Goal: Task Accomplishment & Management: Use online tool/utility

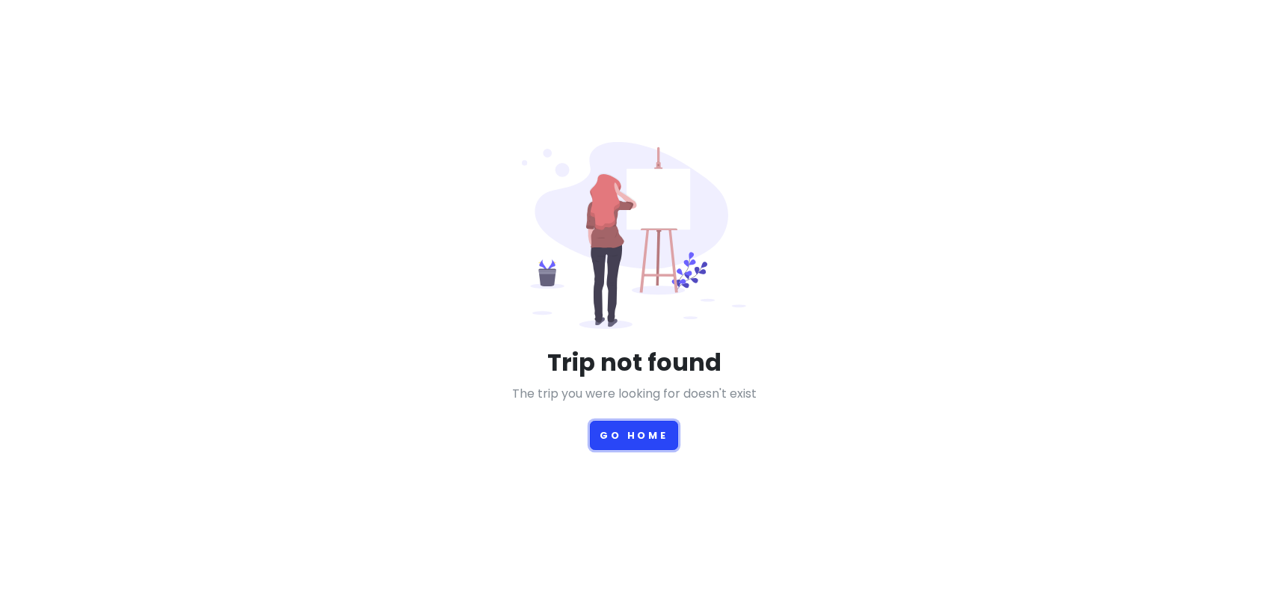
click at [639, 433] on button "Go Home" at bounding box center [634, 435] width 88 height 29
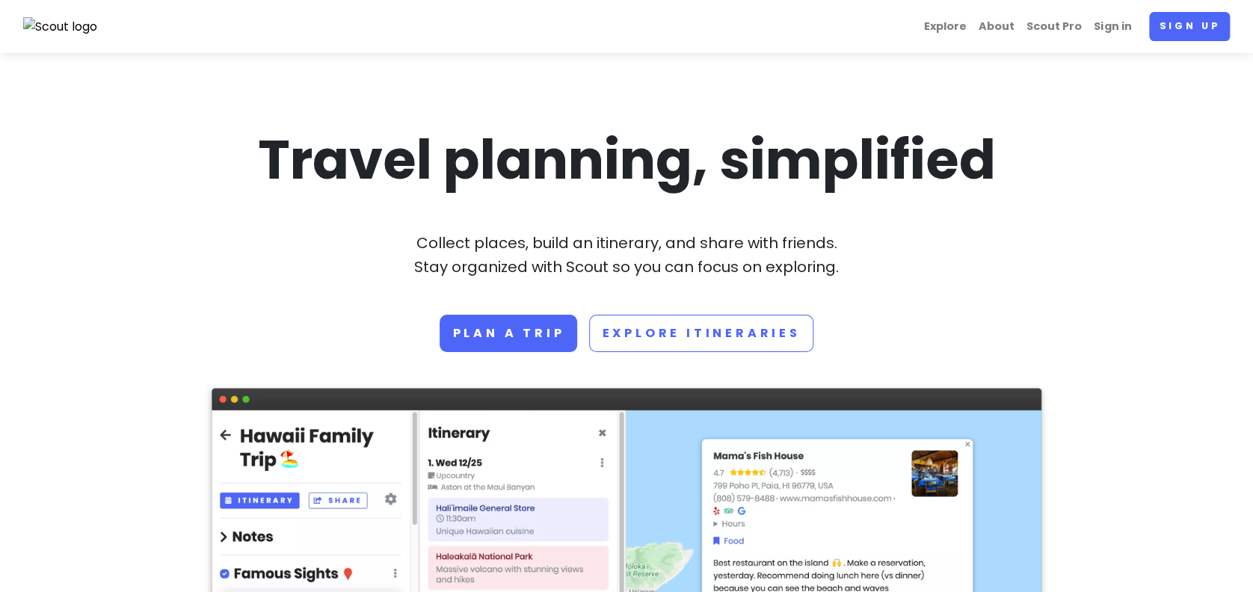
click at [48, 17] on img at bounding box center [60, 26] width 75 height 19
click at [1187, 37] on link "Sign up" at bounding box center [1189, 26] width 81 height 29
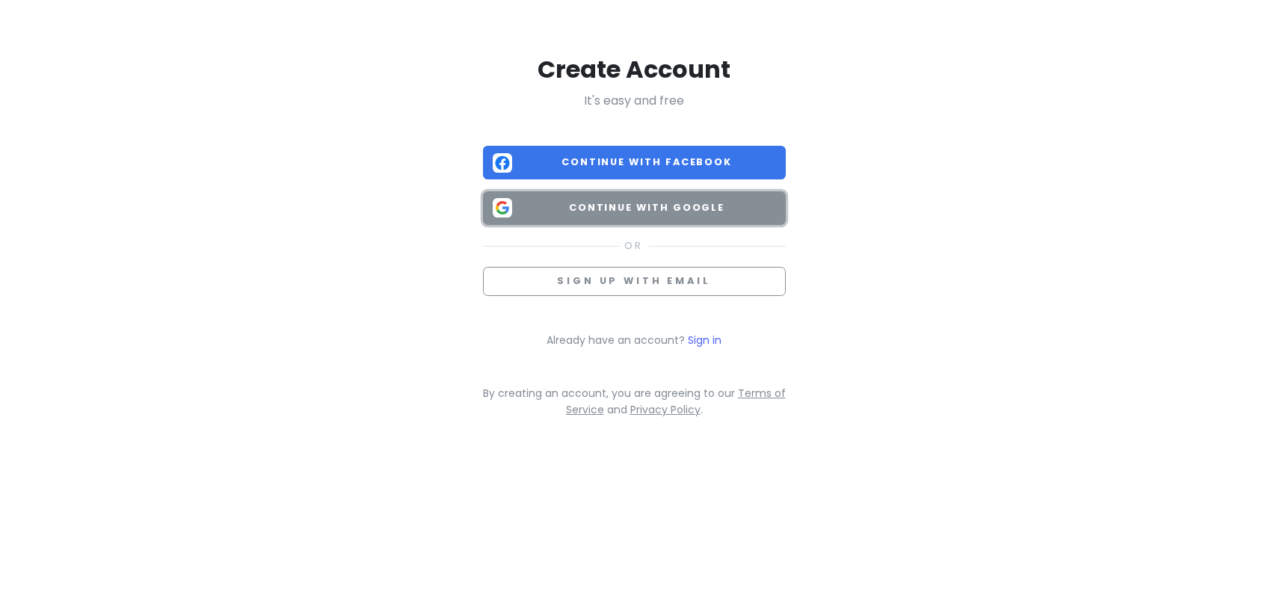
click at [756, 215] on span "Continue with Google" at bounding box center [647, 207] width 258 height 15
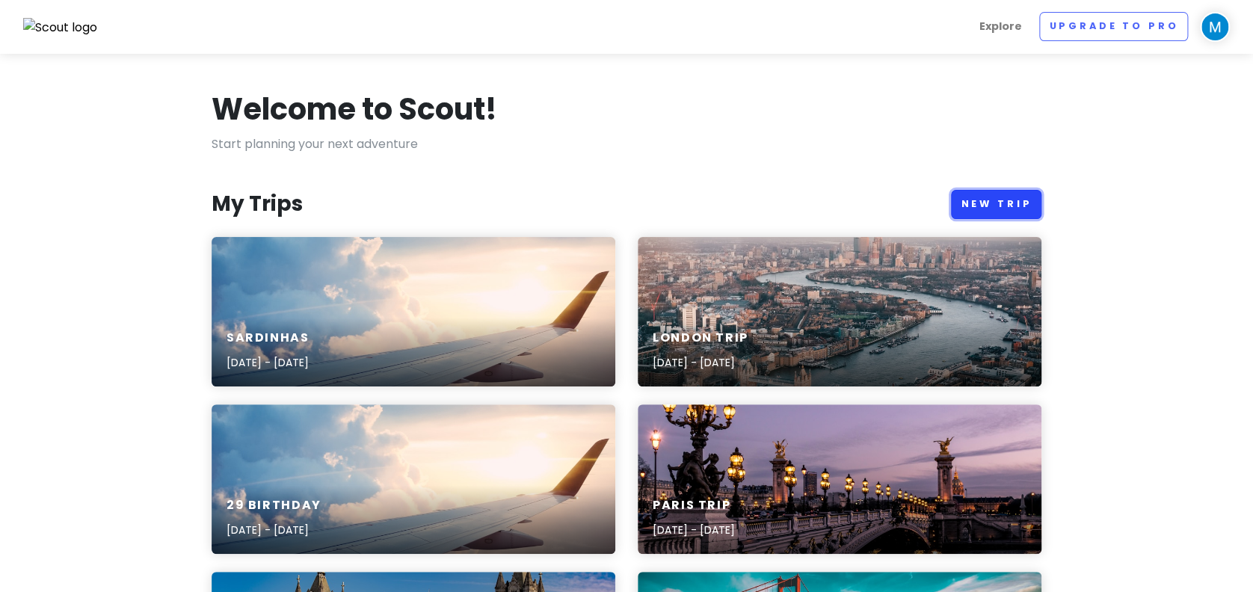
click at [1011, 194] on link "New Trip" at bounding box center [996, 204] width 90 height 29
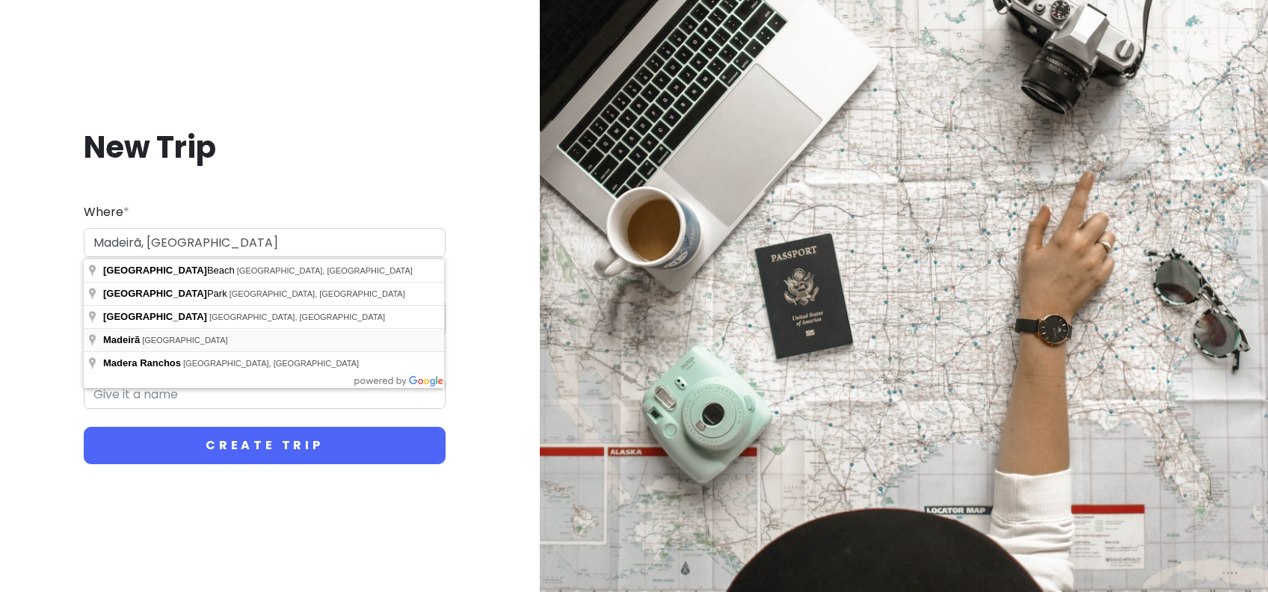
type input "6160 [GEOGRAPHIC_DATA], [GEOGRAPHIC_DATA]"
type input "Madeirã Trip"
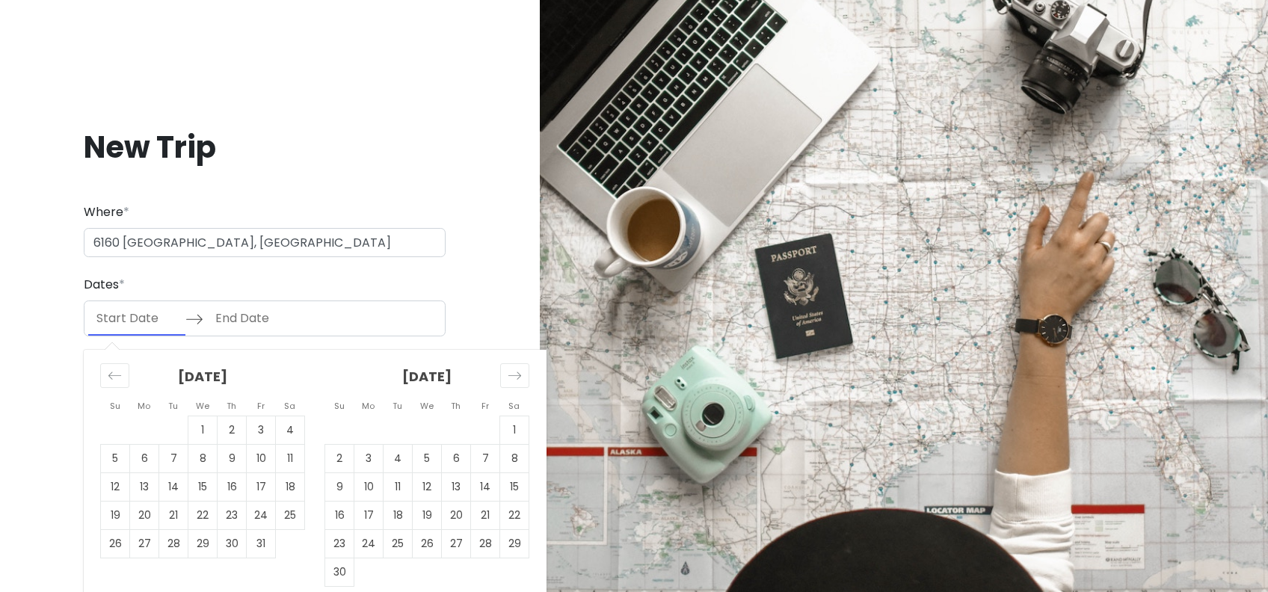
click at [166, 306] on input "Start Date" at bounding box center [136, 318] width 97 height 34
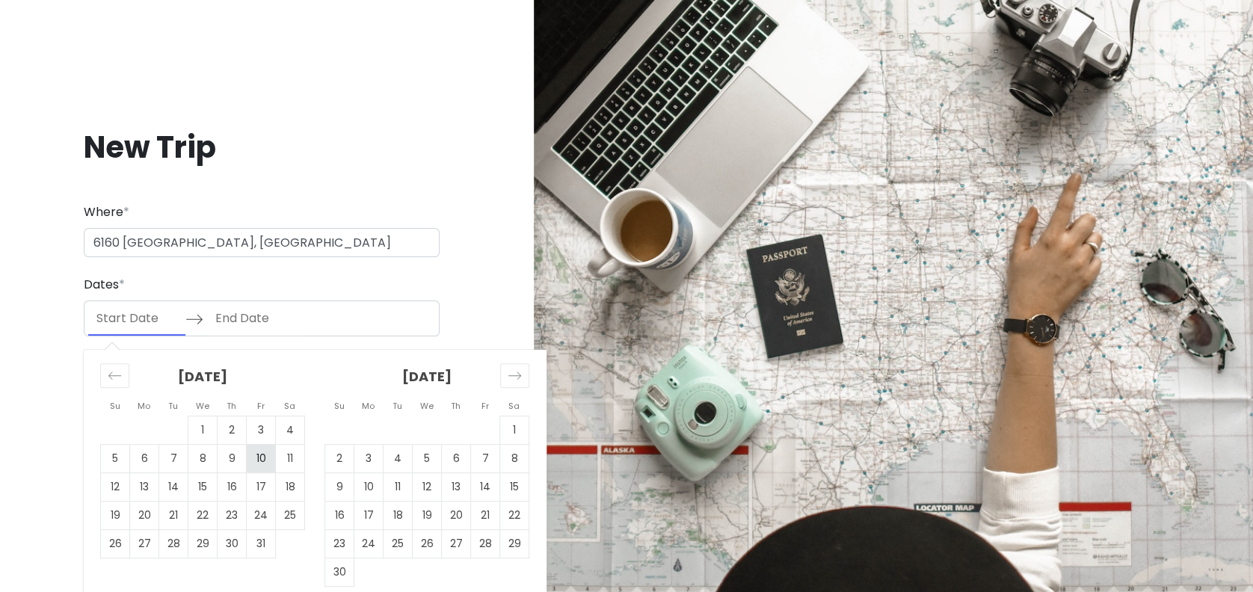
click at [263, 462] on td "10" at bounding box center [261, 458] width 29 height 28
type input "[DATE]"
click at [144, 484] on td "13" at bounding box center [144, 486] width 29 height 28
type input "[DATE]"
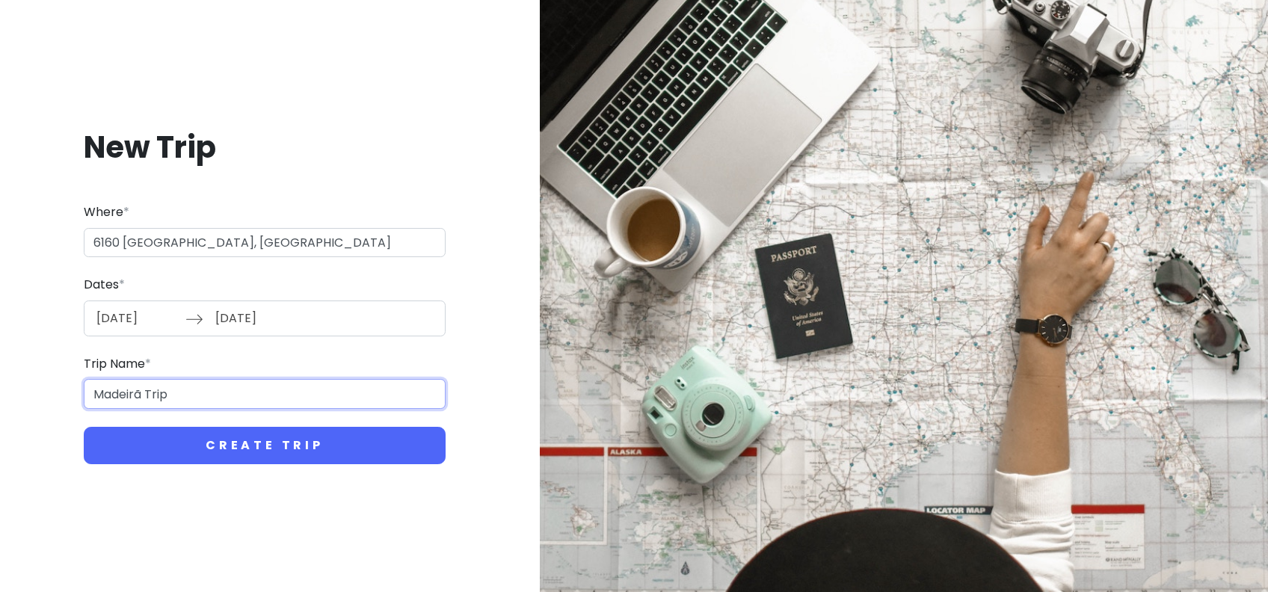
click at [182, 392] on input "Madeirã Trip" at bounding box center [265, 394] width 362 height 30
click at [141, 398] on input "Madeirã Trip" at bounding box center [265, 394] width 362 height 30
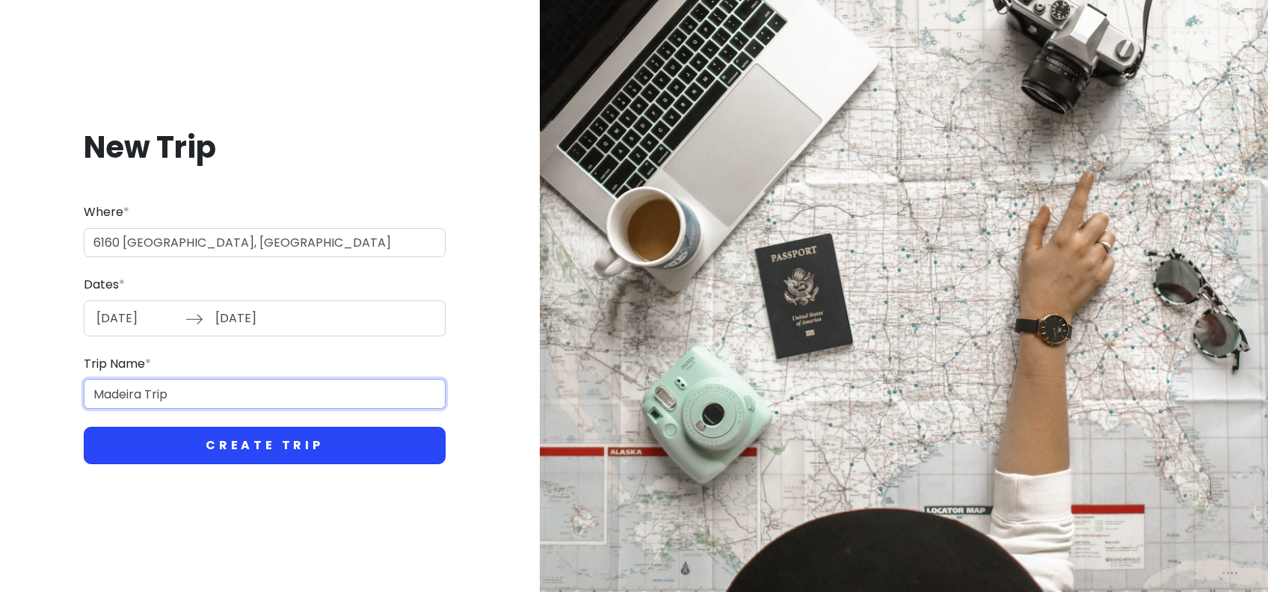
type input "Madeira Trip"
click at [226, 440] on button "Create Trip" at bounding box center [265, 445] width 362 height 37
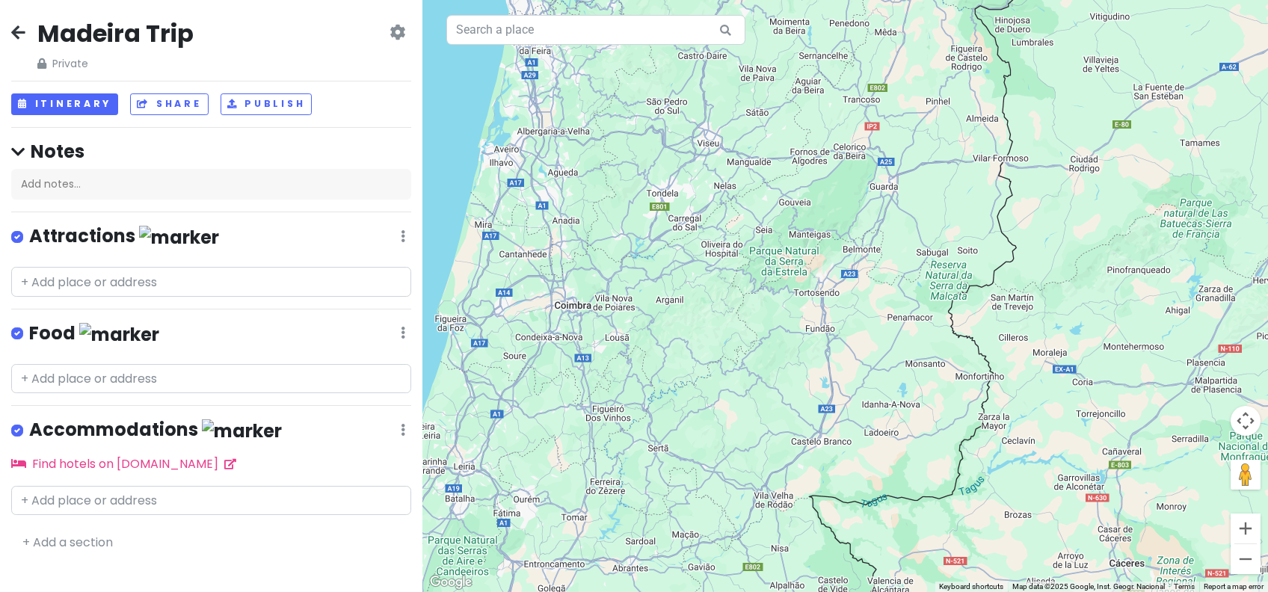
click at [19, 35] on icon at bounding box center [18, 32] width 14 height 12
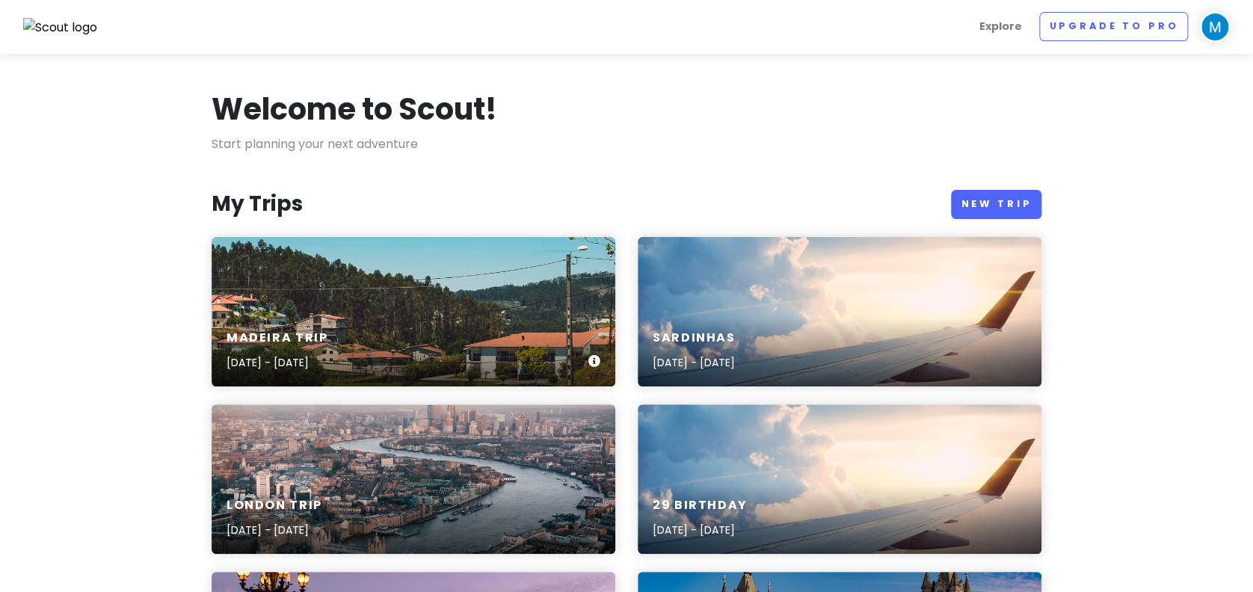
click at [405, 330] on div "Madeira Trip [DATE] - [DATE]" at bounding box center [414, 350] width 404 height 71
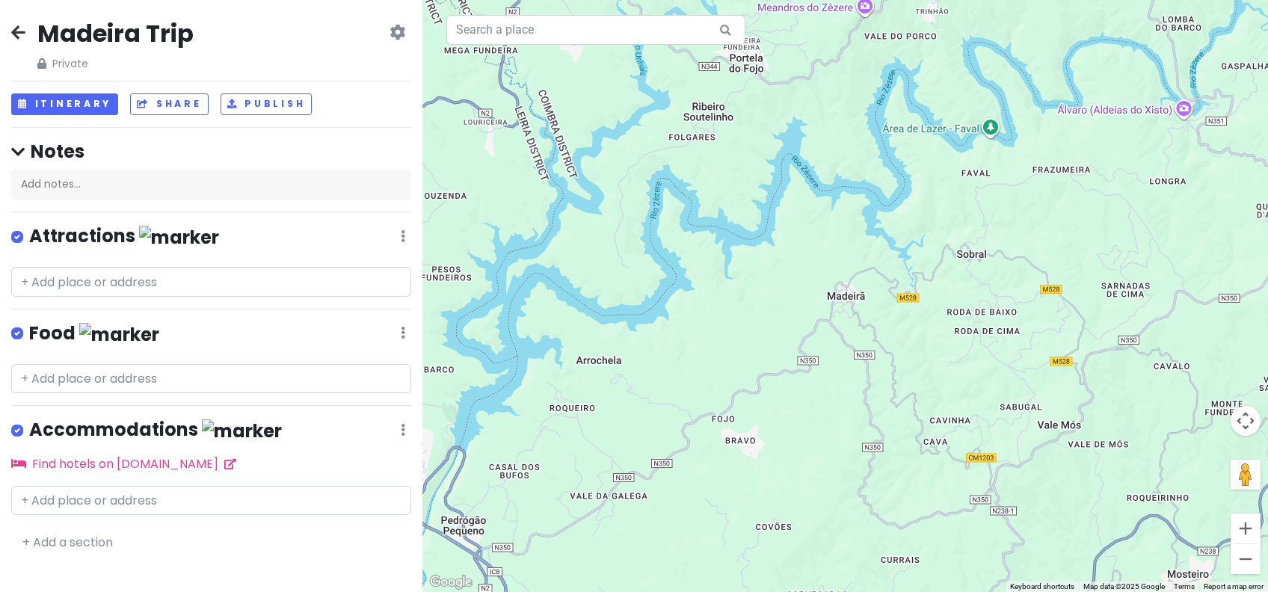
click at [16, 34] on icon at bounding box center [18, 32] width 14 height 12
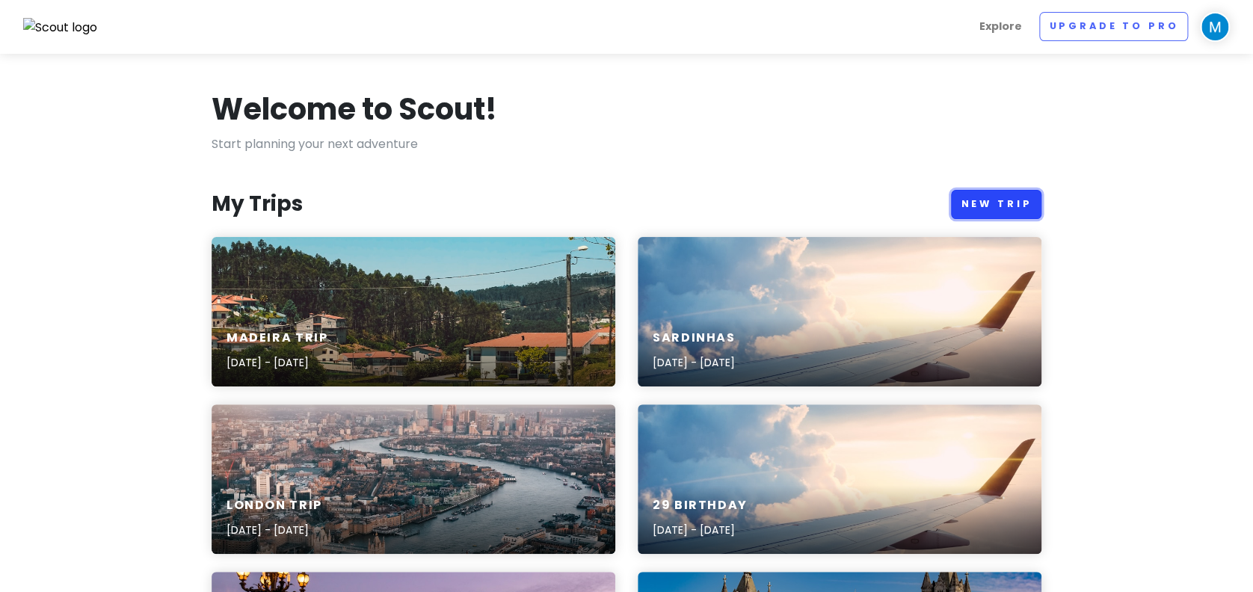
click at [977, 203] on link "New Trip" at bounding box center [996, 204] width 90 height 29
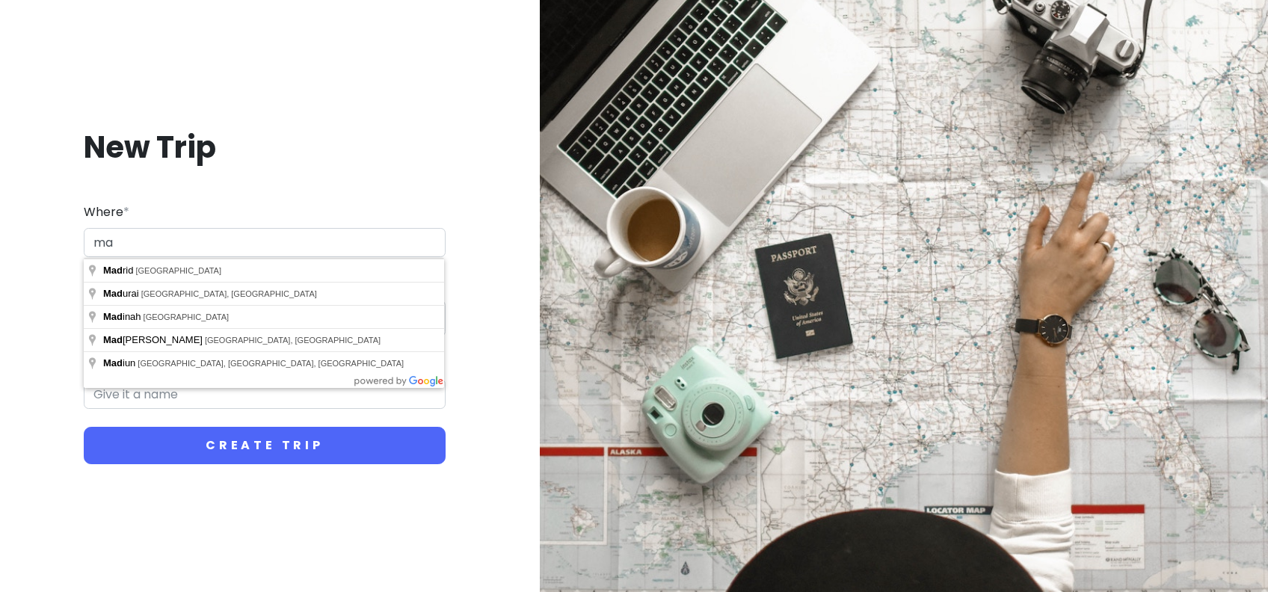
type input "m"
type input "[GEOGRAPHIC_DATA], [GEOGRAPHIC_DATA]"
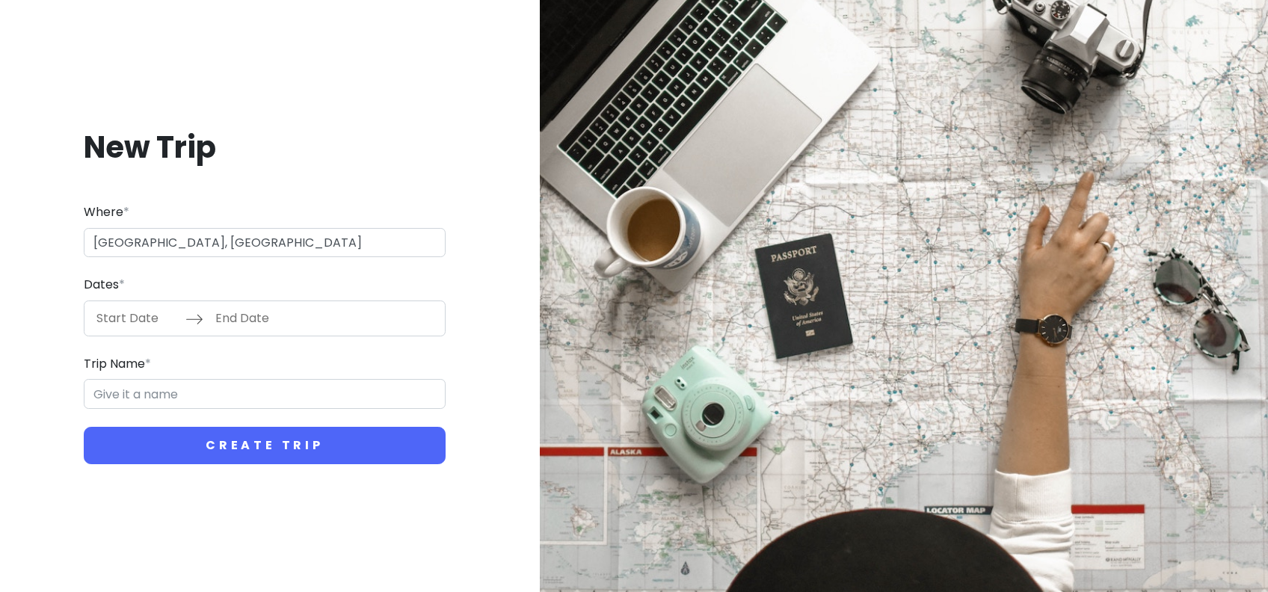
type input "Funchal Trip"
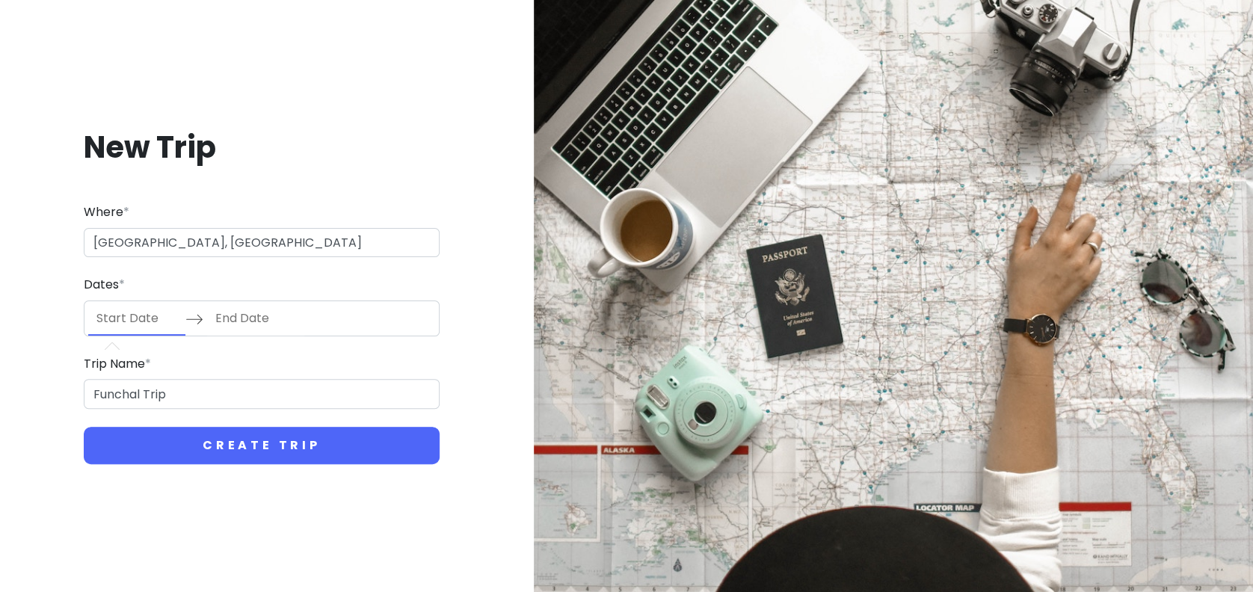
click at [132, 325] on input "Start Date" at bounding box center [136, 318] width 97 height 34
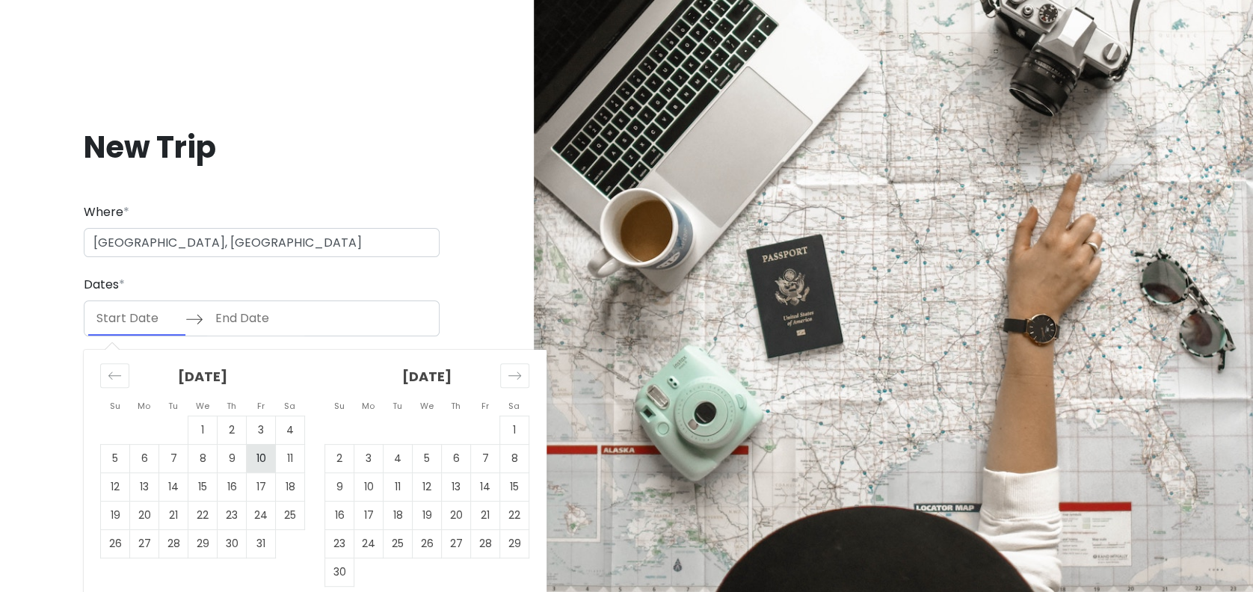
click at [262, 460] on td "10" at bounding box center [261, 458] width 29 height 28
type input "[DATE]"
click at [149, 485] on td "13" at bounding box center [144, 486] width 29 height 28
type input "[DATE]"
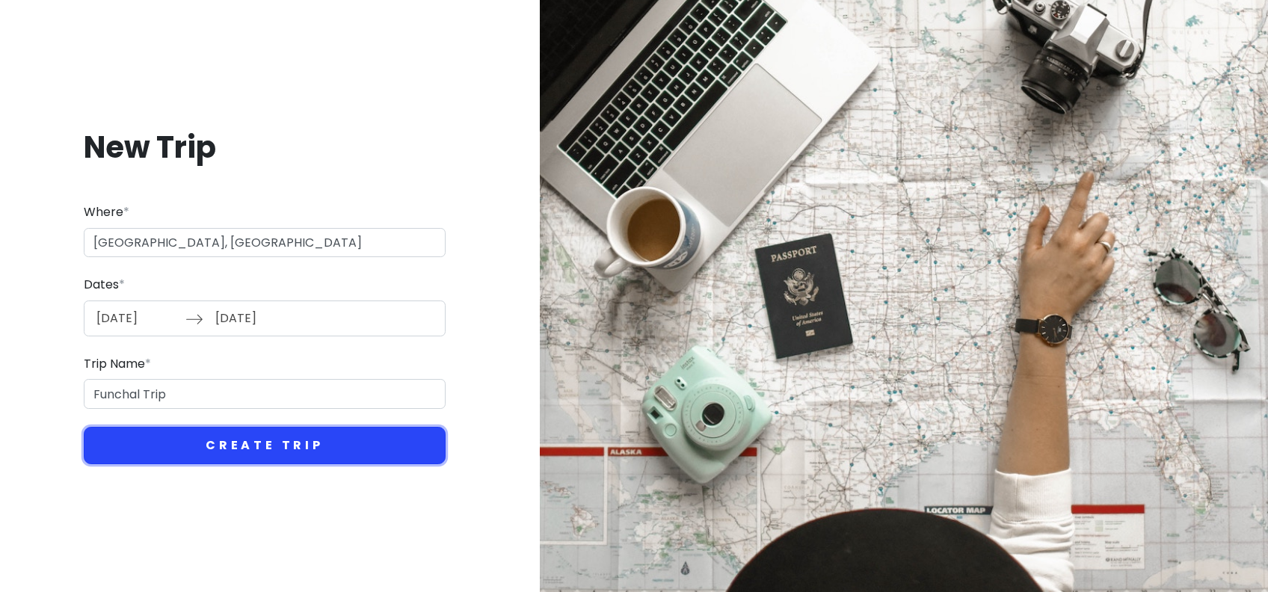
click at [211, 446] on button "Create Trip" at bounding box center [265, 445] width 362 height 37
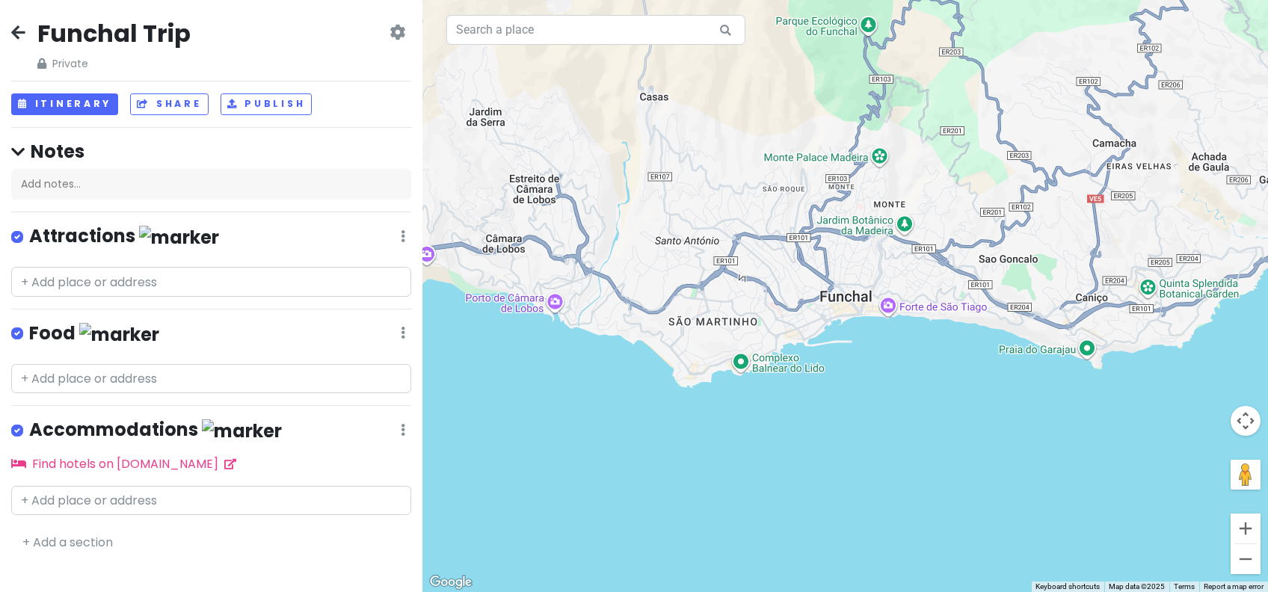
click at [377, 33] on div "Funchal Trip Private Change Dates Make a Copy Delete Trip Go Pro ⚡️ Give Feedba…" at bounding box center [211, 45] width 400 height 54
click at [406, 36] on div "Funchal Trip Private Change Dates Make a Copy Delete Trip Go Pro ⚡️ Give Feedba…" at bounding box center [211, 45] width 400 height 54
click at [405, 35] on icon at bounding box center [397, 32] width 16 height 12
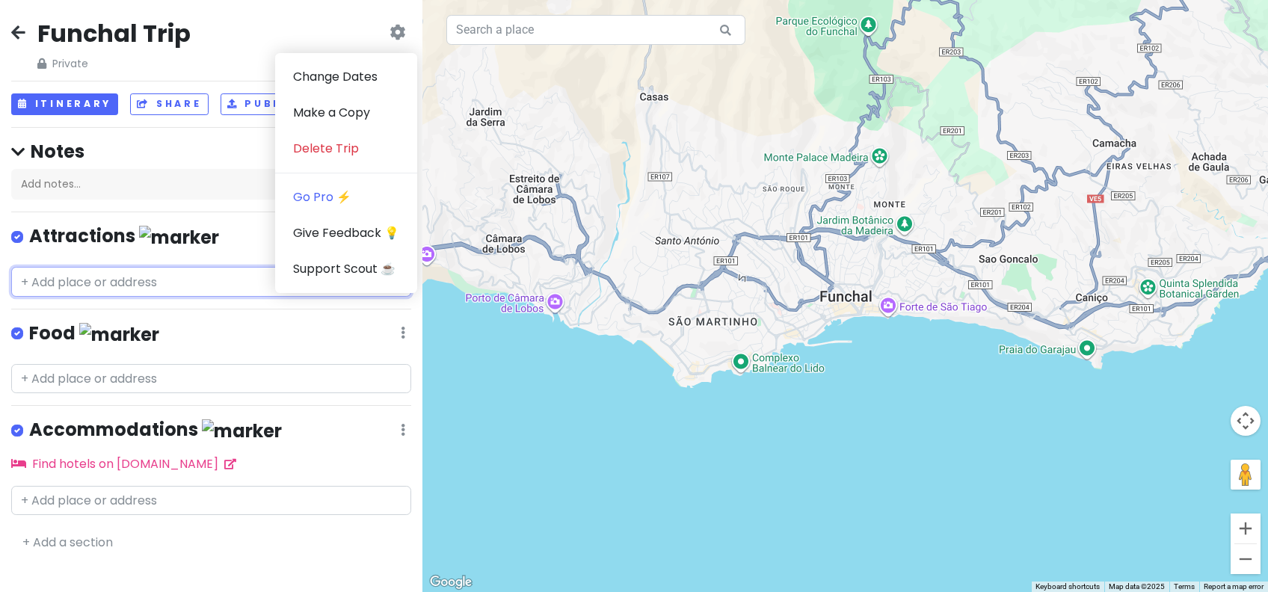
click at [111, 271] on input "text" at bounding box center [211, 282] width 400 height 30
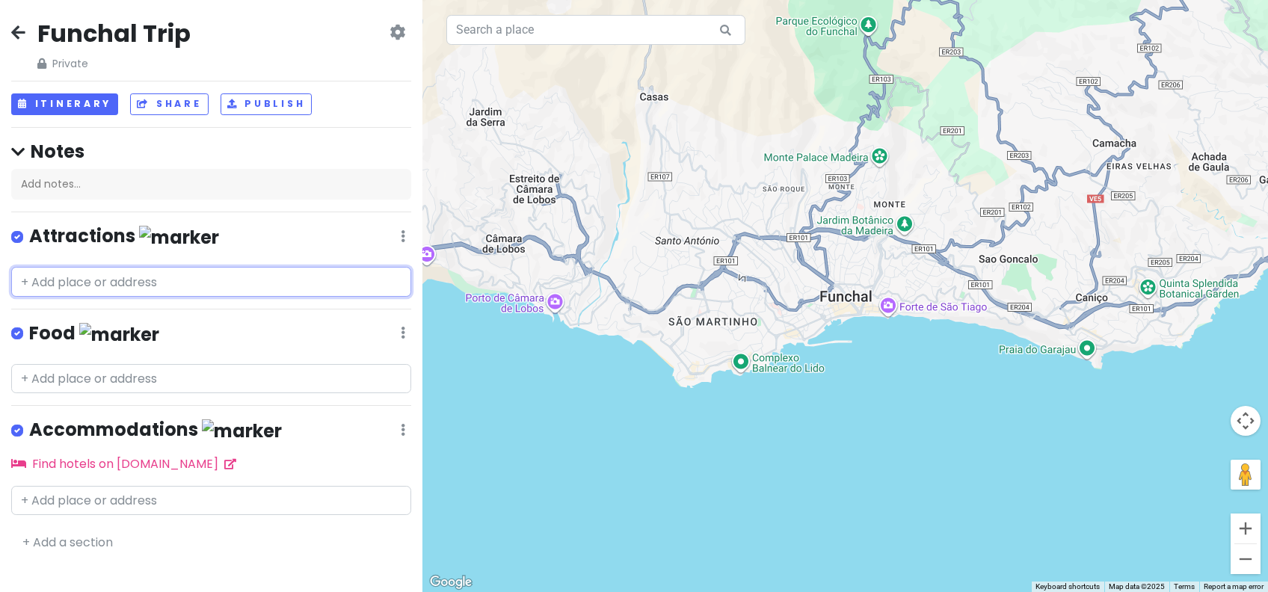
paste input "[STREET_ADDRESS]"
type input "[STREET_ADDRESS]"
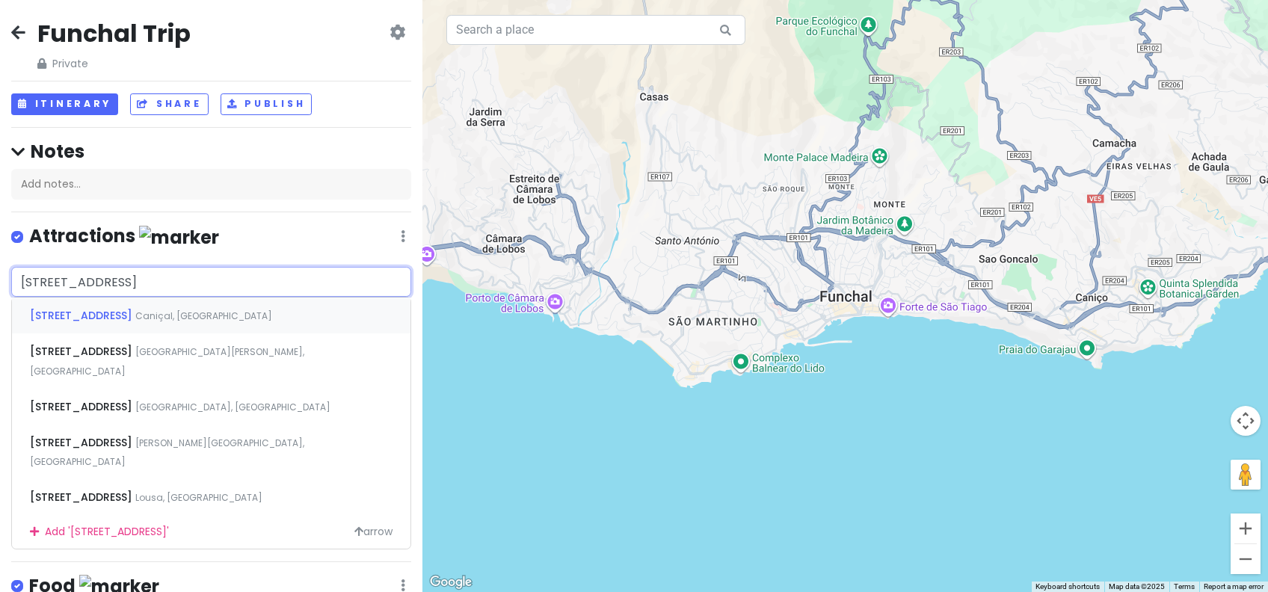
click at [252, 319] on div "[STREET_ADDRESS]" at bounding box center [211, 316] width 398 height 36
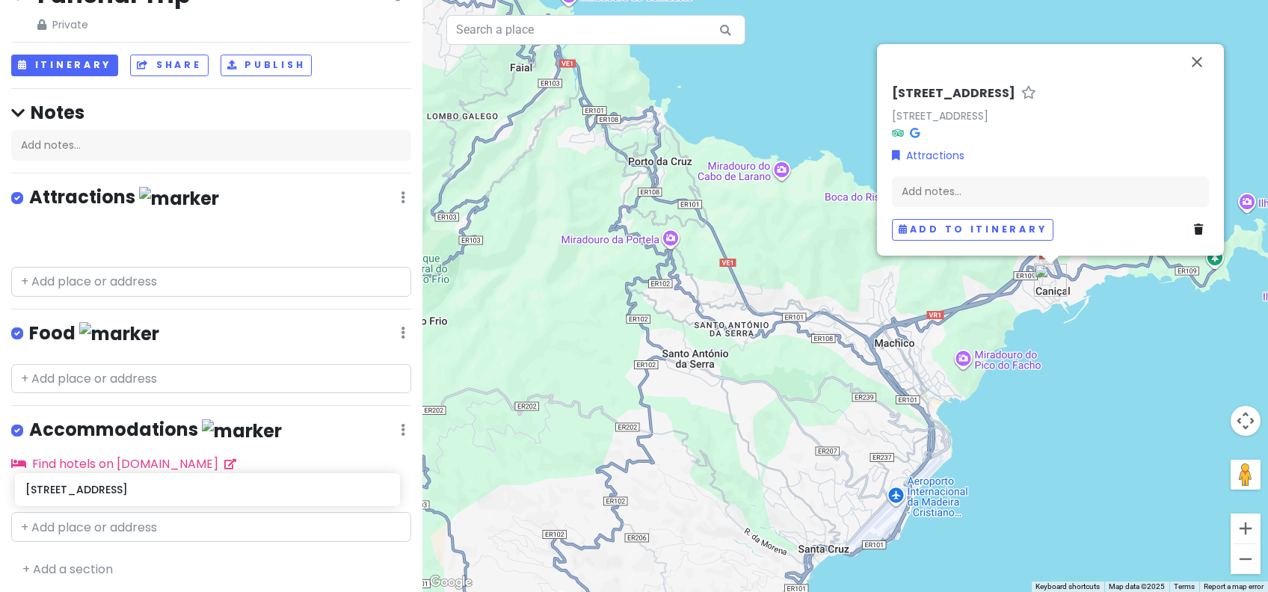
drag, startPoint x: 74, startPoint y: 275, endPoint x: 77, endPoint y: 489, distance: 213.8
click at [77, 489] on div "Funchal Trip Private Change Dates Make a Copy Delete Trip Go Pro ⚡️ Give Feedba…" at bounding box center [211, 296] width 422 height 592
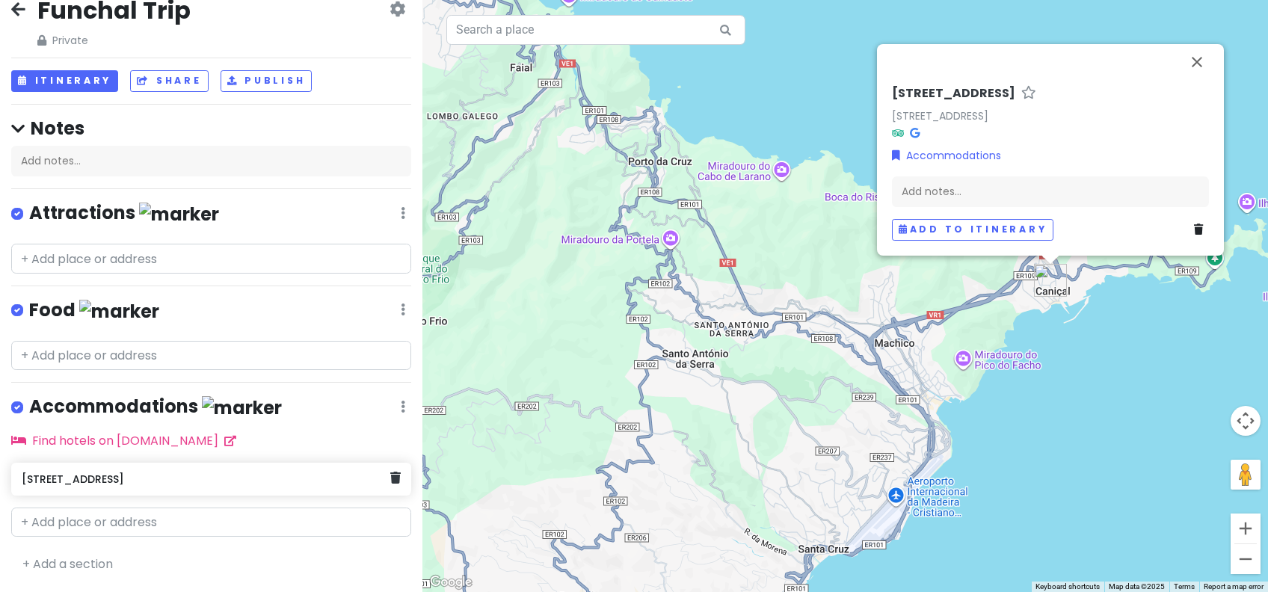
scroll to position [18, 0]
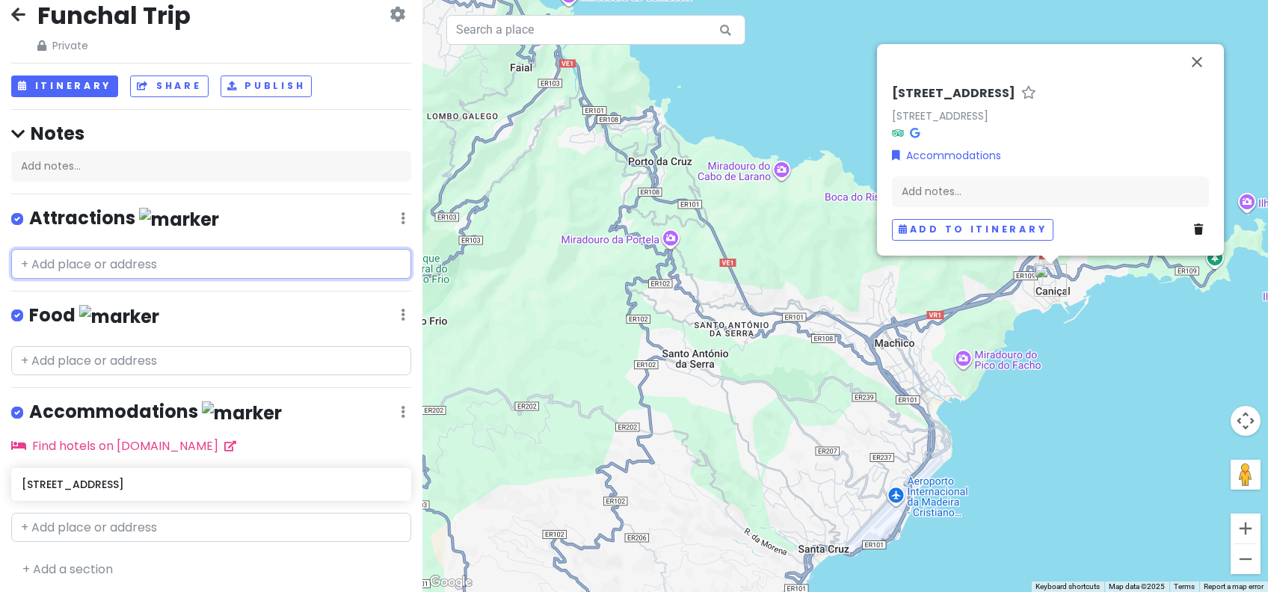
click at [191, 268] on input "text" at bounding box center [211, 264] width 400 height 30
paste input "Piscinas Naturais [GEOGRAPHIC_DATA][PERSON_NAME]"
type input "Piscinas Naturais [GEOGRAPHIC_DATA][PERSON_NAME]"
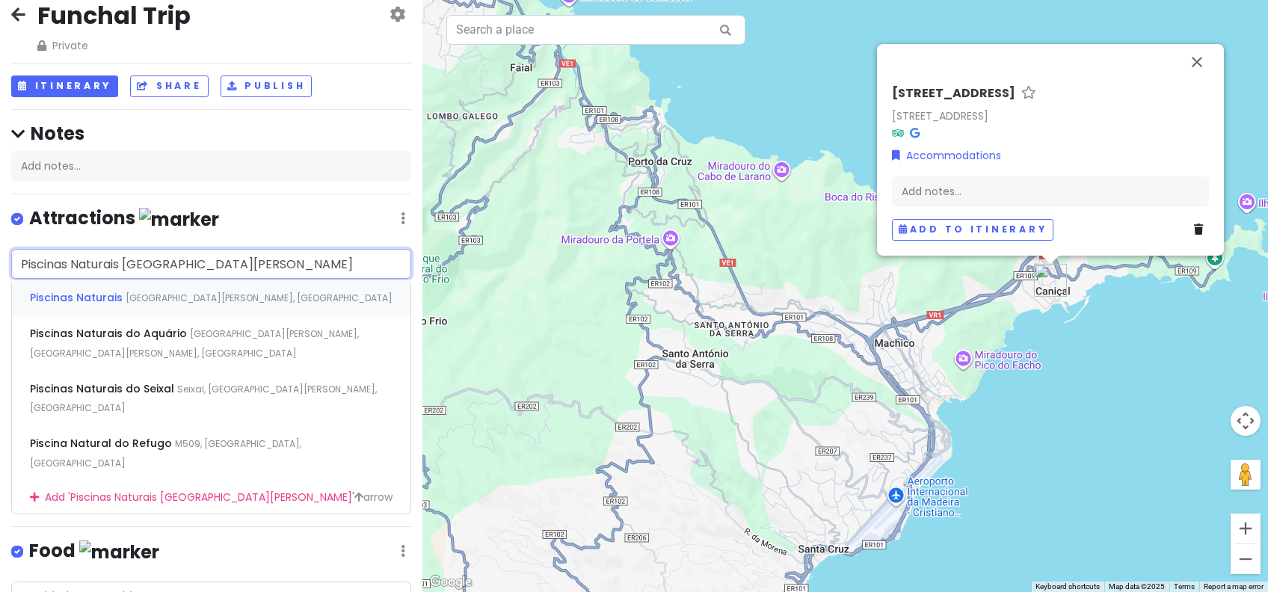
click at [238, 300] on div "Piscinas Naturais [GEOGRAPHIC_DATA][PERSON_NAME], [GEOGRAPHIC_DATA]" at bounding box center [211, 298] width 398 height 36
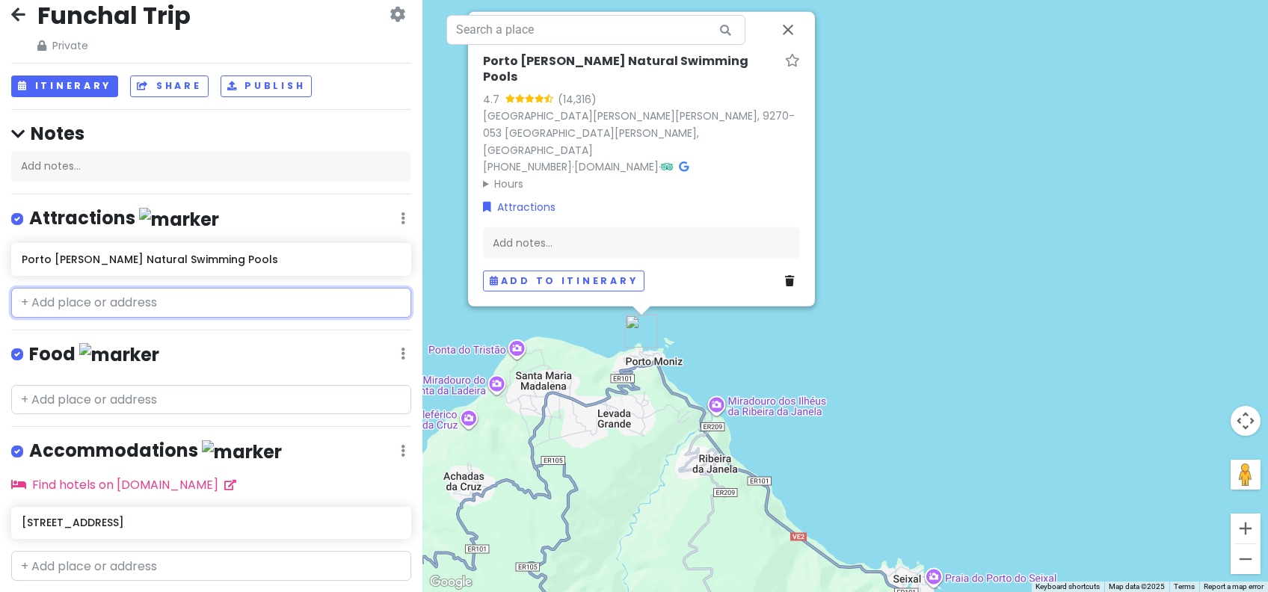
click at [203, 289] on input "text" at bounding box center [211, 303] width 400 height 30
paste input "Pico areeiro"
type input "Pico areeiro"
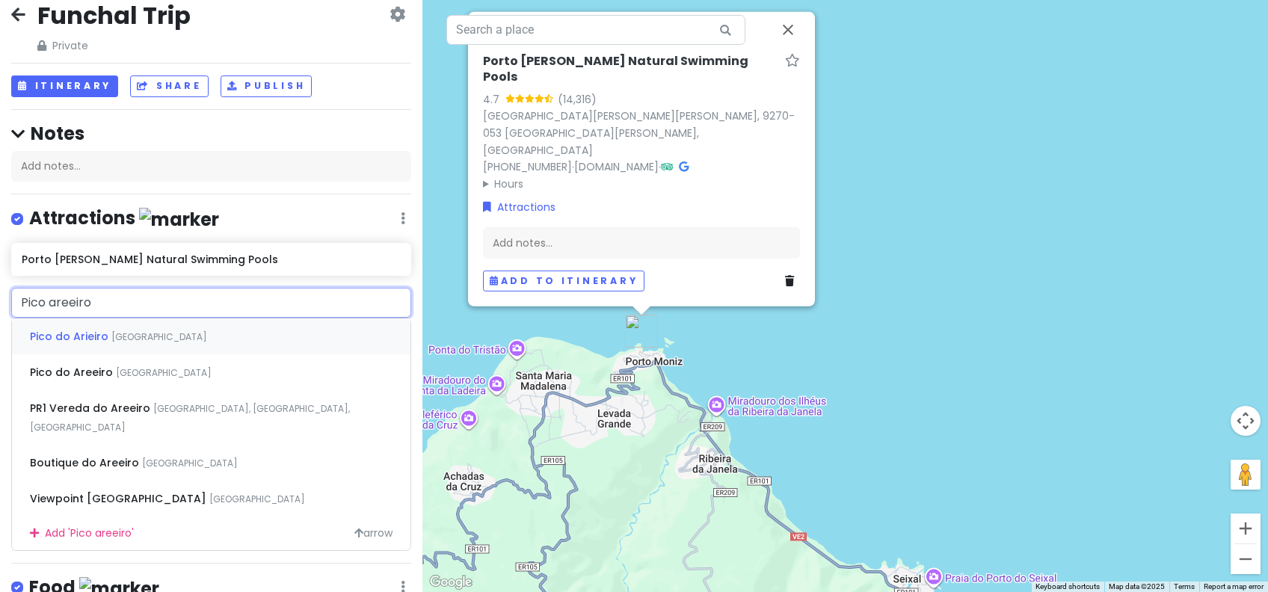
click at [194, 339] on div "Pico do Arieiro [GEOGRAPHIC_DATA]" at bounding box center [211, 336] width 398 height 36
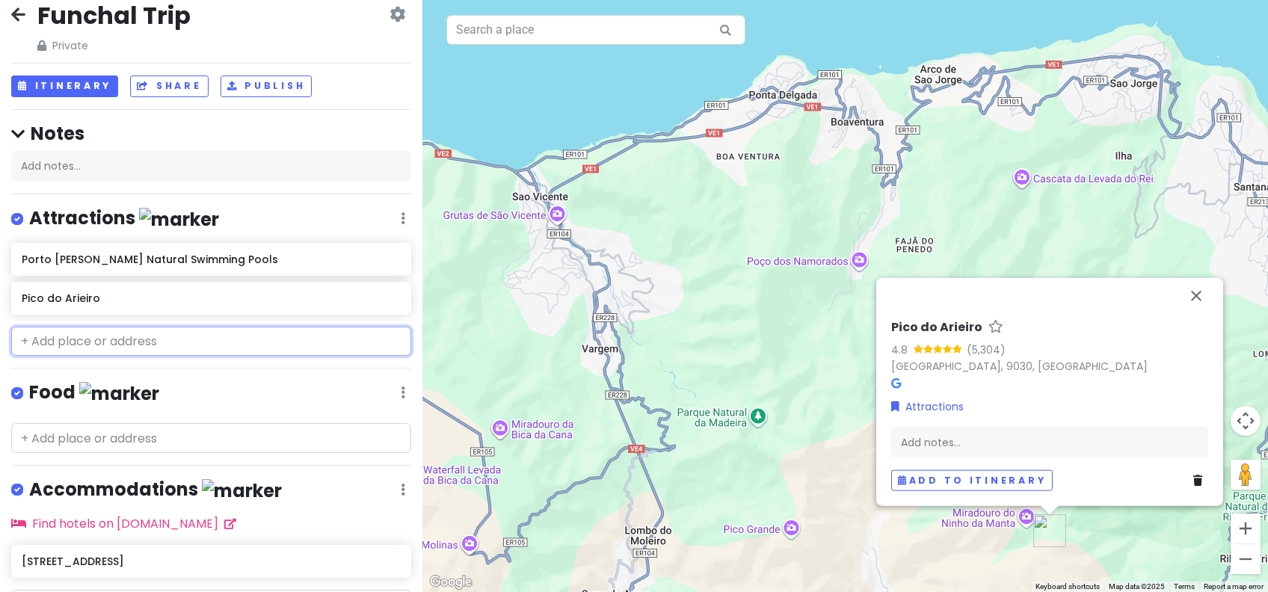
click at [144, 338] on input "text" at bounding box center [211, 342] width 400 height 30
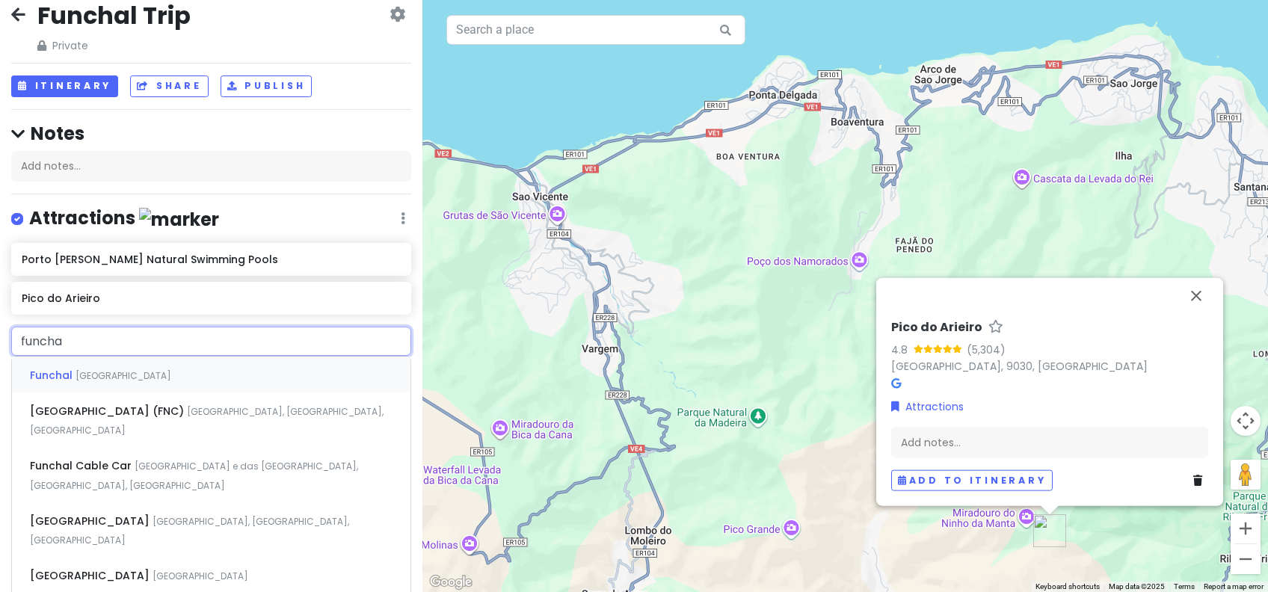
type input "funchal"
click at [237, 510] on div "[GEOGRAPHIC_DATA] [GEOGRAPHIC_DATA], [GEOGRAPHIC_DATA], [GEOGRAPHIC_DATA]" at bounding box center [211, 530] width 398 height 55
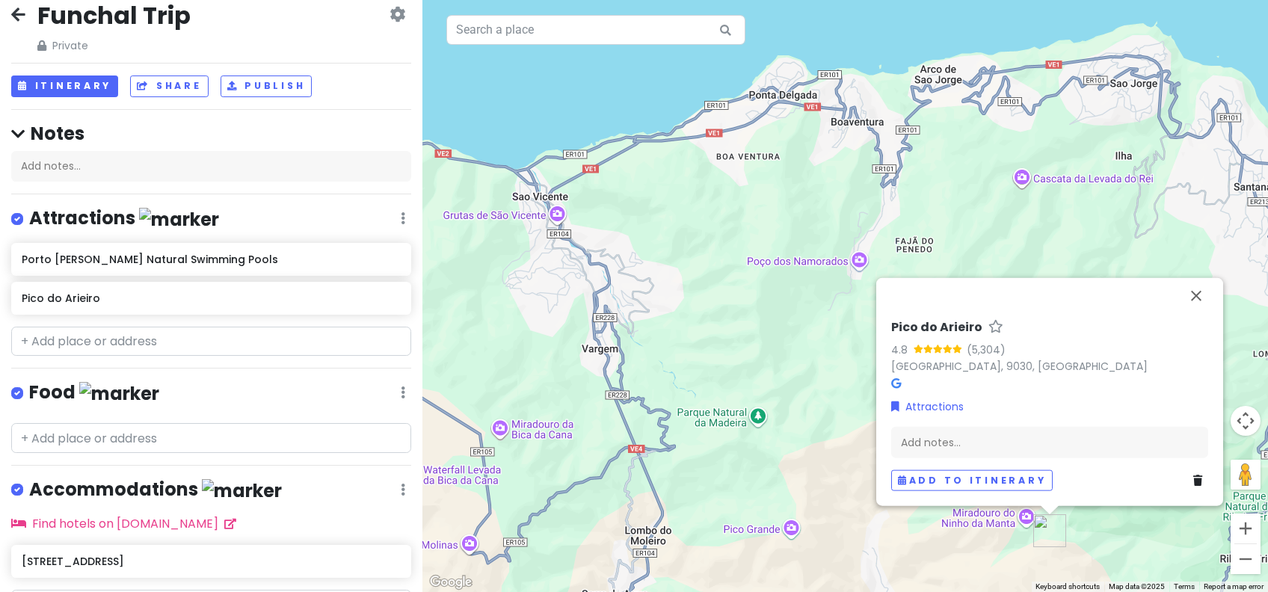
click at [237, 514] on div "Find hotels on [DOMAIN_NAME]" at bounding box center [211, 523] width 400 height 19
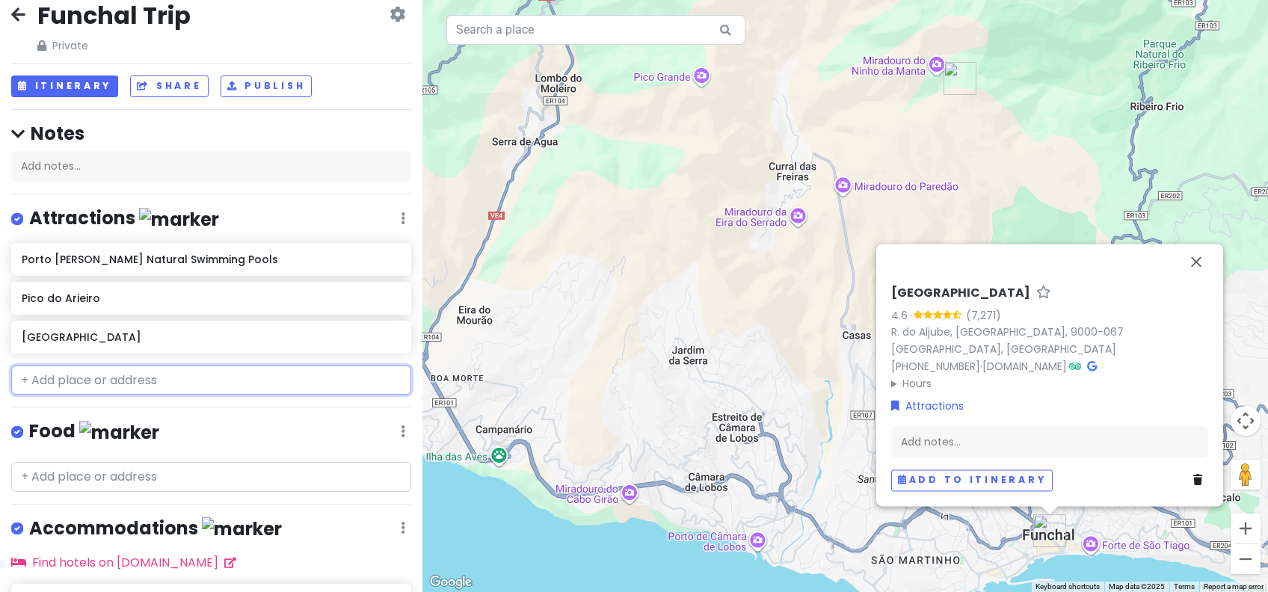
click at [111, 383] on input "text" at bounding box center [211, 381] width 400 height 30
paste input "[PERSON_NAME] Lavadores"
type input "[PERSON_NAME] Lavadores"
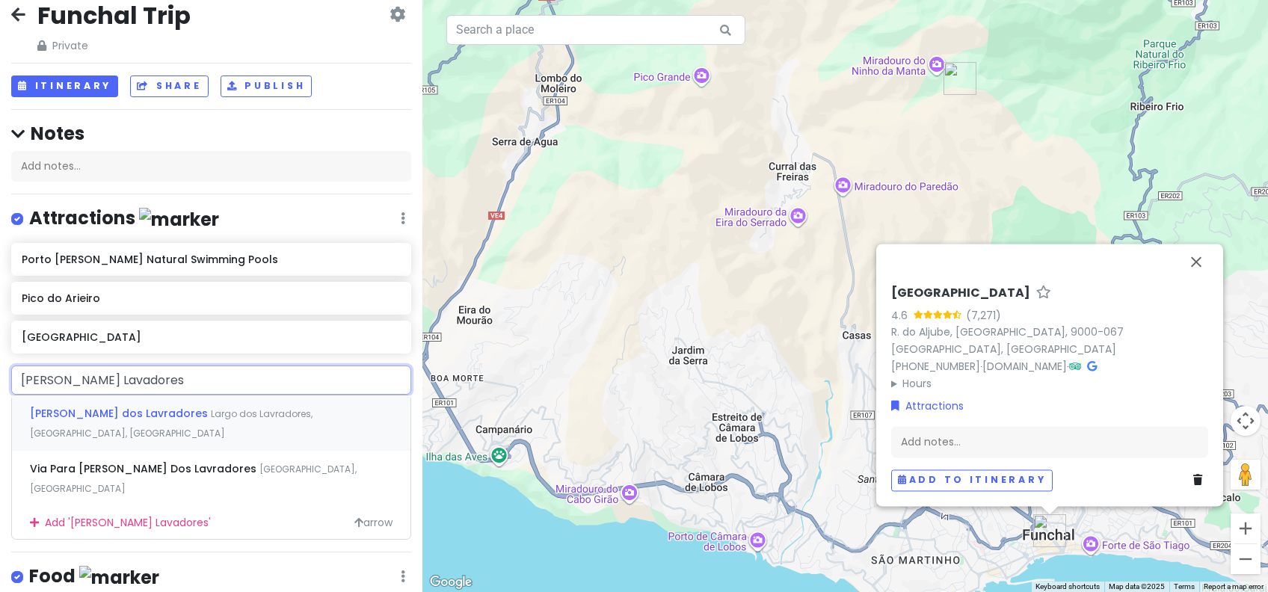
click at [114, 413] on span "[PERSON_NAME] dos Lavradores" at bounding box center [120, 413] width 181 height 15
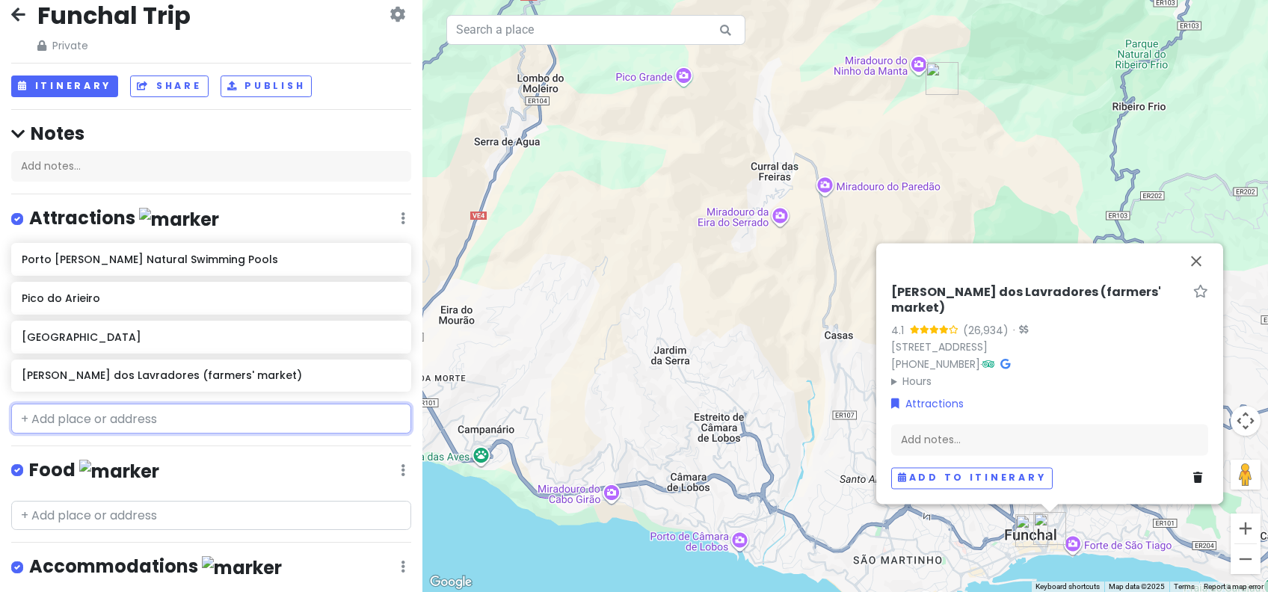
click at [120, 415] on input "text" at bounding box center [211, 419] width 400 height 30
paste input "Ponta do sol"
type input "Ponta do sol"
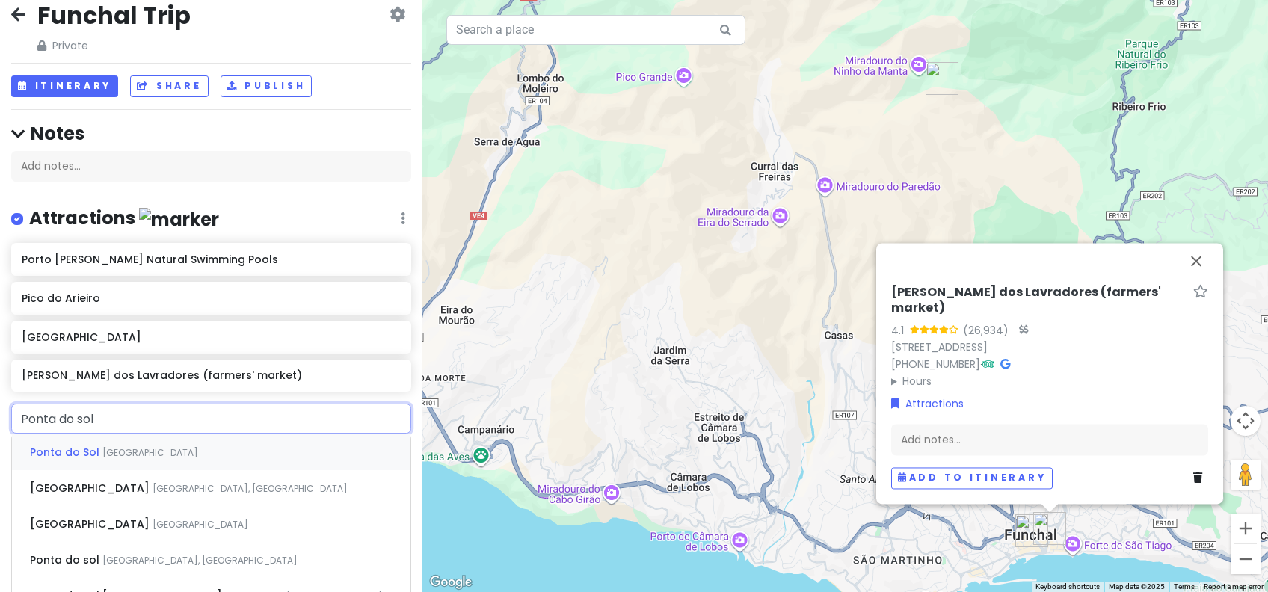
click at [128, 456] on span "[GEOGRAPHIC_DATA]" at bounding box center [150, 452] width 96 height 13
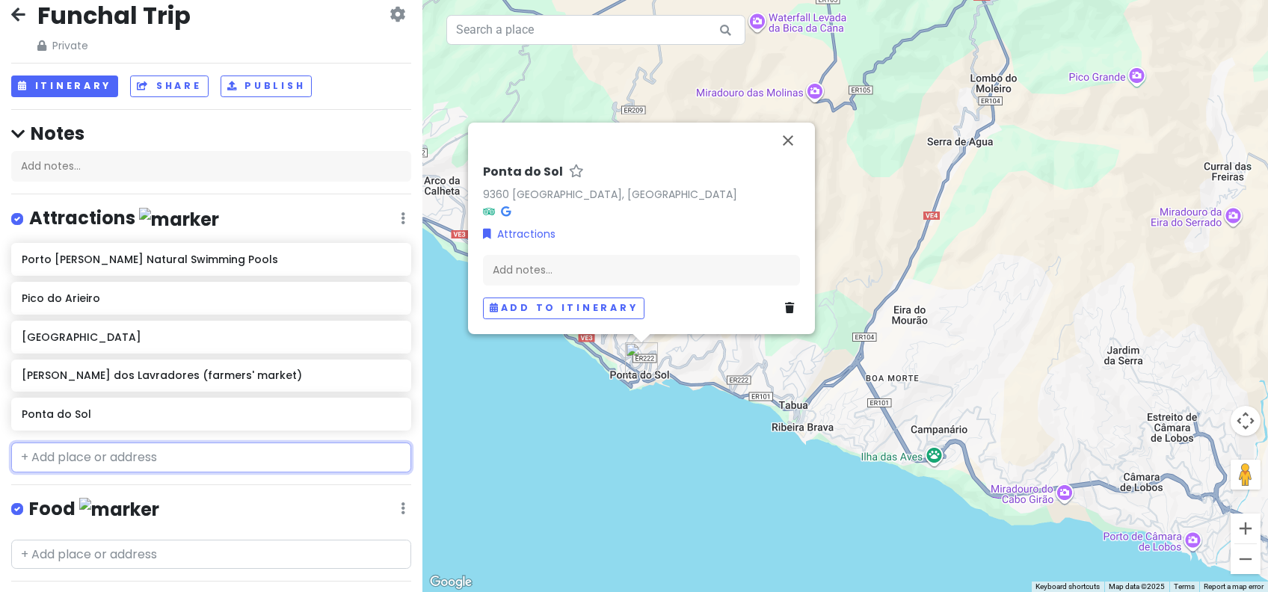
click at [138, 454] on input "text" at bounding box center [211, 458] width 400 height 30
paste input "camara de Lobos"
type input "camara de Lobos"
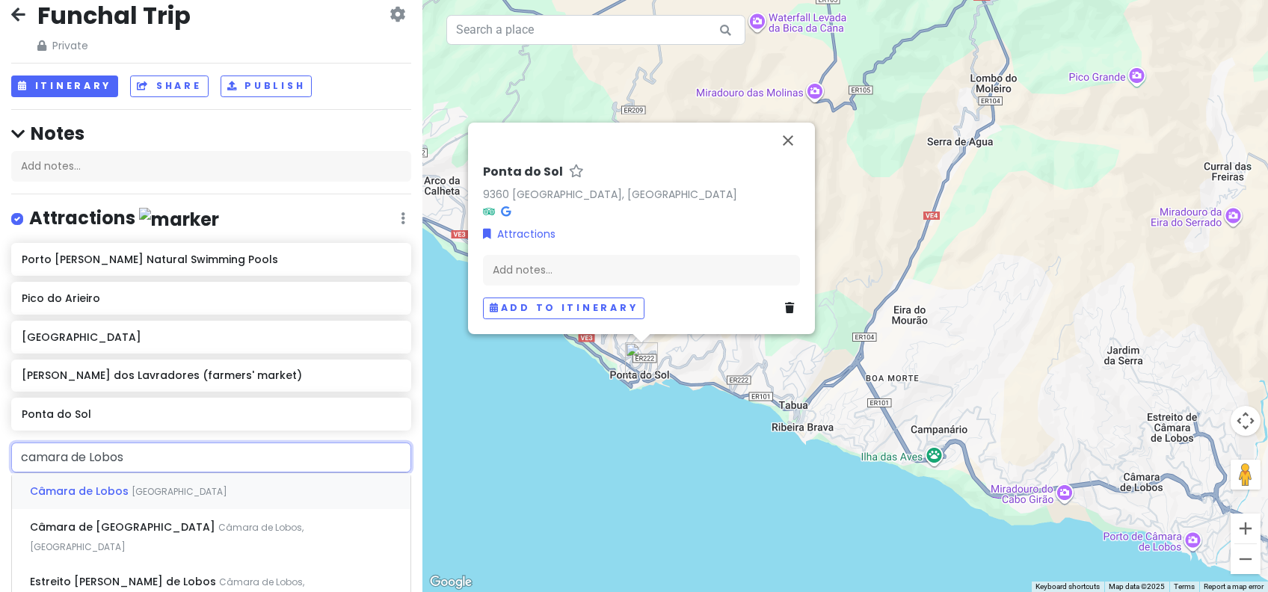
click at [180, 500] on div "Câmara de Lobos [GEOGRAPHIC_DATA]" at bounding box center [211, 491] width 398 height 36
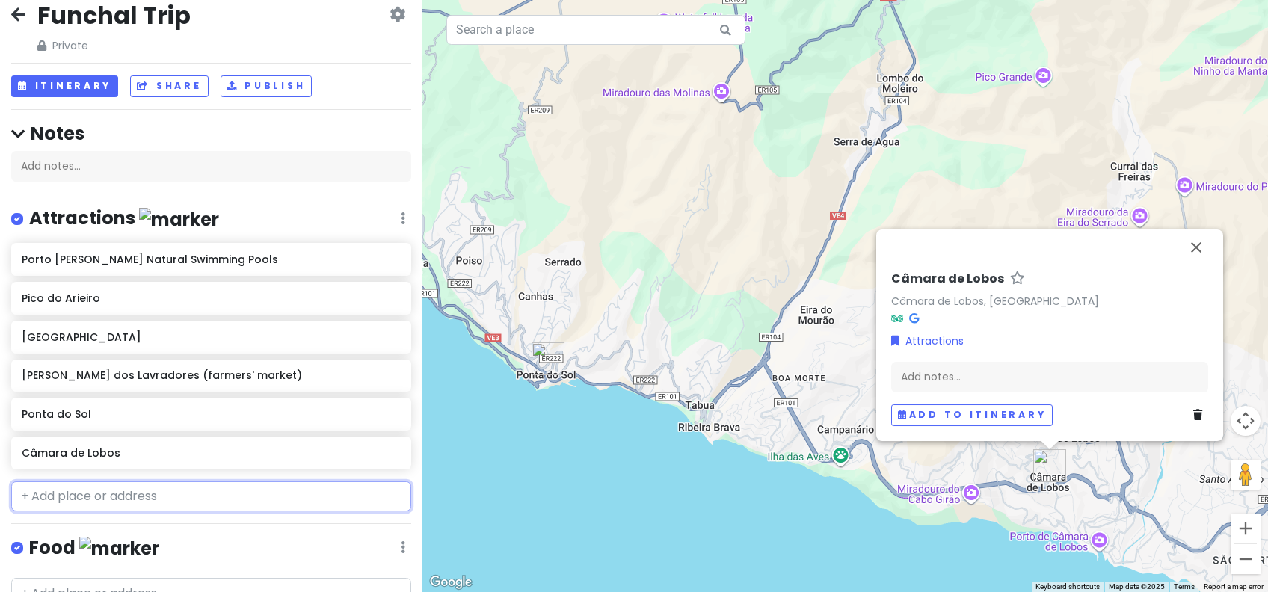
click at [194, 496] on input "text" at bounding box center [211, 496] width 400 height 30
paste input "Miradouro do [GEOGRAPHIC_DATA][PERSON_NAME]"
type input "Miradouro do [GEOGRAPHIC_DATA][PERSON_NAME]"
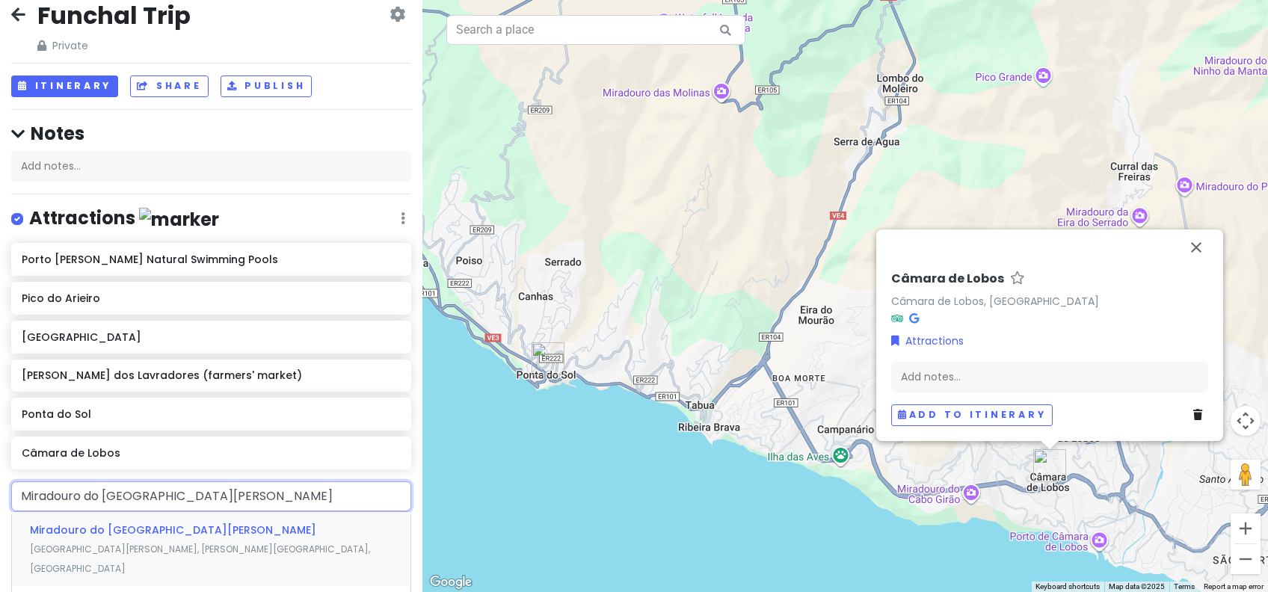
click at [241, 543] on span "[GEOGRAPHIC_DATA][PERSON_NAME], [PERSON_NAME][GEOGRAPHIC_DATA], [GEOGRAPHIC_DAT…" at bounding box center [200, 559] width 340 height 32
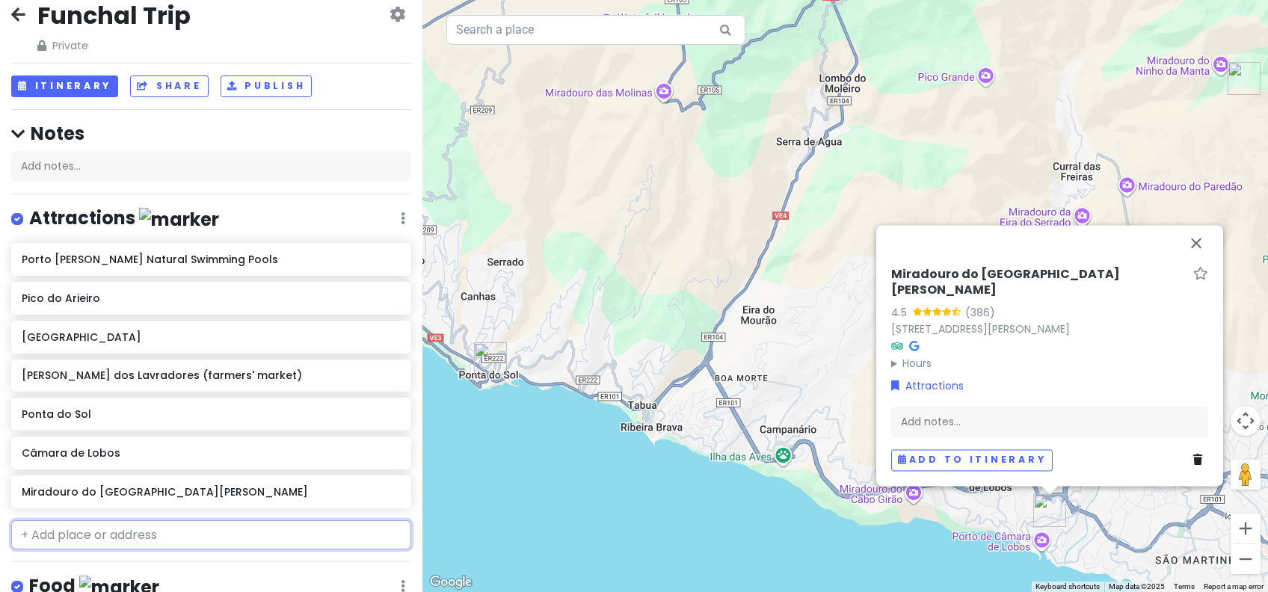
click at [144, 532] on input "text" at bounding box center [211, 535] width 400 height 30
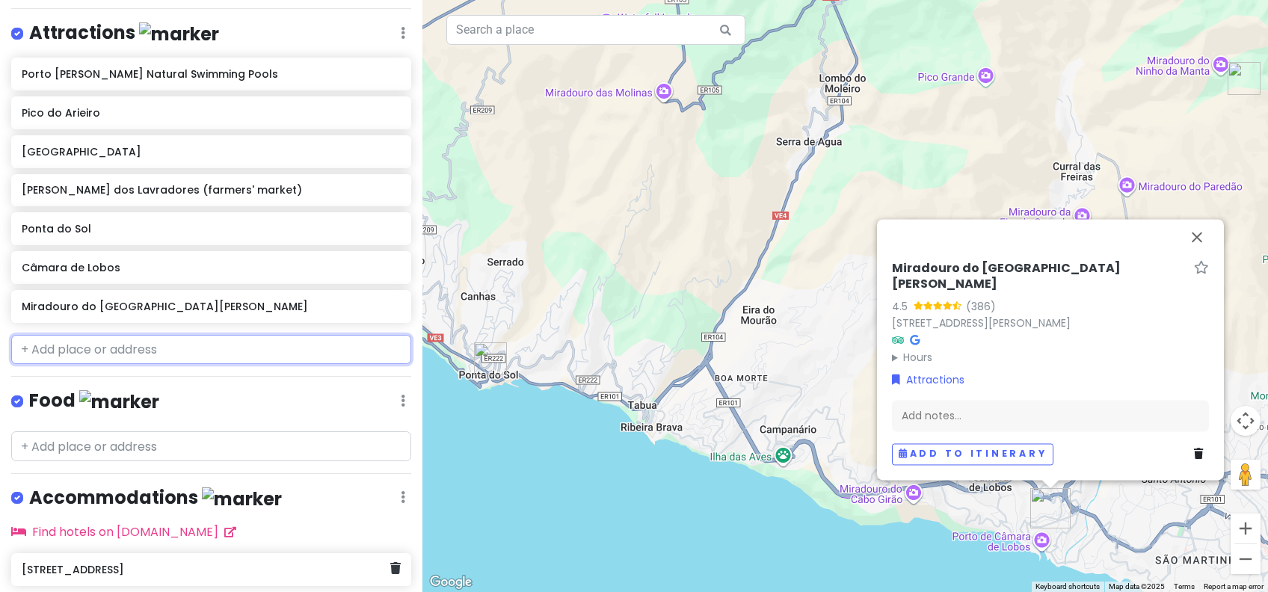
scroll to position [289, 0]
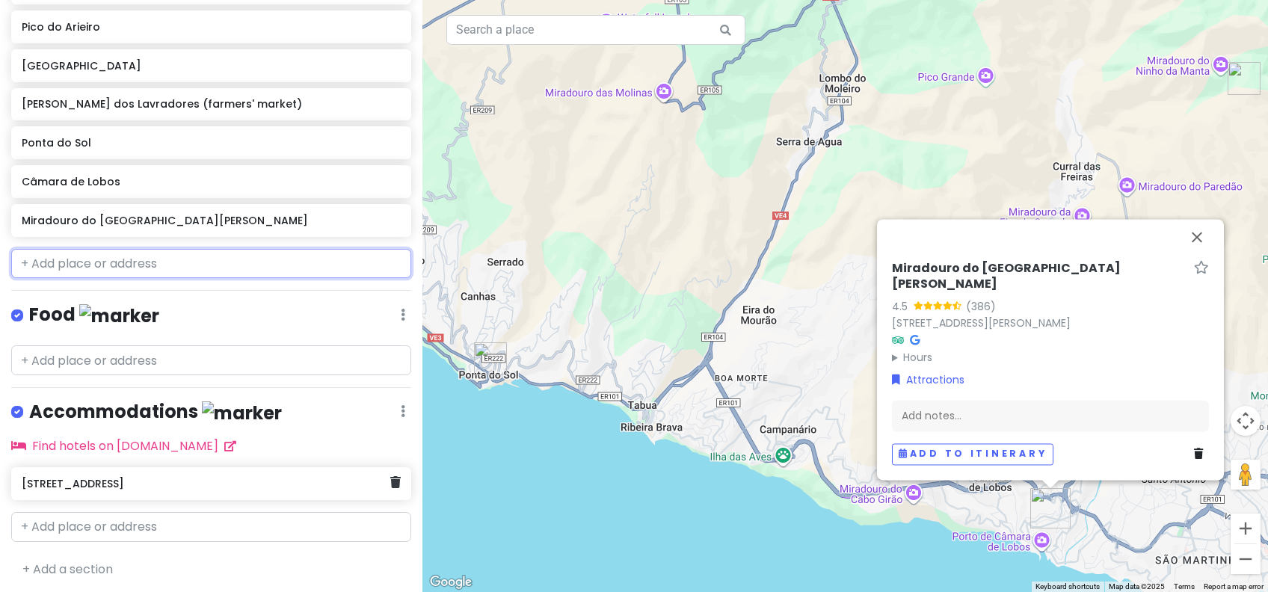
paste input "Cabo girão"
type input "Cabo girão"
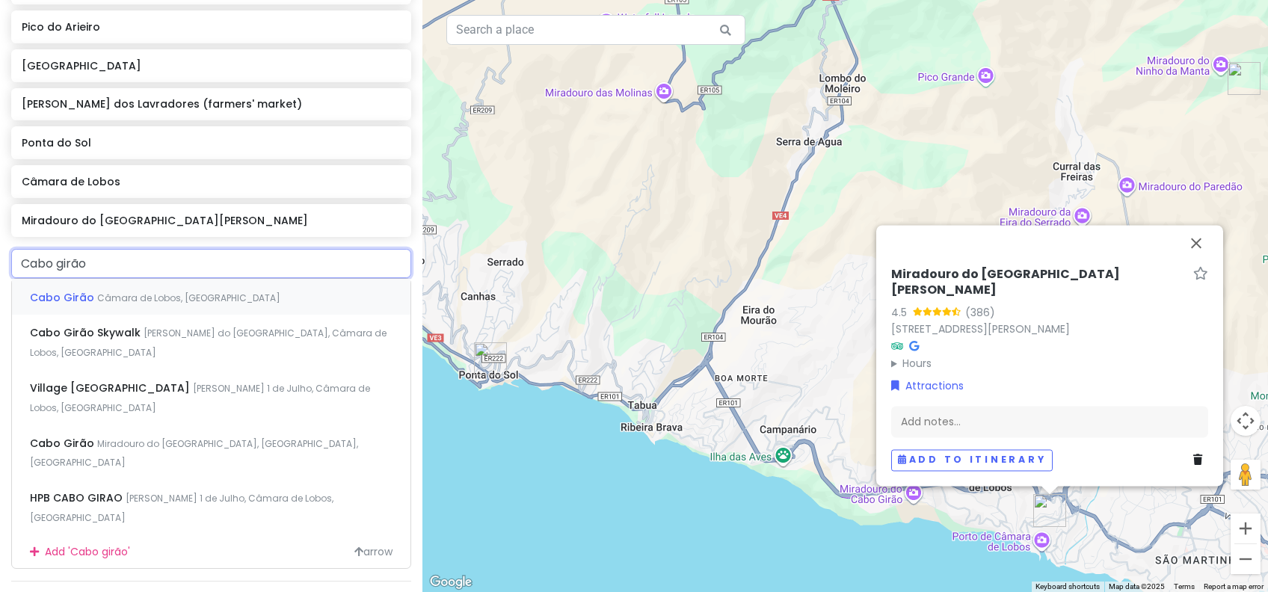
click at [132, 299] on span "Câmara de Lobos, [GEOGRAPHIC_DATA]" at bounding box center [188, 298] width 183 height 13
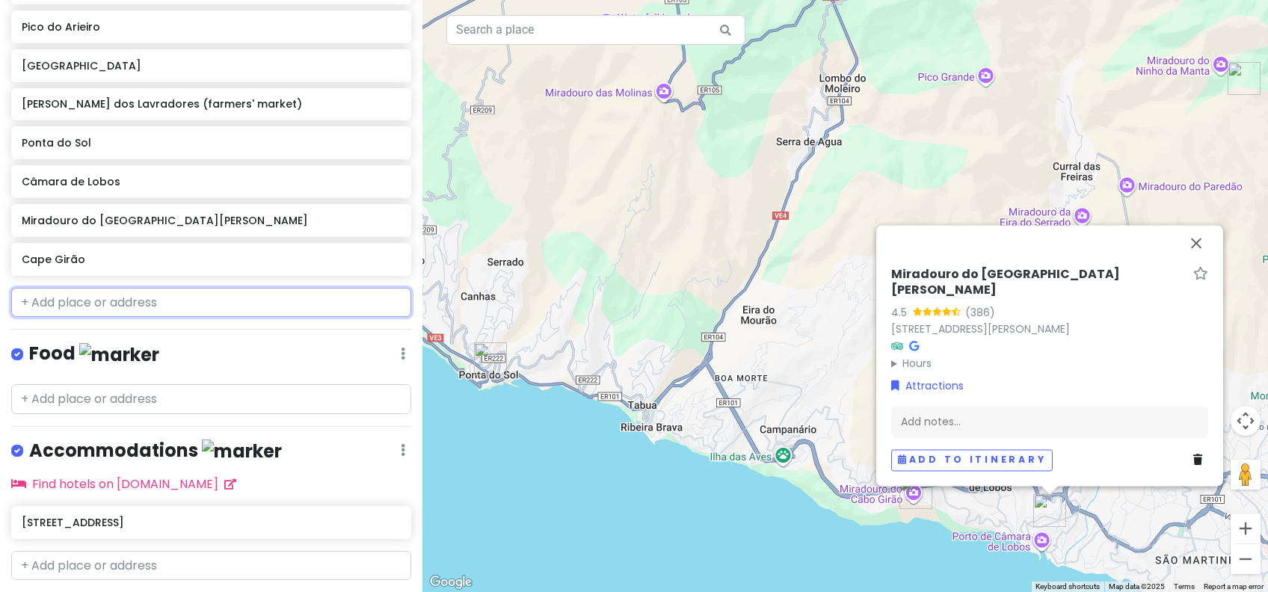
scroll to position [328, 0]
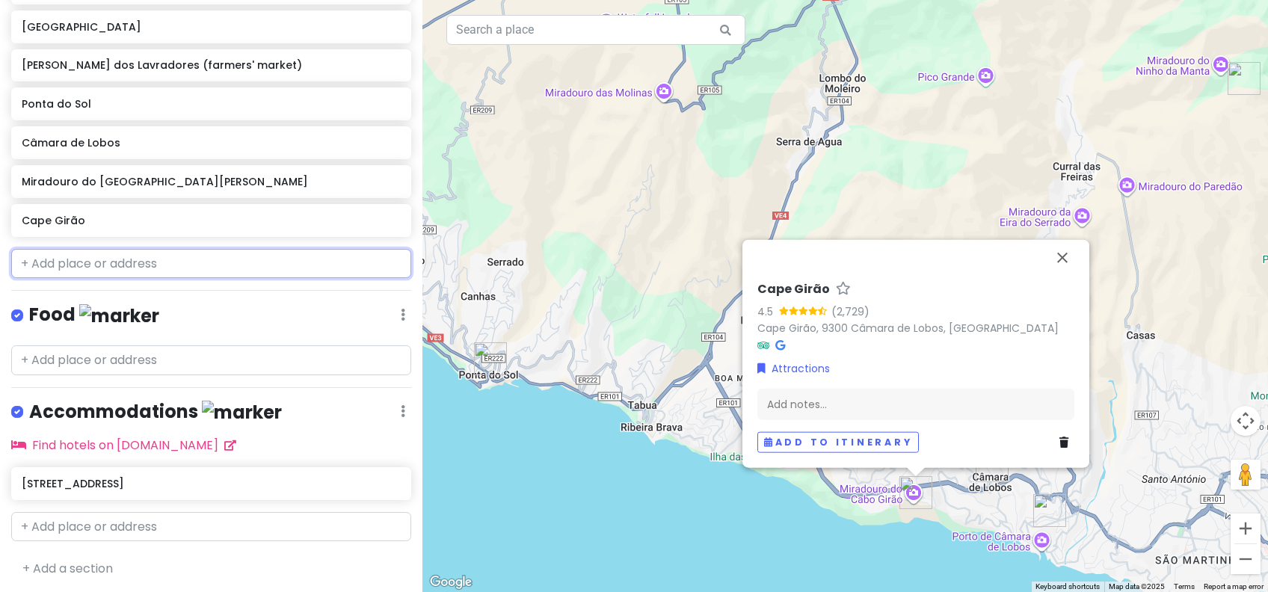
click at [154, 260] on input "text" at bounding box center [211, 264] width 400 height 30
paste input "Baloiço da faja [PERSON_NAME] do navio"
type input "Baloiço da faja [PERSON_NAME] do navio"
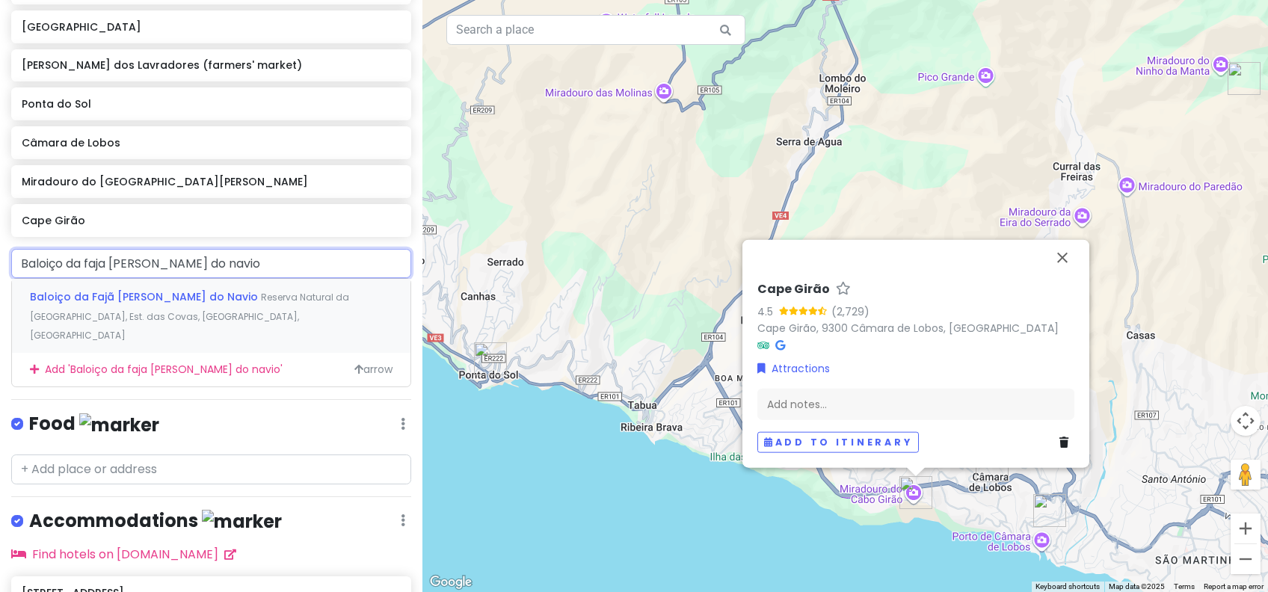
click at [163, 301] on span "Baloiço da Fajã [PERSON_NAME] do Navio" at bounding box center [145, 296] width 231 height 15
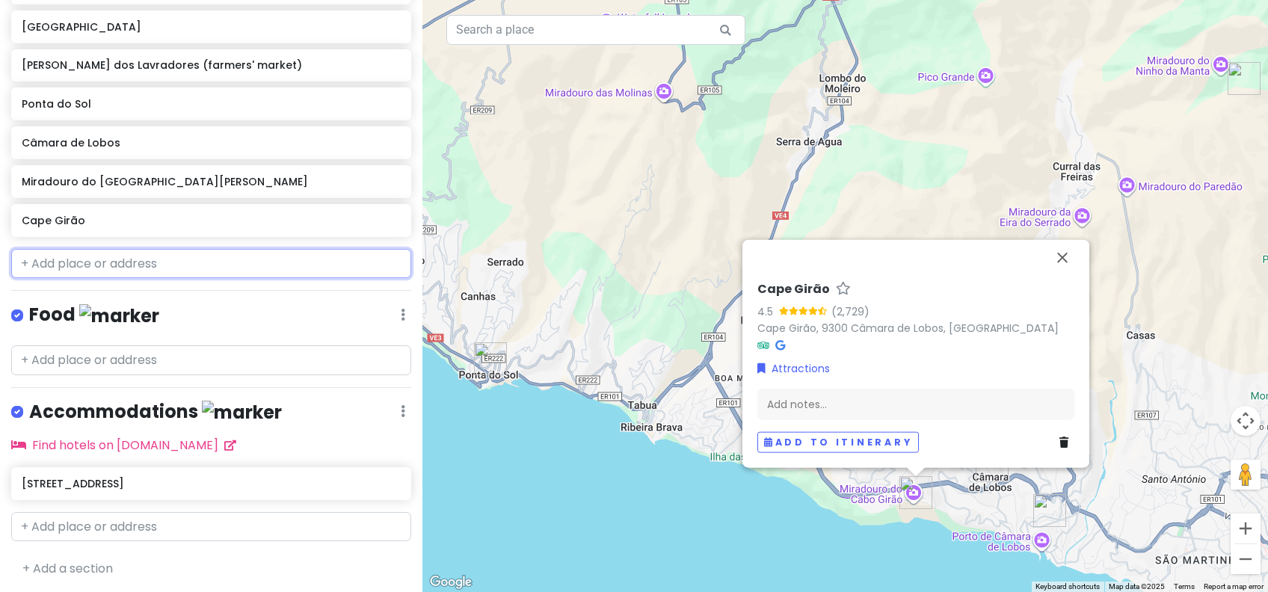
scroll to position [366, 0]
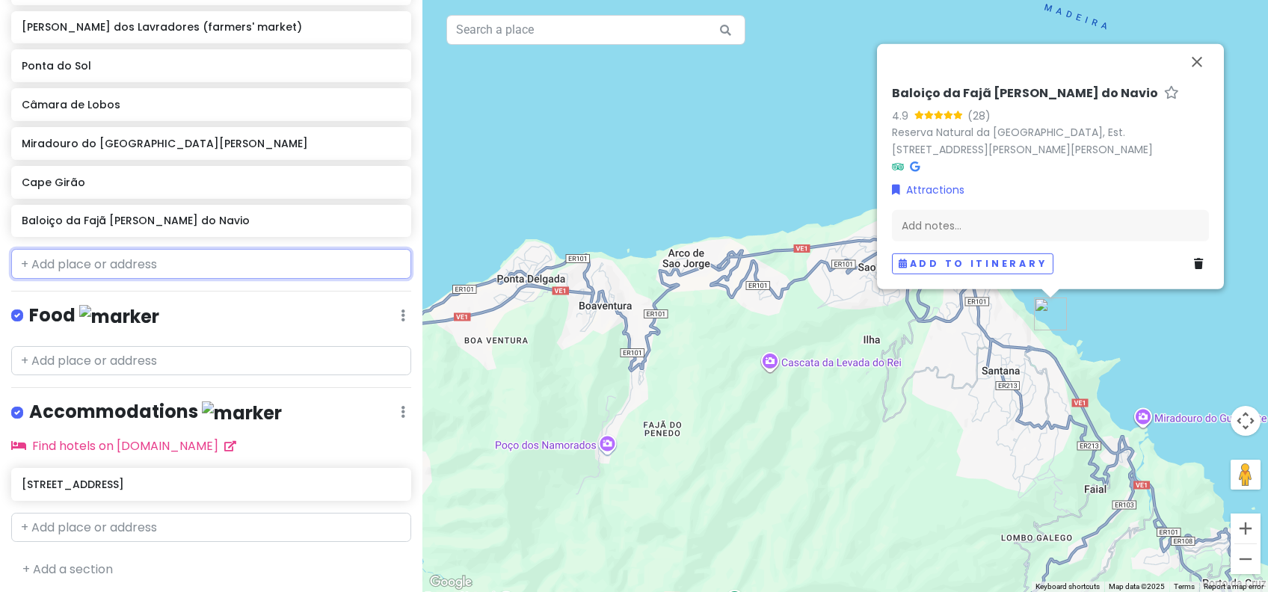
click at [140, 259] on input "text" at bounding box center [211, 264] width 400 height 30
paste input "Faja do padres"
type input "Faja do padres"
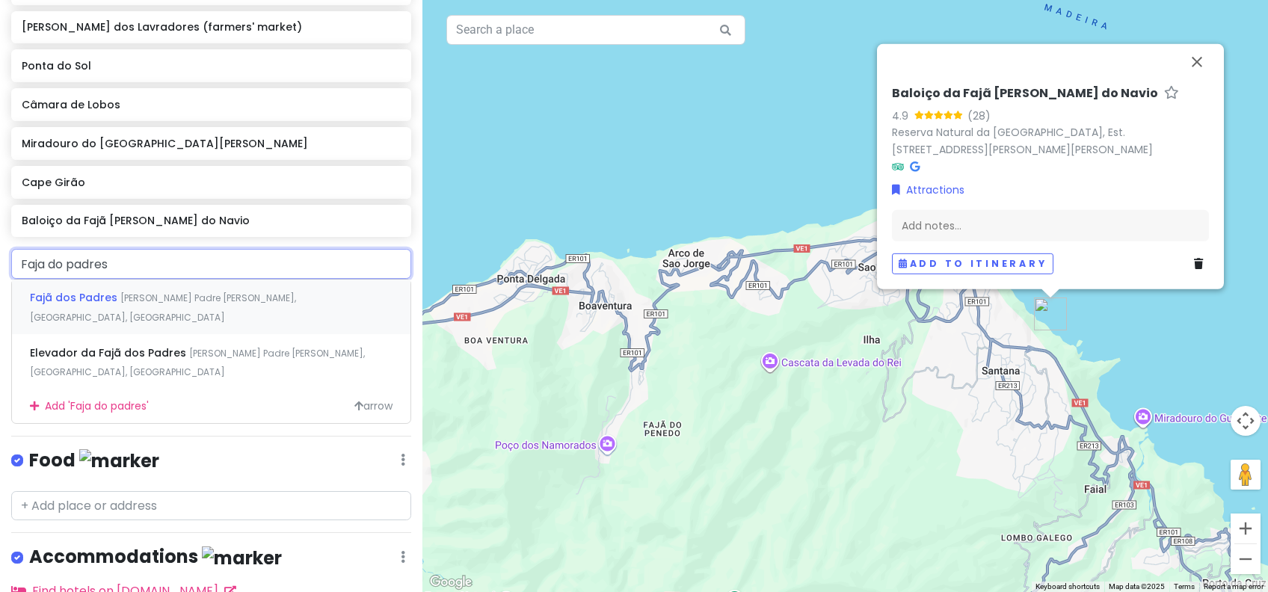
click at [134, 306] on div "Fajã dos Padres [PERSON_NAME] Padre [PERSON_NAME], [GEOGRAPHIC_DATA], [GEOGRAPH…" at bounding box center [211, 307] width 398 height 55
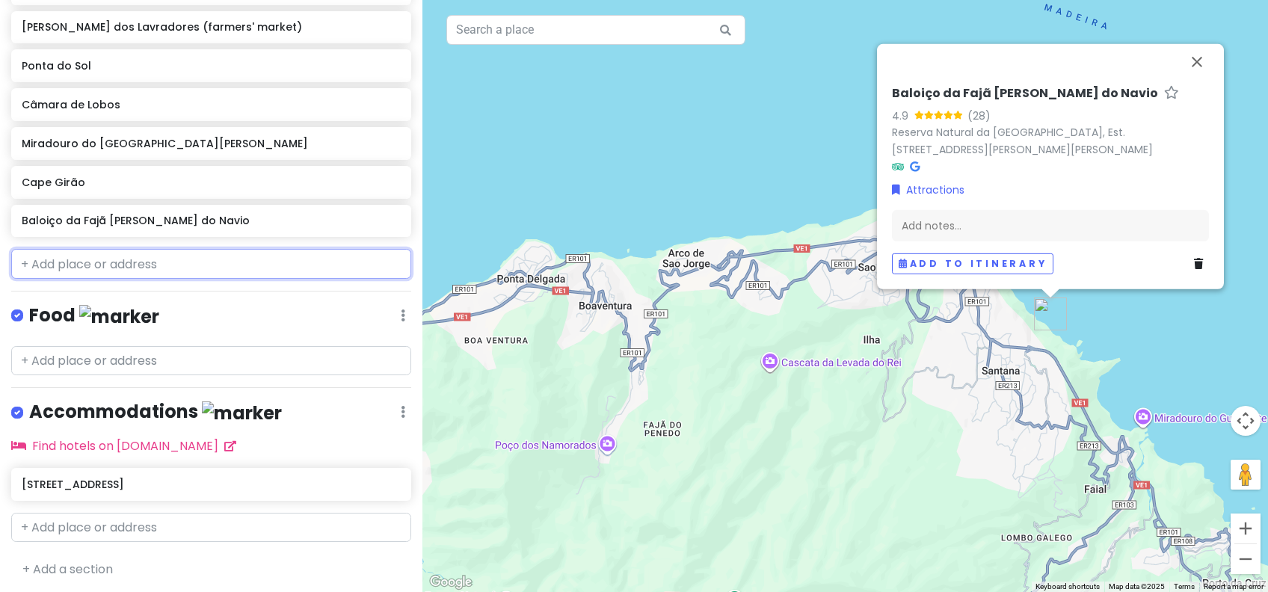
scroll to position [405, 0]
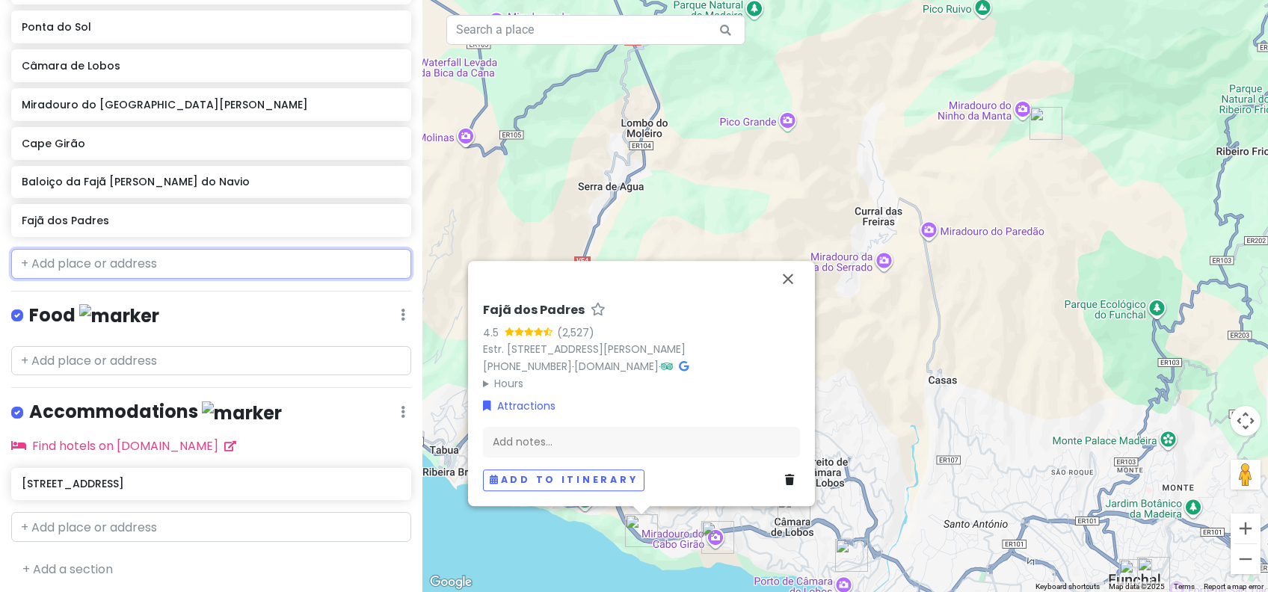
click at [93, 257] on input "text" at bounding box center [211, 264] width 400 height 30
paste input "[GEOGRAPHIC_DATA]"
type input "[GEOGRAPHIC_DATA]"
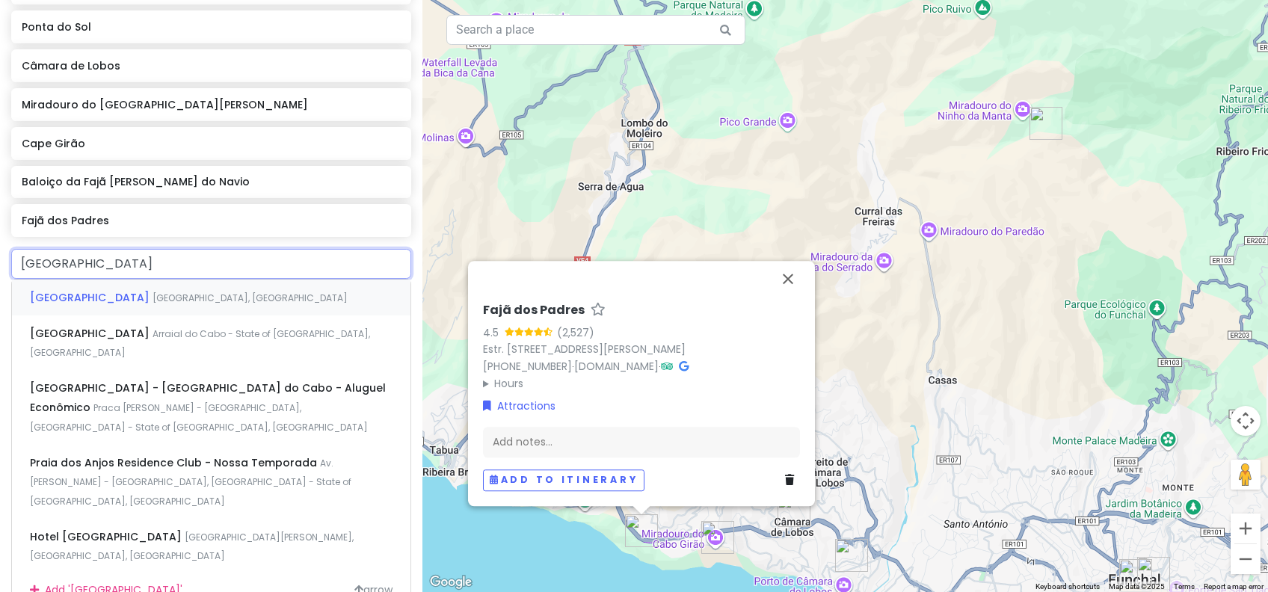
click at [96, 303] on span "[GEOGRAPHIC_DATA]" at bounding box center [91, 297] width 123 height 15
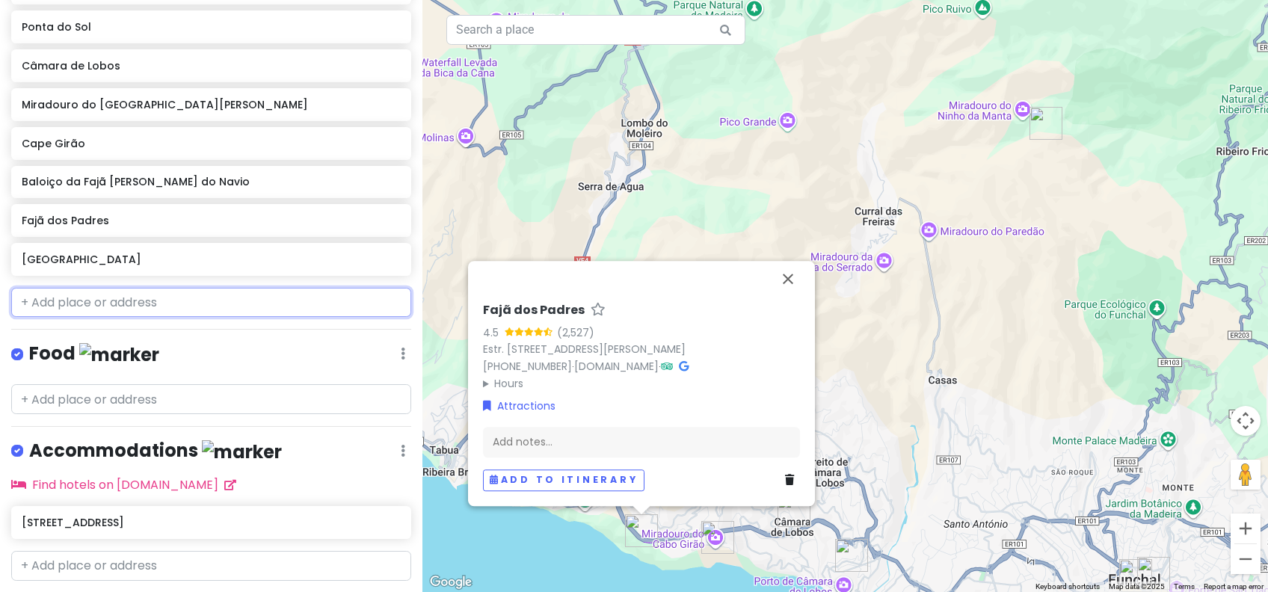
scroll to position [443, 0]
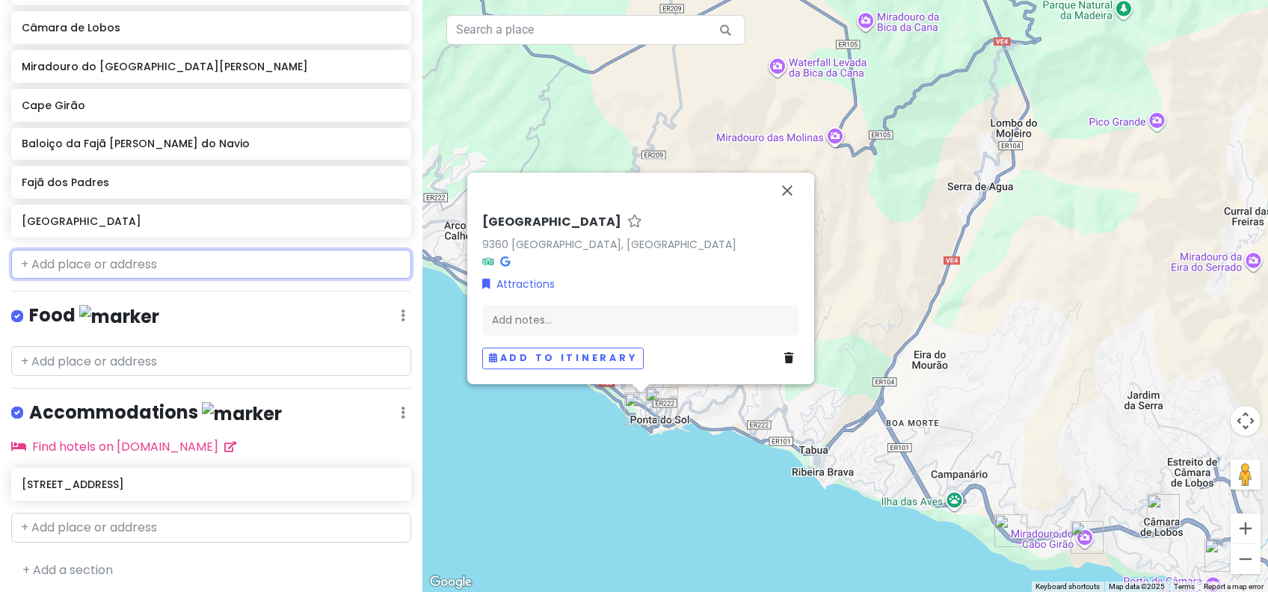
click at [119, 268] on input "text" at bounding box center [211, 265] width 400 height 30
paste input "Complexo balnear da barreirinha"
type input "Complexo balnear da barreirinha"
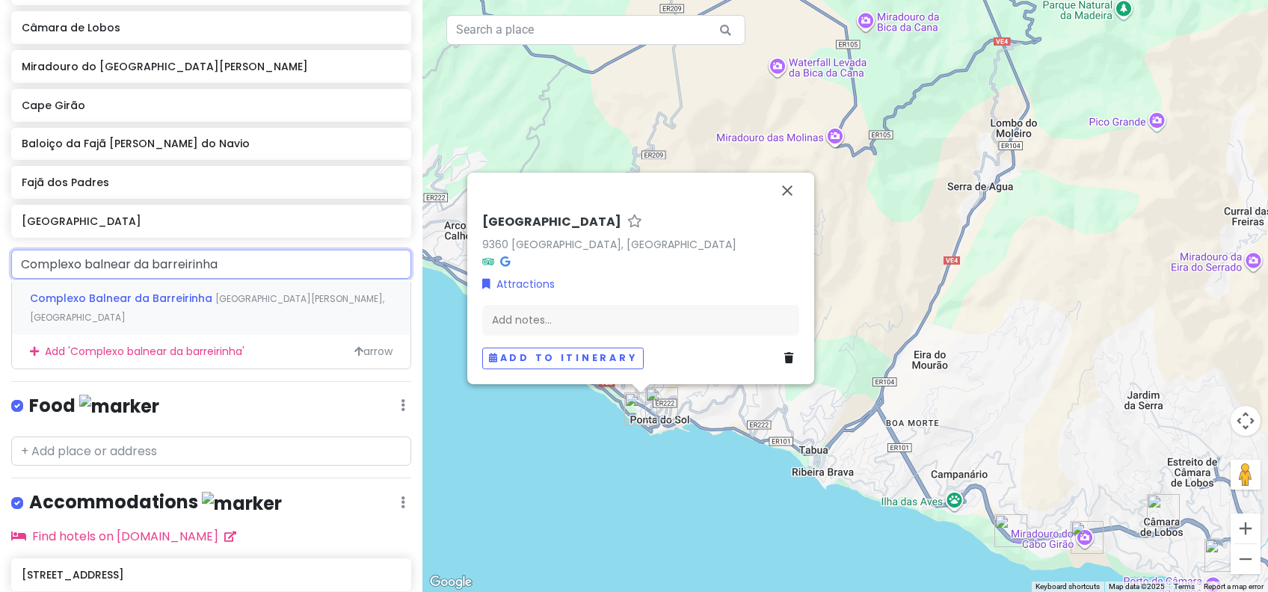
click at [129, 295] on span "Complexo Balnear da Barreirinha" at bounding box center [122, 298] width 185 height 15
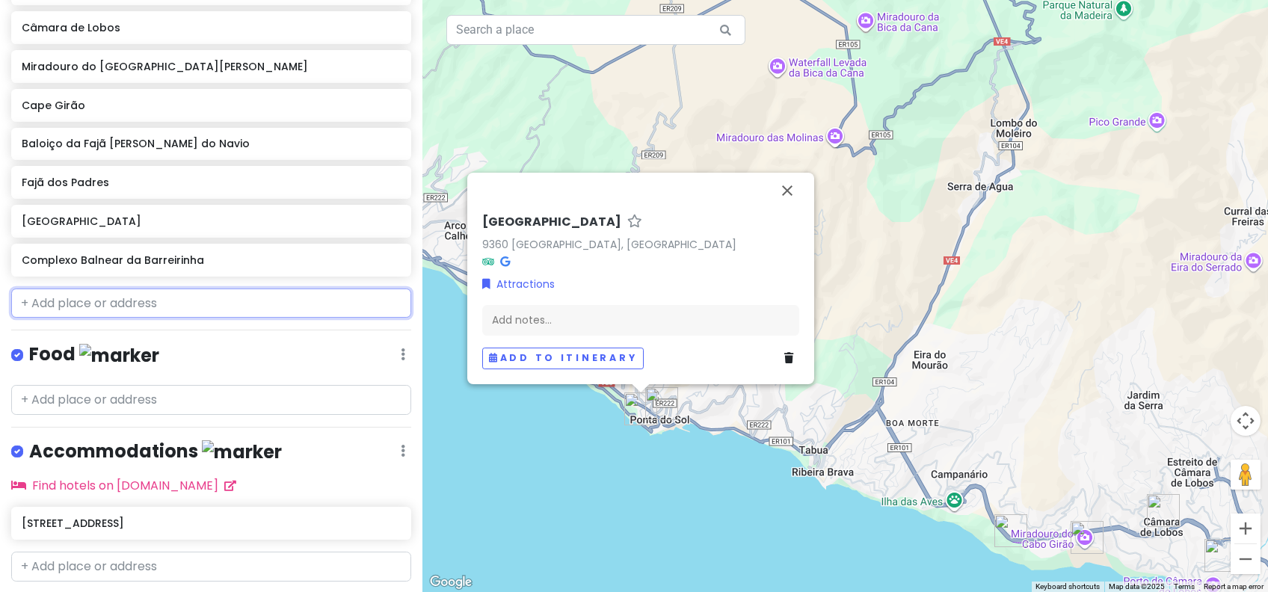
scroll to position [482, 0]
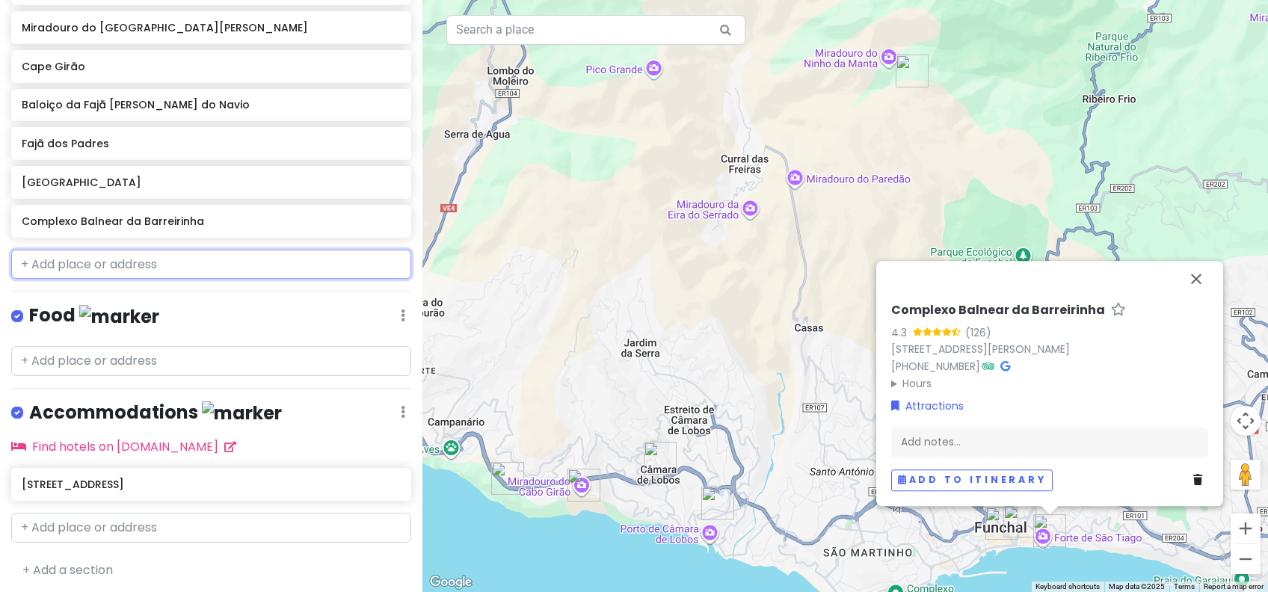
click at [102, 260] on input "text" at bounding box center [211, 265] width 400 height 30
paste input "Praia do seixal"
type input "Praia do seixal"
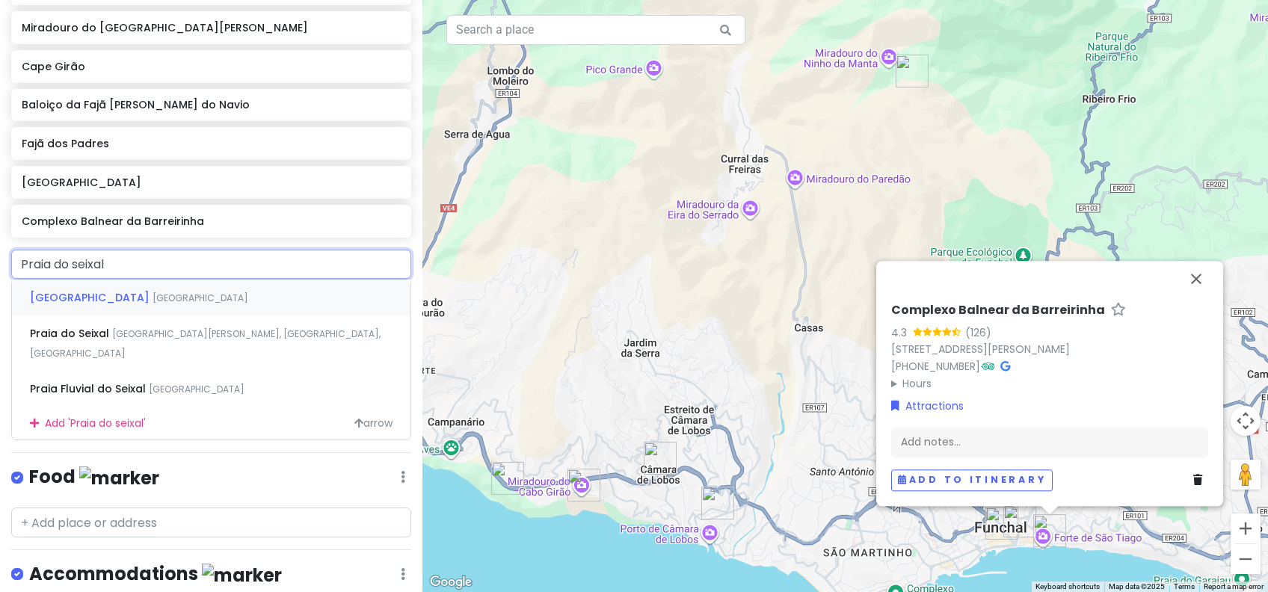
click at [111, 303] on span "[GEOGRAPHIC_DATA]" at bounding box center [91, 297] width 123 height 15
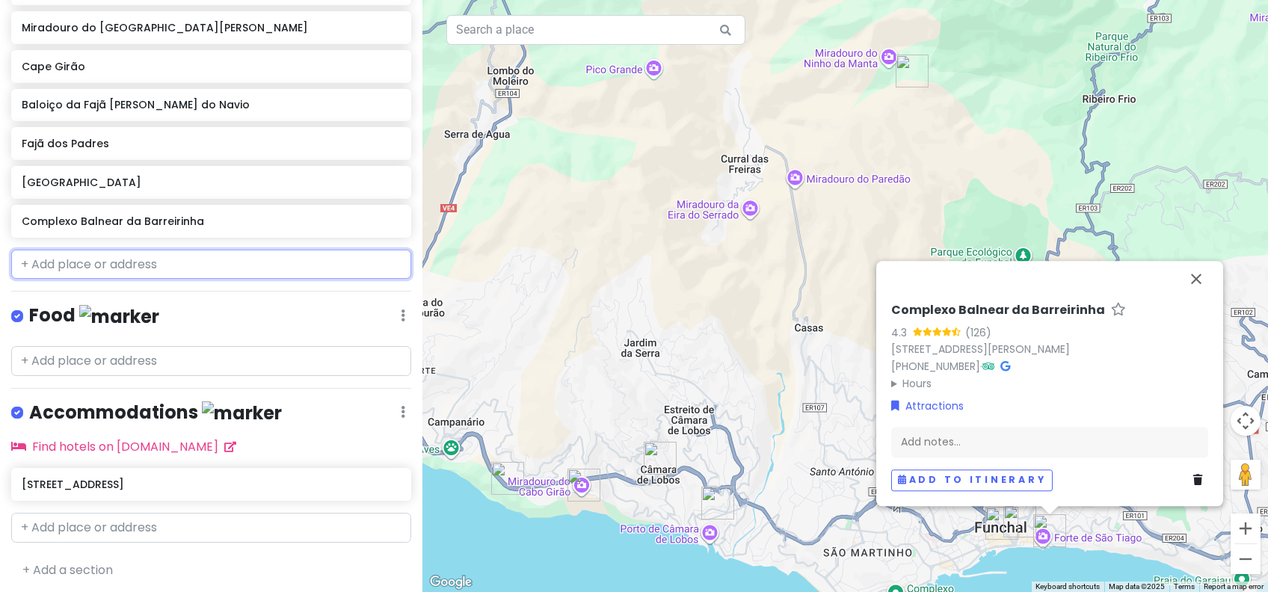
scroll to position [521, 0]
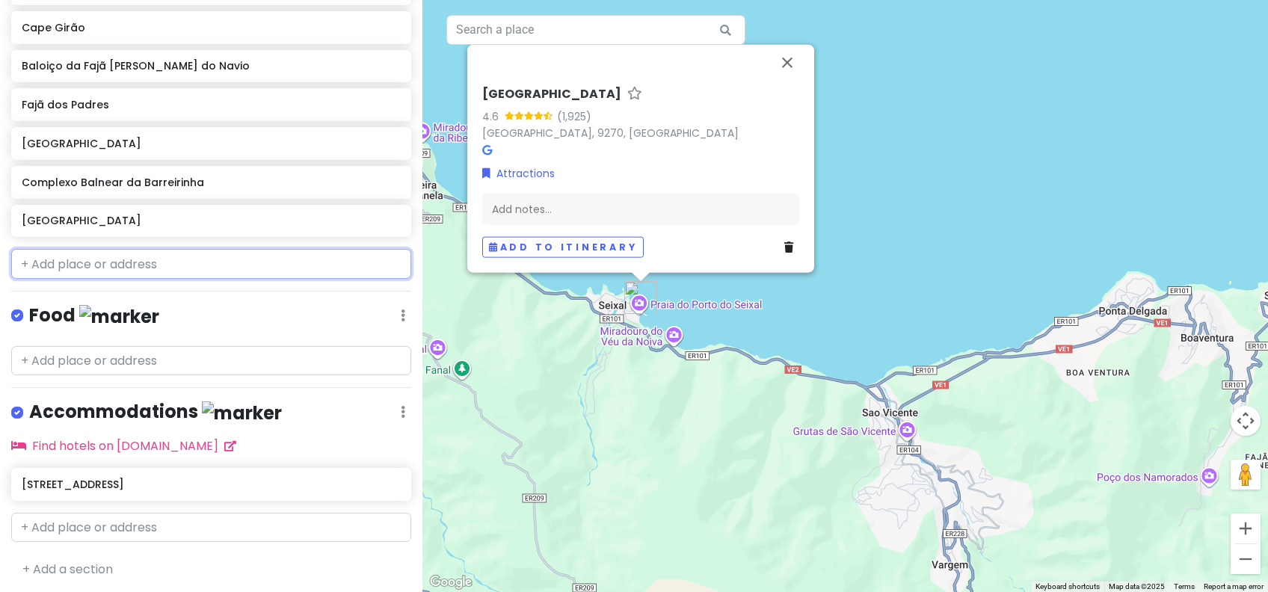
click at [101, 256] on input "text" at bounding box center [211, 264] width 400 height 30
paste input "Miradouro do guindaste"
type input "Miradouro do guindaste"
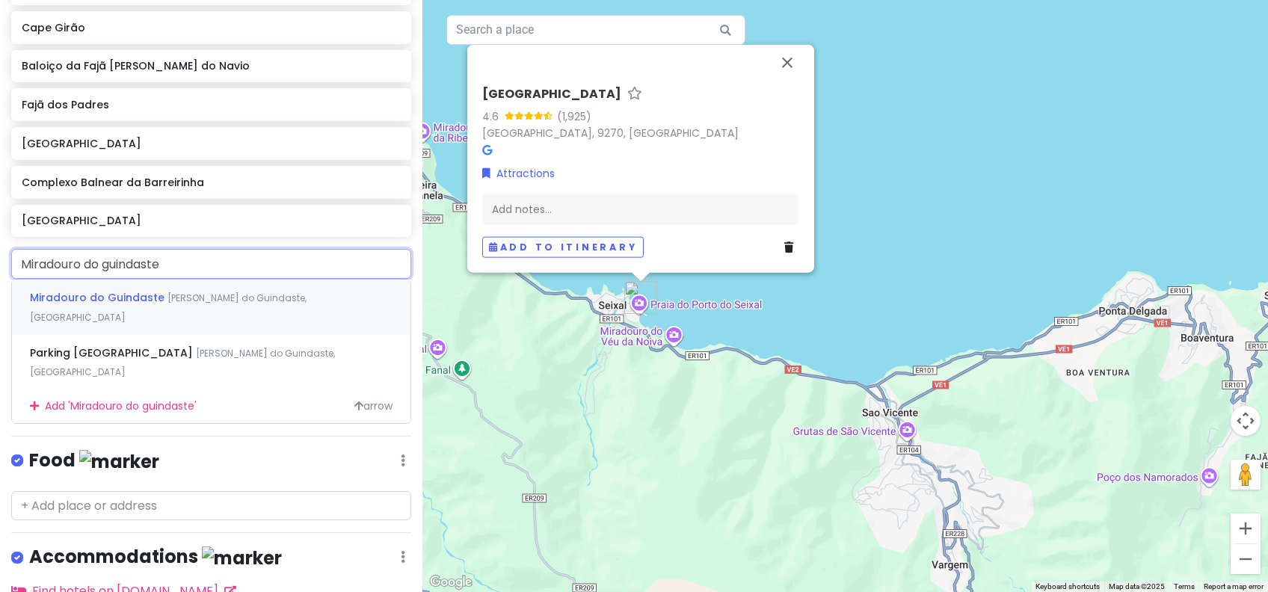
click at [102, 290] on span "Miradouro do Guindaste" at bounding box center [99, 297] width 138 height 15
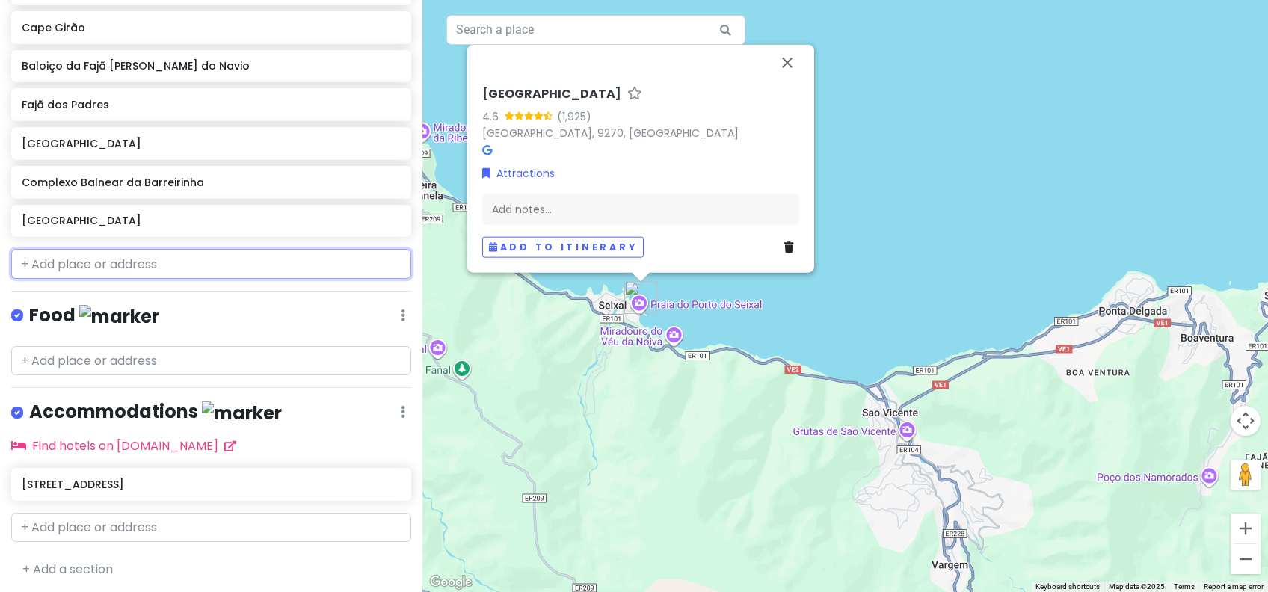
scroll to position [560, 0]
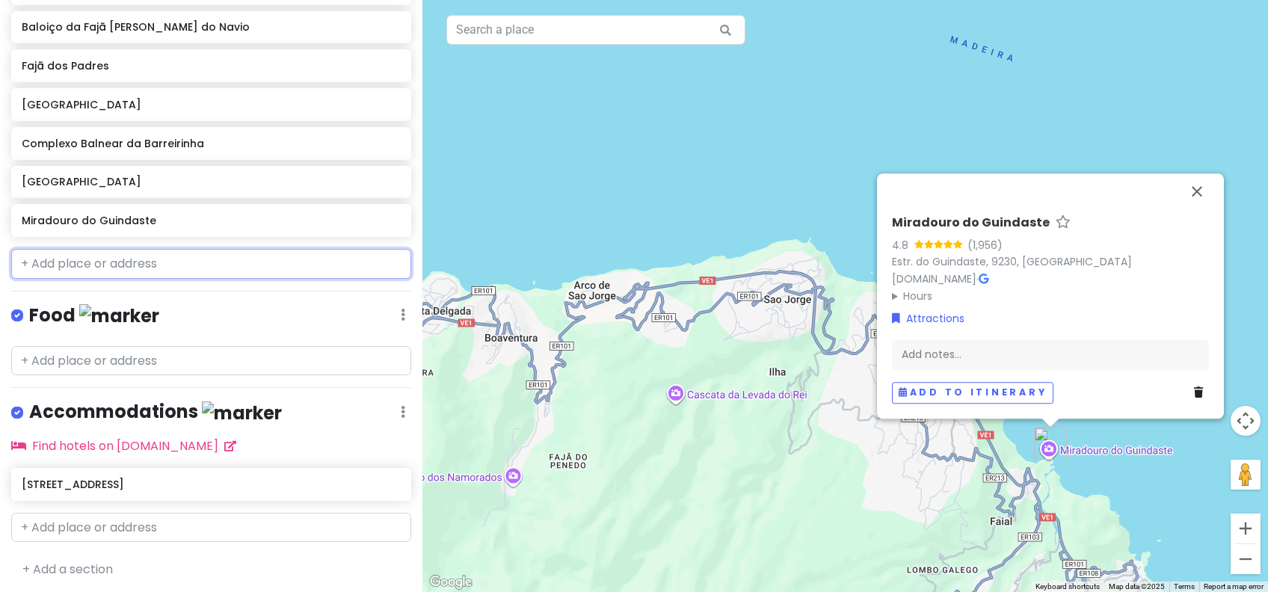
click at [109, 257] on input "text" at bounding box center [211, 264] width 400 height 30
paste input "Serra d’Água"
type input "Serra d’Água"
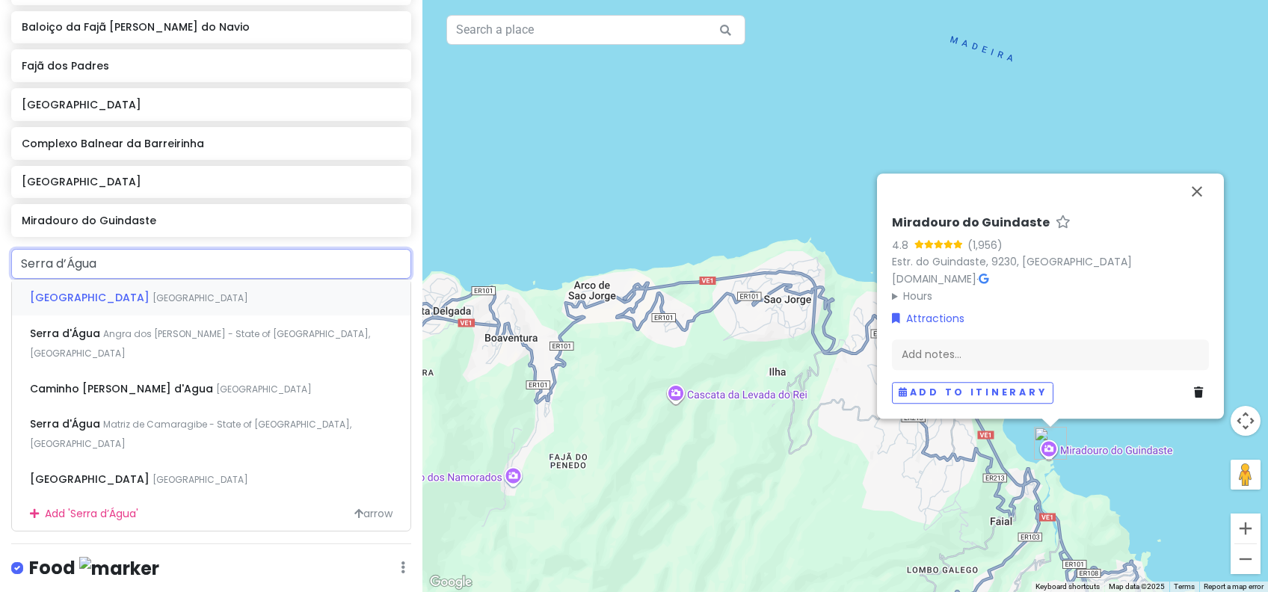
click at [138, 306] on div "[GEOGRAPHIC_DATA] [GEOGRAPHIC_DATA]" at bounding box center [211, 298] width 398 height 36
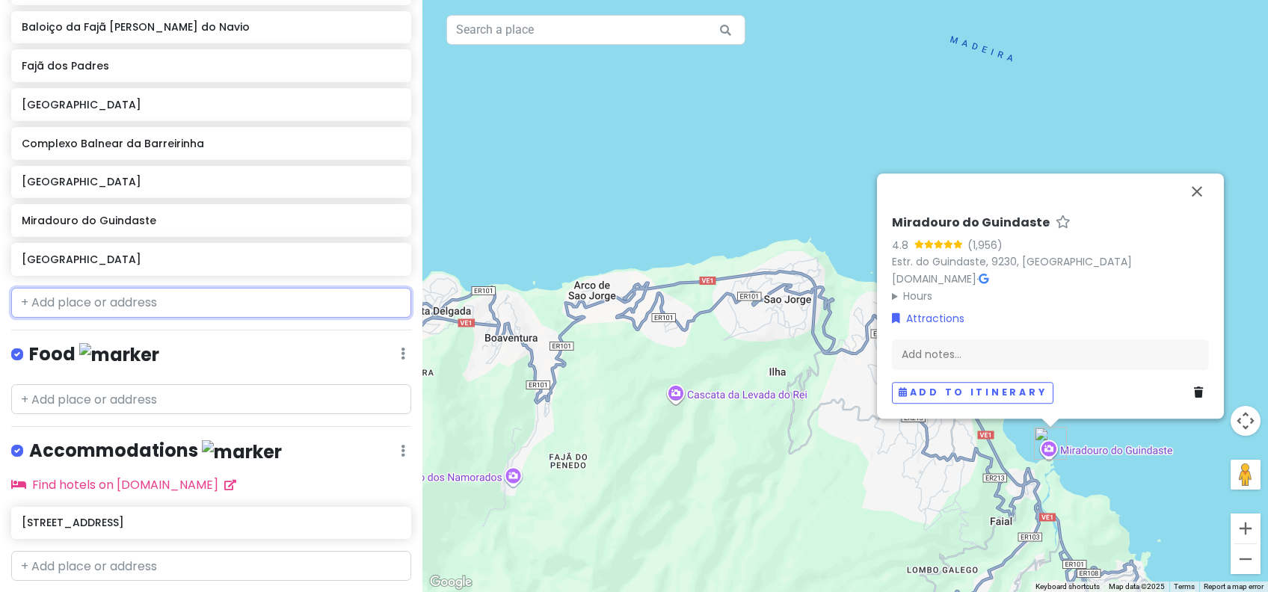
scroll to position [598, 0]
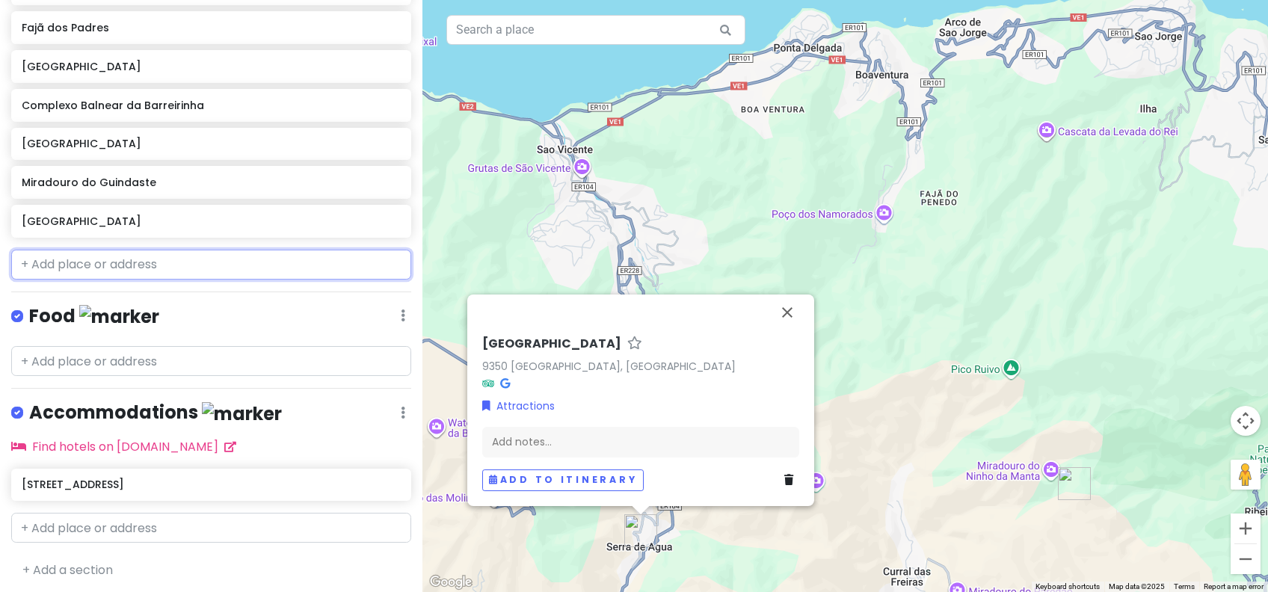
click at [83, 262] on input "text" at bounding box center [211, 265] width 400 height 30
paste input "[GEOGRAPHIC_DATA]"
type input "[GEOGRAPHIC_DATA]"
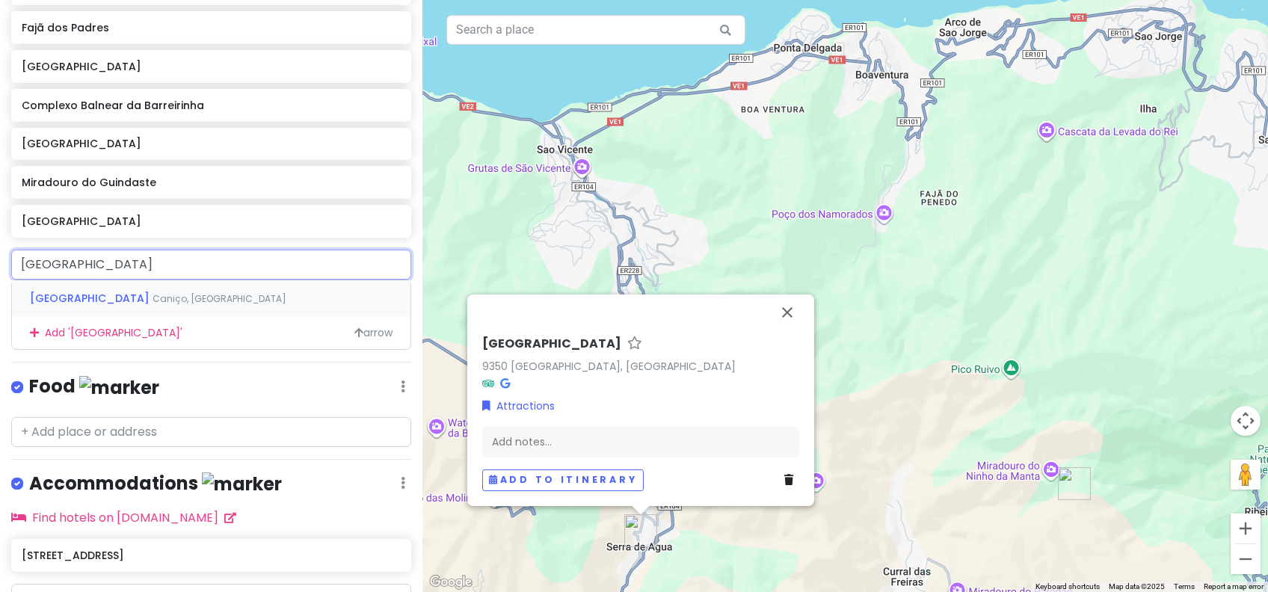
click at [87, 292] on span "[GEOGRAPHIC_DATA]" at bounding box center [91, 298] width 123 height 15
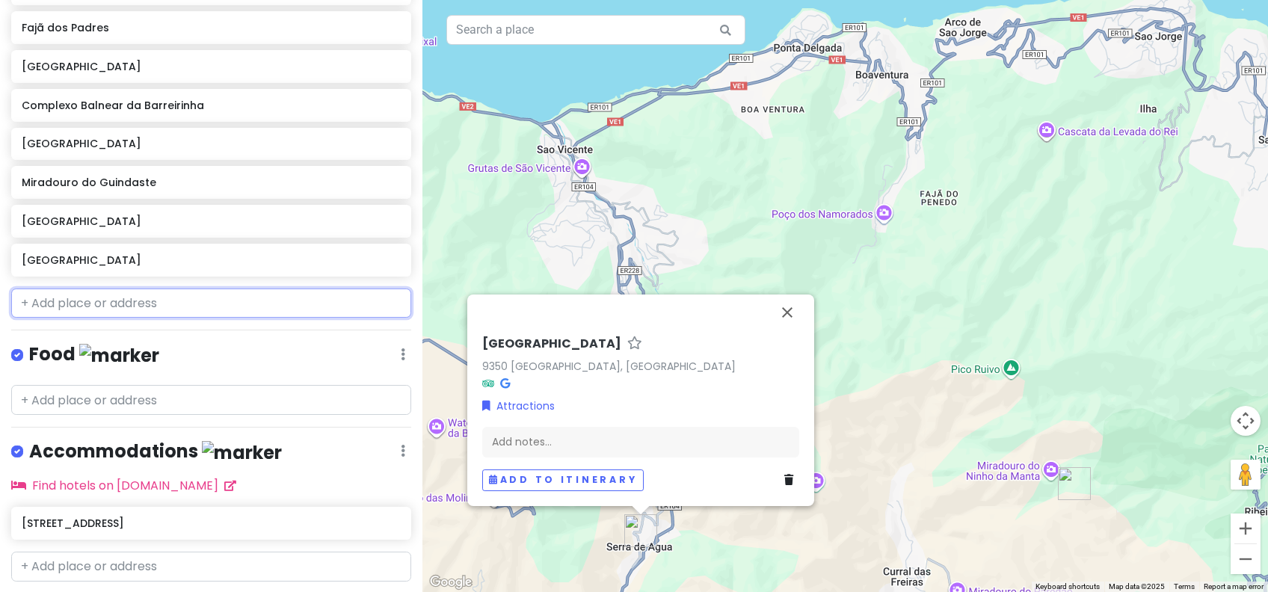
scroll to position [637, 0]
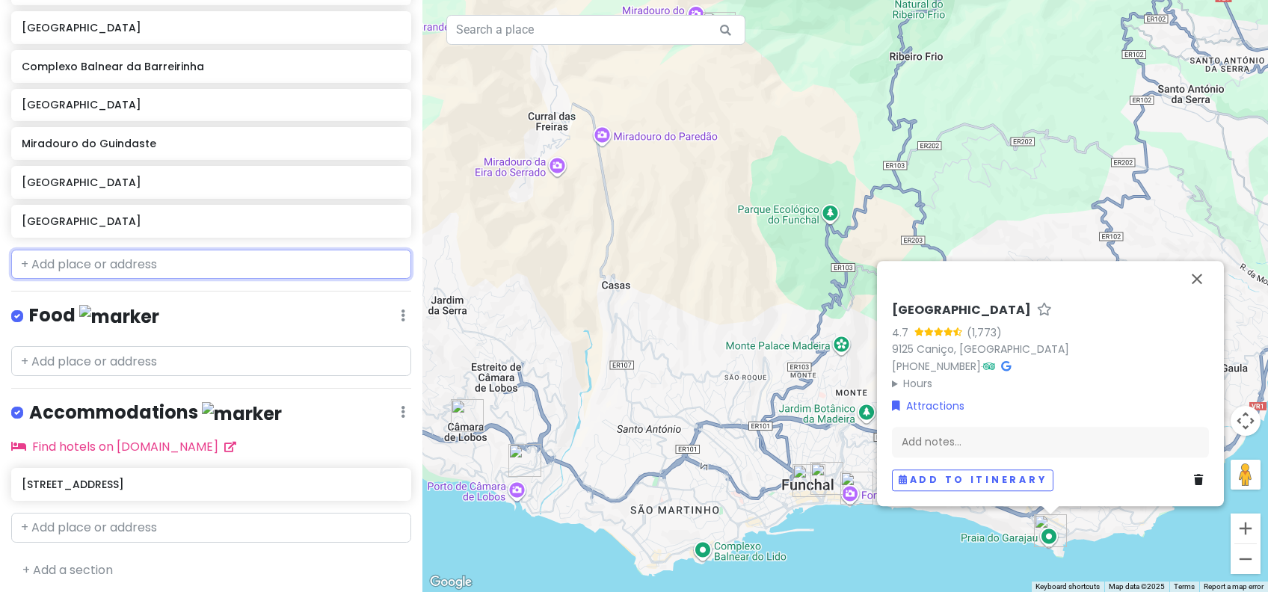
click at [84, 262] on input "text" at bounding box center [211, 265] width 400 height 30
paste input "Calheta"
type input "Calheta"
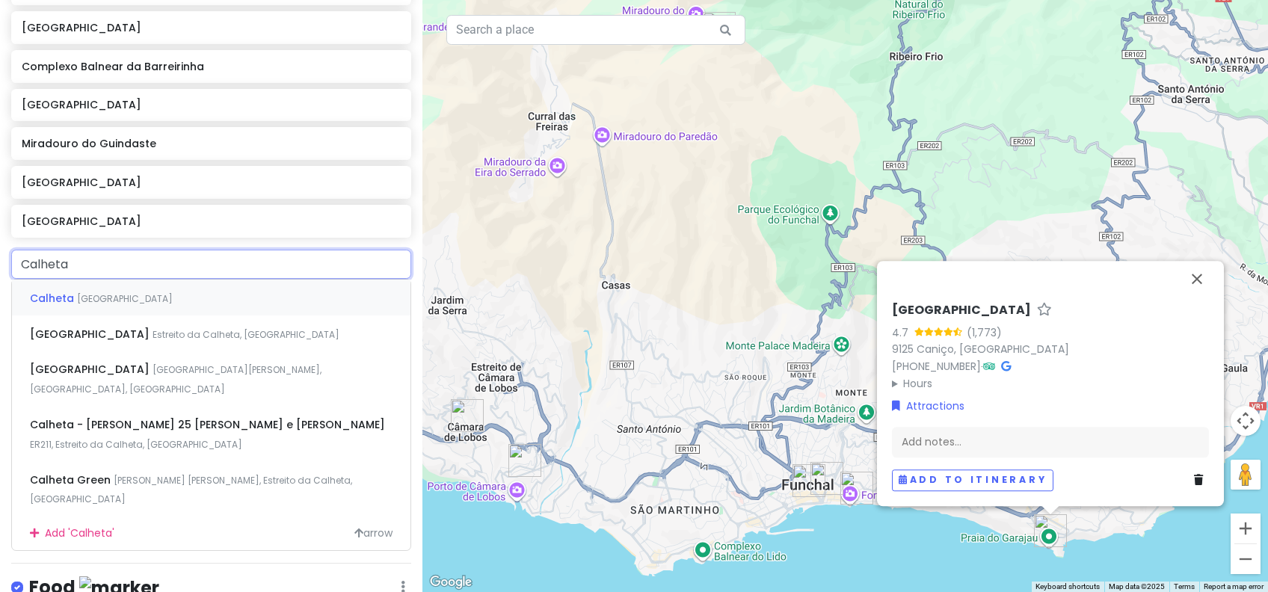
click at [99, 292] on span "[GEOGRAPHIC_DATA]" at bounding box center [125, 298] width 96 height 13
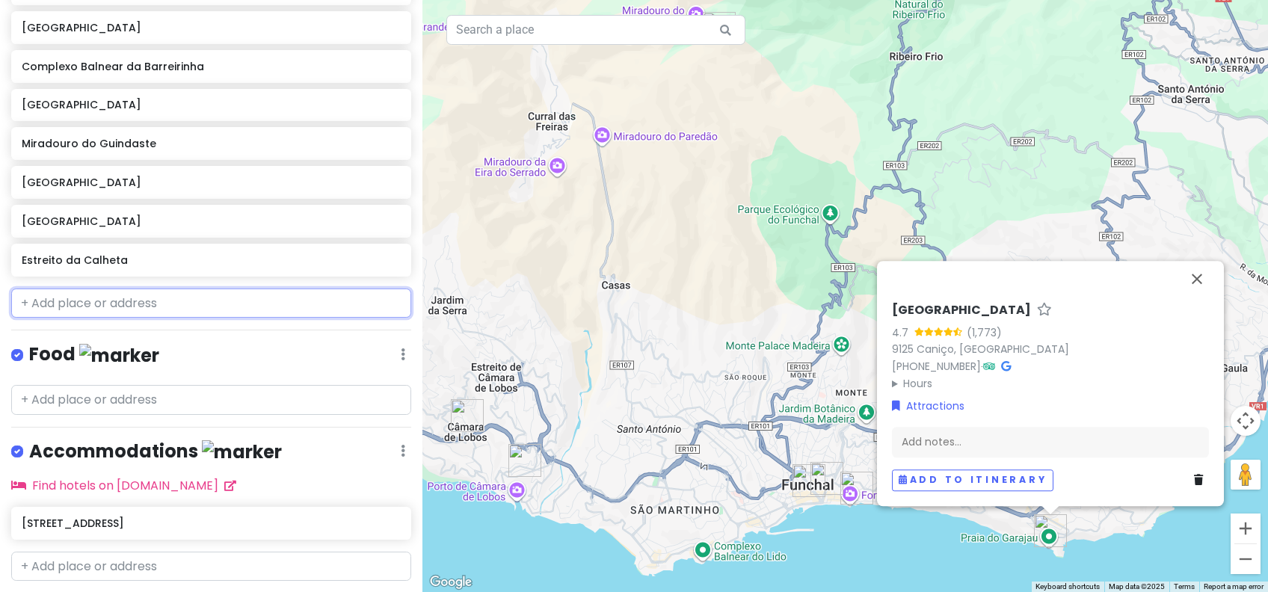
scroll to position [676, 0]
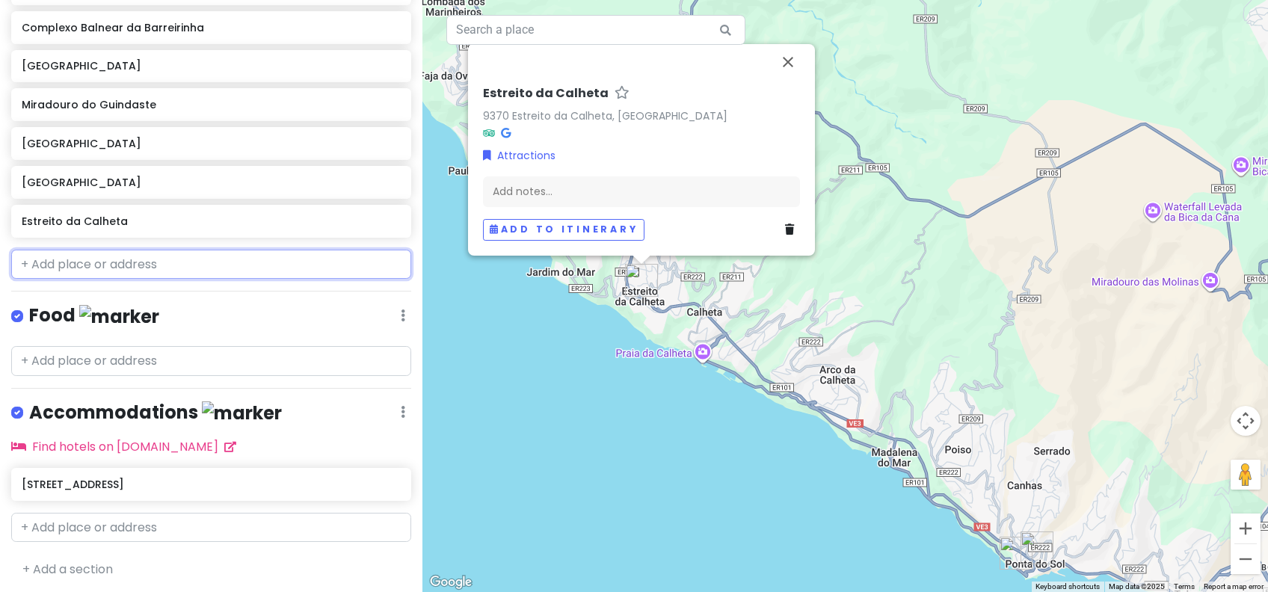
click at [102, 264] on input "text" at bounding box center [211, 265] width 400 height 30
paste input "Machico"
type input "Machico"
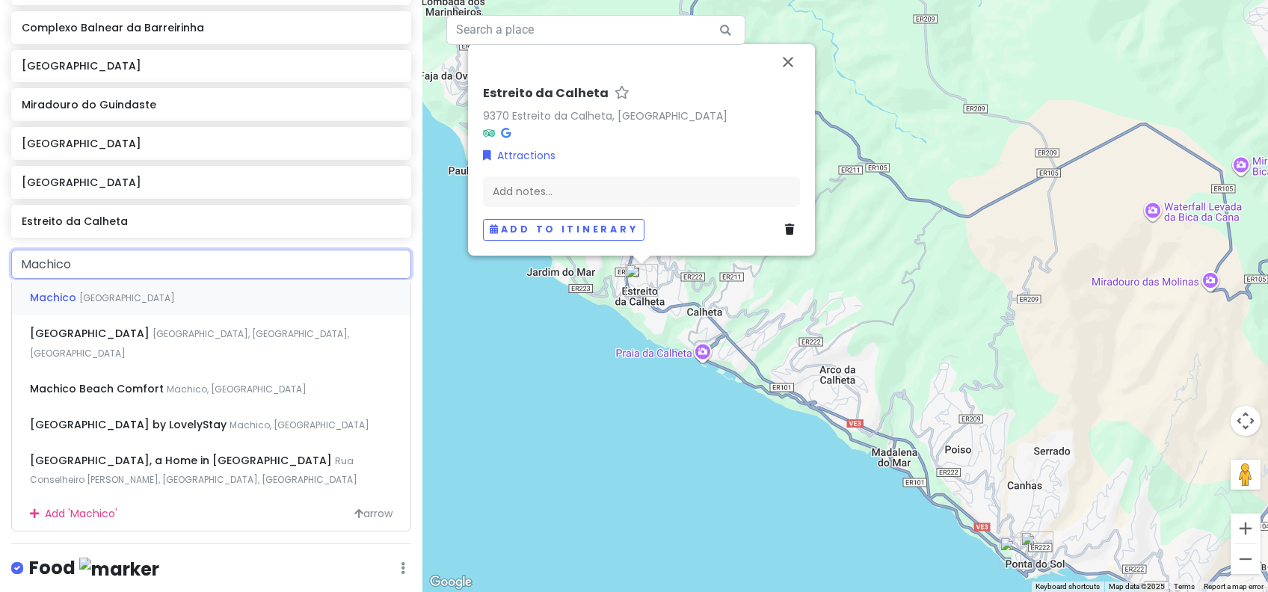
click at [109, 295] on span "[GEOGRAPHIC_DATA]" at bounding box center [127, 298] width 96 height 13
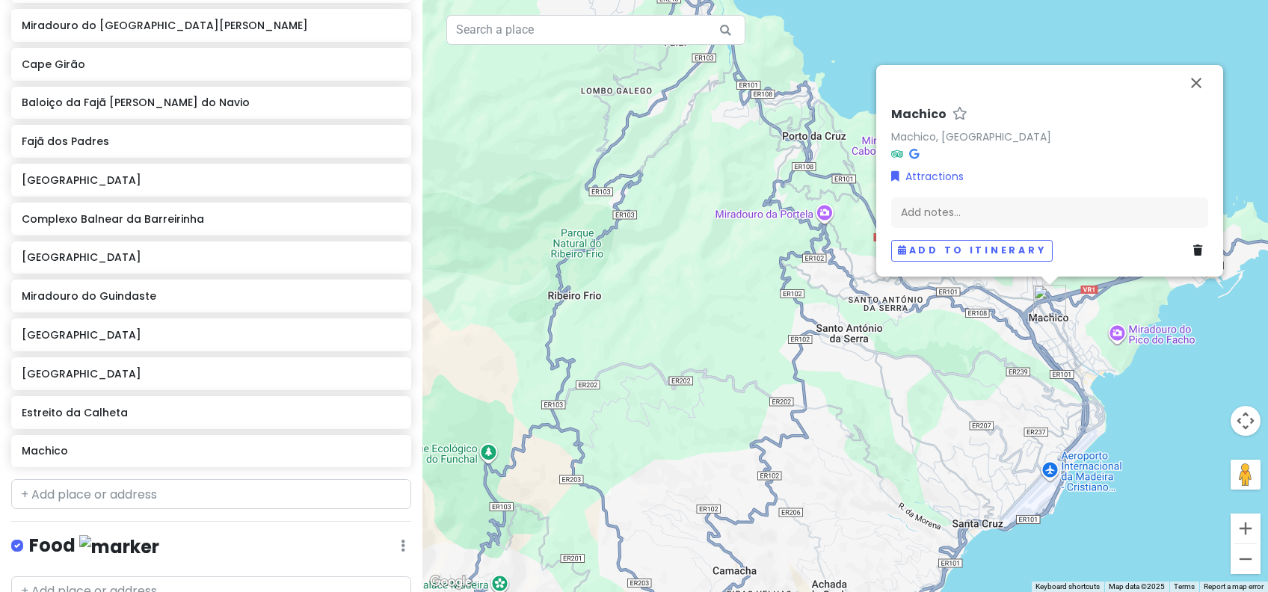
scroll to position [515, 0]
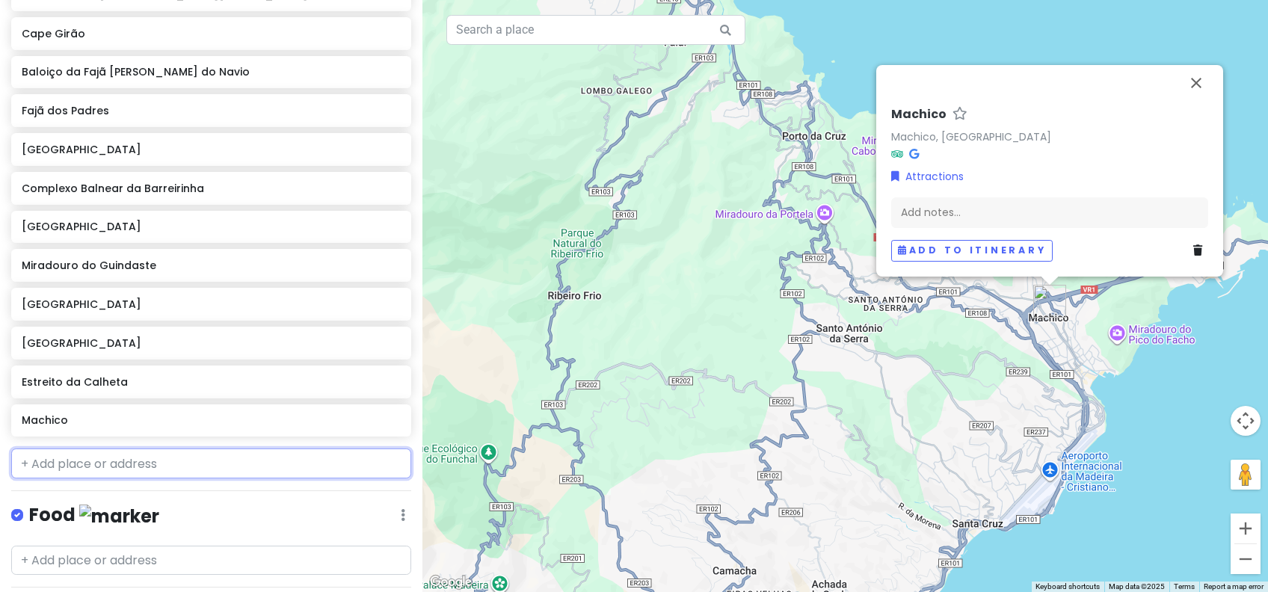
click at [83, 460] on input "text" at bounding box center [211, 463] width 400 height 30
paste input "Caniçal"
type input "Caniçal"
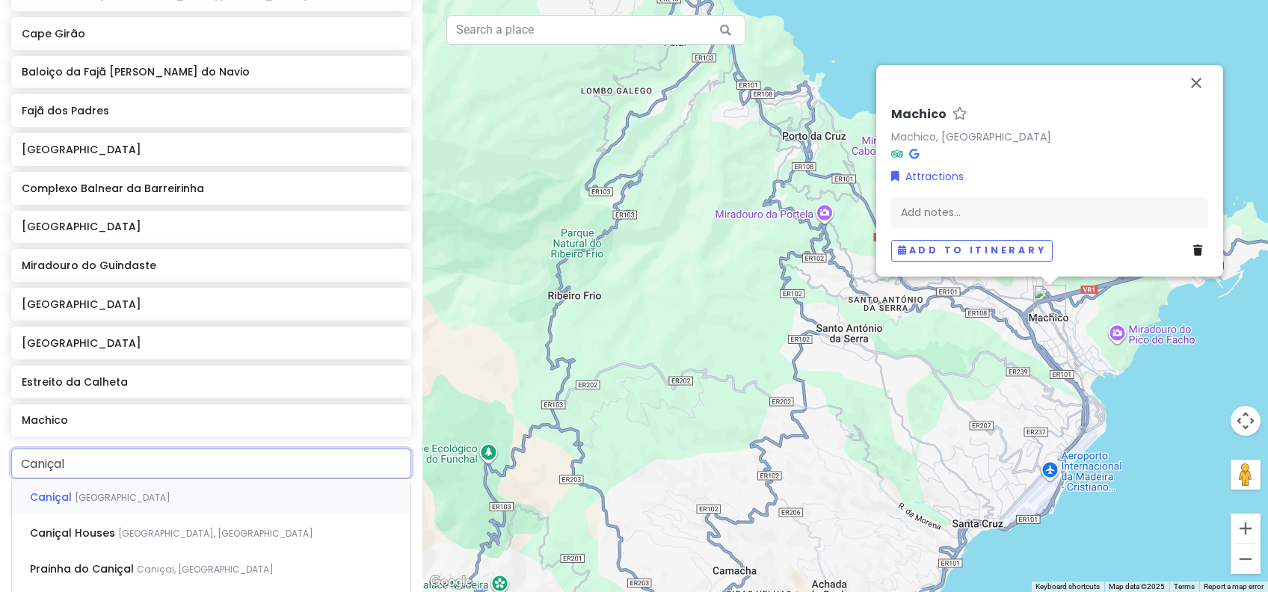
click at [100, 496] on span "[GEOGRAPHIC_DATA]" at bounding box center [123, 497] width 96 height 13
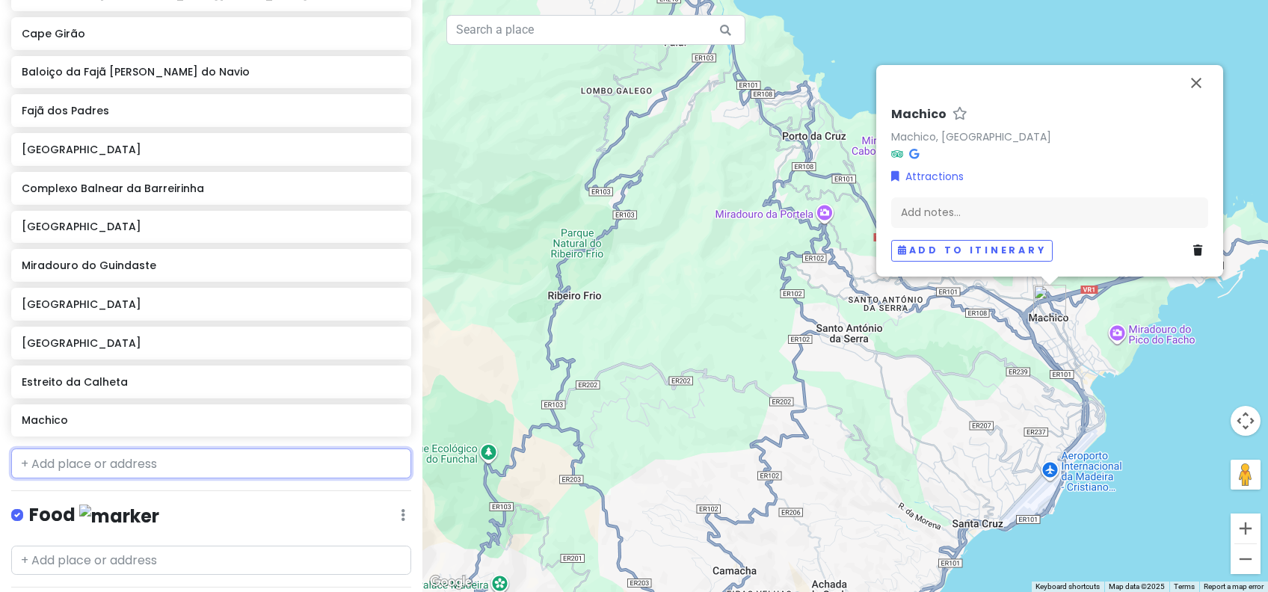
scroll to position [554, 0]
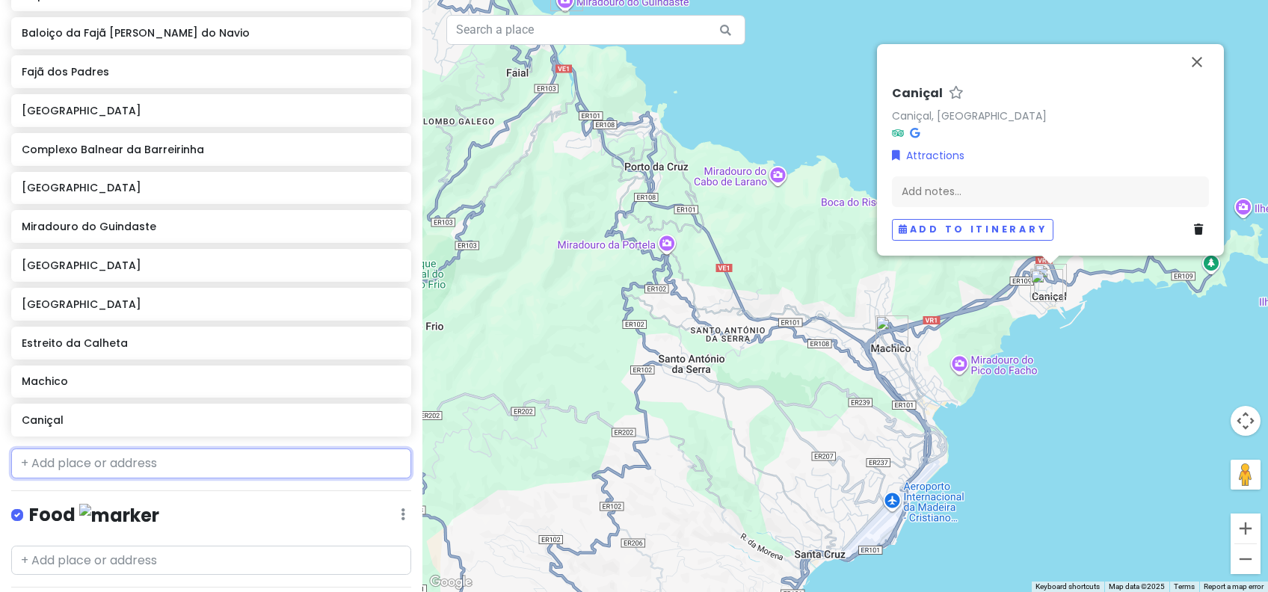
click at [77, 463] on input "text" at bounding box center [211, 463] width 400 height 30
paste input "faial"
type input "faial"
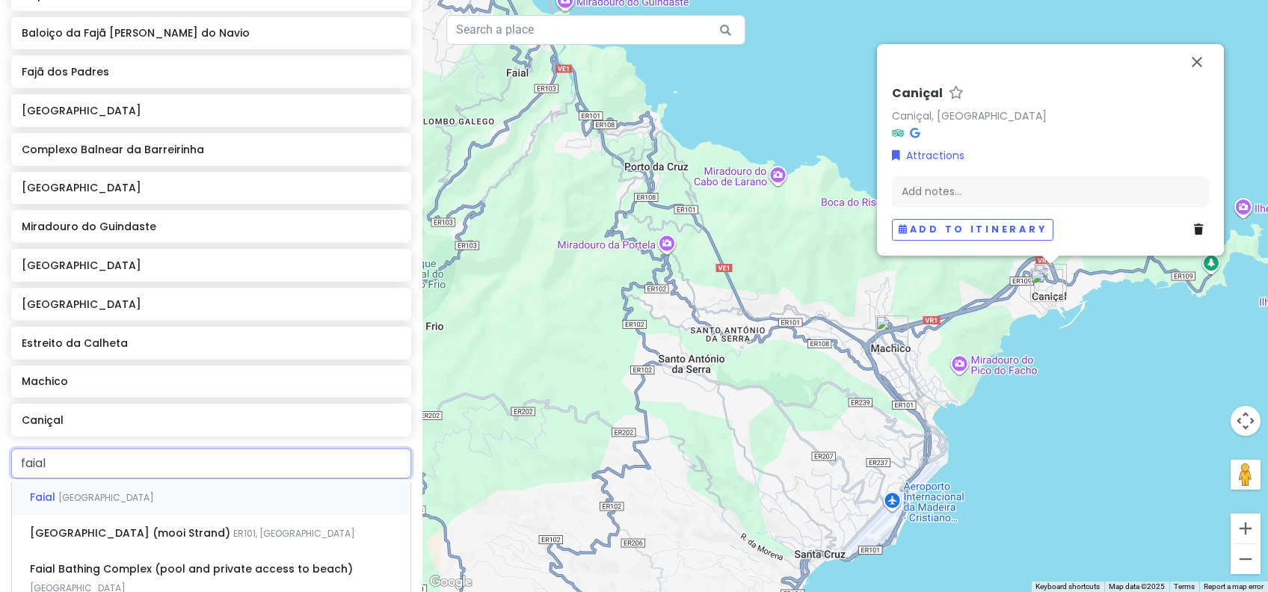
click at [102, 502] on div "Faial [GEOGRAPHIC_DATA]" at bounding box center [211, 497] width 398 height 36
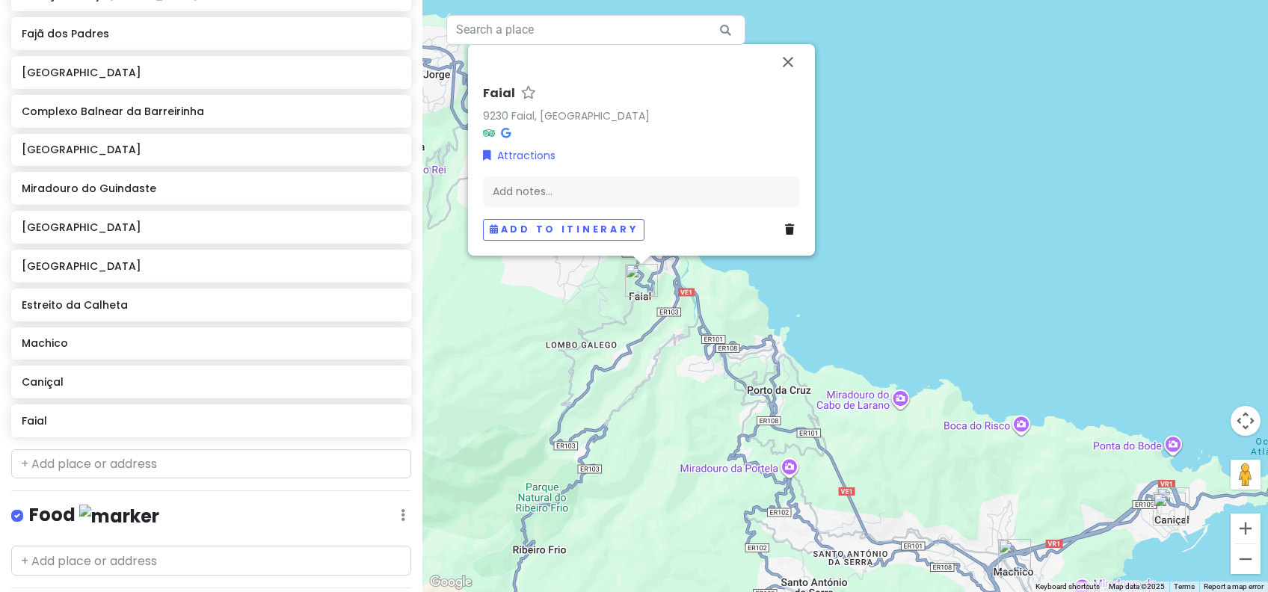
scroll to position [692, 0]
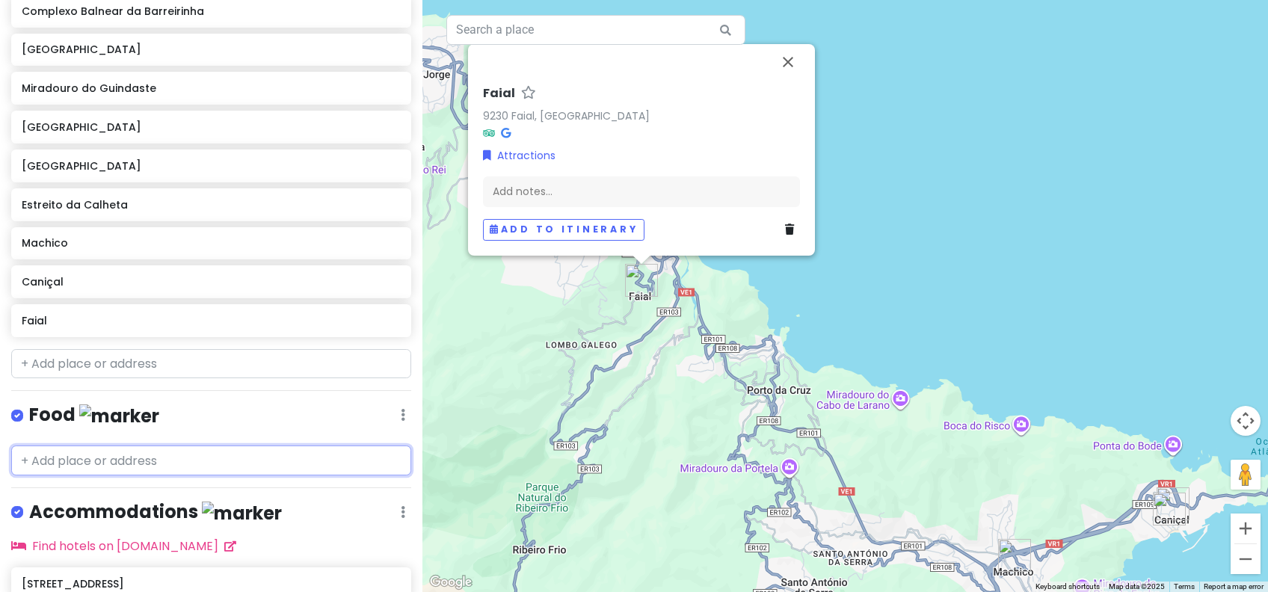
click at [92, 460] on input "text" at bounding box center [211, 461] width 400 height 30
paste input "casal [PERSON_NAME]"
type input "casal [PERSON_NAME]"
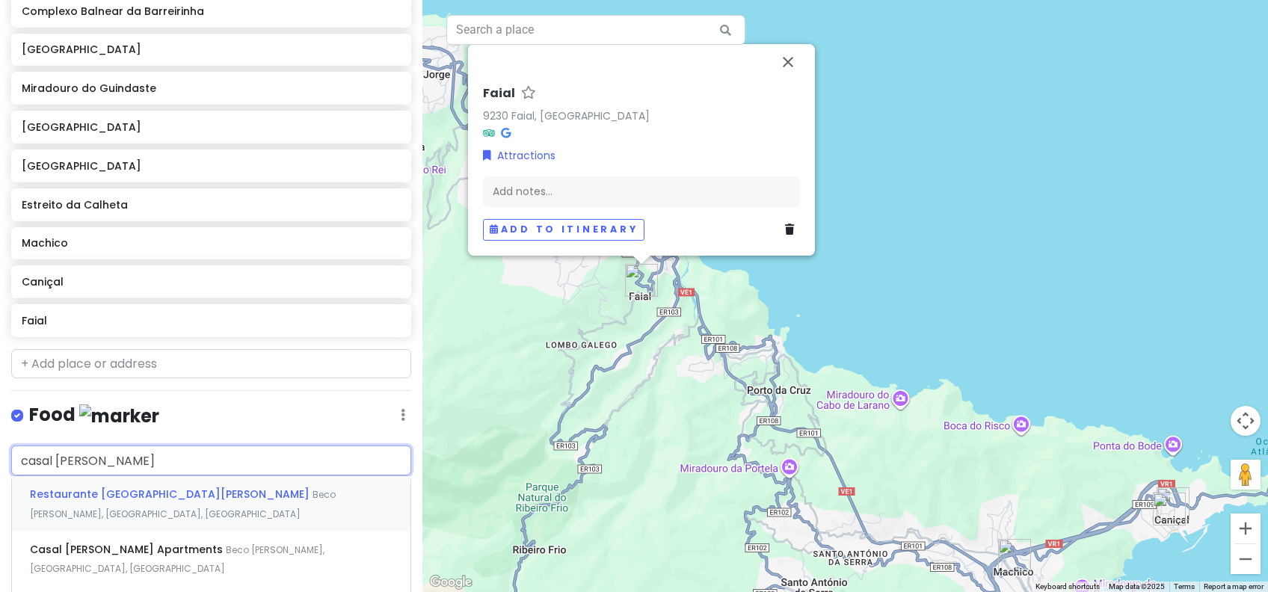
click at [94, 496] on span "Restaurante [GEOGRAPHIC_DATA][PERSON_NAME]" at bounding box center [171, 494] width 283 height 15
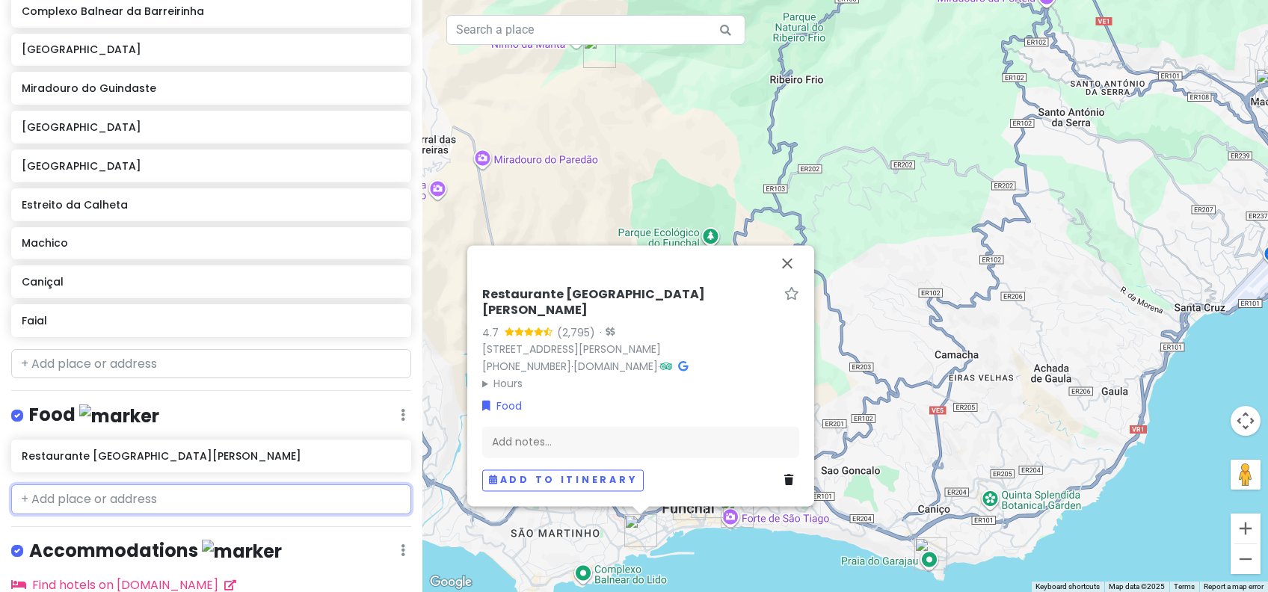
click at [114, 496] on input "text" at bounding box center [211, 499] width 400 height 30
paste input "abrigo do [DEMOGRAPHIC_DATA]"
type input "abrigo do [DEMOGRAPHIC_DATA]"
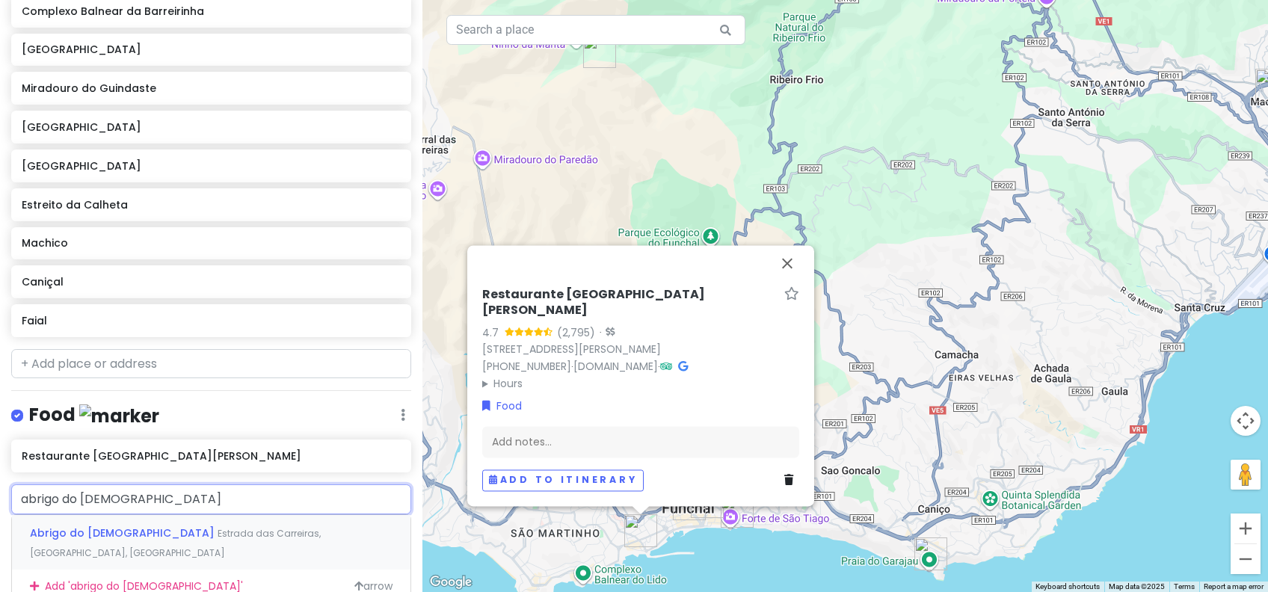
click at [123, 532] on span "Estrada das Carreiras, [GEOGRAPHIC_DATA], [GEOGRAPHIC_DATA]" at bounding box center [175, 543] width 291 height 32
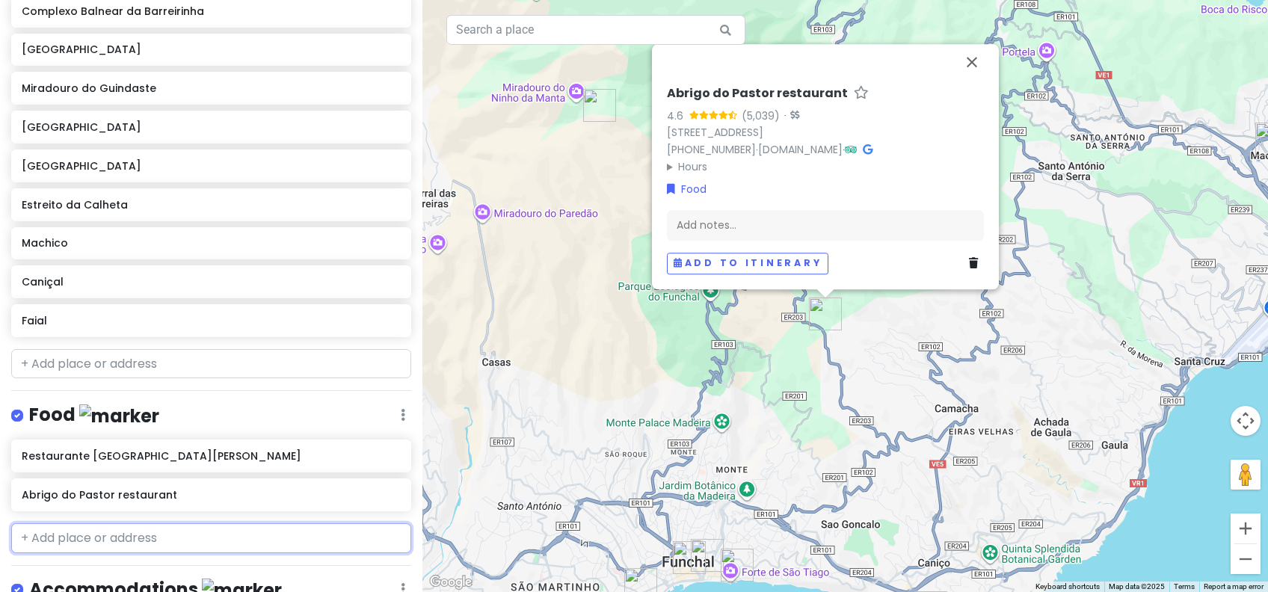
click at [134, 538] on input "text" at bounding box center [211, 538] width 400 height 30
paste input "snack bar arco irirs"
type input "snack bar arco irirs"
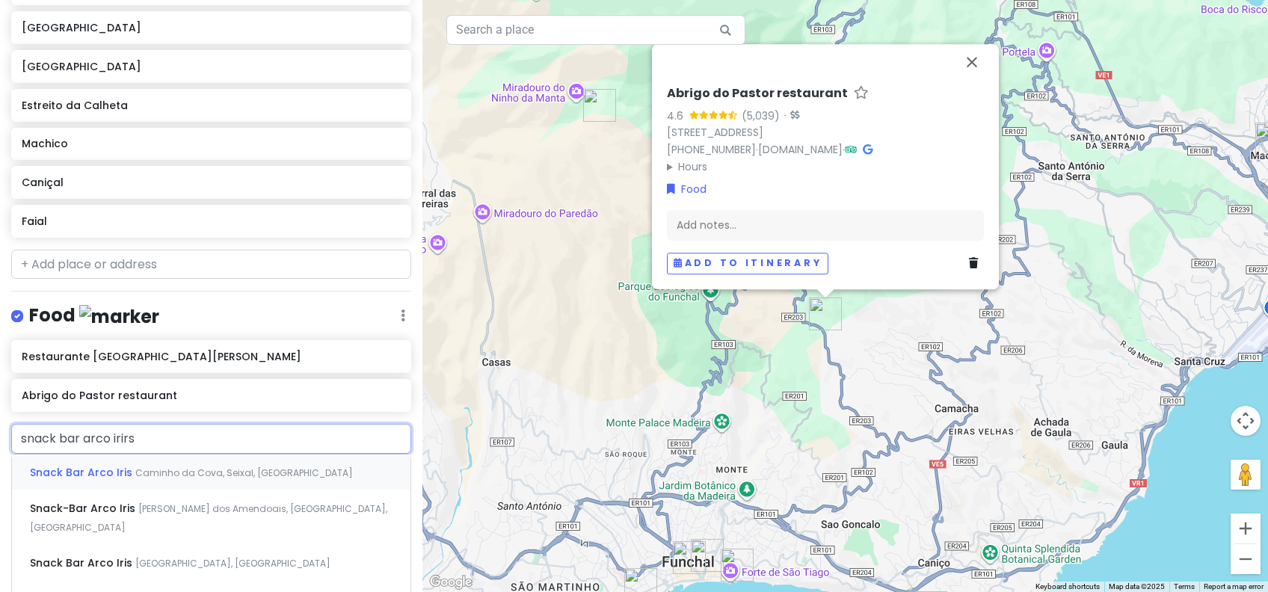
click at [147, 472] on span "Caminho da Cova, Seixal, [GEOGRAPHIC_DATA]" at bounding box center [244, 472] width 218 height 13
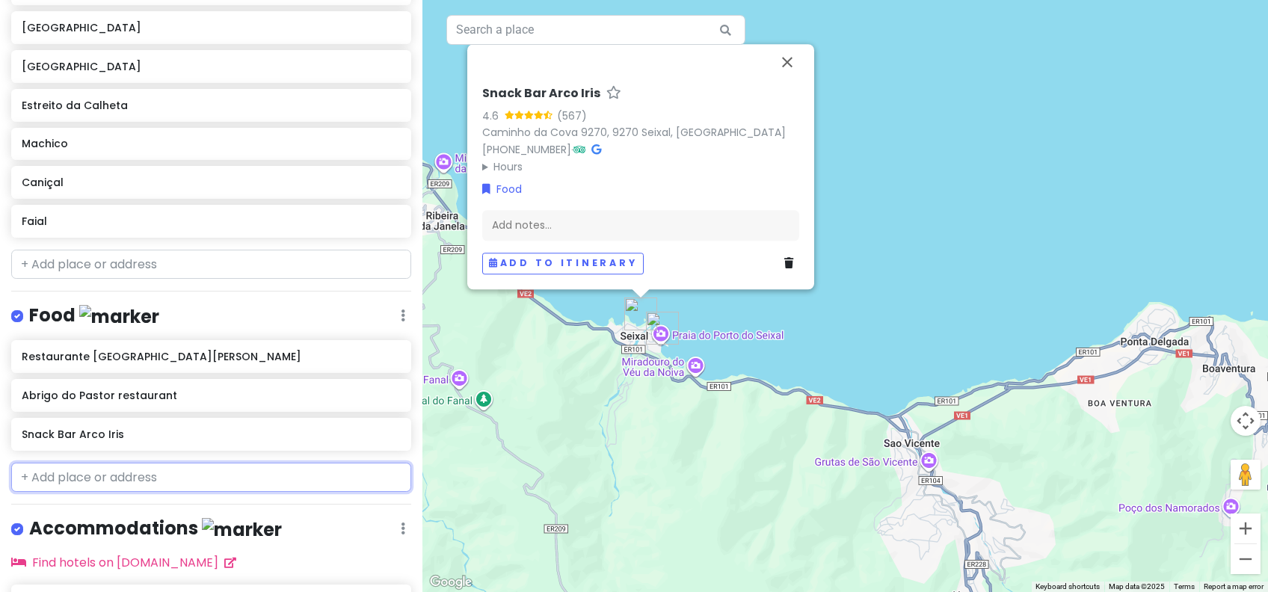
click at [102, 476] on input "text" at bounding box center [211, 478] width 400 height 30
paste input "bar o ideal"
type input "bar o ideal"
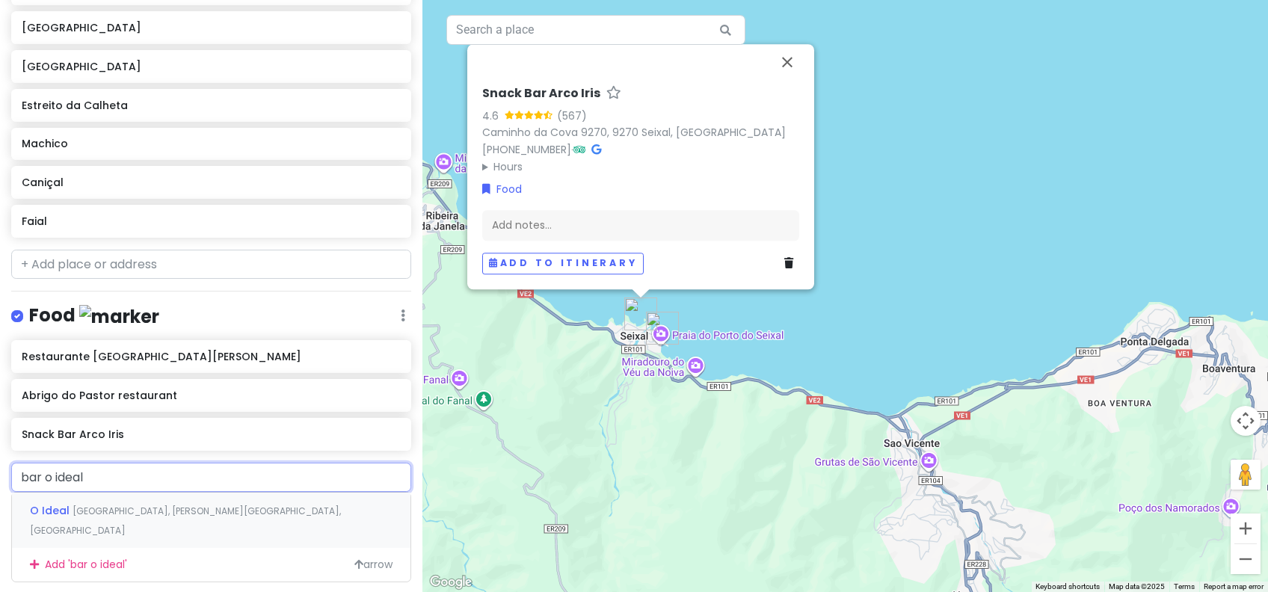
click at [174, 508] on span "[GEOGRAPHIC_DATA], [PERSON_NAME][GEOGRAPHIC_DATA], [GEOGRAPHIC_DATA]" at bounding box center [185, 521] width 311 height 32
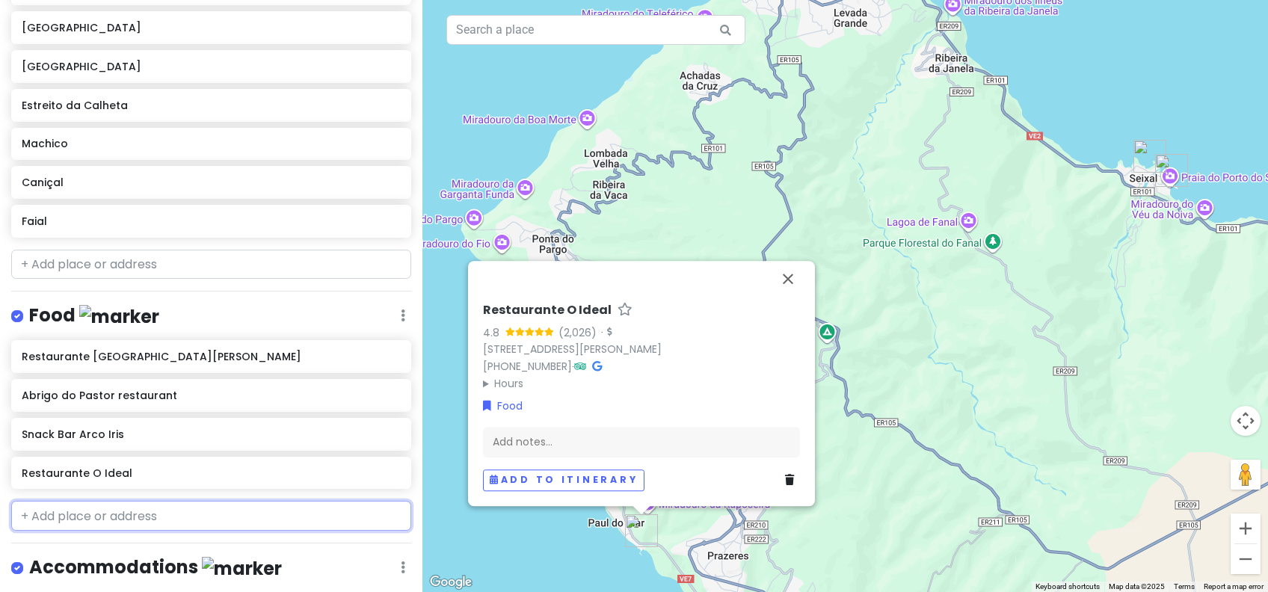
click at [126, 522] on input "text" at bounding box center [211, 516] width 400 height 30
paste input "talho do caniço"
type input "talho do caniço"
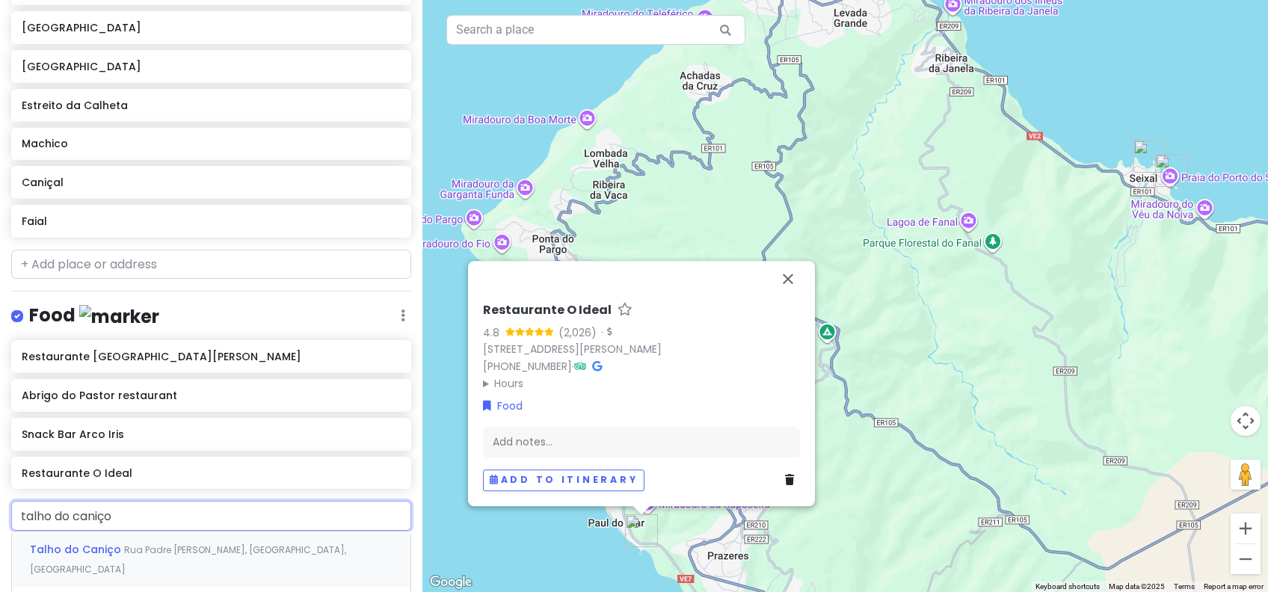
click at [132, 538] on div "Talho do Caniço [GEOGRAPHIC_DATA][PERSON_NAME], [GEOGRAPHIC_DATA], [GEOGRAPHIC_…" at bounding box center [211, 558] width 398 height 55
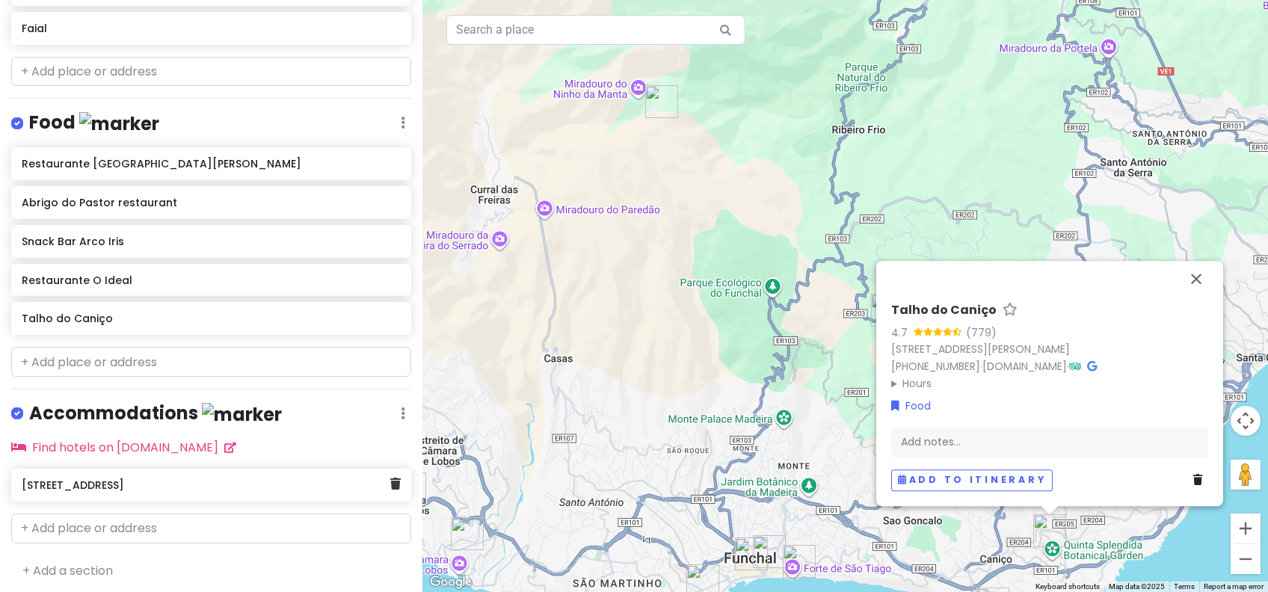
scroll to position [986, 0]
click at [87, 341] on div "Funchal Trip Private Change Dates Make a Copy Delete Trip Go Pro ⚡️ Give Feedba…" at bounding box center [211, 296] width 422 height 592
click at [84, 353] on input "text" at bounding box center [211, 360] width 400 height 30
paste input "la ao fundo"
type input "la ao fundo"
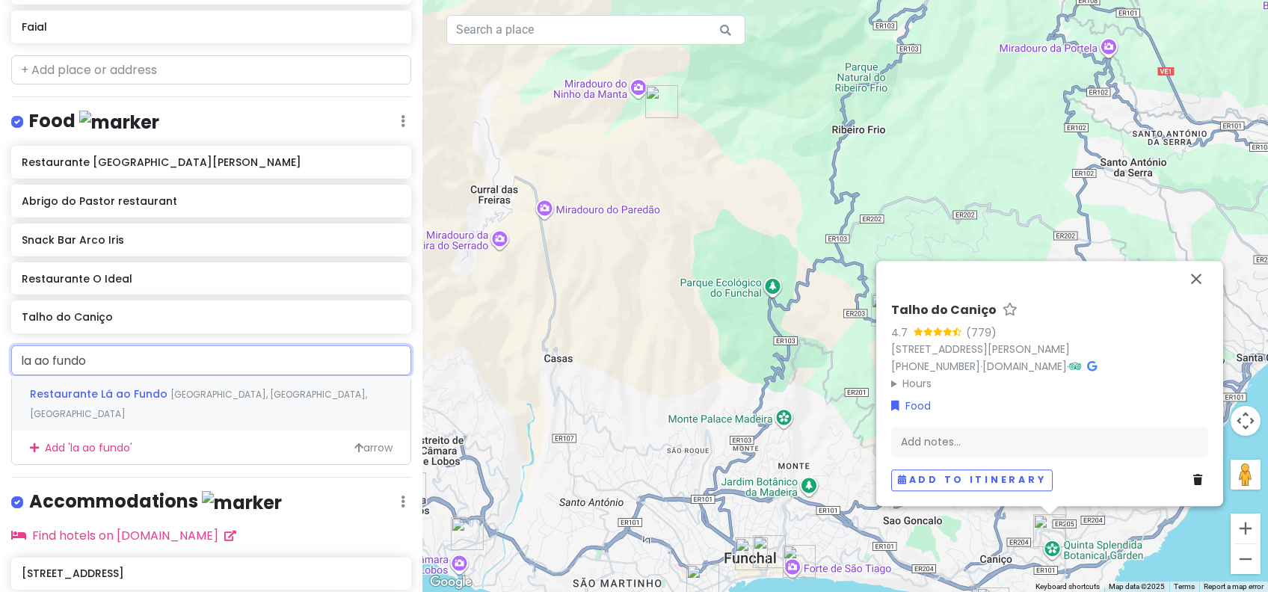
click at [117, 390] on span "Restaurante Lá ao Fundo" at bounding box center [100, 393] width 141 height 15
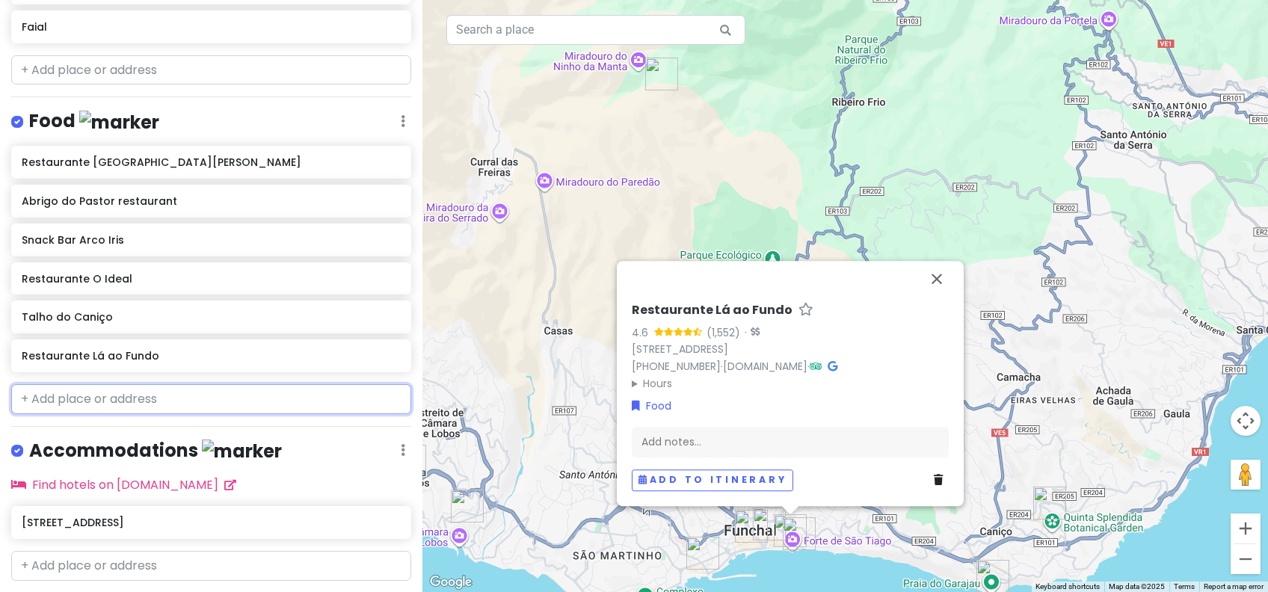
click at [108, 388] on input "text" at bounding box center [211, 399] width 400 height 30
paste input "bar praia da laje"
type input "bar praia da laje"
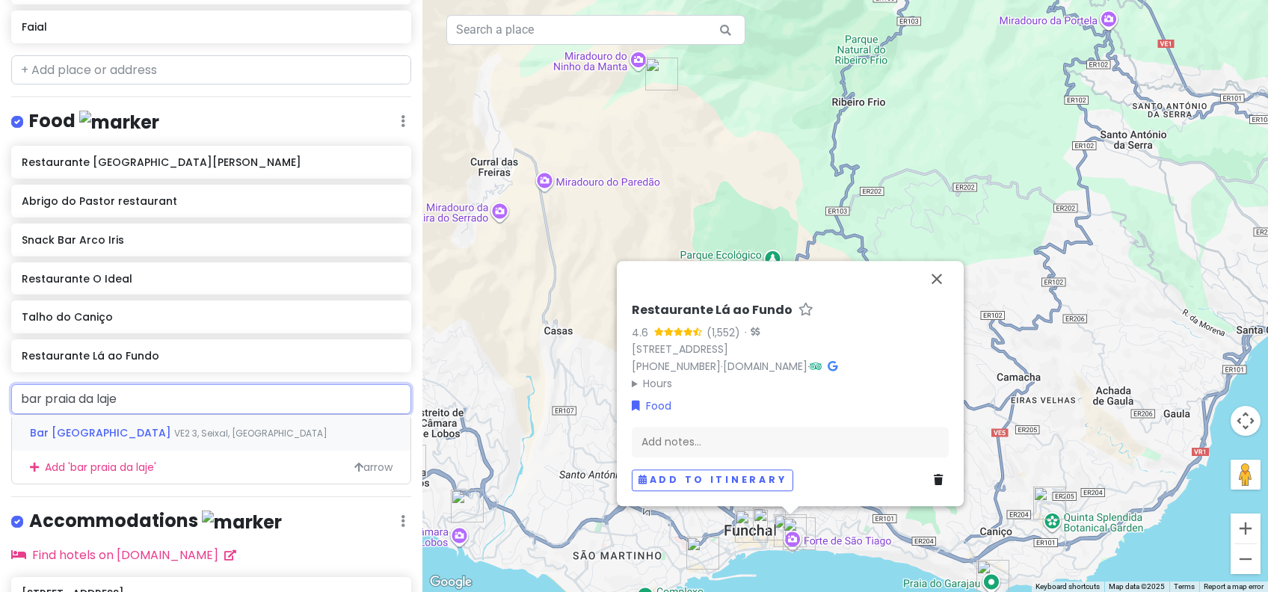
click at [110, 428] on span "Bar [GEOGRAPHIC_DATA]" at bounding box center [102, 432] width 144 height 15
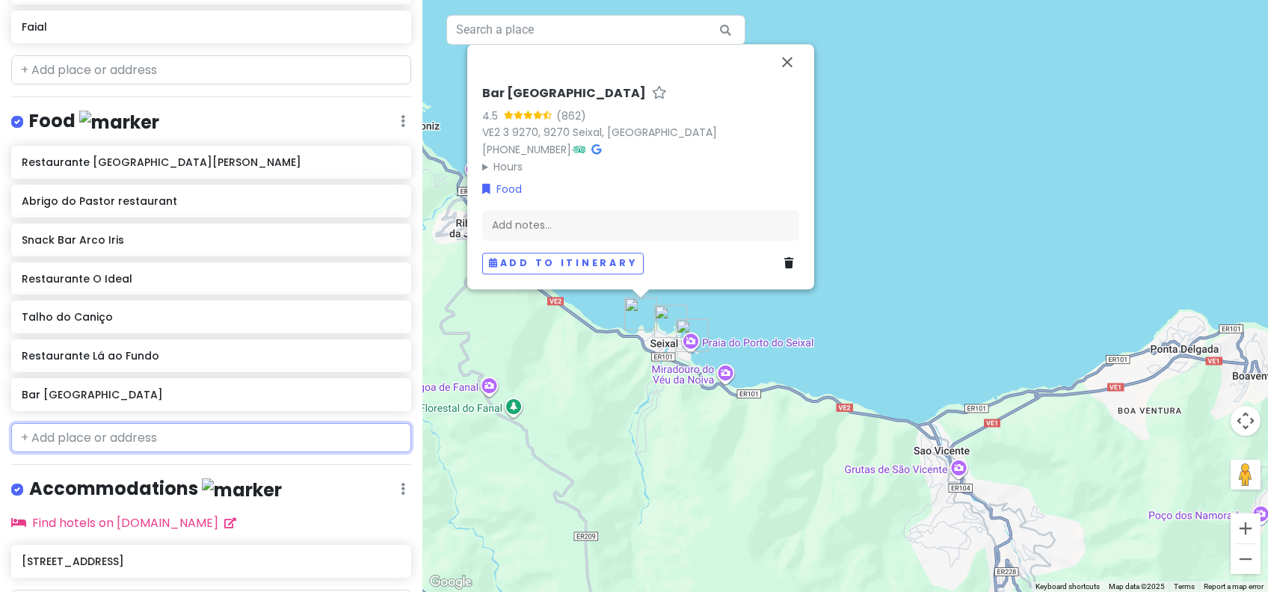
click at [179, 434] on input "text" at bounding box center [211, 438] width 400 height 30
paste input "o muralhas bar"
type input "o muralhas bar"
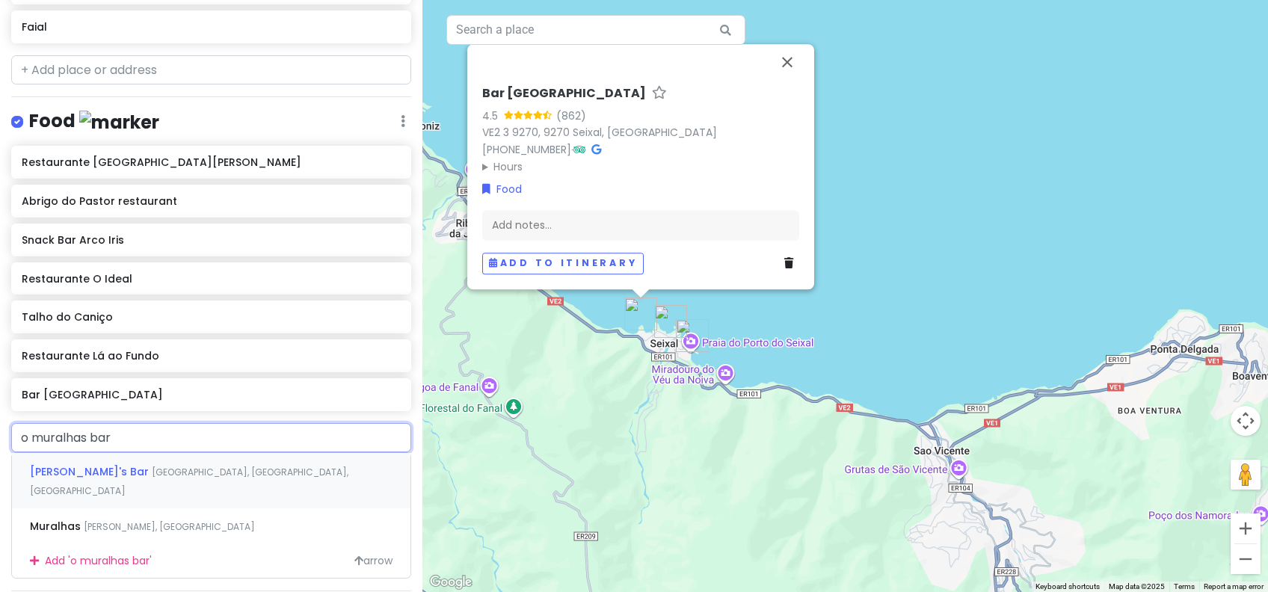
click at [159, 472] on span "[GEOGRAPHIC_DATA], [GEOGRAPHIC_DATA], [GEOGRAPHIC_DATA]" at bounding box center [189, 482] width 318 height 32
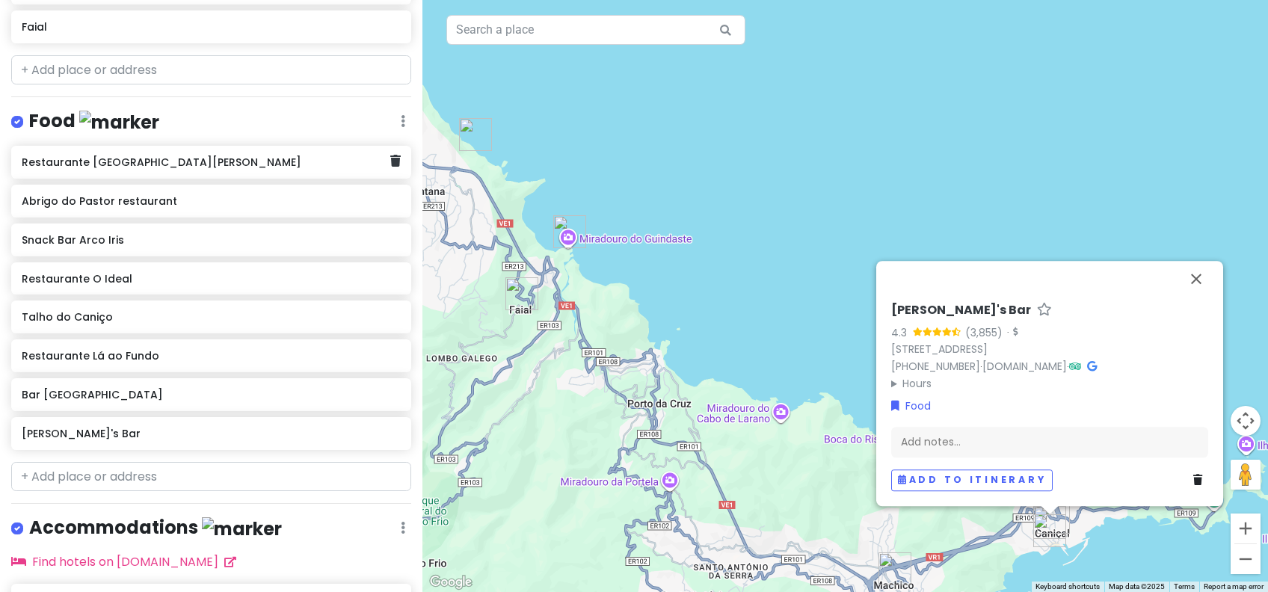
click at [182, 169] on div "Restaurante [GEOGRAPHIC_DATA][PERSON_NAME]" at bounding box center [206, 162] width 369 height 21
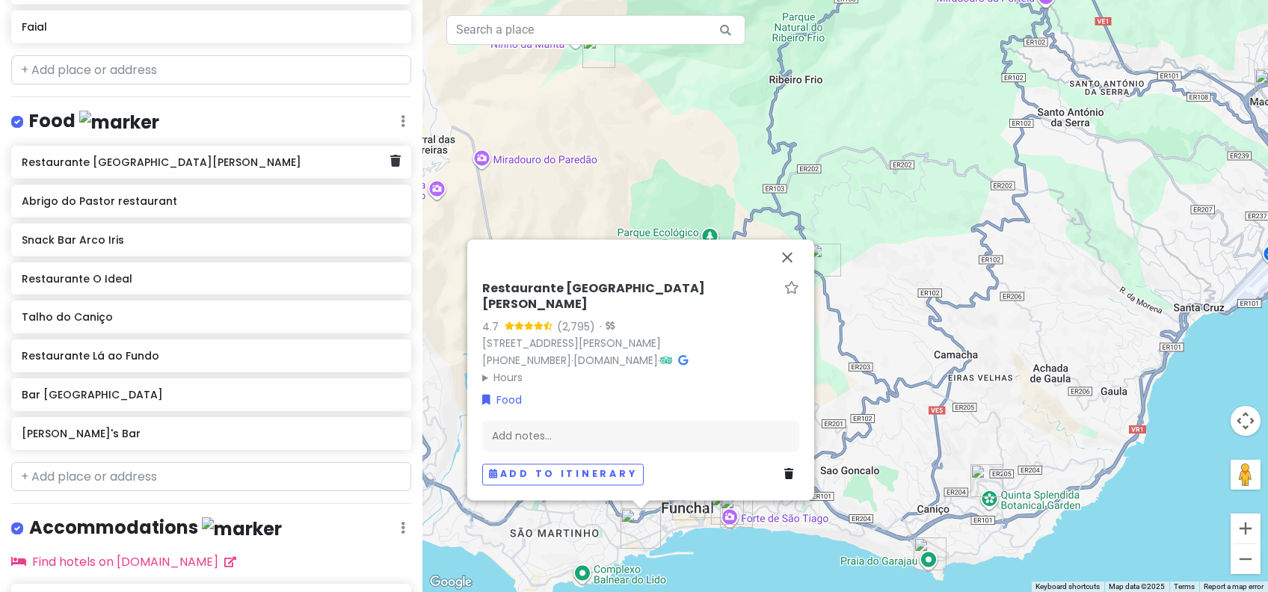
drag, startPoint x: 182, startPoint y: 169, endPoint x: 144, endPoint y: 150, distance: 42.5
click at [144, 152] on div "Restaurante [GEOGRAPHIC_DATA][PERSON_NAME]" at bounding box center [206, 162] width 369 height 21
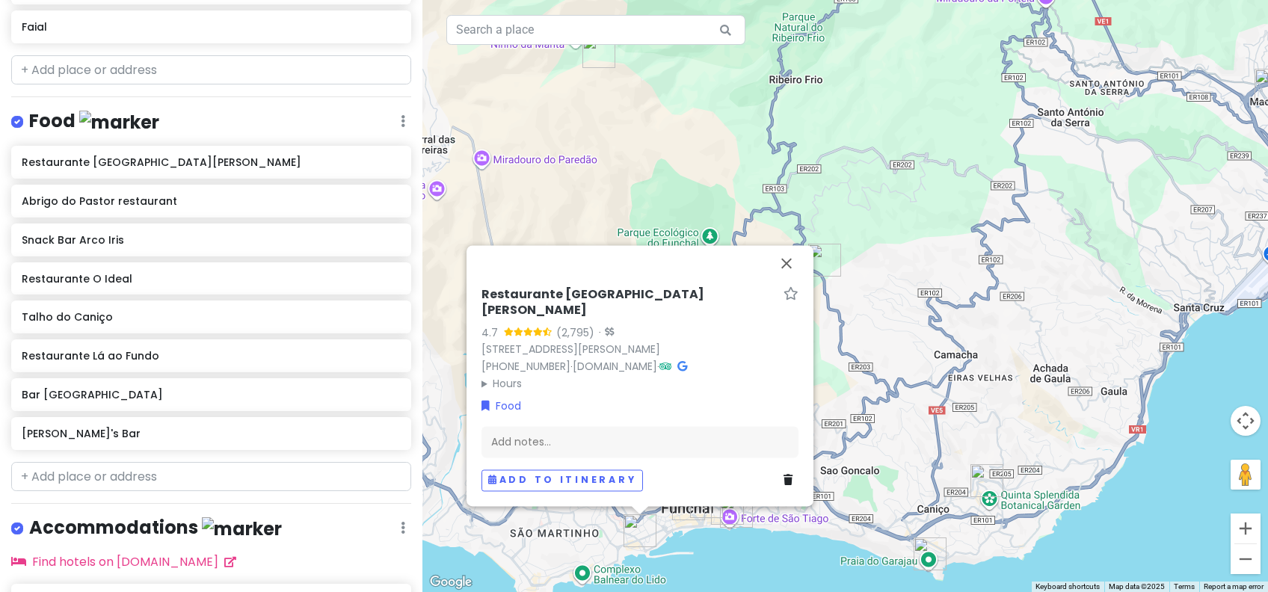
click at [390, 128] on div "Food Edit Reorder Delete List" at bounding box center [211, 124] width 400 height 31
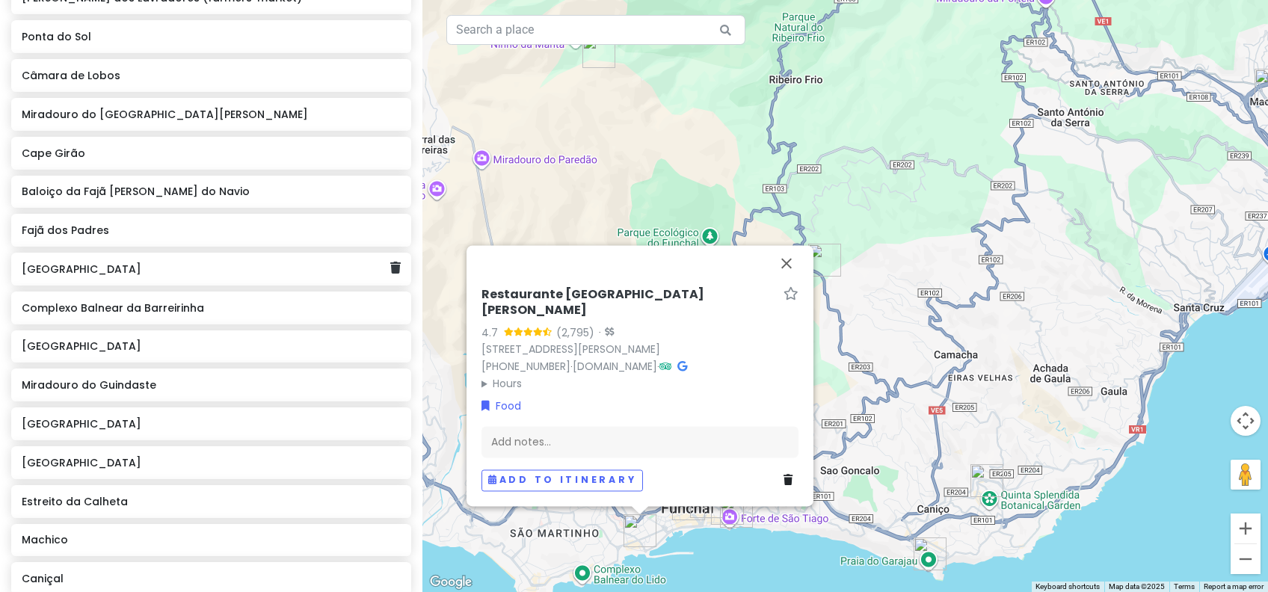
scroll to position [188, 0]
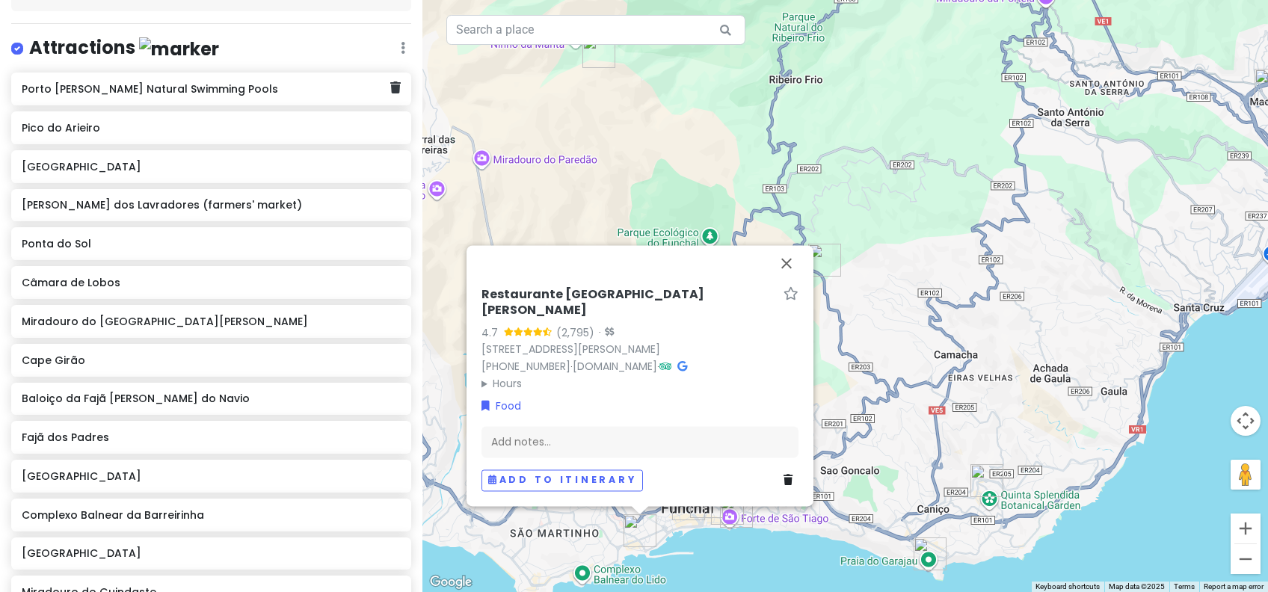
click at [181, 99] on div "Porto [PERSON_NAME] Natural Swimming Pools" at bounding box center [211, 89] width 400 height 33
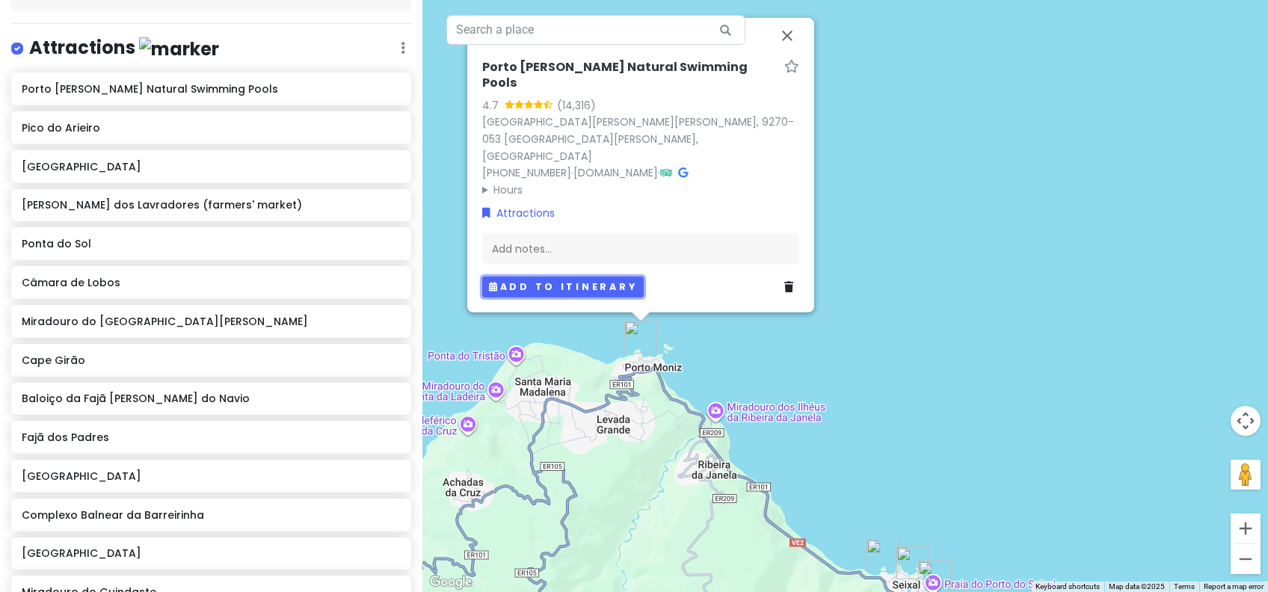
click at [586, 288] on button "Add to itinerary" at bounding box center [562, 287] width 161 height 22
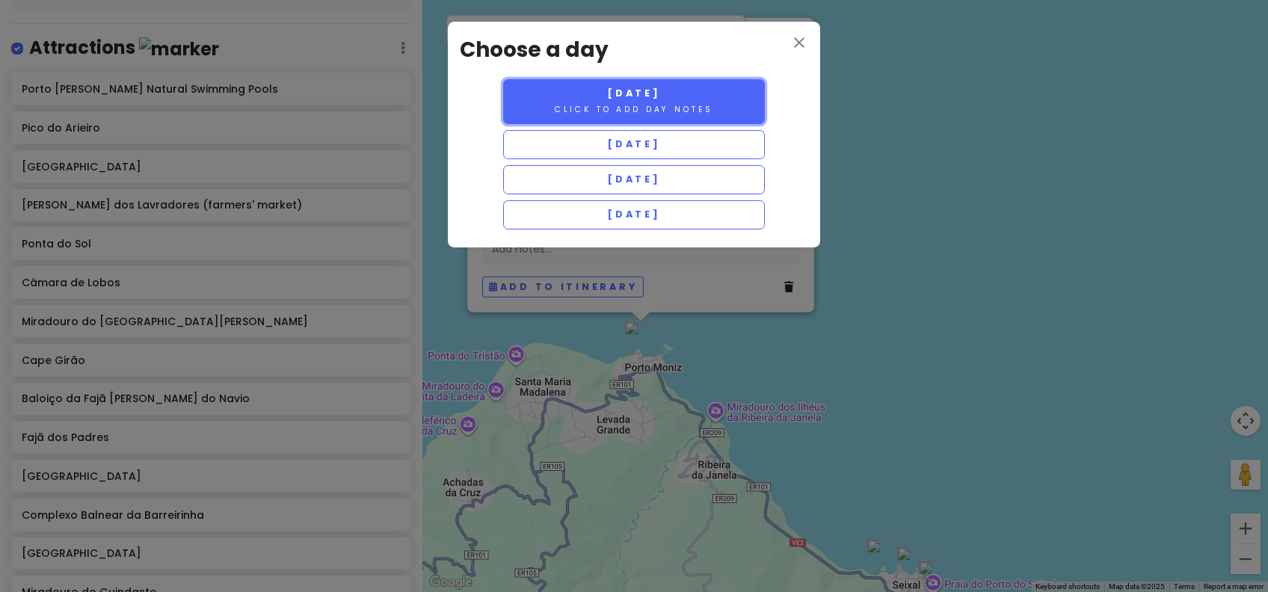
click at [615, 93] on span "[DATE]" at bounding box center [634, 93] width 54 height 13
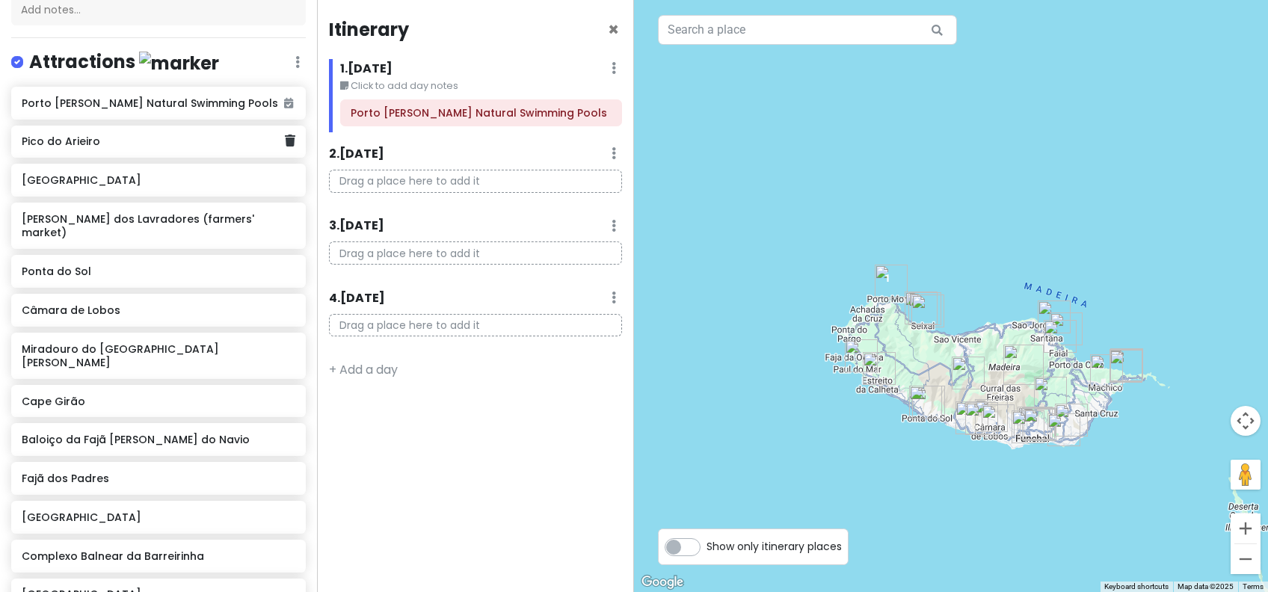
click at [157, 146] on h6 "Pico do Arieiro" at bounding box center [153, 141] width 262 height 13
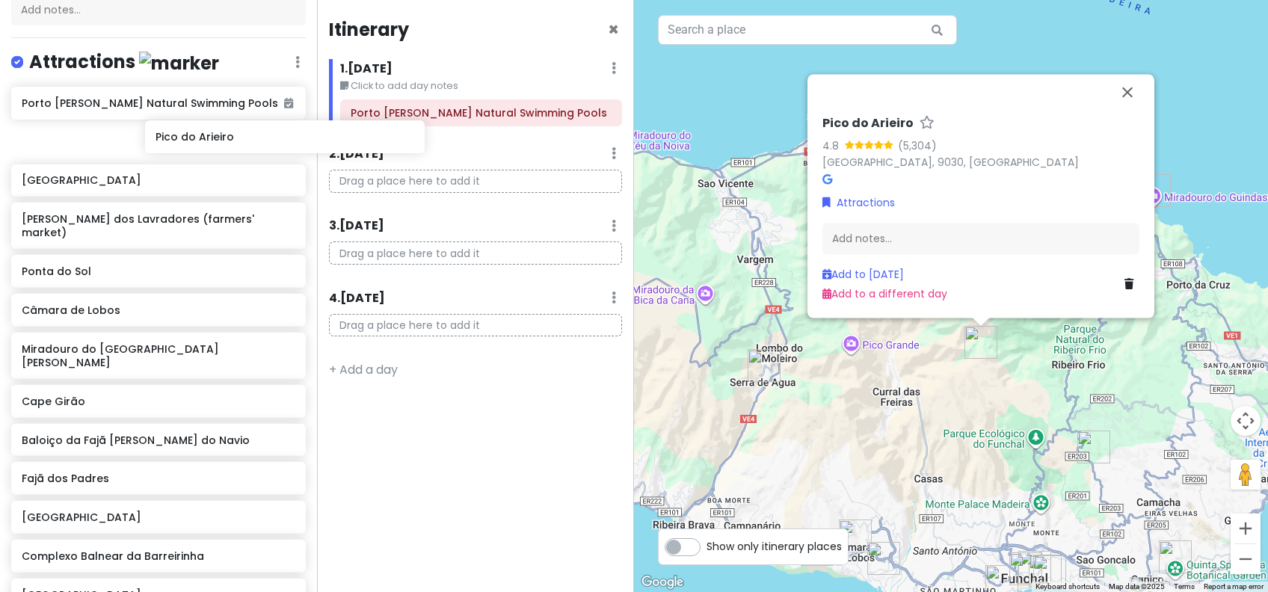
scroll to position [185, 0]
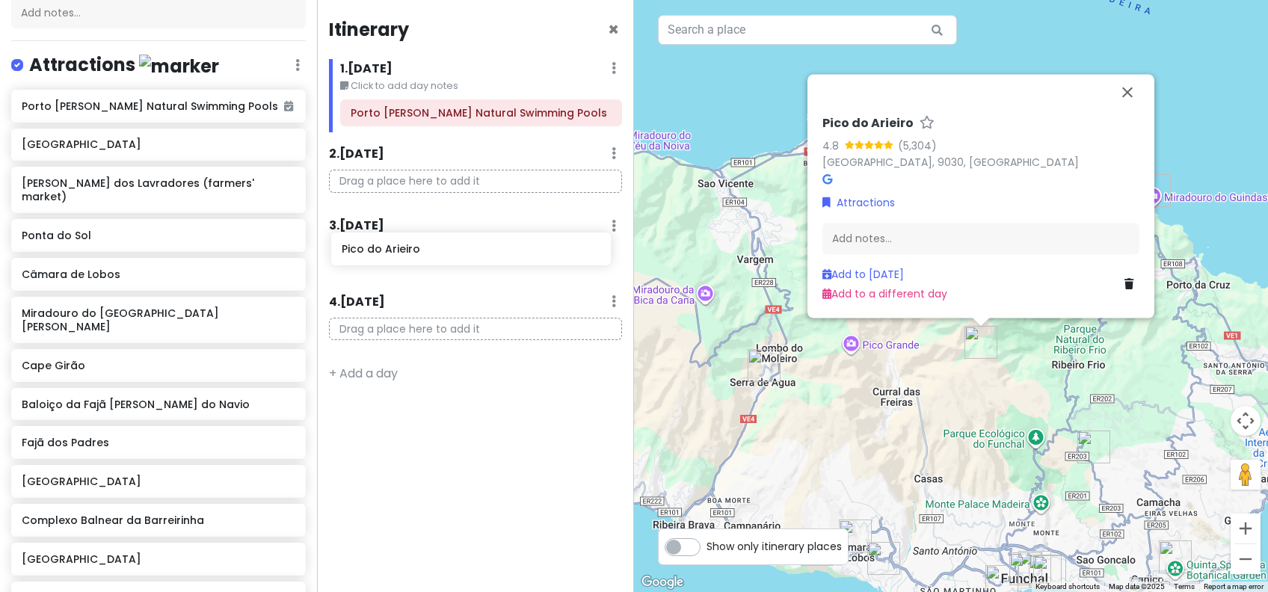
drag, startPoint x: 105, startPoint y: 142, endPoint x: 425, endPoint y: 251, distance: 338.0
click at [425, 251] on div "Funchal Trip Private Change Dates Make a Copy Delete Trip Go Pro ⚡️ Give Feedba…" at bounding box center [634, 296] width 1268 height 592
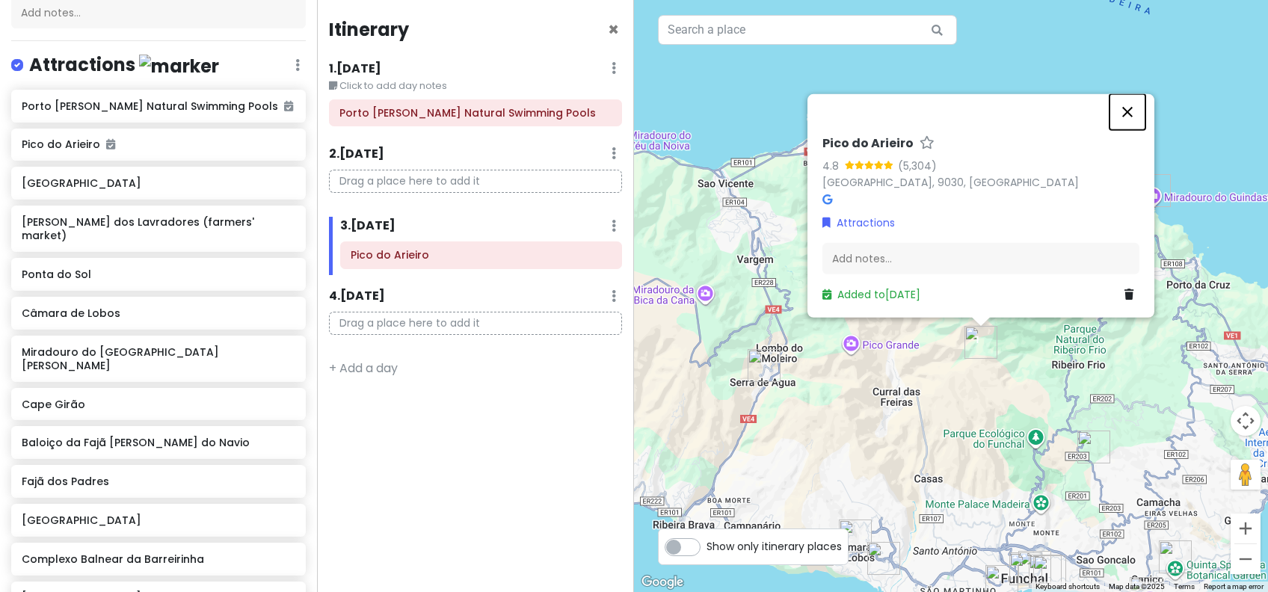
click at [1132, 120] on button "Close" at bounding box center [1127, 112] width 36 height 36
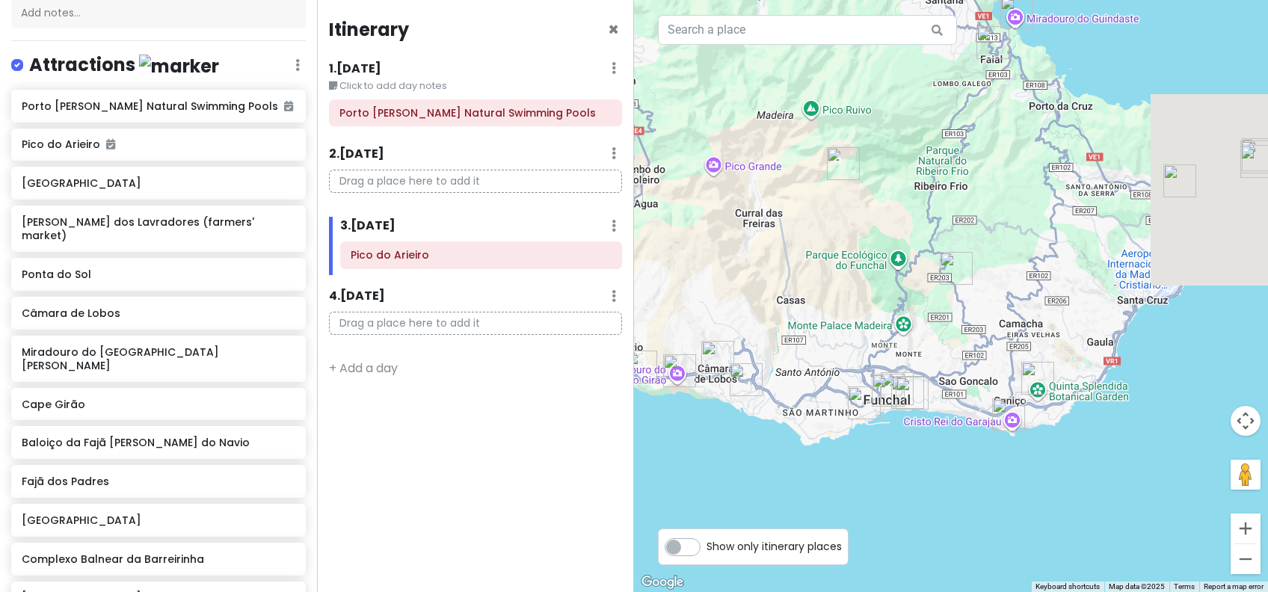
drag, startPoint x: 881, startPoint y: 348, endPoint x: 732, endPoint y: 159, distance: 240.0
click at [732, 159] on div at bounding box center [951, 296] width 634 height 592
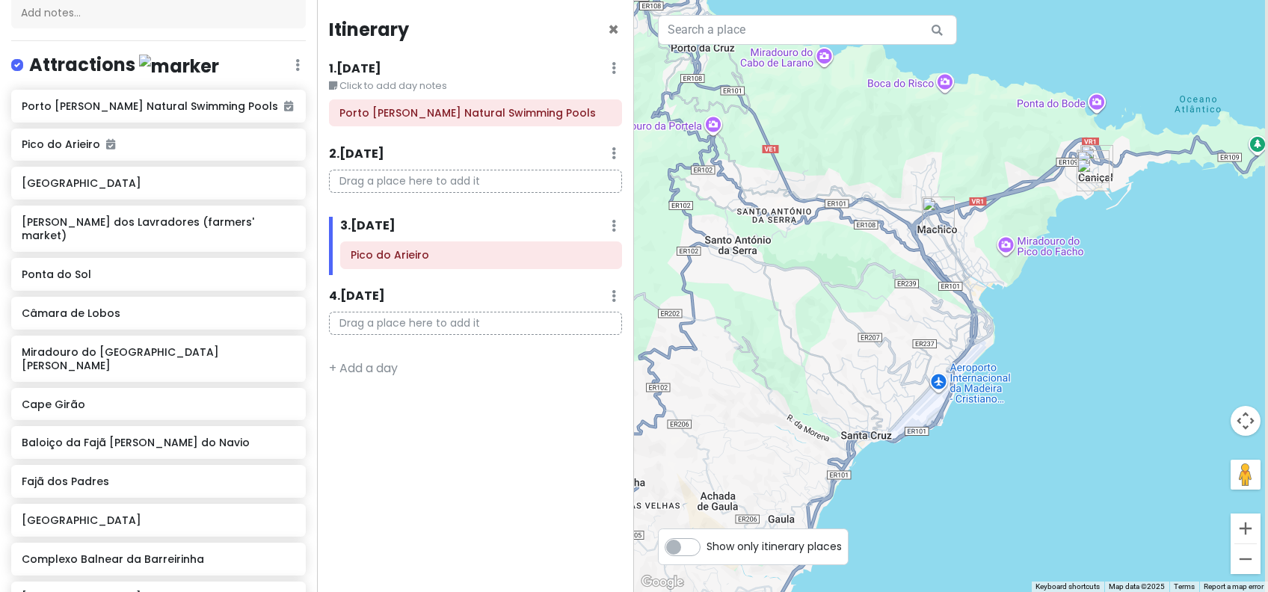
drag, startPoint x: 1205, startPoint y: 188, endPoint x: 990, endPoint y: 340, distance: 263.2
click at [990, 340] on div at bounding box center [951, 296] width 634 height 592
click at [610, 120] on link at bounding box center [611, 113] width 8 height 17
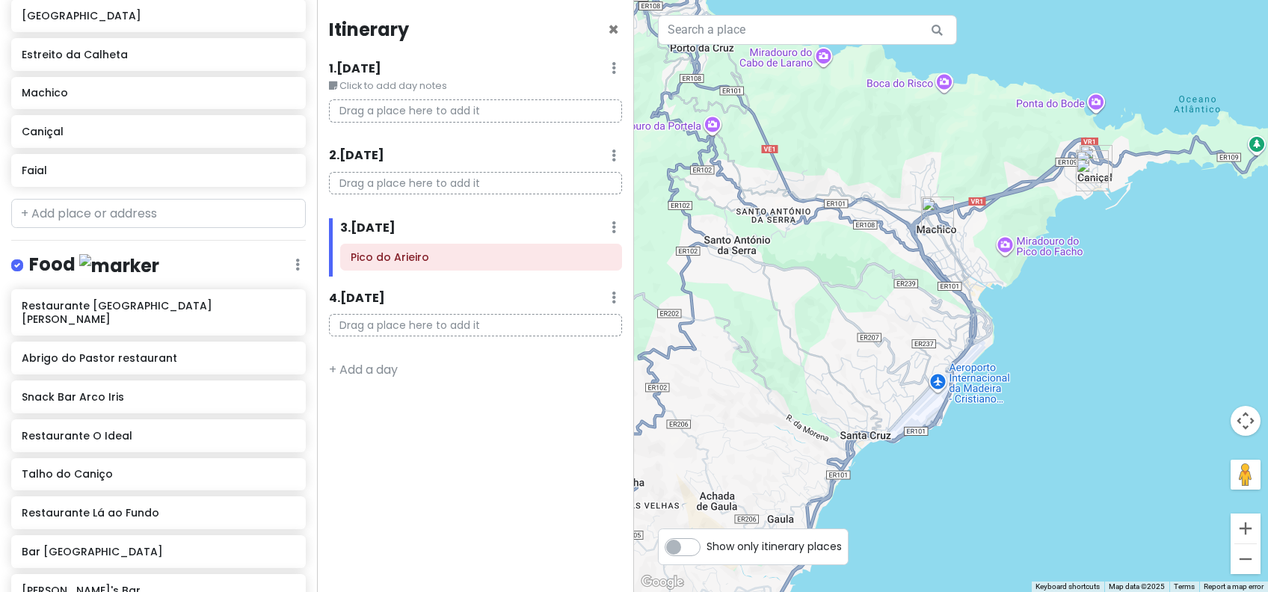
scroll to position [1116, 0]
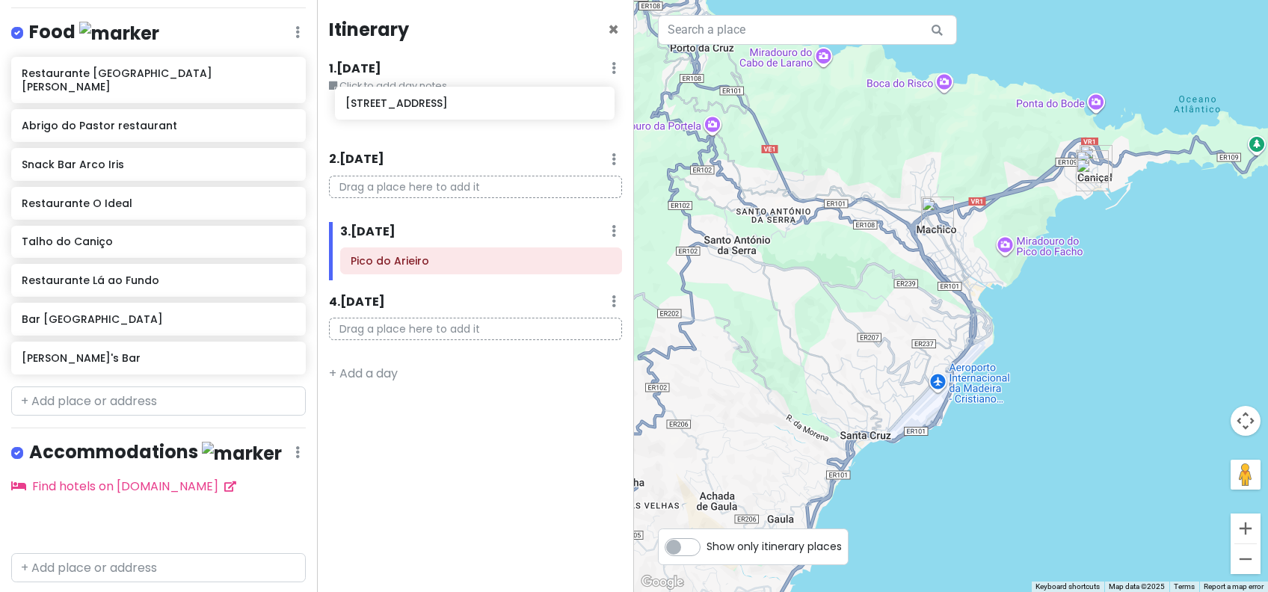
drag, startPoint x: 148, startPoint y: 477, endPoint x: 472, endPoint y: 100, distance: 496.7
click at [472, 100] on div "Funchal Trip Private Change Dates Make a Copy Delete Trip Go Pro ⚡️ Give Feedba…" at bounding box center [634, 296] width 1268 height 592
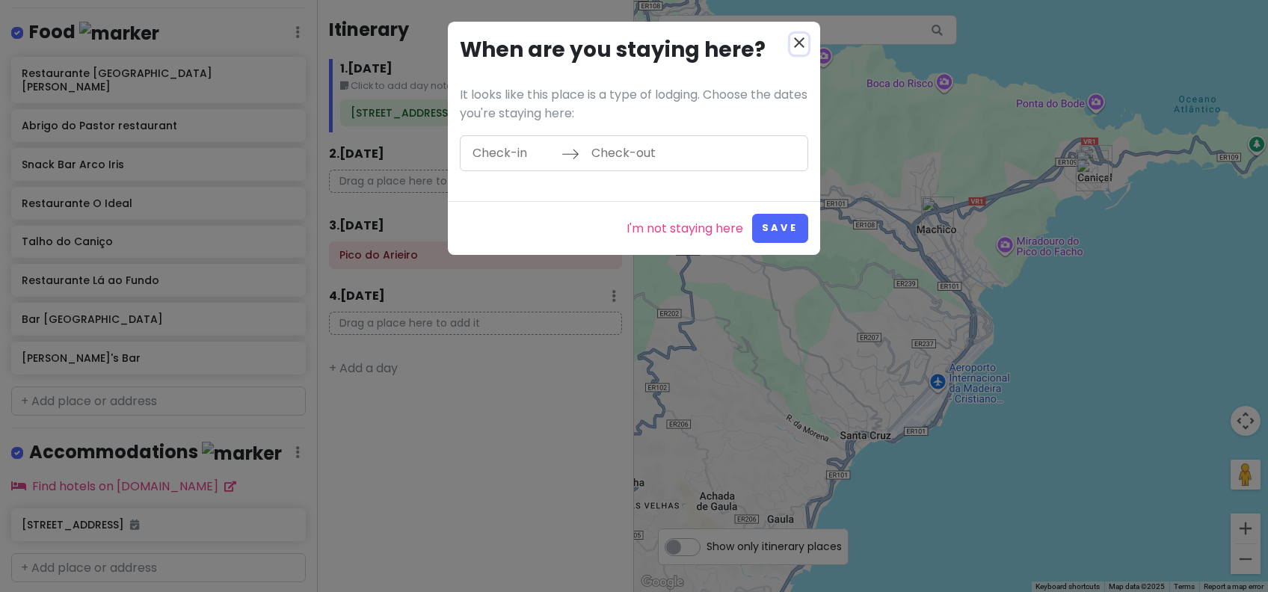
click at [801, 40] on icon "close" at bounding box center [799, 43] width 18 height 18
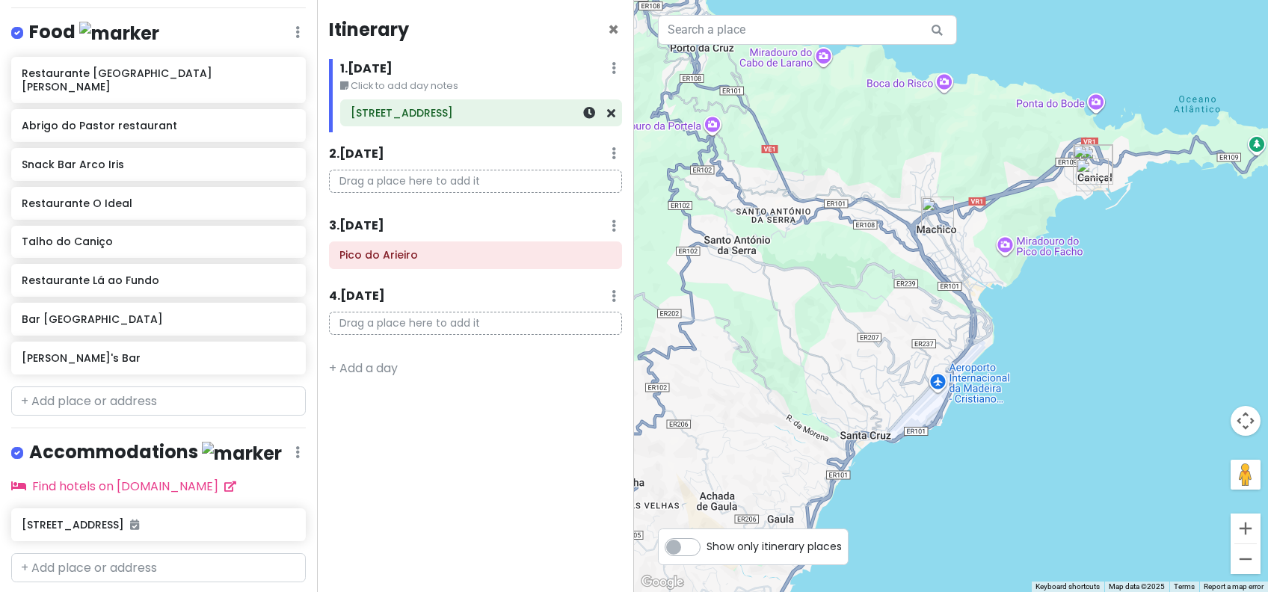
click at [451, 118] on h6 "[STREET_ADDRESS]" at bounding box center [481, 112] width 261 height 13
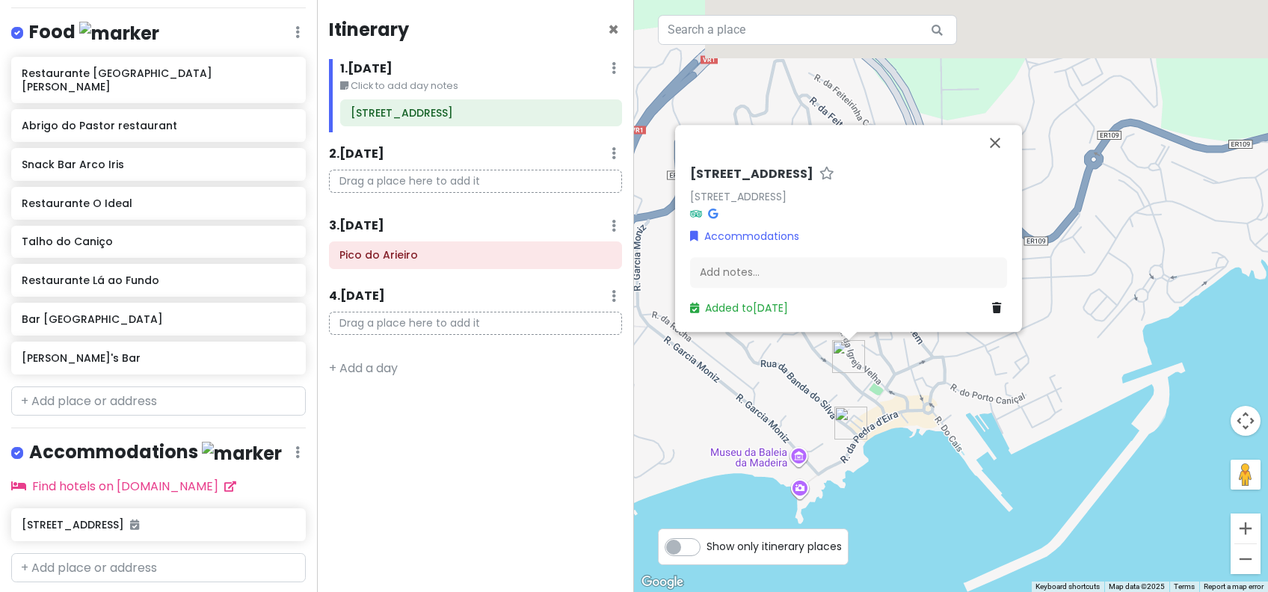
drag, startPoint x: 869, startPoint y: 351, endPoint x: 948, endPoint y: 415, distance: 101.5
click at [948, 415] on div "[STREET_ADDRESS] Accommodations Add notes... Added to [DATE]" at bounding box center [951, 296] width 634 height 592
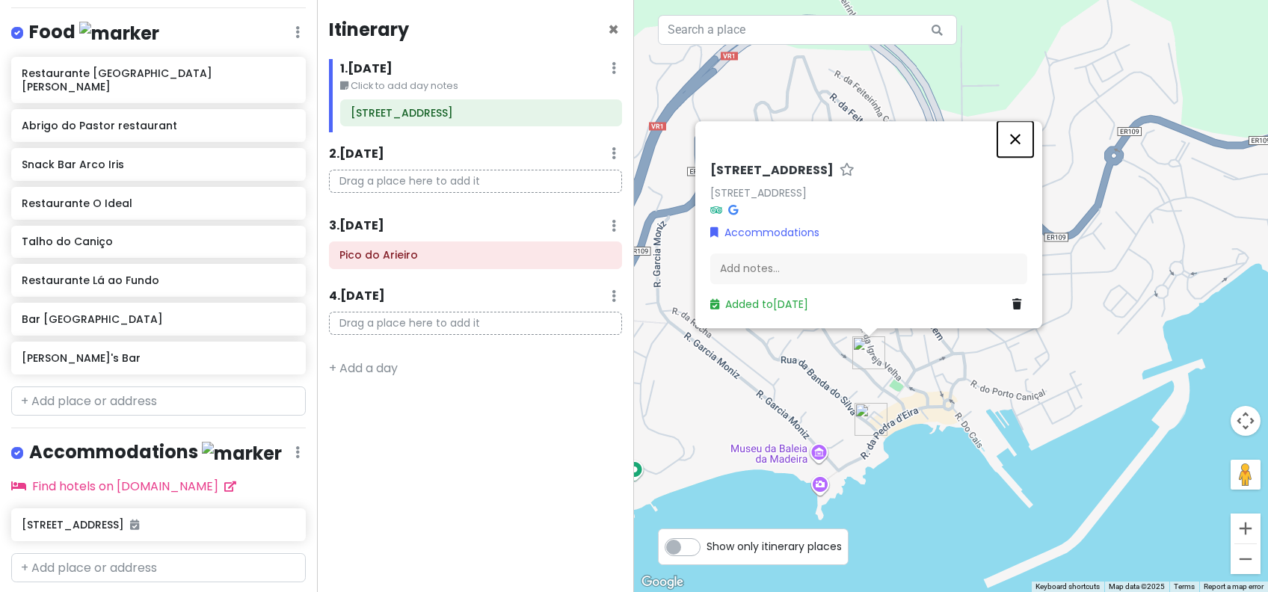
click at [1016, 137] on button "Close" at bounding box center [1015, 139] width 36 height 36
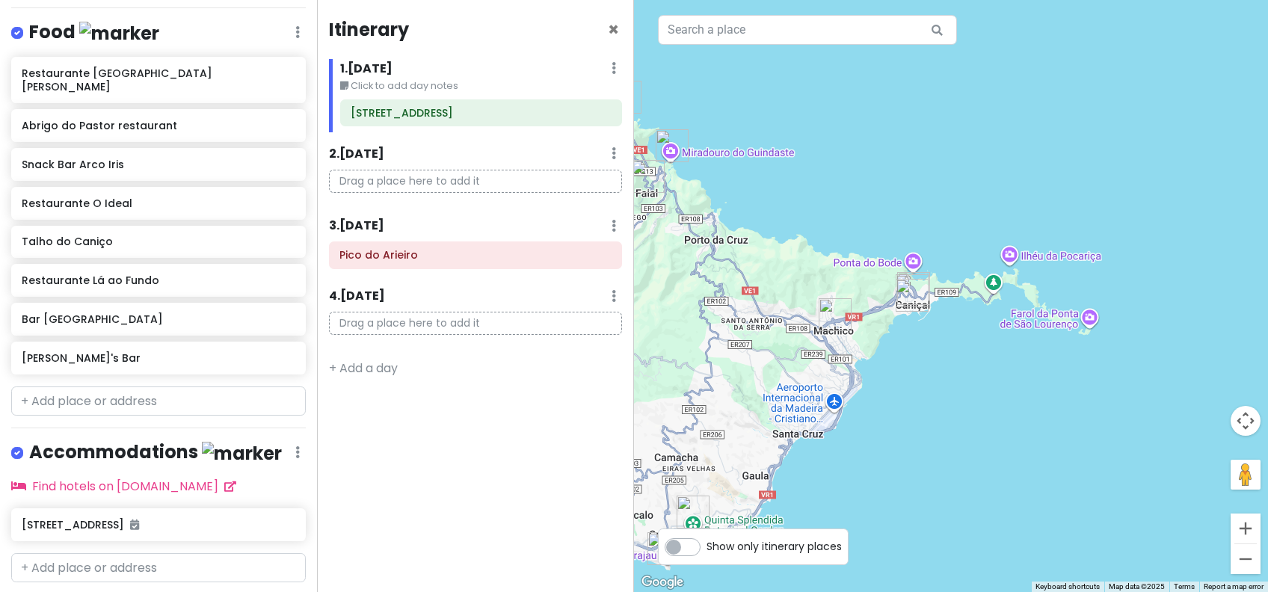
drag, startPoint x: 881, startPoint y: 410, endPoint x: 1083, endPoint y: 389, distance: 202.9
click at [1083, 389] on div at bounding box center [951, 296] width 634 height 592
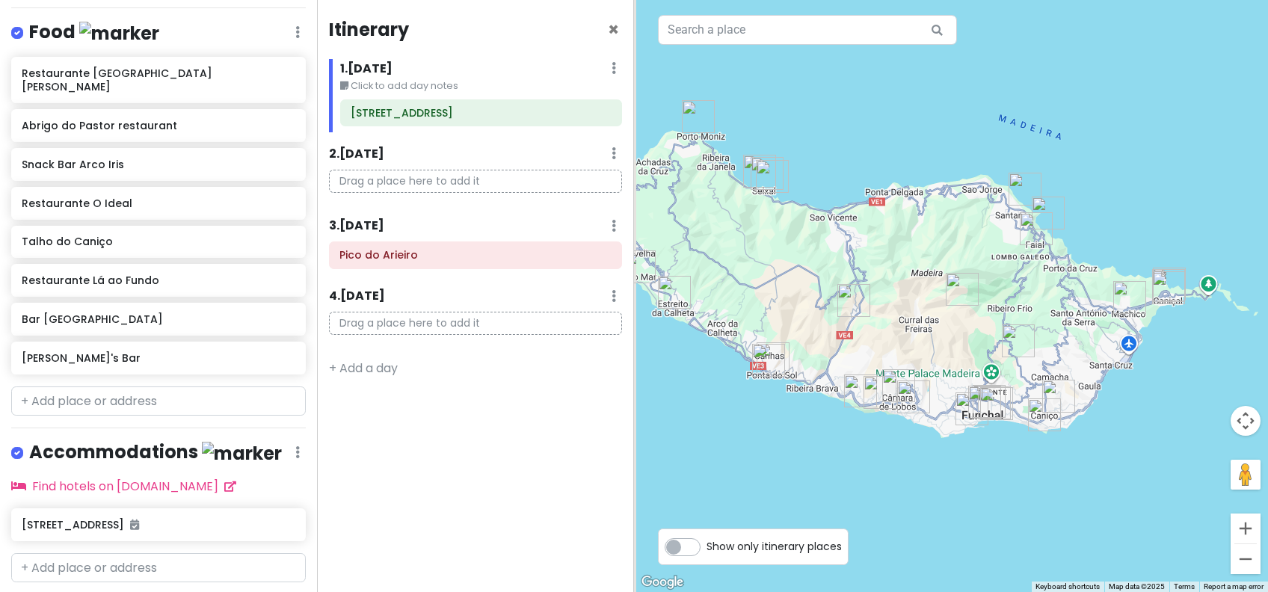
drag, startPoint x: 1094, startPoint y: 443, endPoint x: 1180, endPoint y: 443, distance: 86.0
click at [1180, 443] on div at bounding box center [951, 296] width 634 height 592
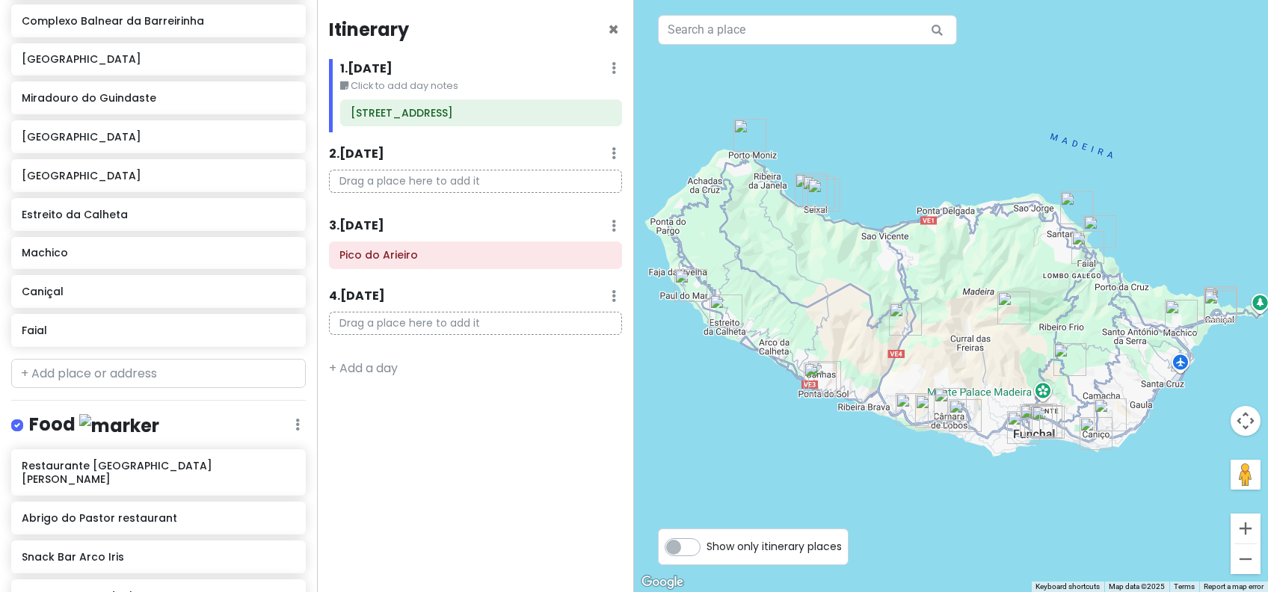
scroll to position [617, 0]
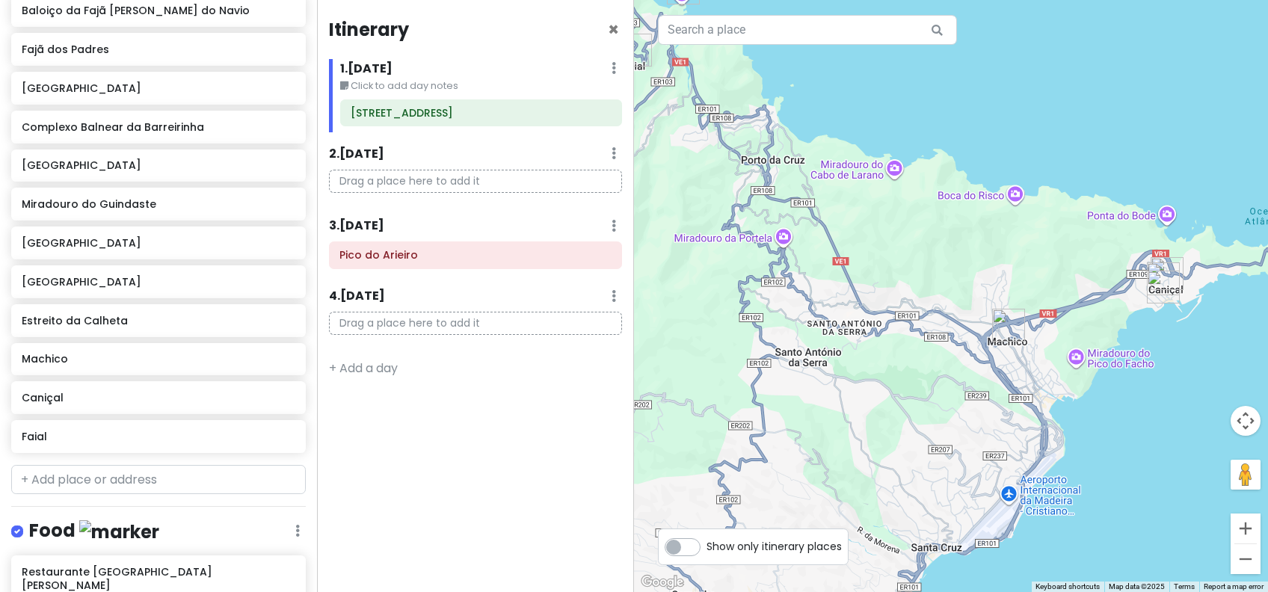
drag, startPoint x: 1158, startPoint y: 336, endPoint x: 1010, endPoint y: 405, distance: 163.2
click at [1010, 405] on div at bounding box center [951, 296] width 634 height 592
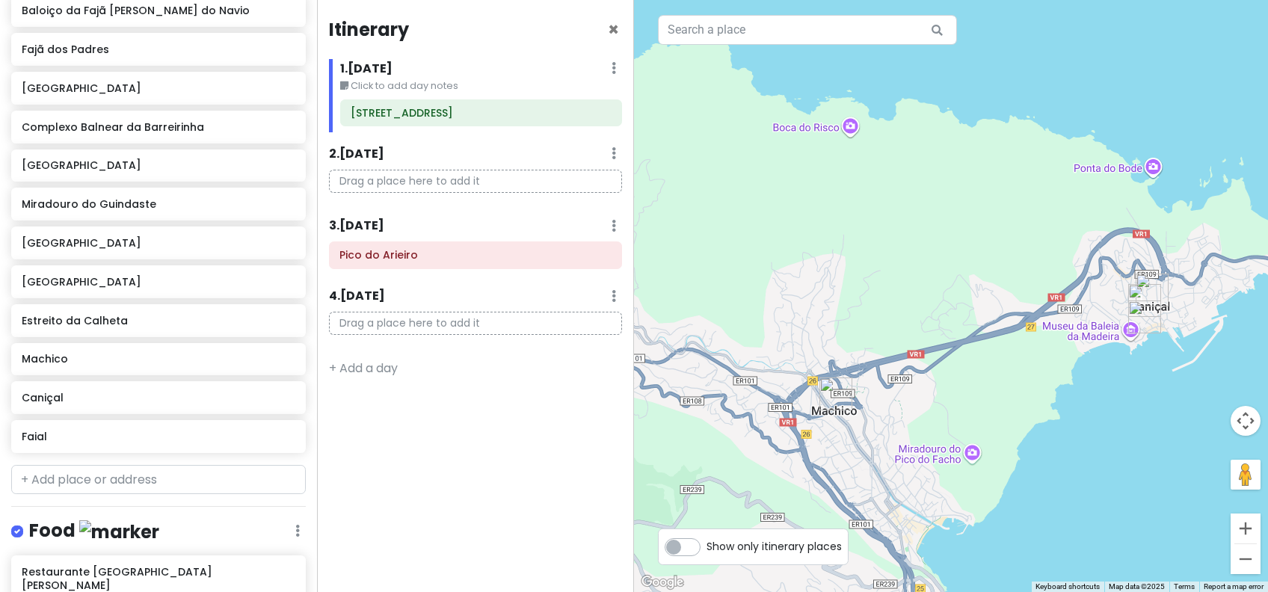
drag, startPoint x: 1181, startPoint y: 287, endPoint x: 1122, endPoint y: 395, distance: 122.8
click at [1122, 395] on div at bounding box center [951, 296] width 634 height 592
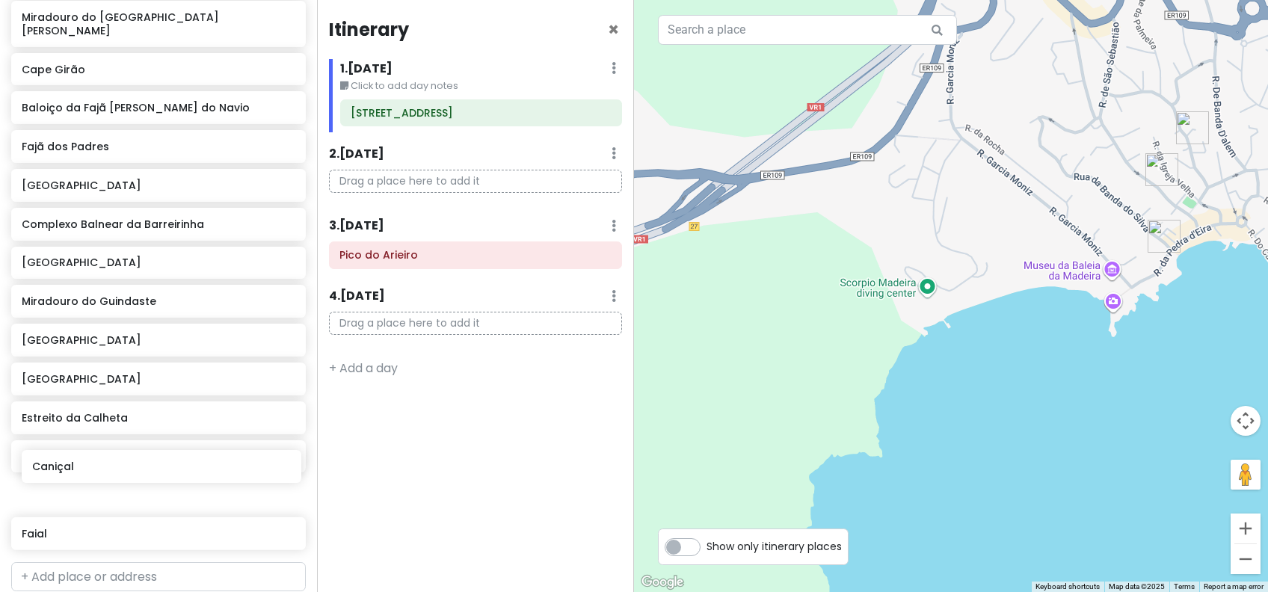
scroll to position [524, 0]
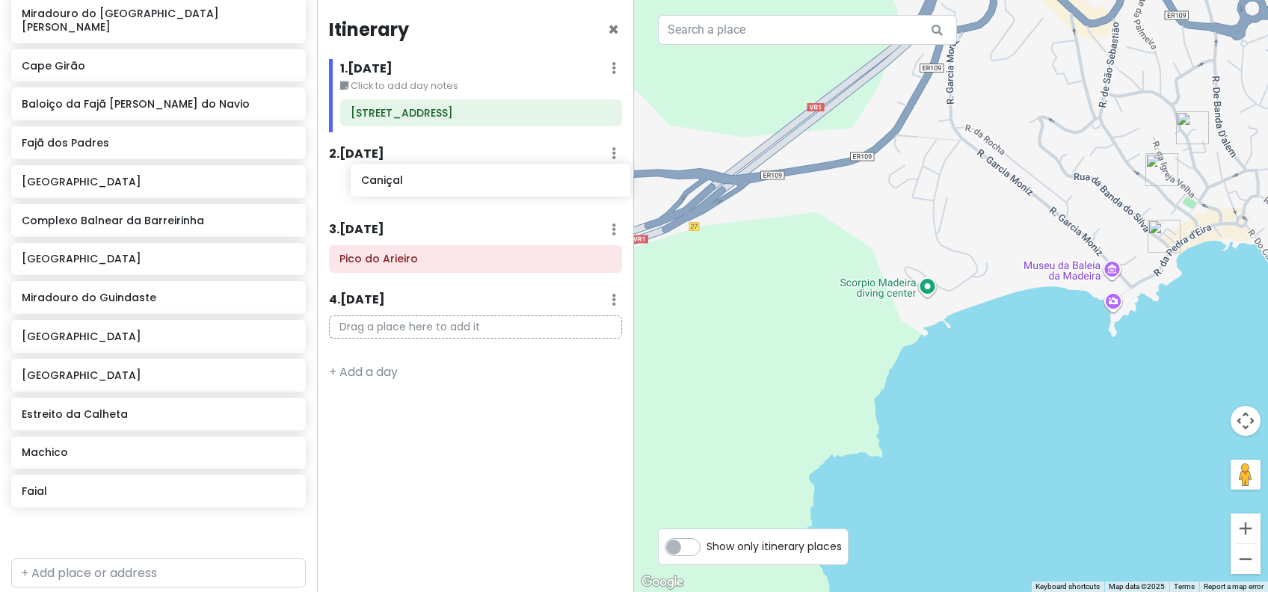
drag, startPoint x: 111, startPoint y: 469, endPoint x: 448, endPoint y: 182, distance: 443.8
click at [448, 182] on div "Funchal Trip Private Change Dates Make a Copy Delete Trip Go Pro ⚡️ Give Feedba…" at bounding box center [634, 296] width 1268 height 592
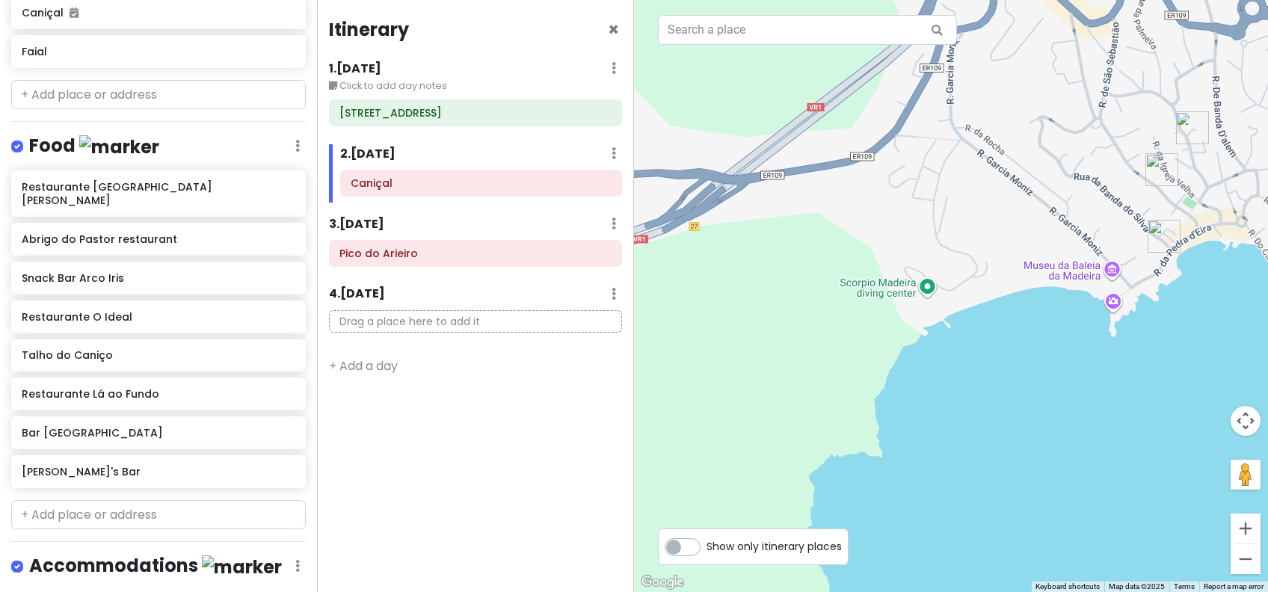
scroll to position [1116, 0]
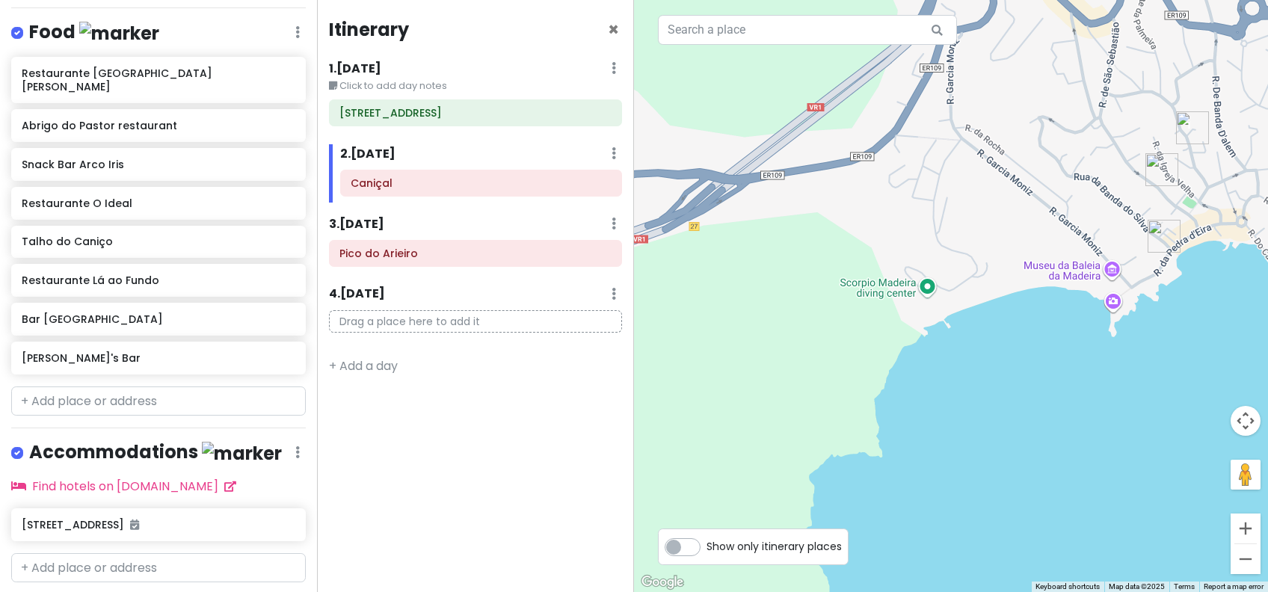
drag, startPoint x: 1162, startPoint y: 353, endPoint x: 1149, endPoint y: 368, distance: 20.1
click at [1150, 367] on div at bounding box center [951, 296] width 634 height 592
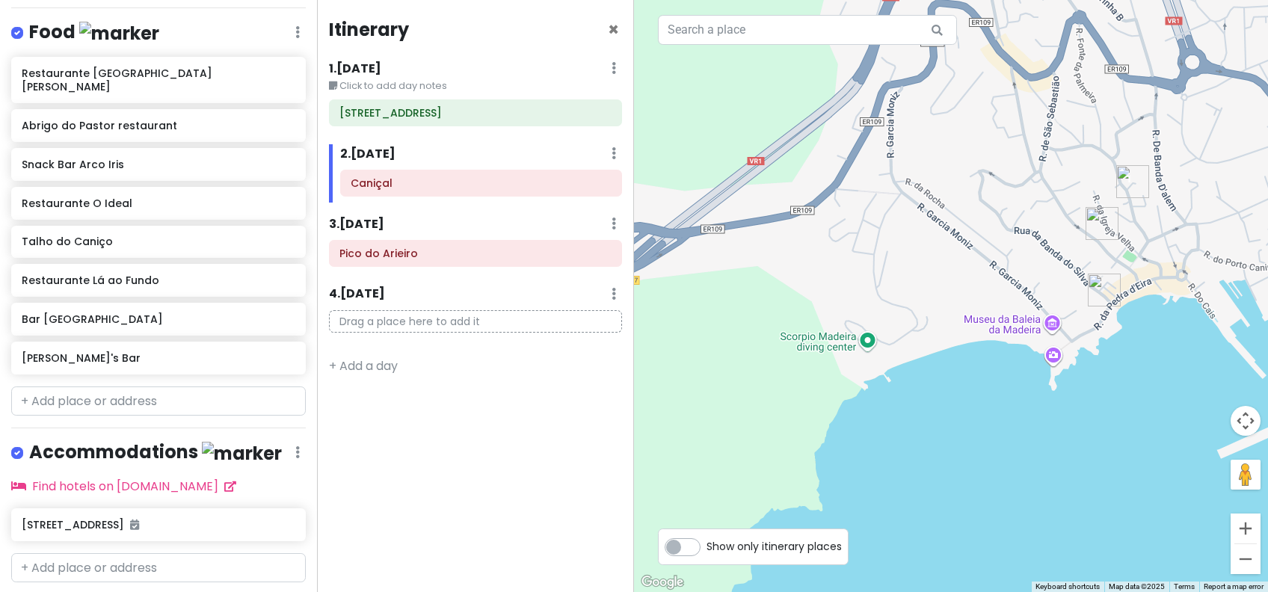
drag, startPoint x: 1108, startPoint y: 399, endPoint x: 987, endPoint y: 443, distance: 128.6
click at [987, 443] on div at bounding box center [951, 296] width 634 height 592
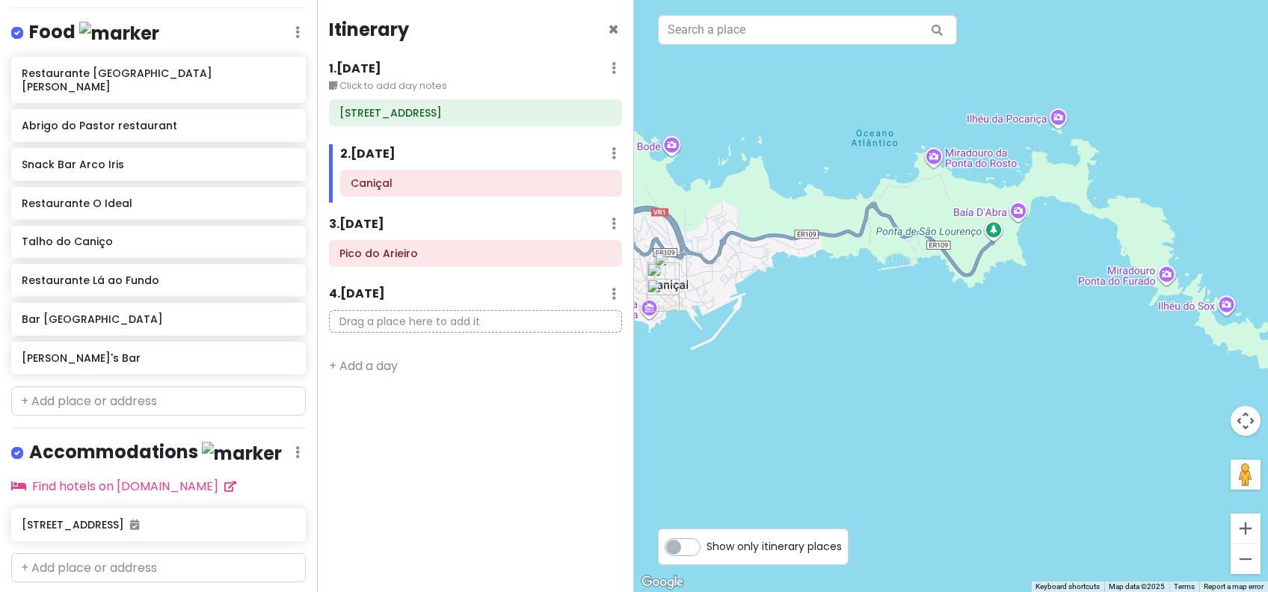
drag, startPoint x: 1113, startPoint y: 354, endPoint x: 868, endPoint y: 357, distance: 245.2
click at [868, 357] on div at bounding box center [951, 296] width 634 height 592
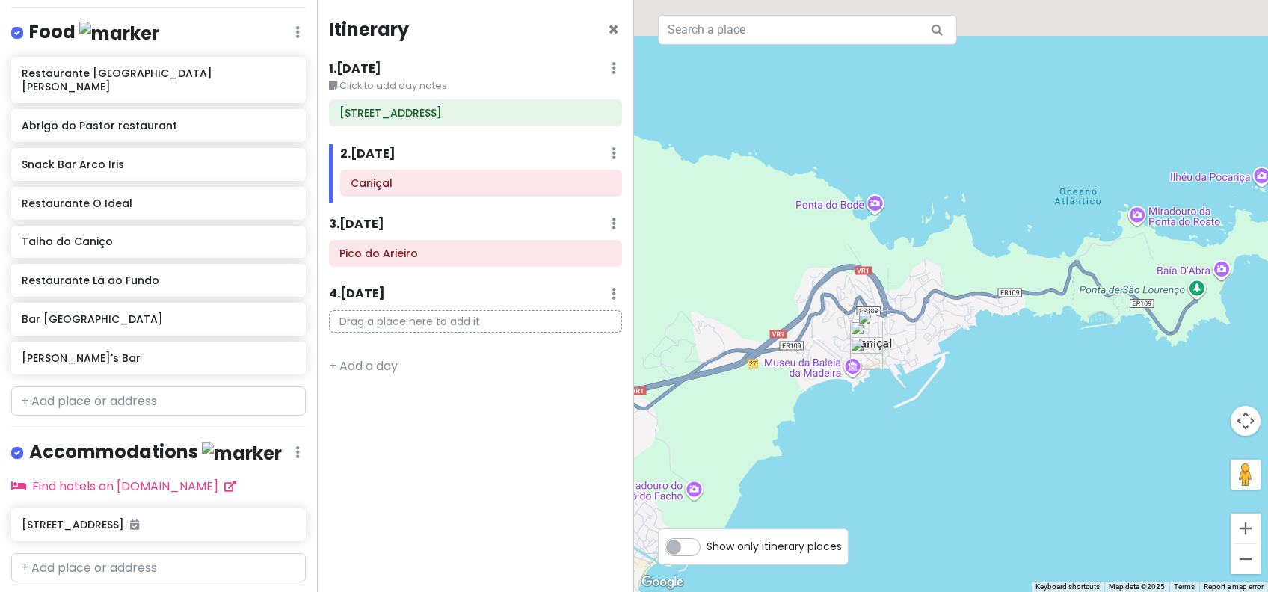
drag, startPoint x: 957, startPoint y: 286, endPoint x: 1064, endPoint y: 298, distance: 107.6
click at [1064, 298] on div at bounding box center [951, 296] width 634 height 592
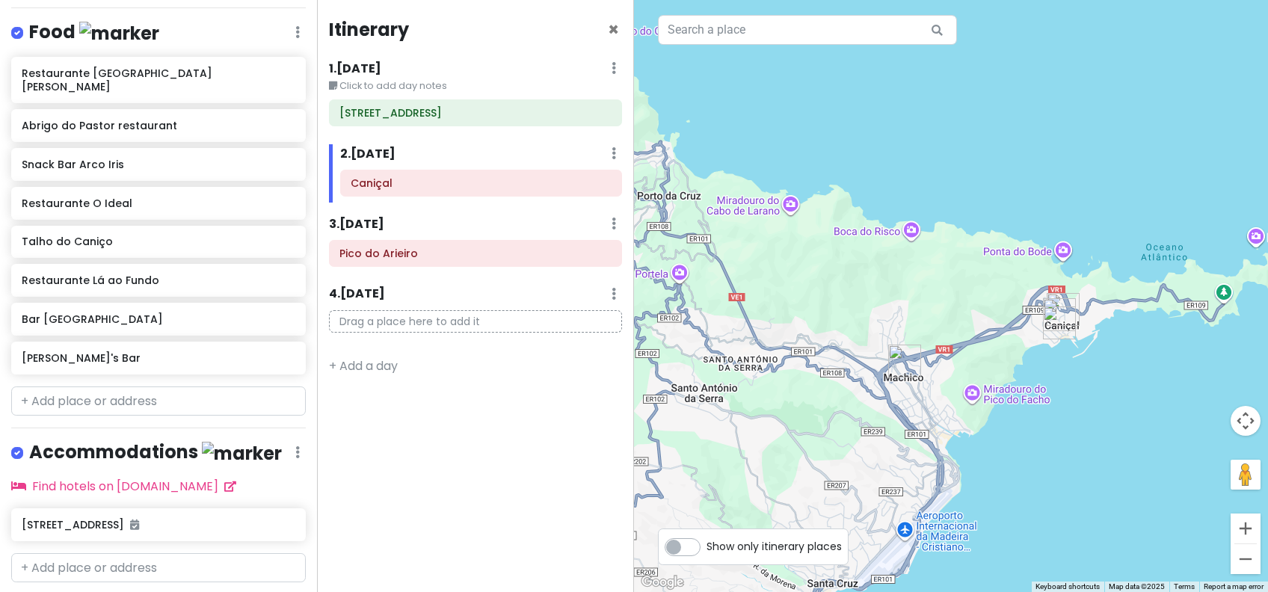
drag, startPoint x: 739, startPoint y: 221, endPoint x: 993, endPoint y: 264, distance: 257.7
click at [993, 264] on div at bounding box center [951, 296] width 634 height 592
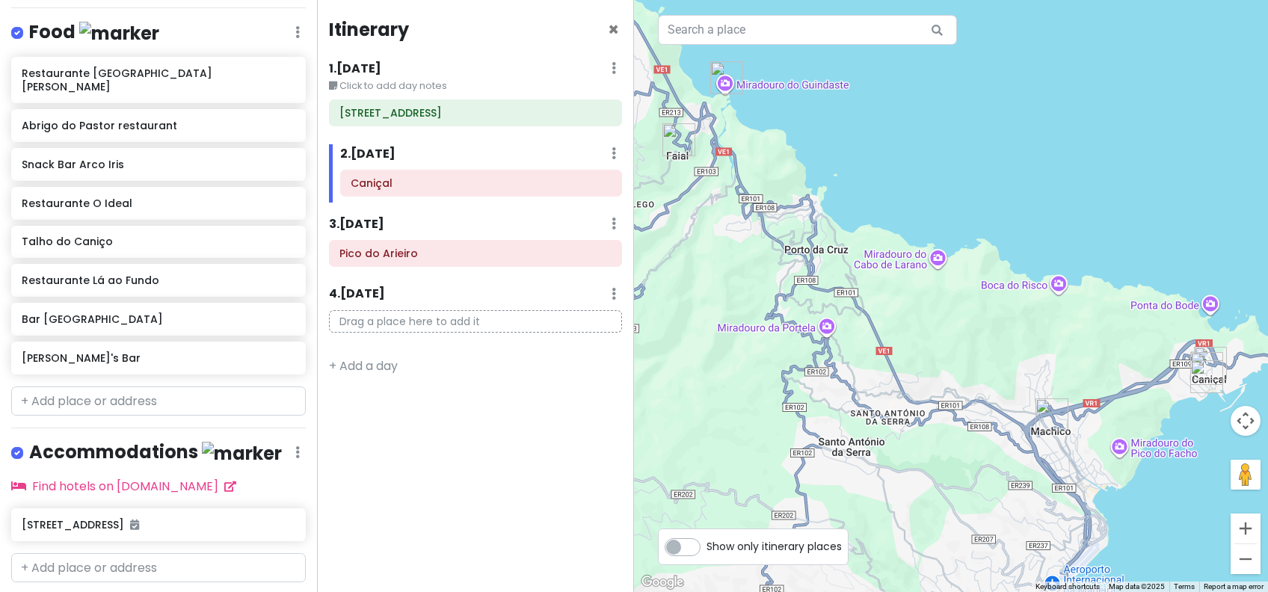
drag, startPoint x: 846, startPoint y: 263, endPoint x: 996, endPoint y: 321, distance: 160.5
click at [996, 321] on div at bounding box center [951, 296] width 634 height 592
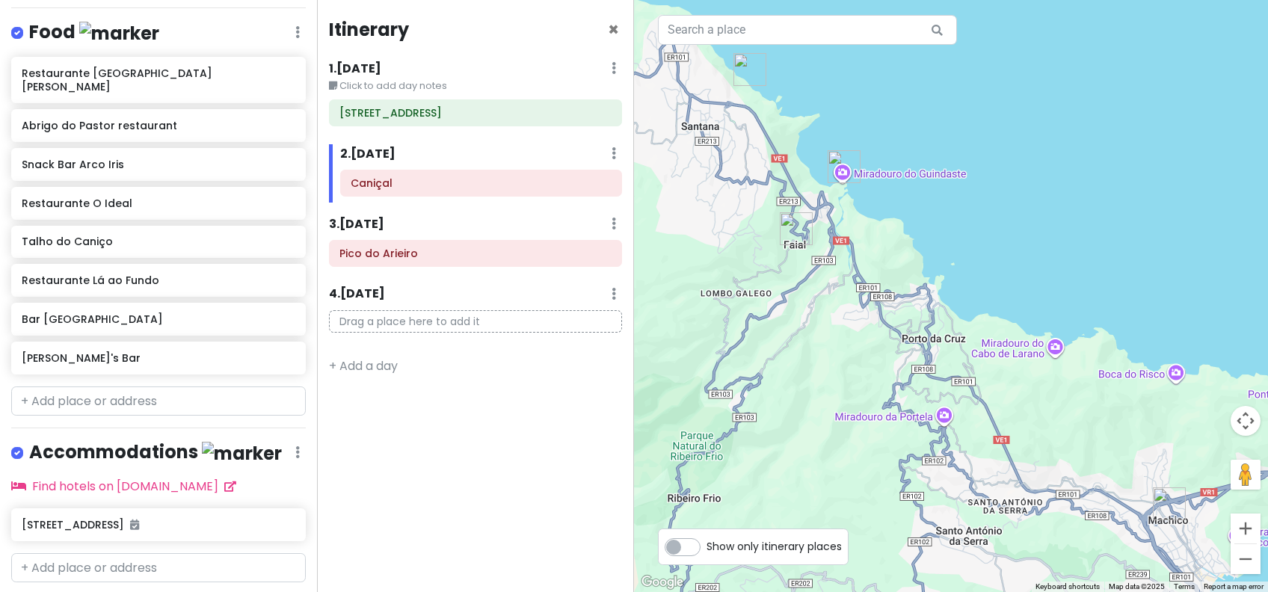
drag, startPoint x: 833, startPoint y: 265, endPoint x: 952, endPoint y: 360, distance: 151.5
click at [952, 360] on div at bounding box center [951, 296] width 634 height 592
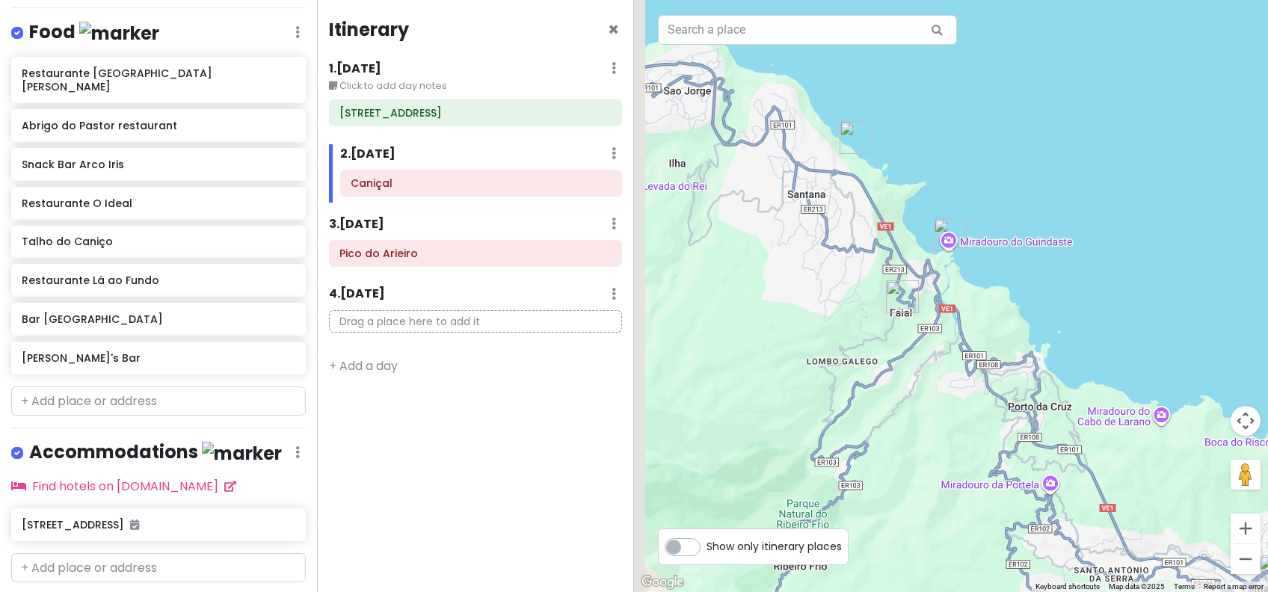
drag, startPoint x: 854, startPoint y: 279, endPoint x: 961, endPoint y: 350, distance: 129.0
click at [961, 350] on div at bounding box center [951, 296] width 634 height 592
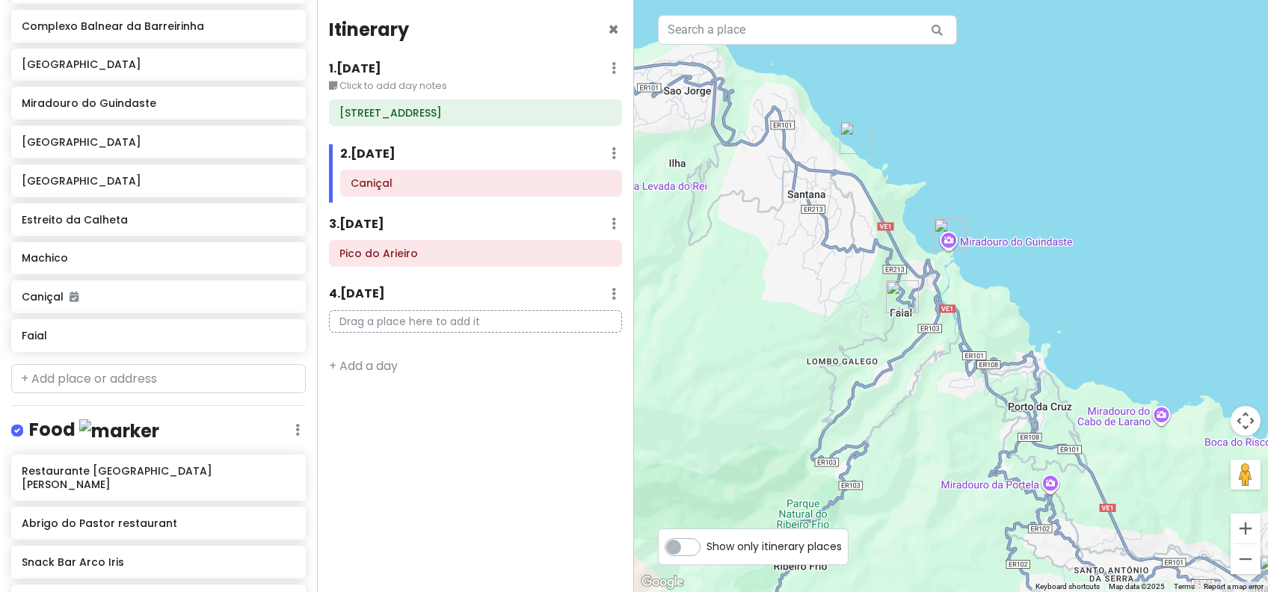
scroll to position [718, 0]
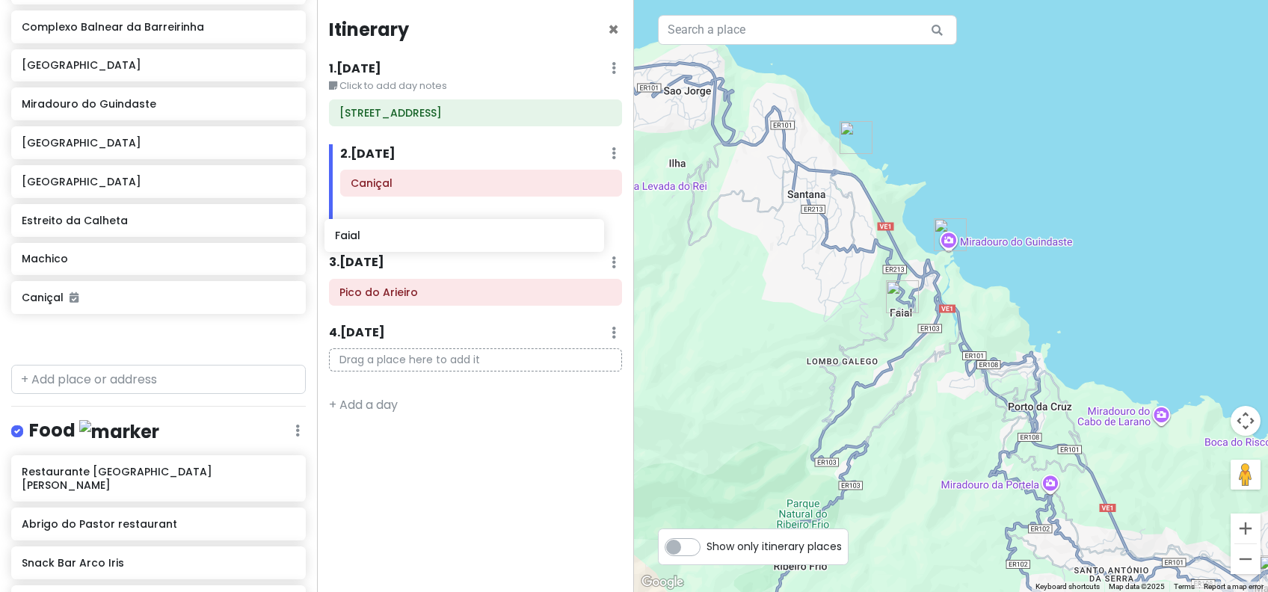
drag, startPoint x: 138, startPoint y: 315, endPoint x: 456, endPoint y: 236, distance: 327.2
click at [456, 236] on div "Funchal Trip Private Change Dates Make a Copy Delete Trip Go Pro ⚡️ Give Feedba…" at bounding box center [634, 296] width 1268 height 592
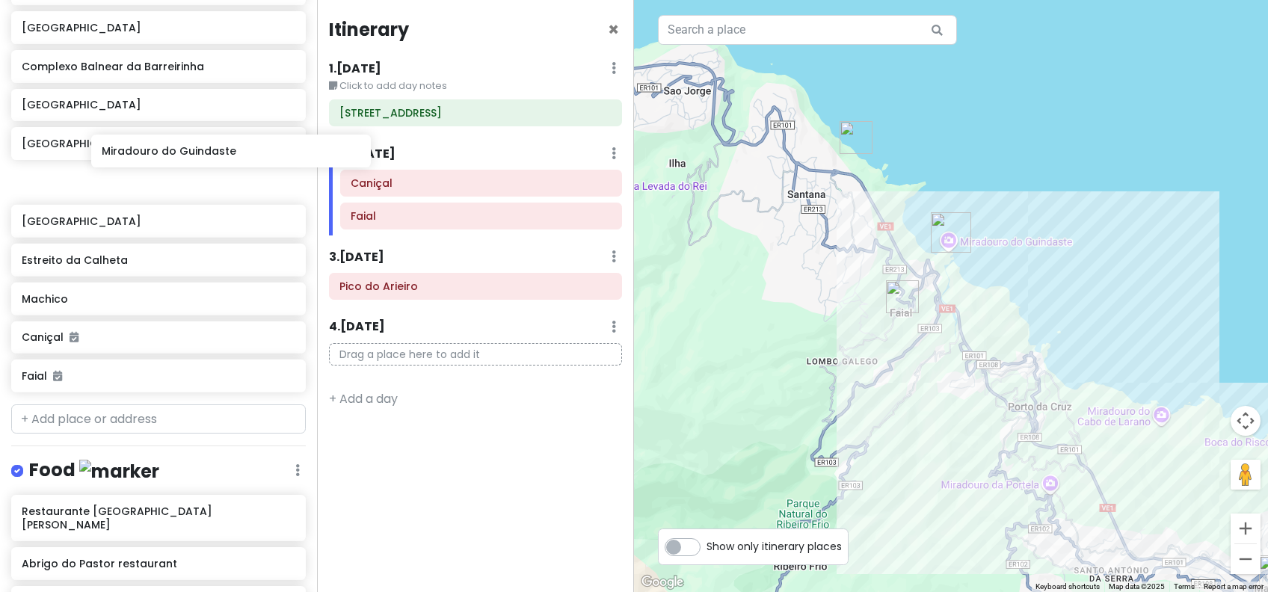
scroll to position [676, 0]
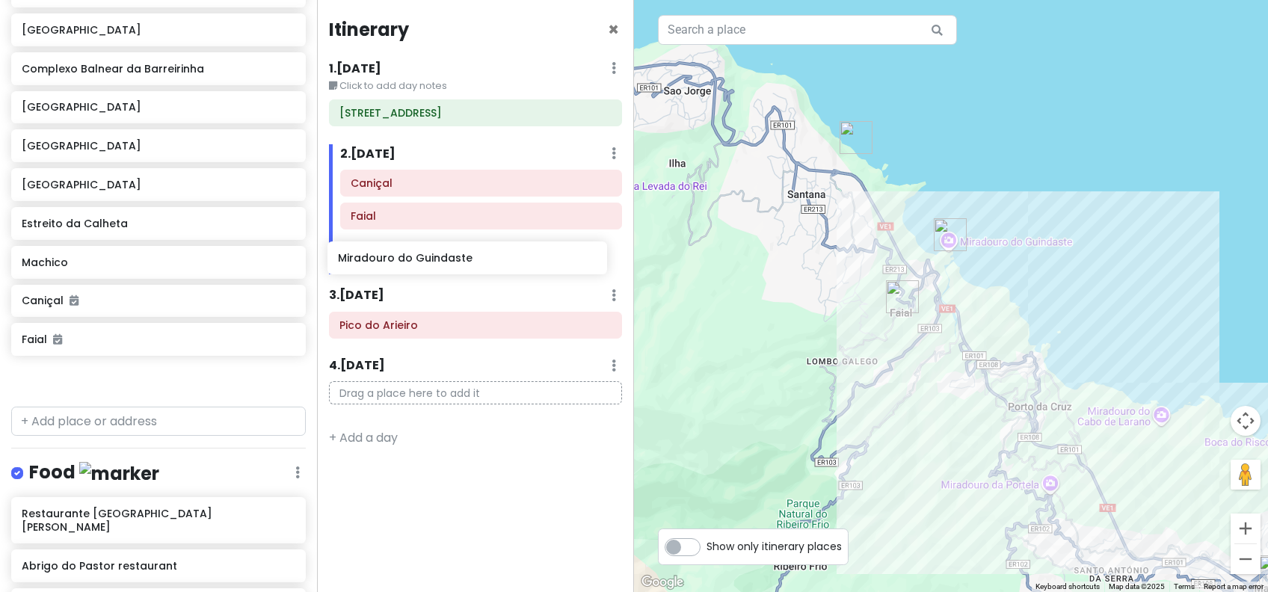
drag, startPoint x: 138, startPoint y: 122, endPoint x: 454, endPoint y: 265, distance: 347.2
click at [454, 265] on div "Funchal Trip Private Change Dates Make a Copy Delete Trip Go Pro ⚡️ Give Feedba…" at bounding box center [634, 296] width 1268 height 592
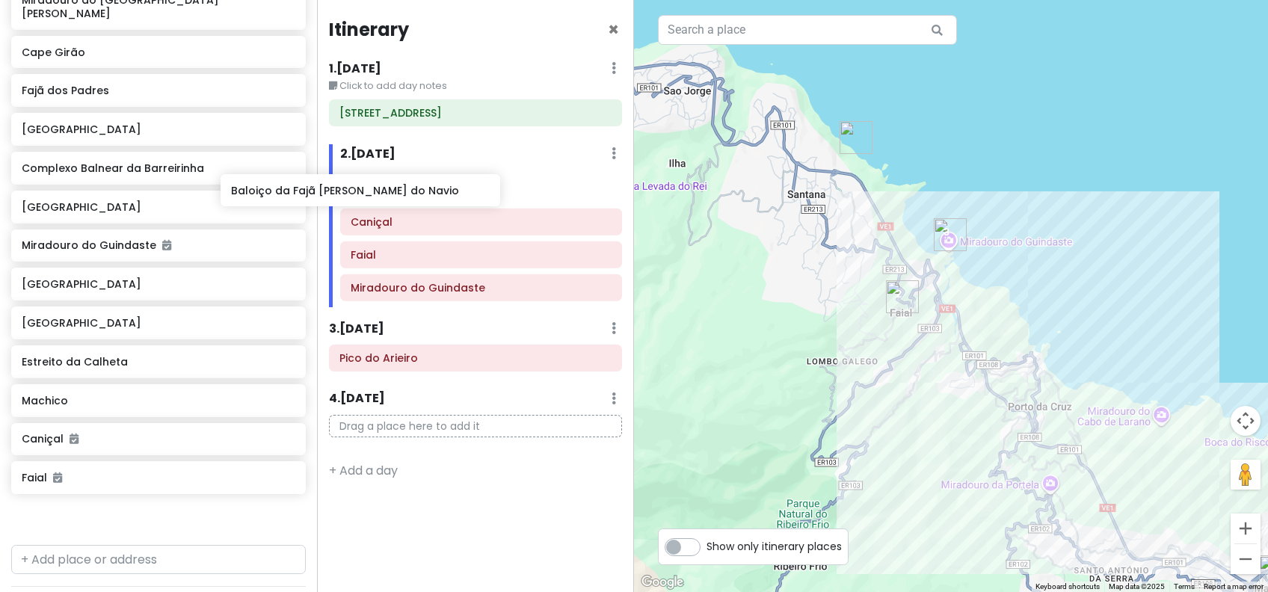
scroll to position [533, 0]
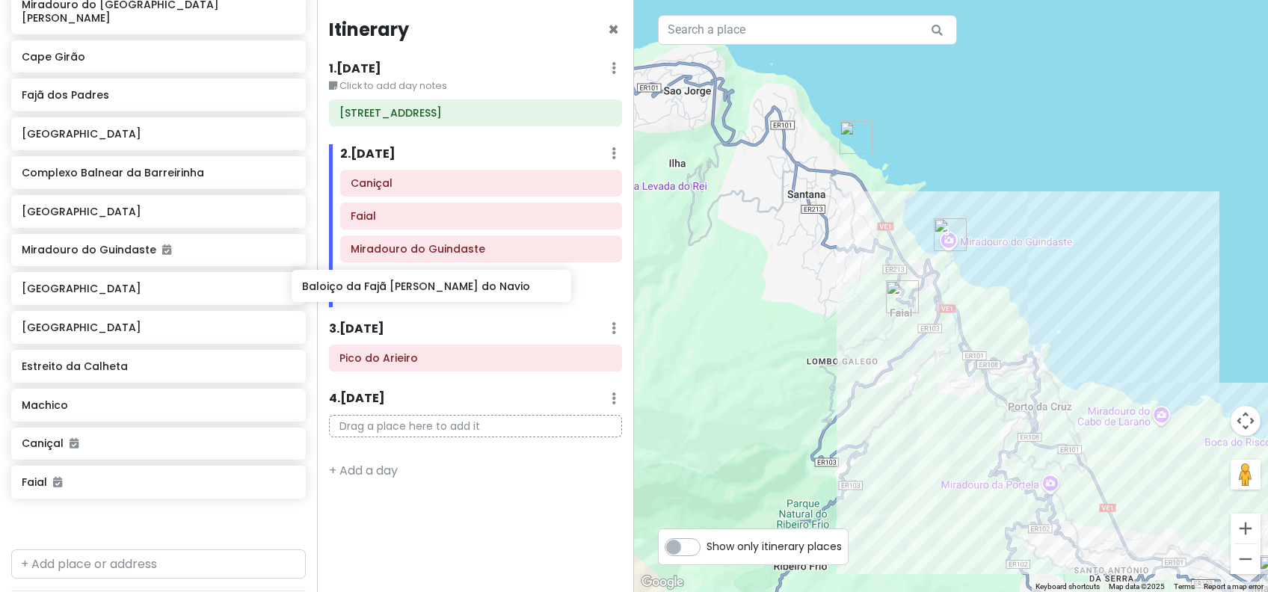
drag, startPoint x: 168, startPoint y: 63, endPoint x: 448, endPoint y: 288, distance: 359.4
click at [448, 288] on div "Funchal Trip Private Change Dates Make a Copy Delete Trip Go Pro ⚡️ Give Feedba…" at bounding box center [634, 296] width 1268 height 592
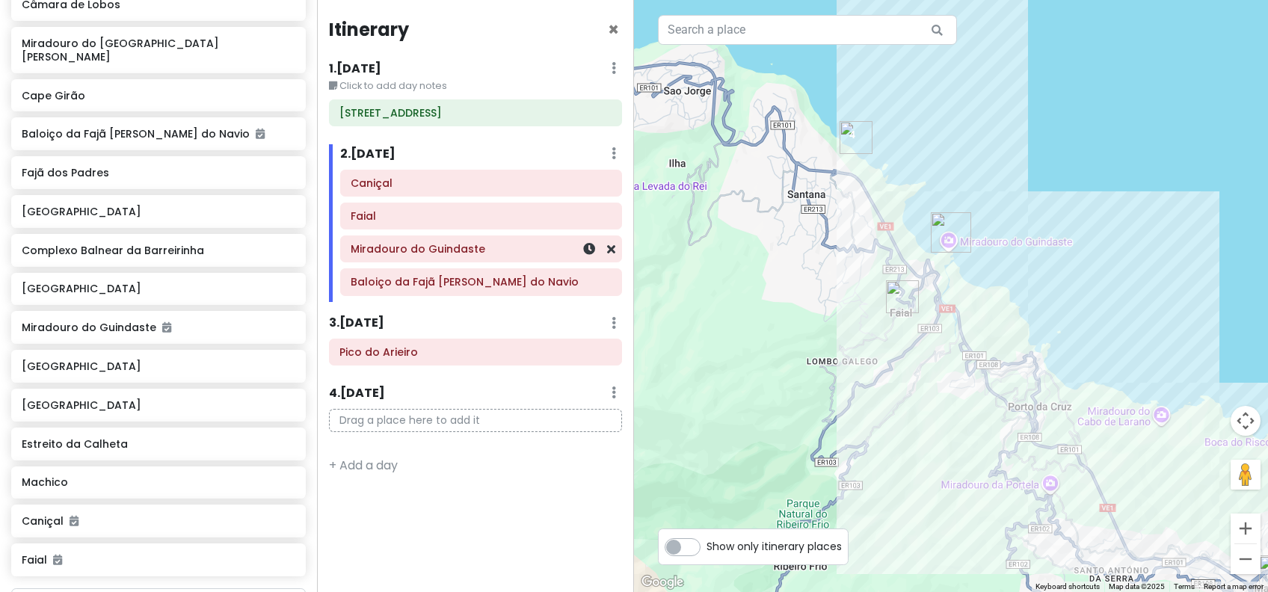
scroll to position [494, 0]
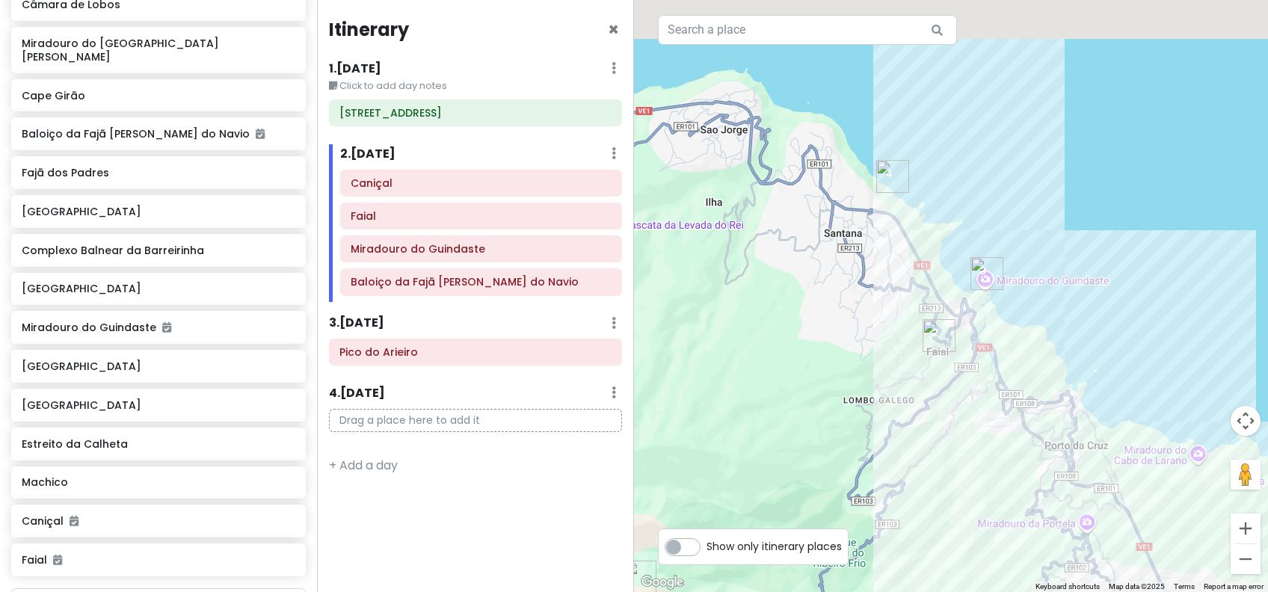
drag, startPoint x: 807, startPoint y: 298, endPoint x: 1106, endPoint y: 399, distance: 315.8
click at [1109, 400] on div at bounding box center [951, 296] width 634 height 592
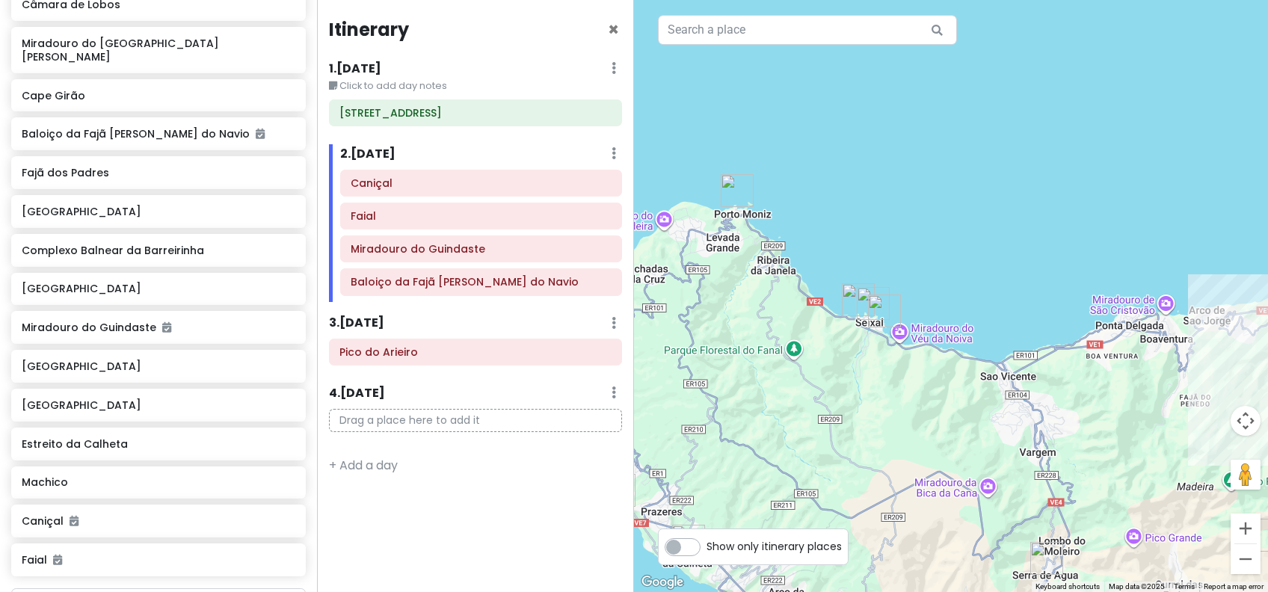
drag, startPoint x: 854, startPoint y: 353, endPoint x: 896, endPoint y: 390, distance: 56.7
click at [896, 390] on div at bounding box center [951, 296] width 634 height 592
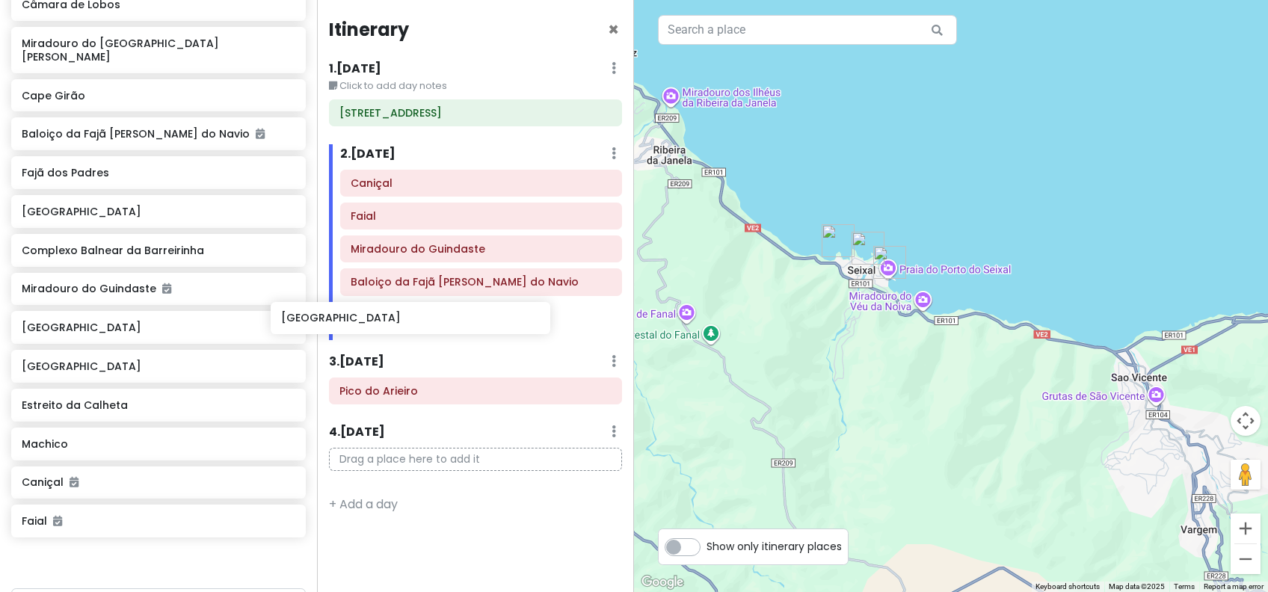
drag, startPoint x: 165, startPoint y: 263, endPoint x: 413, endPoint y: 327, distance: 255.6
click at [413, 327] on div "Funchal Trip Private Change Dates Make a Copy Delete Trip Go Pro ⚡️ Give Feedba…" at bounding box center [634, 296] width 1268 height 592
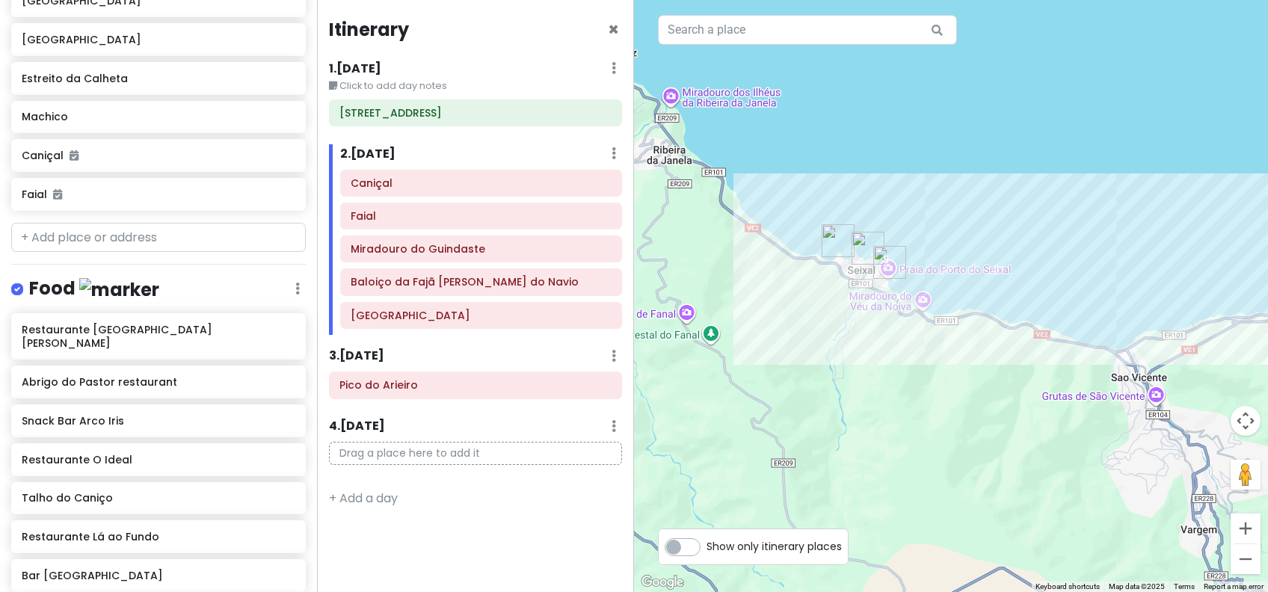
scroll to position [977, 0]
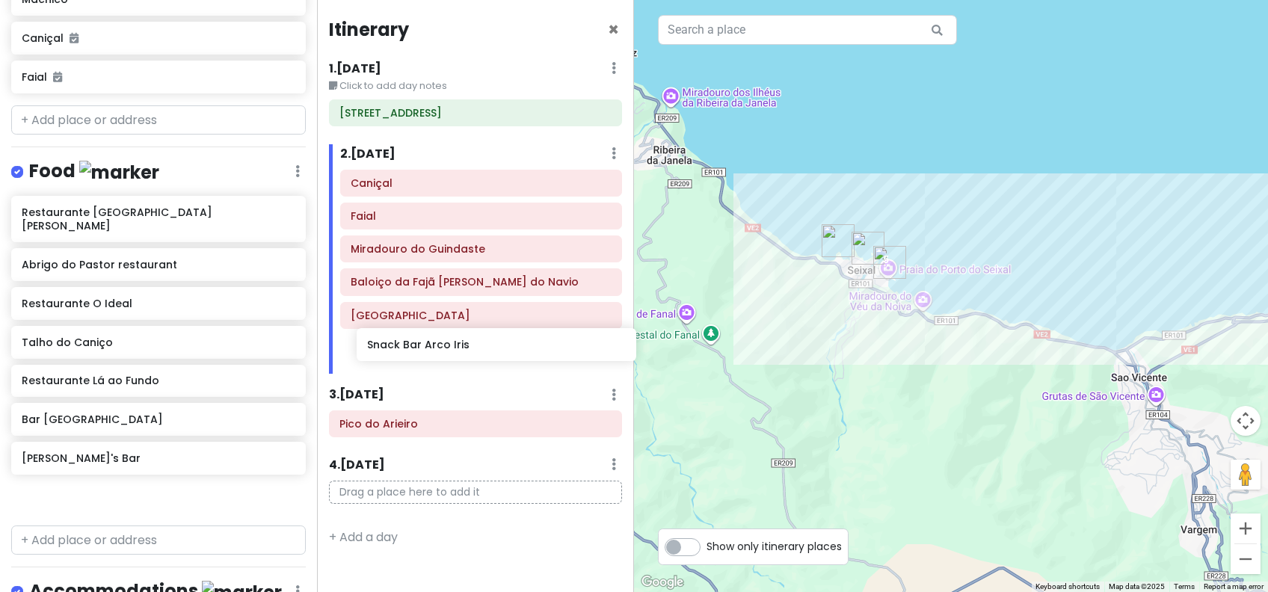
drag, startPoint x: 215, startPoint y: 265, endPoint x: 466, endPoint y: 352, distance: 265.0
click at [466, 352] on div "Funchal Trip Private Change Dates Make a Copy Delete Trip Go Pro ⚡️ Give Feedba…" at bounding box center [634, 296] width 1268 height 592
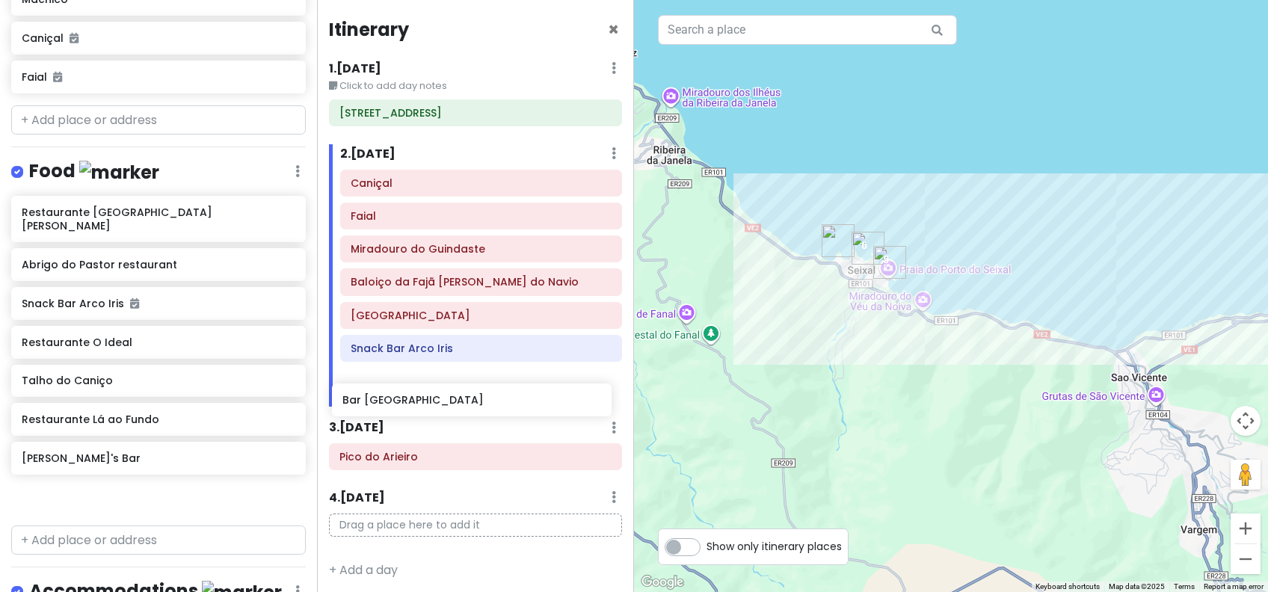
drag, startPoint x: 149, startPoint y: 425, endPoint x: 470, endPoint y: 410, distance: 321.0
click at [470, 410] on div "Funchal Trip Private Change Dates Make a Copy Delete Trip Go Pro ⚡️ Give Feedba…" at bounding box center [634, 296] width 1268 height 592
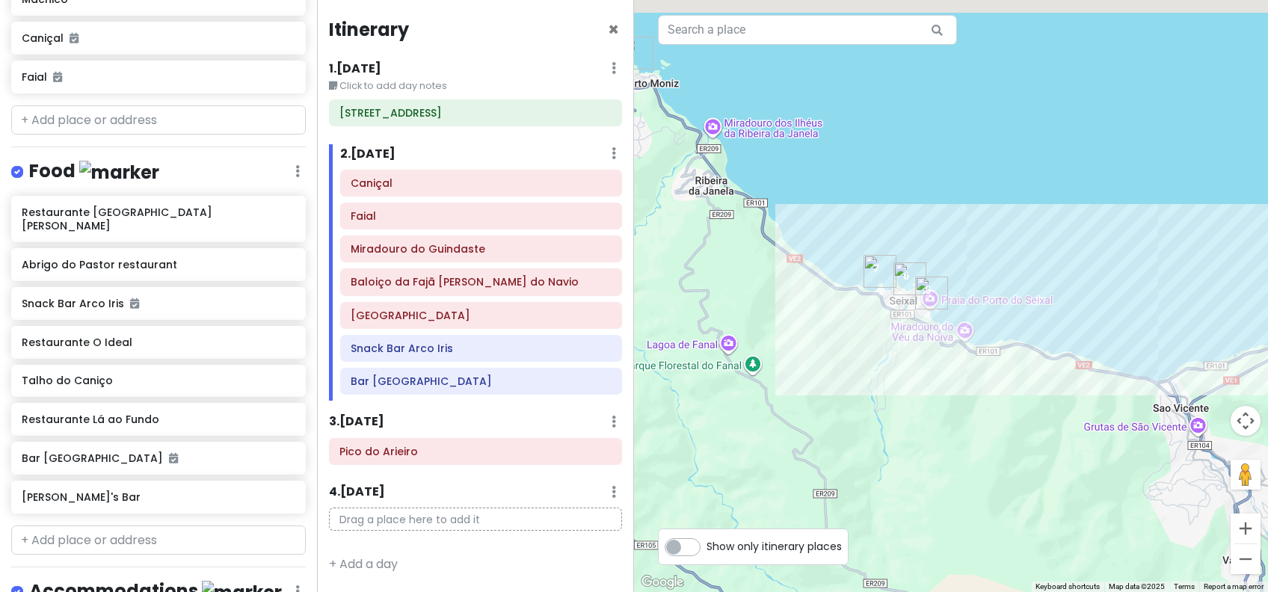
drag, startPoint x: 785, startPoint y: 357, endPoint x: 923, endPoint y: 387, distance: 141.5
click at [923, 387] on div at bounding box center [951, 296] width 634 height 592
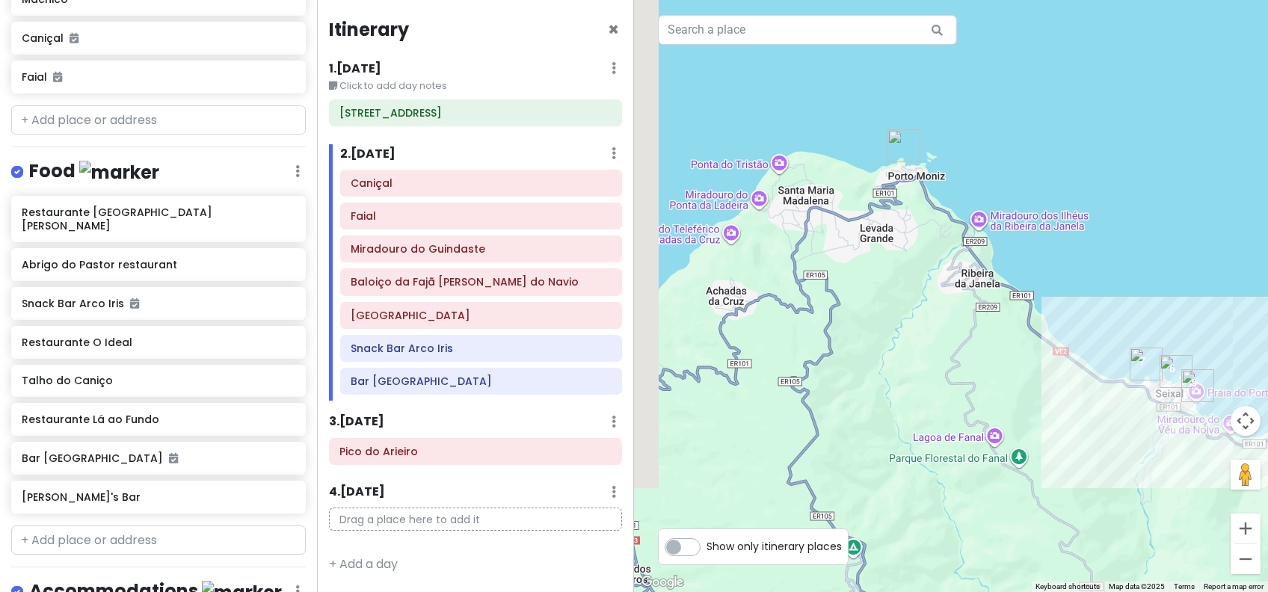
drag, startPoint x: 869, startPoint y: 308, endPoint x: 911, endPoint y: 396, distance: 97.6
click at [911, 396] on div at bounding box center [951, 296] width 634 height 592
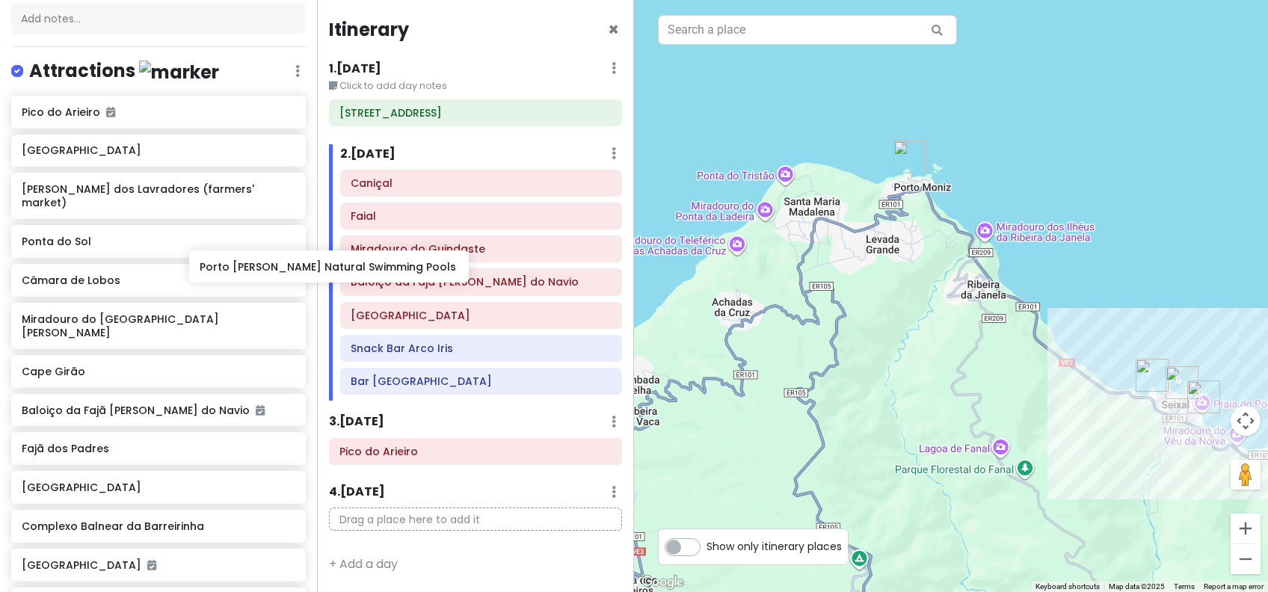
scroll to position [179, 0]
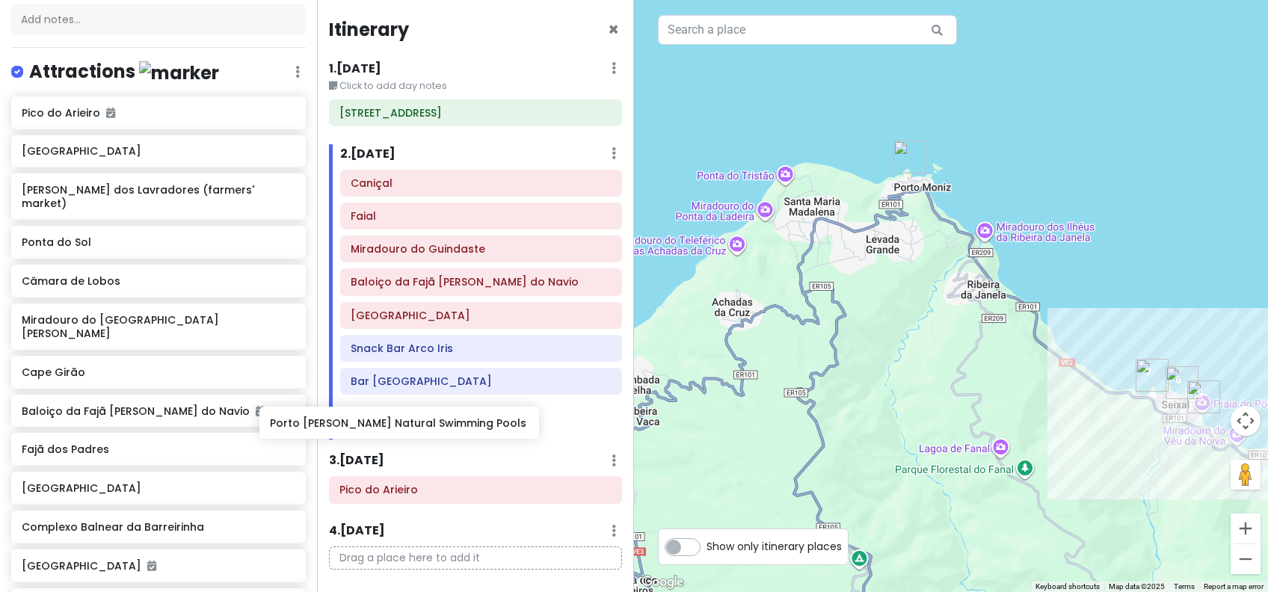
drag, startPoint x: 144, startPoint y: 108, endPoint x: 392, endPoint y: 421, distance: 399.1
click at [392, 421] on div "Funchal Trip Private Change Dates Make a Copy Delete Trip Go Pro ⚡️ Give Feedba…" at bounding box center [634, 296] width 1268 height 592
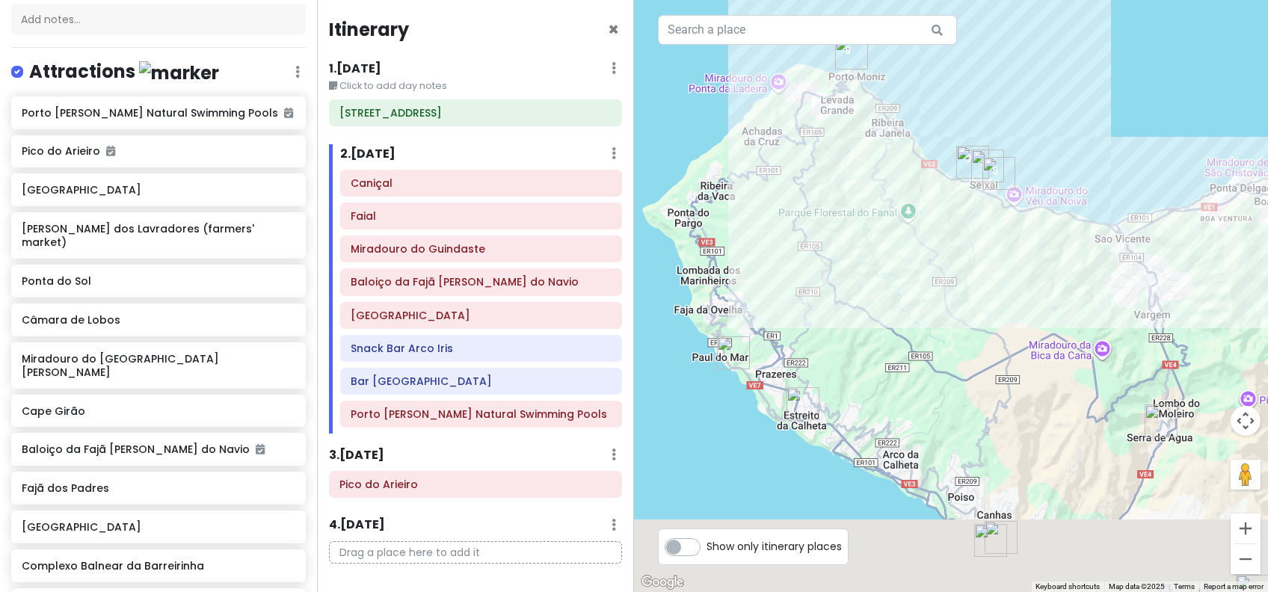
drag, startPoint x: 907, startPoint y: 416, endPoint x: 884, endPoint y: 221, distance: 195.6
click at [884, 221] on div at bounding box center [951, 296] width 634 height 592
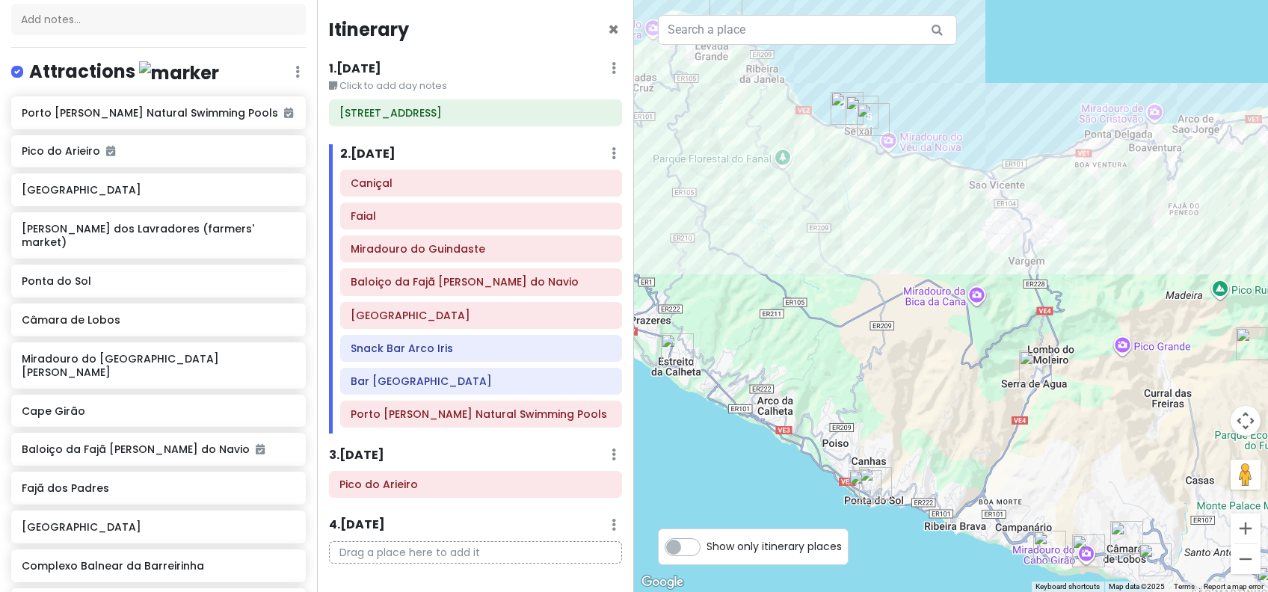
drag, startPoint x: 1052, startPoint y: 360, endPoint x: 921, endPoint y: 301, distance: 143.2
click at [921, 301] on div at bounding box center [951, 296] width 634 height 592
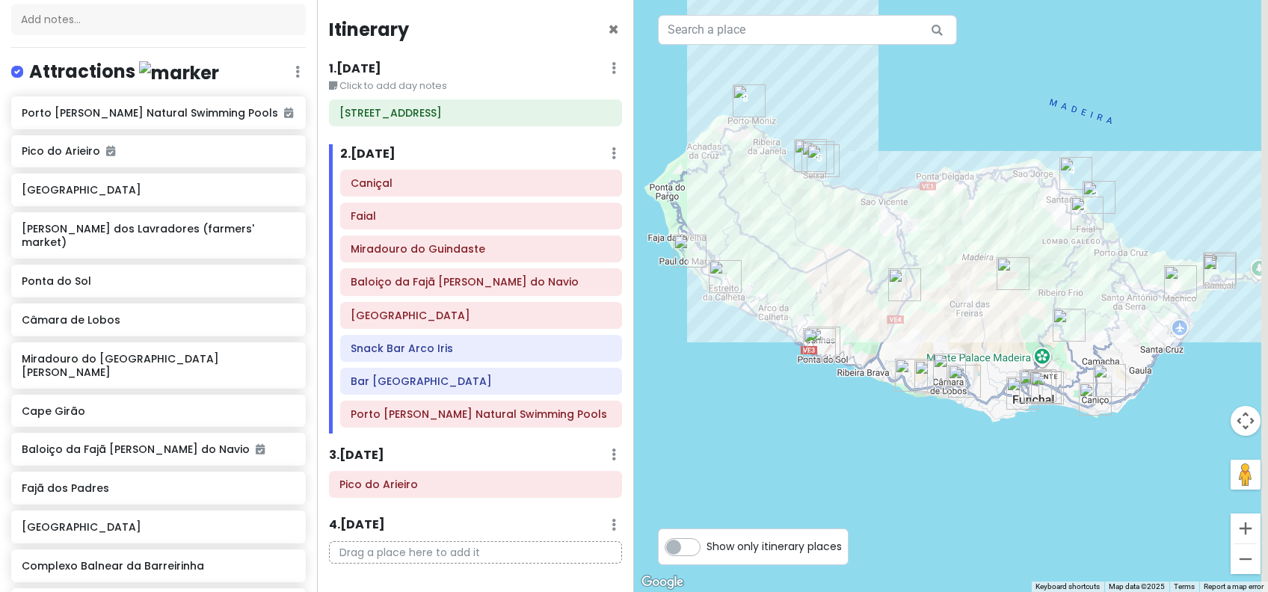
click at [949, 348] on div at bounding box center [951, 296] width 634 height 592
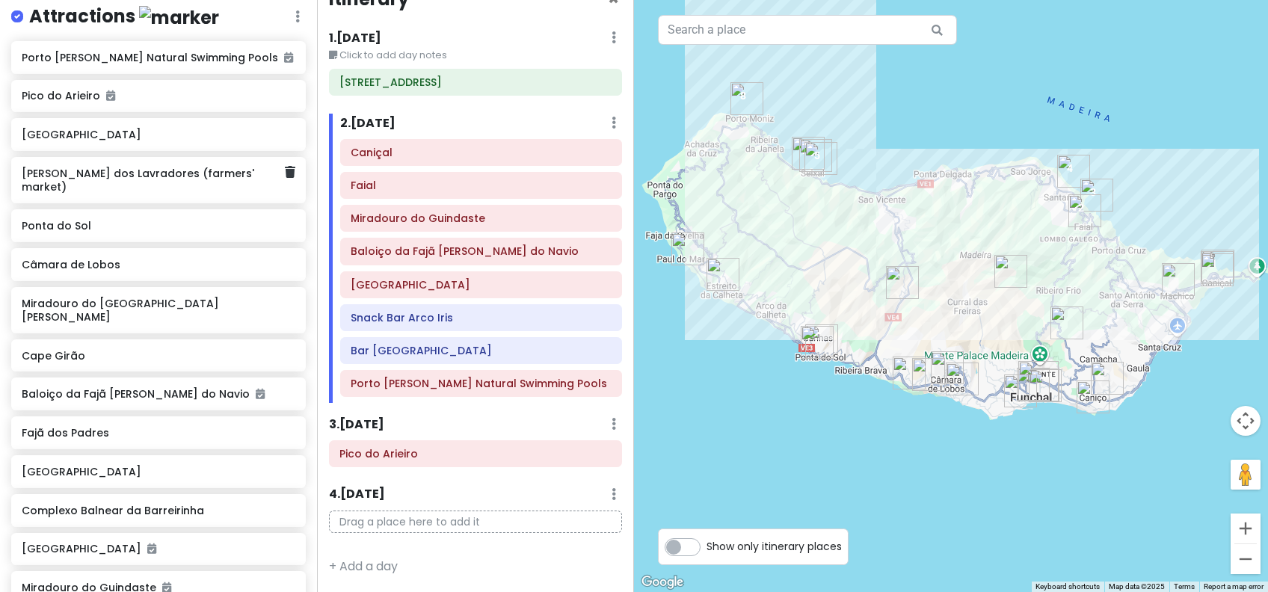
scroll to position [278, 0]
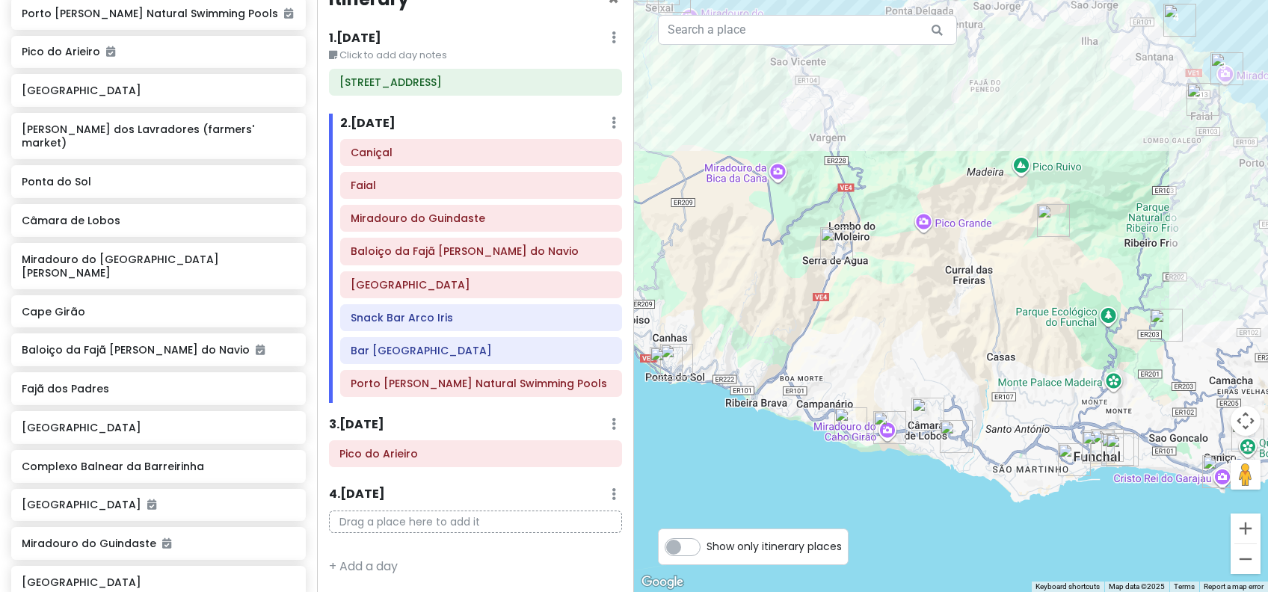
drag, startPoint x: 770, startPoint y: 238, endPoint x: 987, endPoint y: 342, distance: 240.1
click at [987, 342] on div at bounding box center [951, 296] width 634 height 592
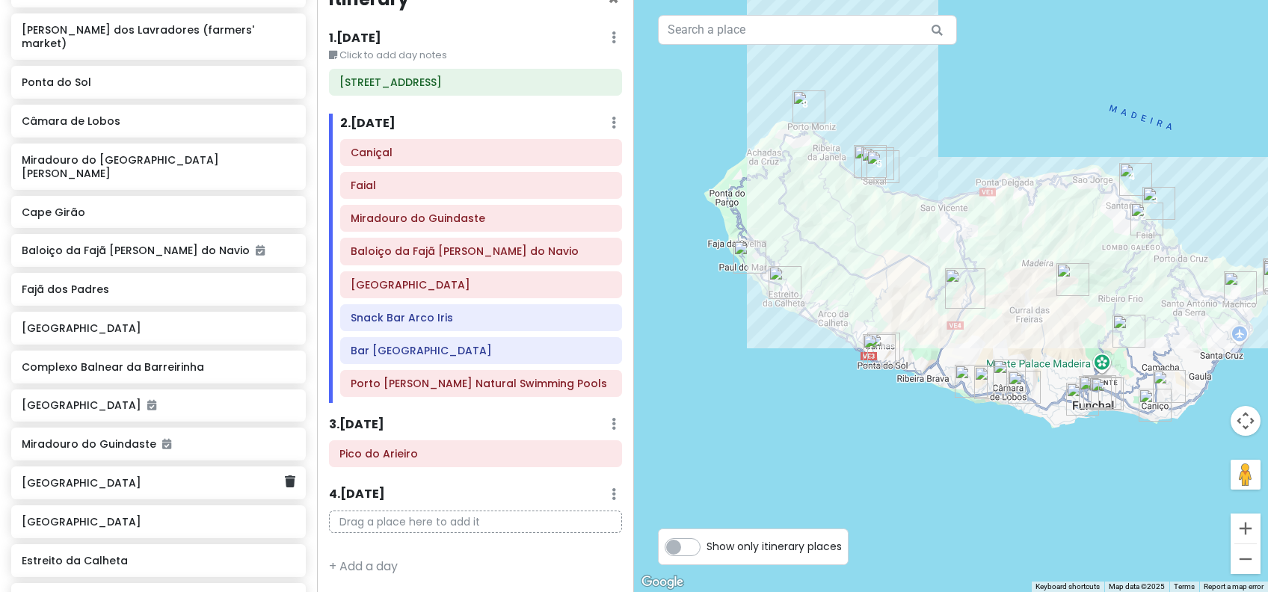
scroll to position [383, 0]
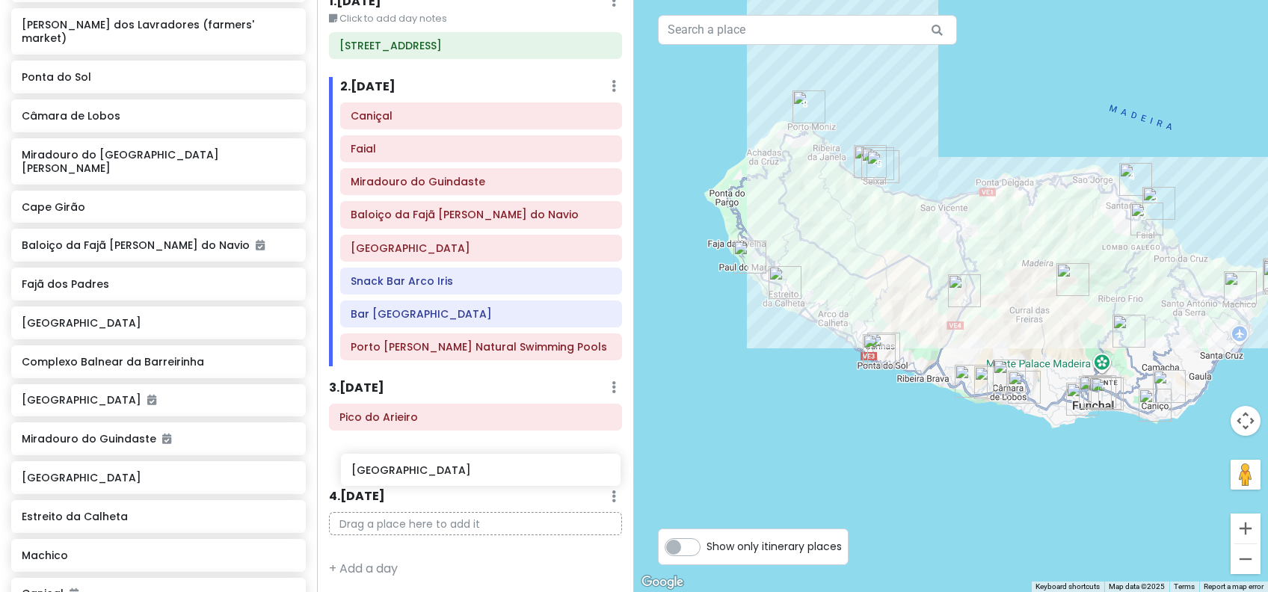
drag, startPoint x: 138, startPoint y: 465, endPoint x: 468, endPoint y: 481, distance: 330.1
click at [468, 481] on div "Funchal Trip Private Change Dates Make a Copy Delete Trip Go Pro ⚡️ Give Feedba…" at bounding box center [634, 296] width 1268 height 592
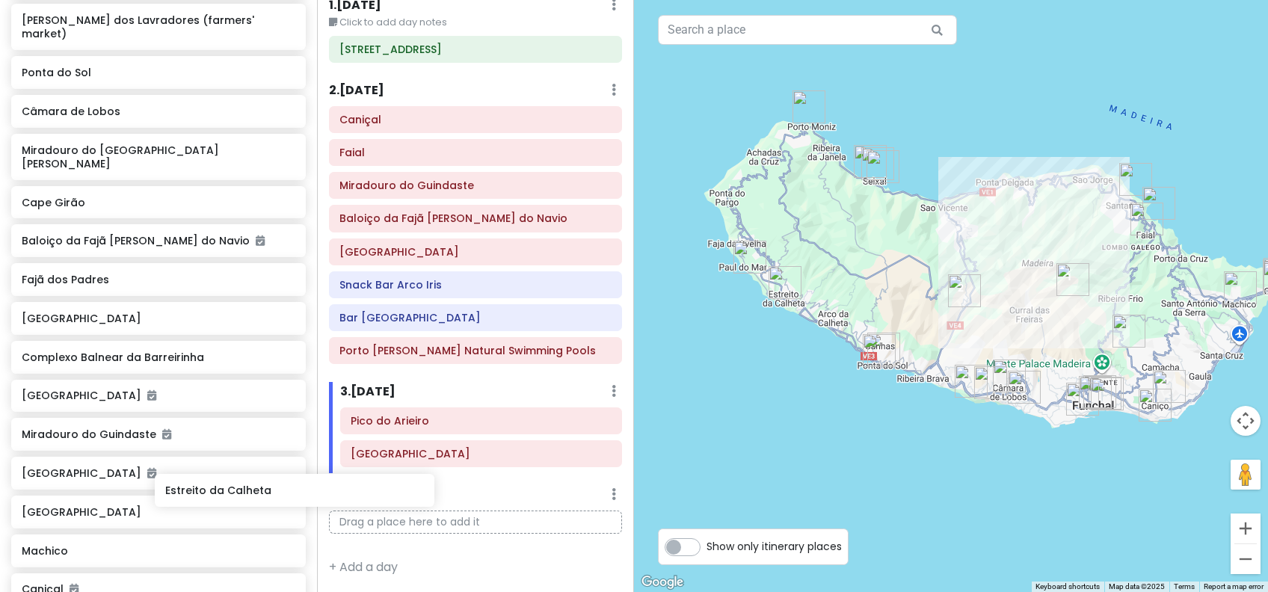
scroll to position [392, 0]
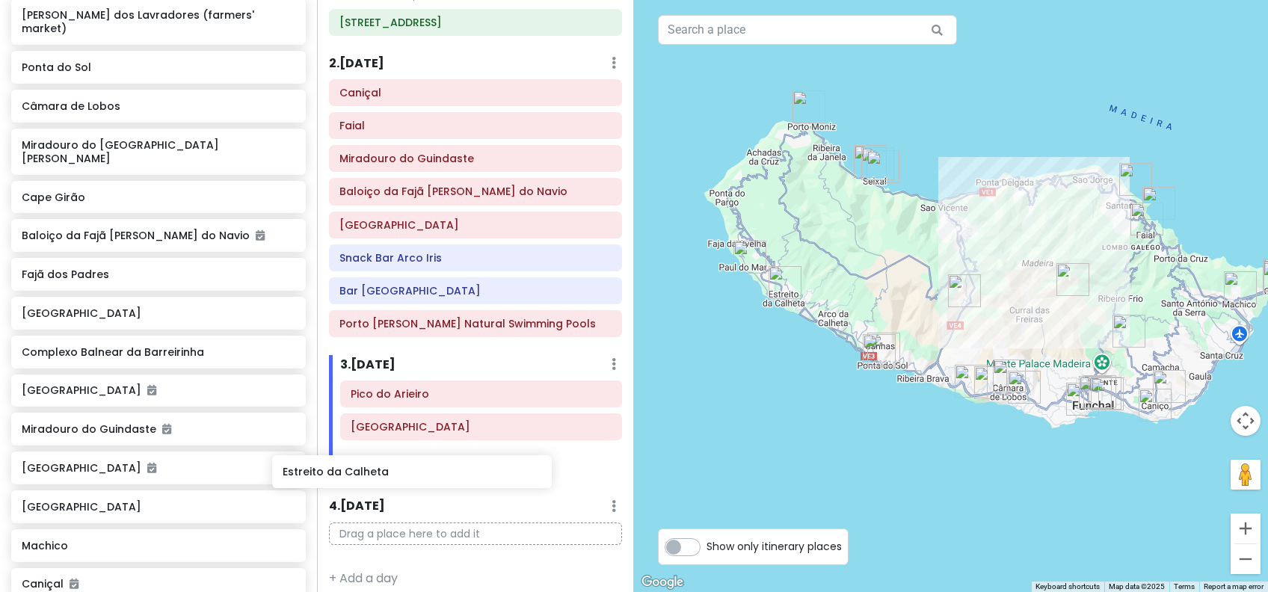
drag, startPoint x: 155, startPoint y: 528, endPoint x: 416, endPoint y: 474, distance: 266.5
click at [416, 474] on div "Funchal Trip Private Change Dates Make a Copy Delete Trip Go Pro ⚡️ Give Feedba…" at bounding box center [634, 296] width 1268 height 592
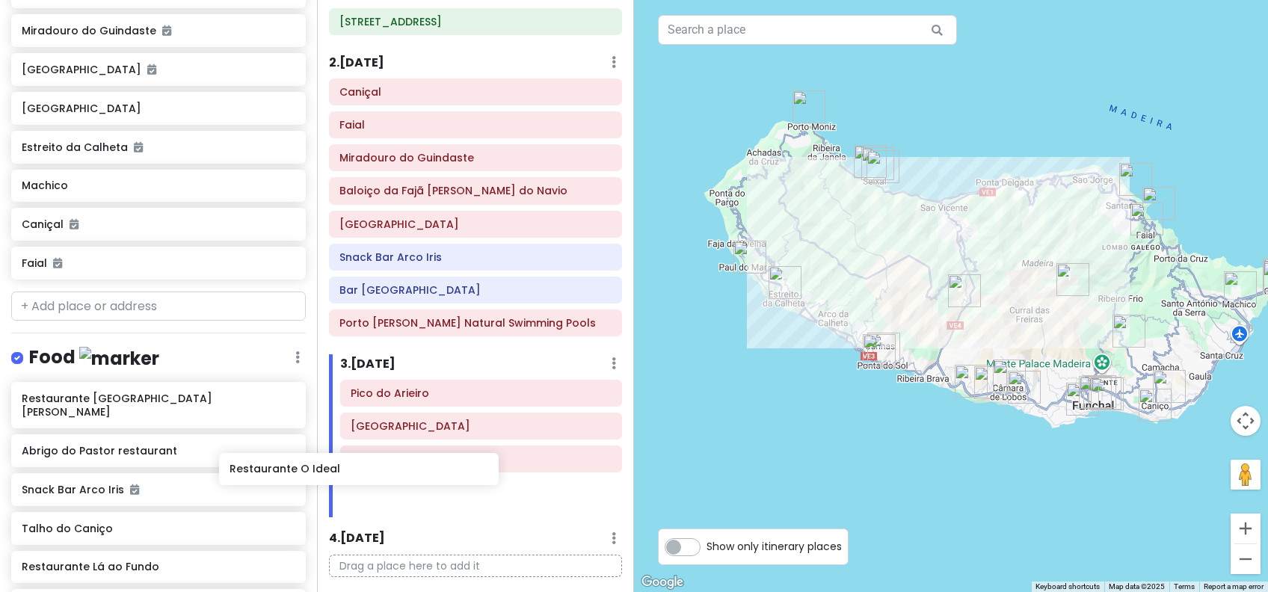
scroll to position [795, 0]
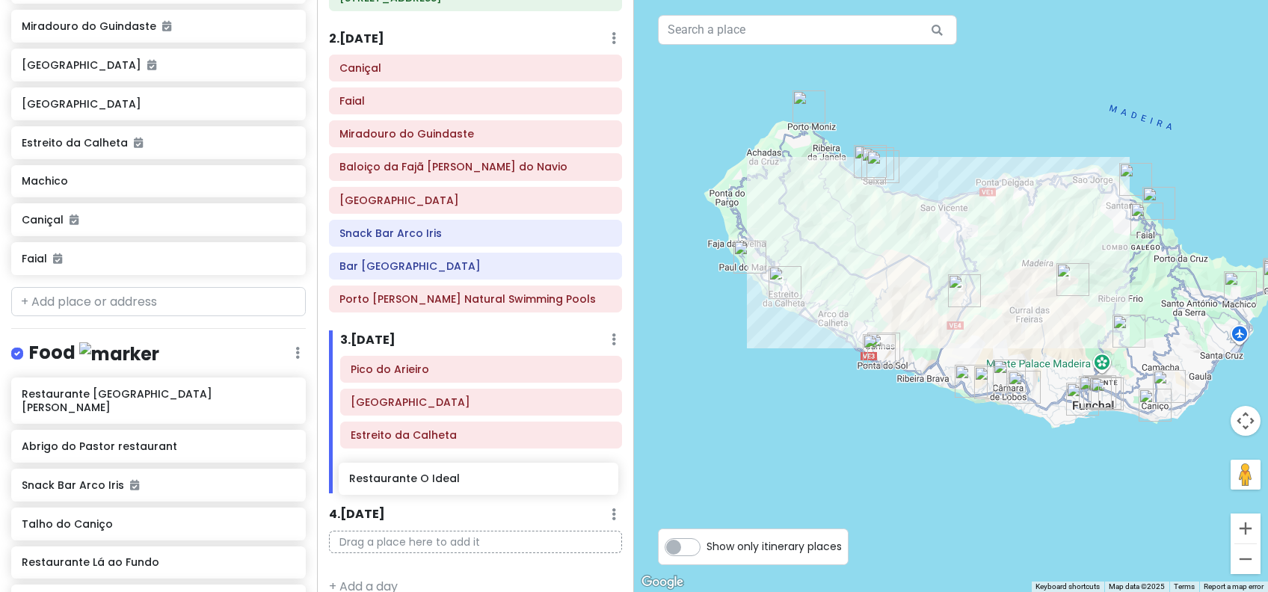
drag, startPoint x: 155, startPoint y: 488, endPoint x: 483, endPoint y: 484, distance: 327.4
click at [483, 484] on div "Funchal Trip Private Change Dates Make a Copy Delete Trip Go Pro ⚡️ Give Feedba…" at bounding box center [634, 296] width 1268 height 592
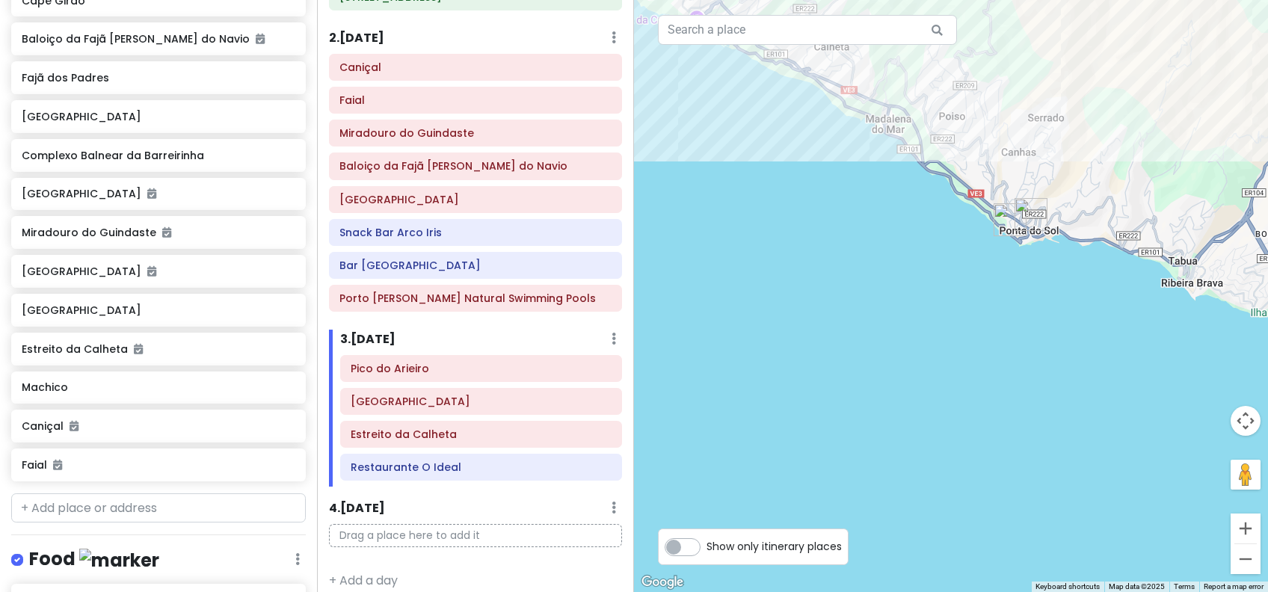
scroll to position [596, 0]
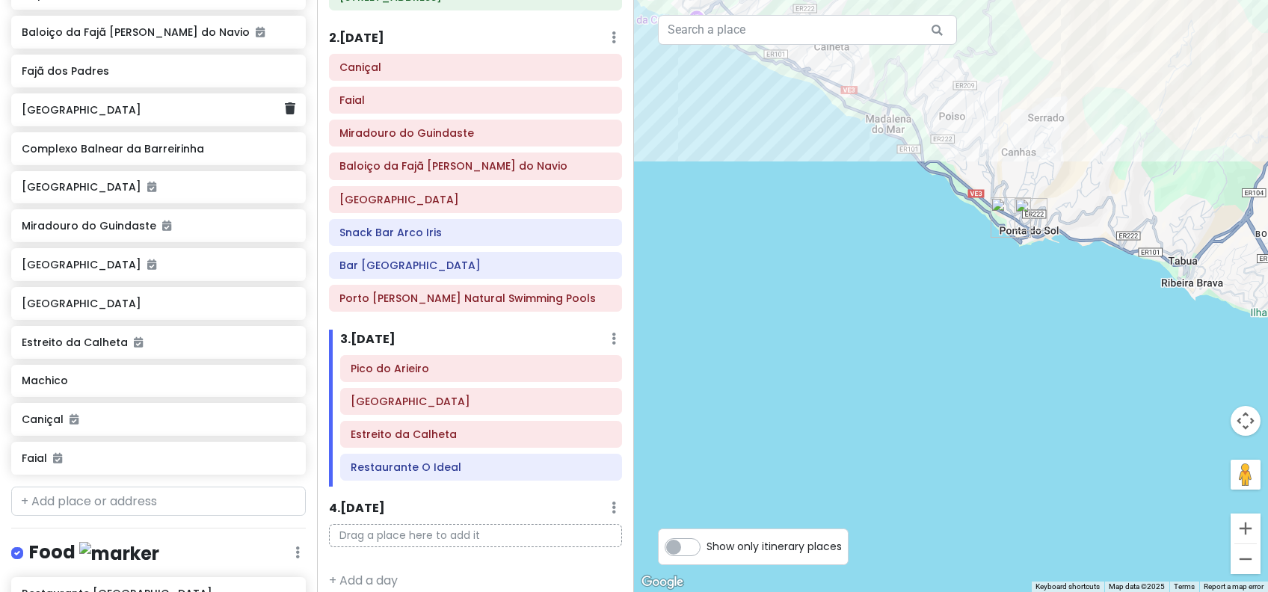
click at [132, 99] on div "[GEOGRAPHIC_DATA]" at bounding box center [153, 109] width 262 height 21
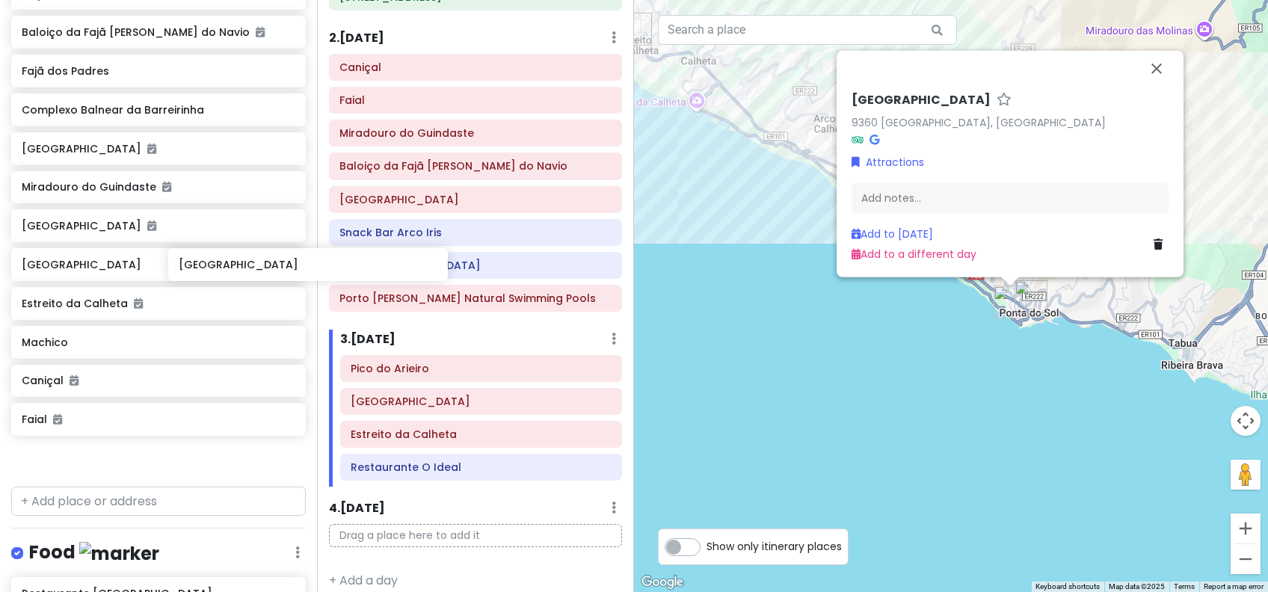
scroll to position [594, 0]
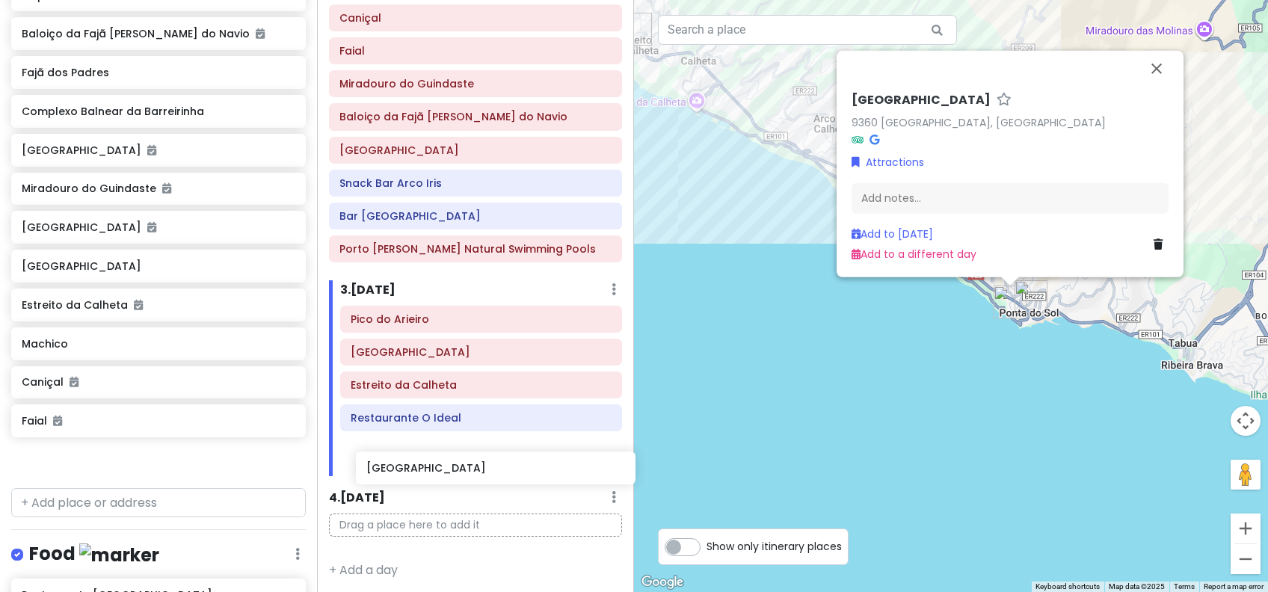
drag, startPoint x: 124, startPoint y: 85, endPoint x: 469, endPoint y: 472, distance: 518.3
click at [469, 472] on div "Funchal Trip Private Change Dates Make a Copy Delete Trip Go Pro ⚡️ Give Feedba…" at bounding box center [634, 296] width 1268 height 592
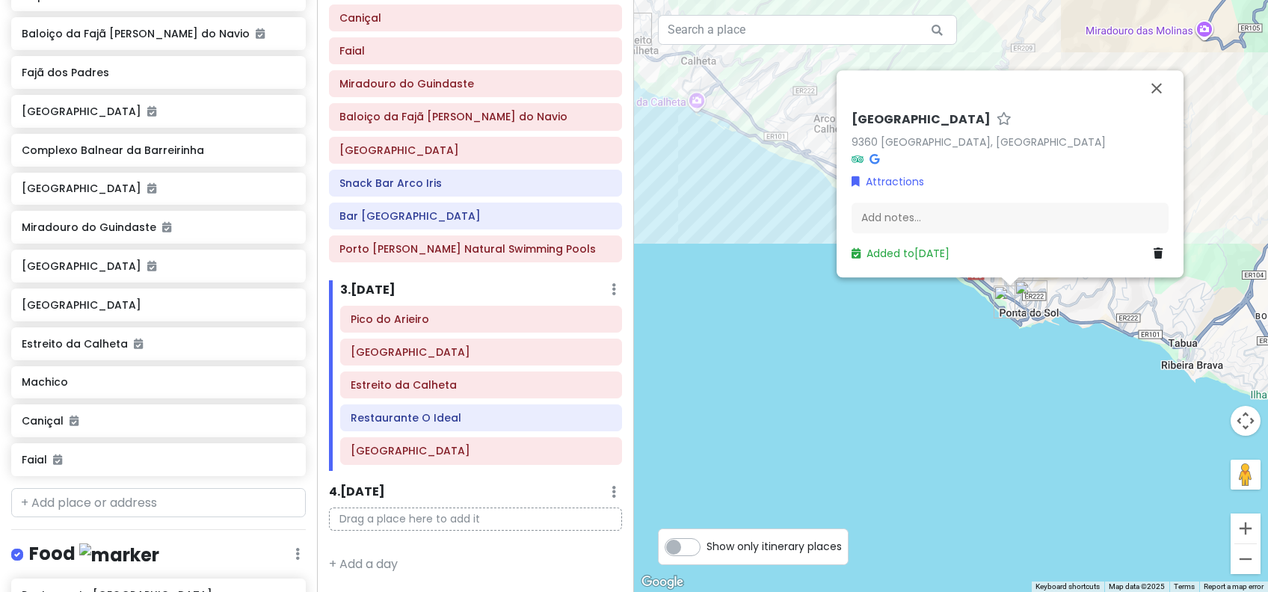
scroll to position [555, 0]
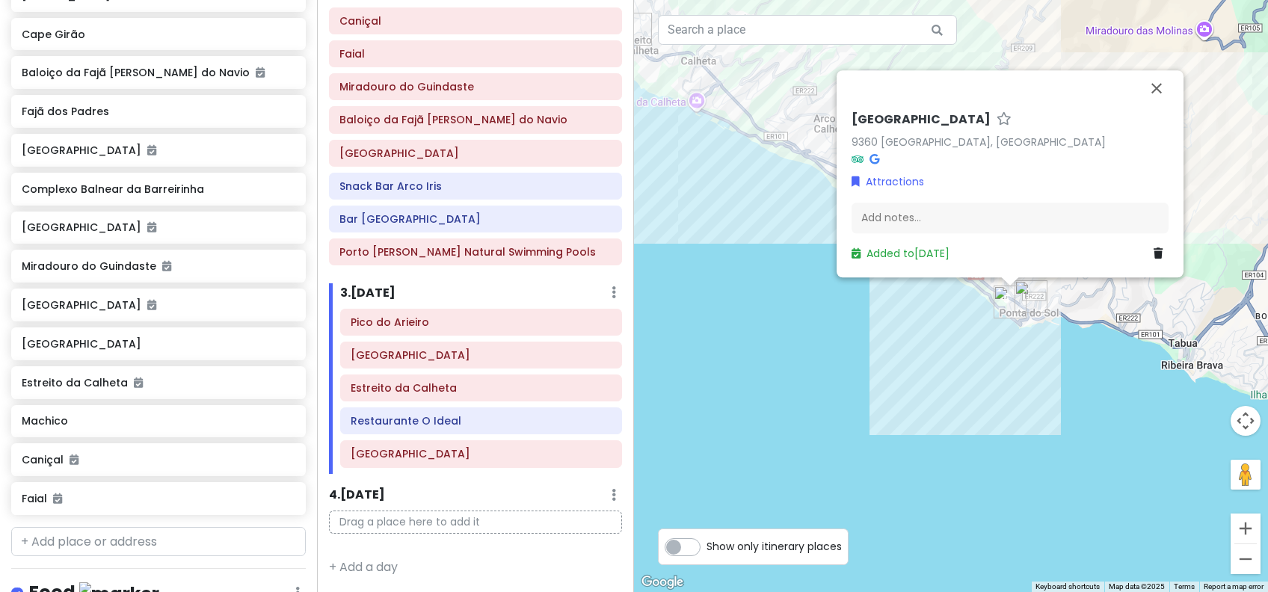
click at [815, 433] on div "[GEOGRAPHIC_DATA] 9360 [GEOGRAPHIC_DATA], [GEOGRAPHIC_DATA] Attractions Add not…" at bounding box center [951, 296] width 634 height 592
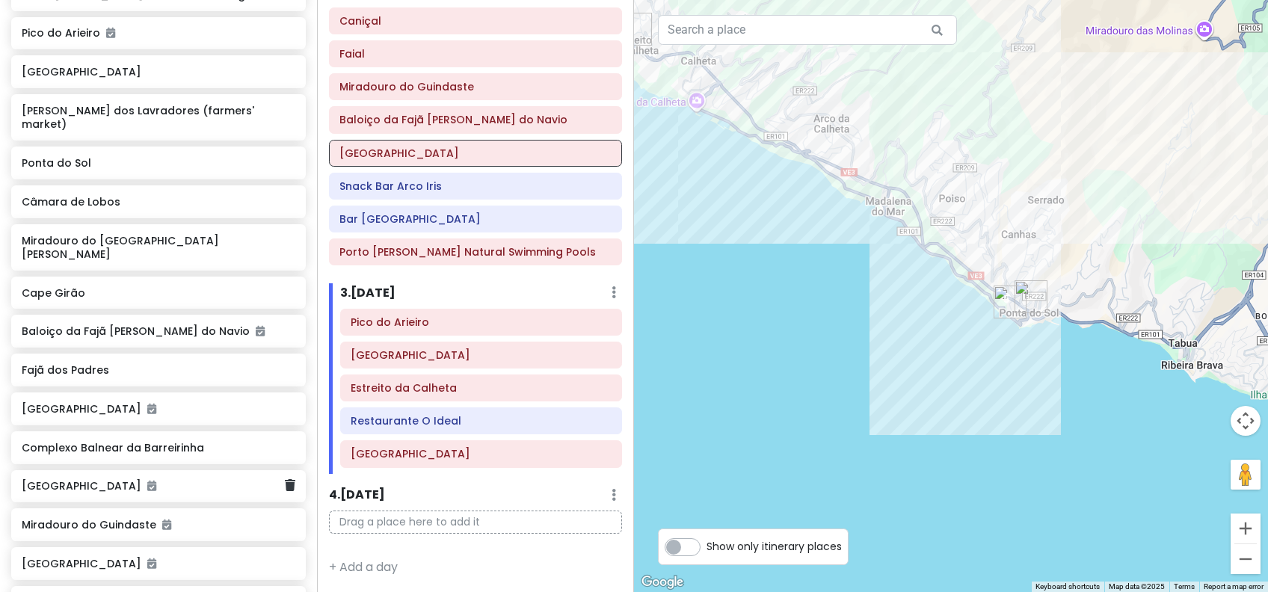
scroll to position [256, 0]
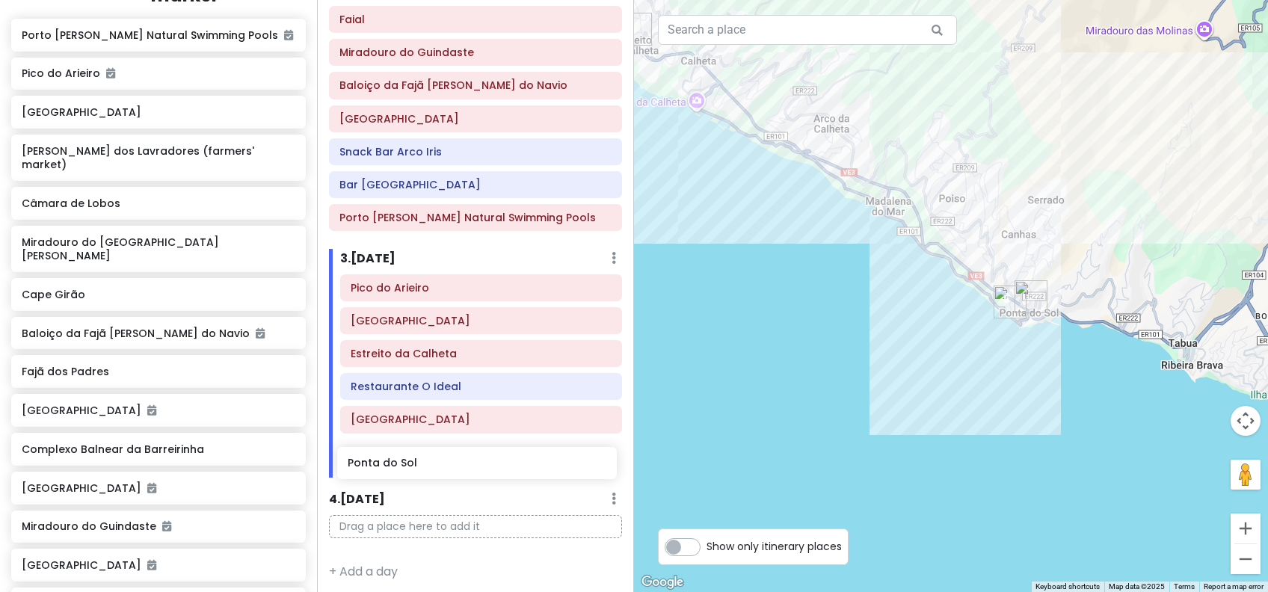
drag, startPoint x: 64, startPoint y: 184, endPoint x: 390, endPoint y: 460, distance: 427.4
click at [390, 460] on div "Funchal Trip Private Change Dates Make a Copy Delete Trip Go Pro ⚡️ Give Feedba…" at bounding box center [634, 296] width 1268 height 592
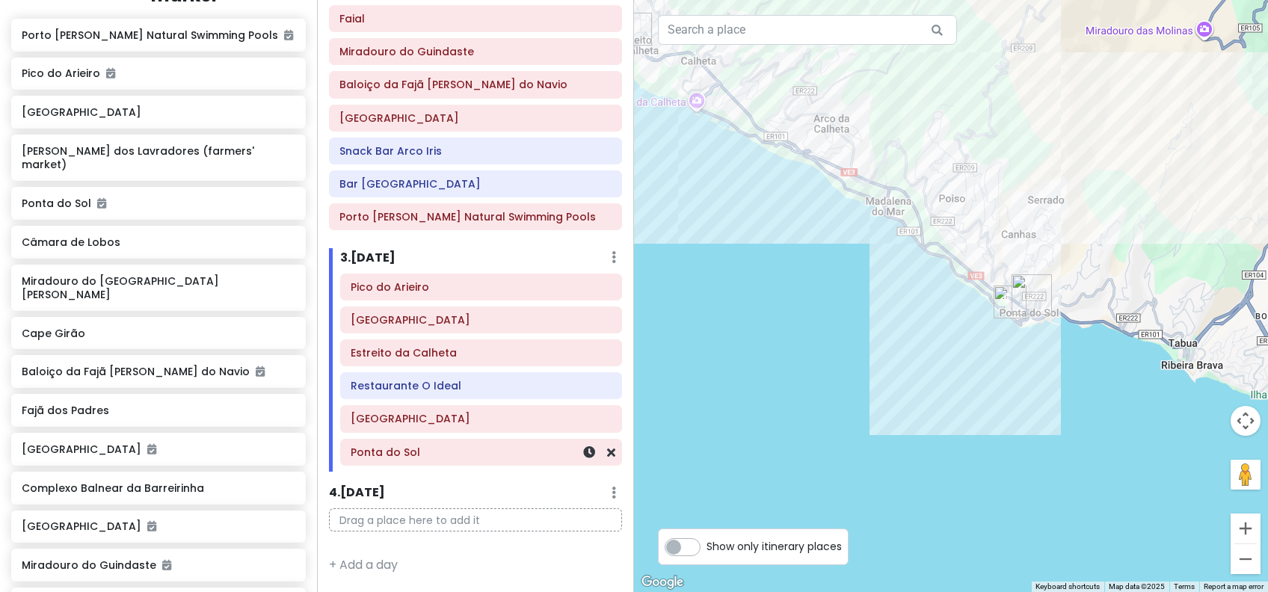
scroll to position [195, 0]
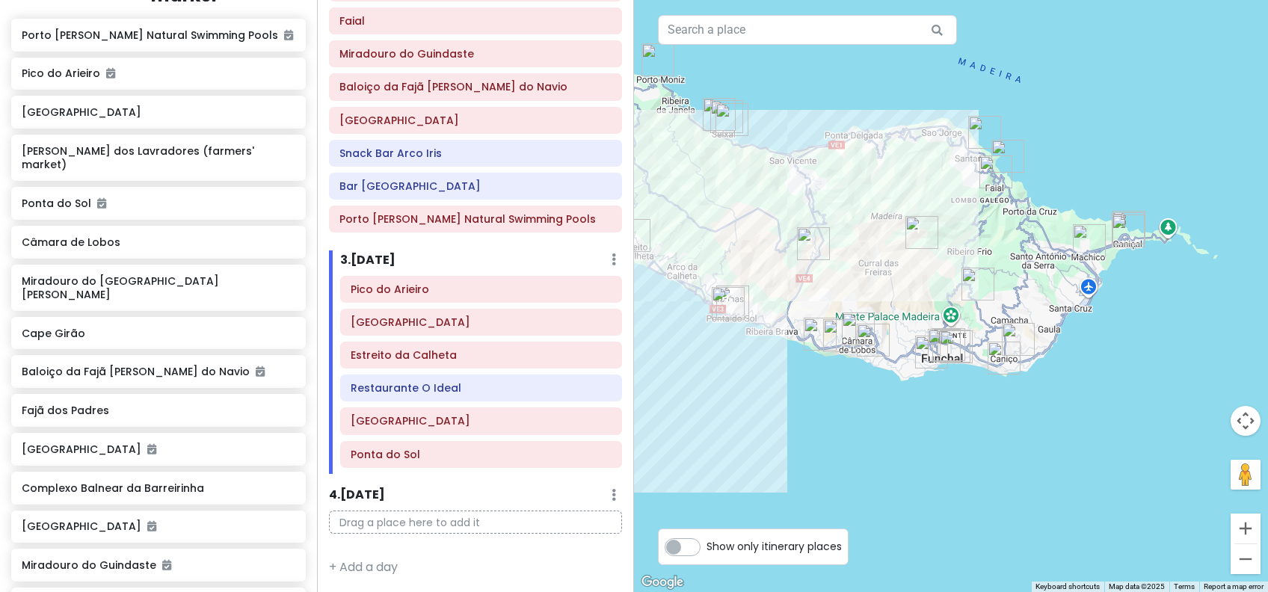
drag, startPoint x: 961, startPoint y: 434, endPoint x: 787, endPoint y: 378, distance: 182.3
click at [787, 378] on div at bounding box center [951, 296] width 634 height 592
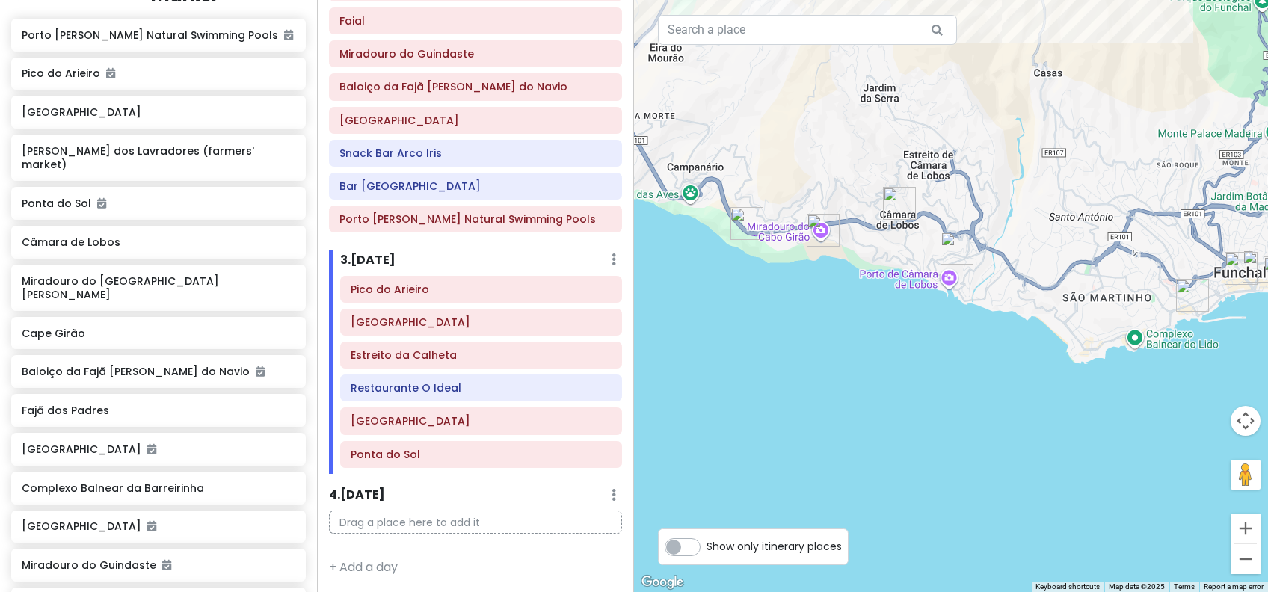
drag, startPoint x: 1068, startPoint y: 403, endPoint x: 870, endPoint y: 386, distance: 198.8
click at [870, 386] on div at bounding box center [951, 296] width 634 height 592
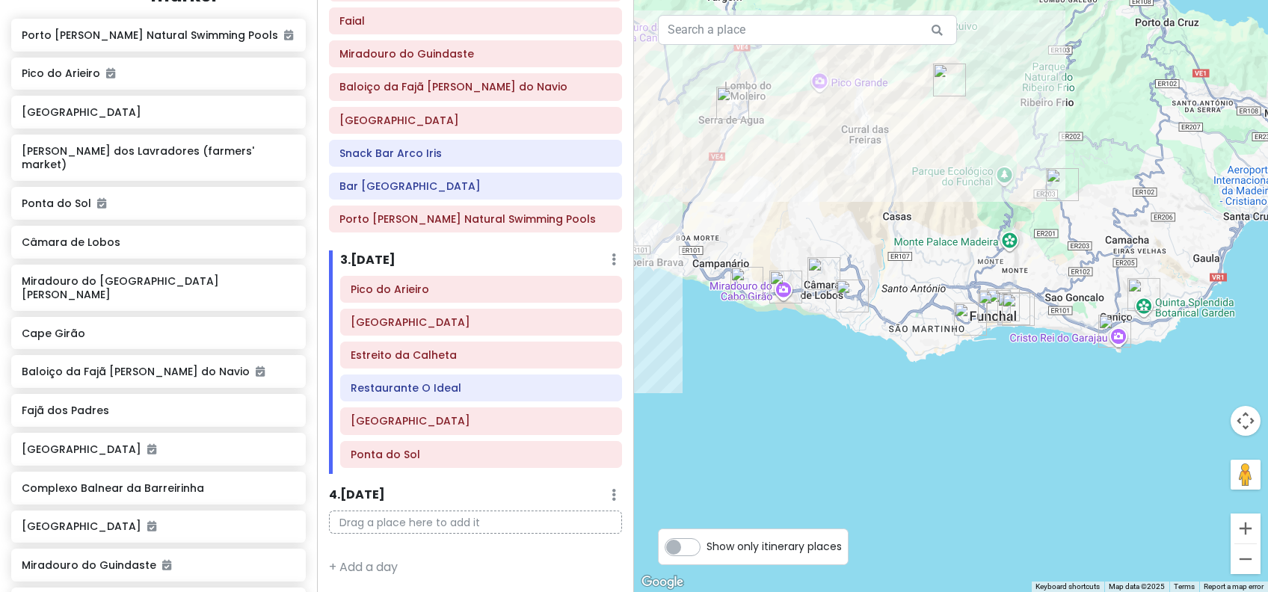
drag, startPoint x: 969, startPoint y: 404, endPoint x: 921, endPoint y: 393, distance: 49.9
click at [921, 393] on div at bounding box center [951, 296] width 634 height 592
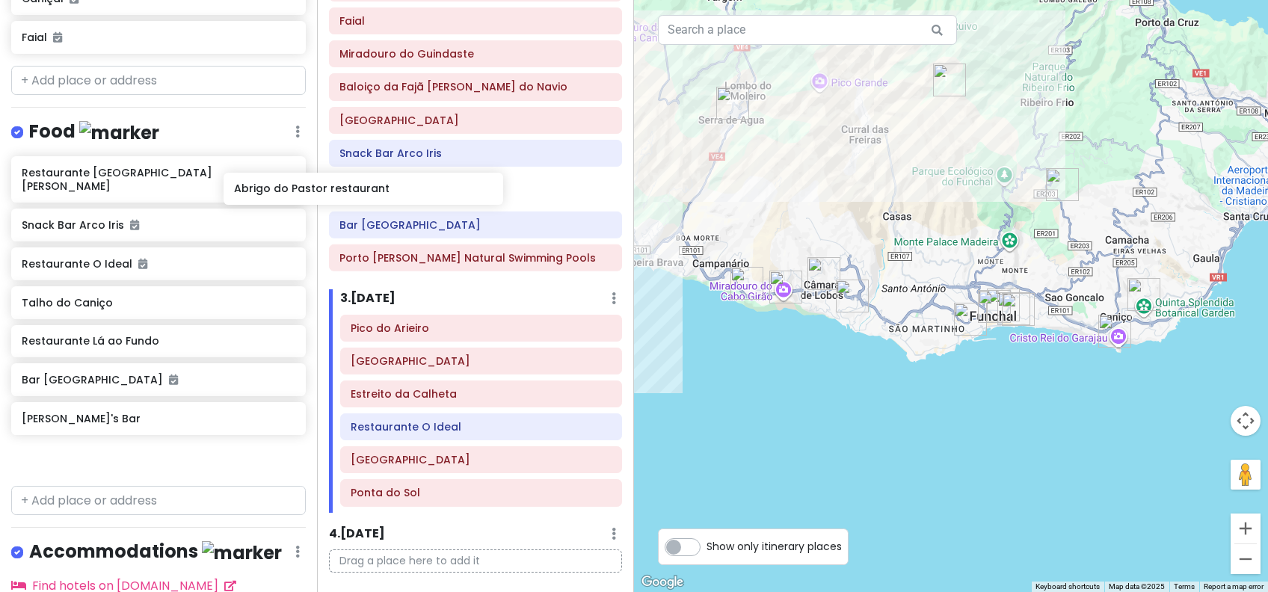
scroll to position [197, 0]
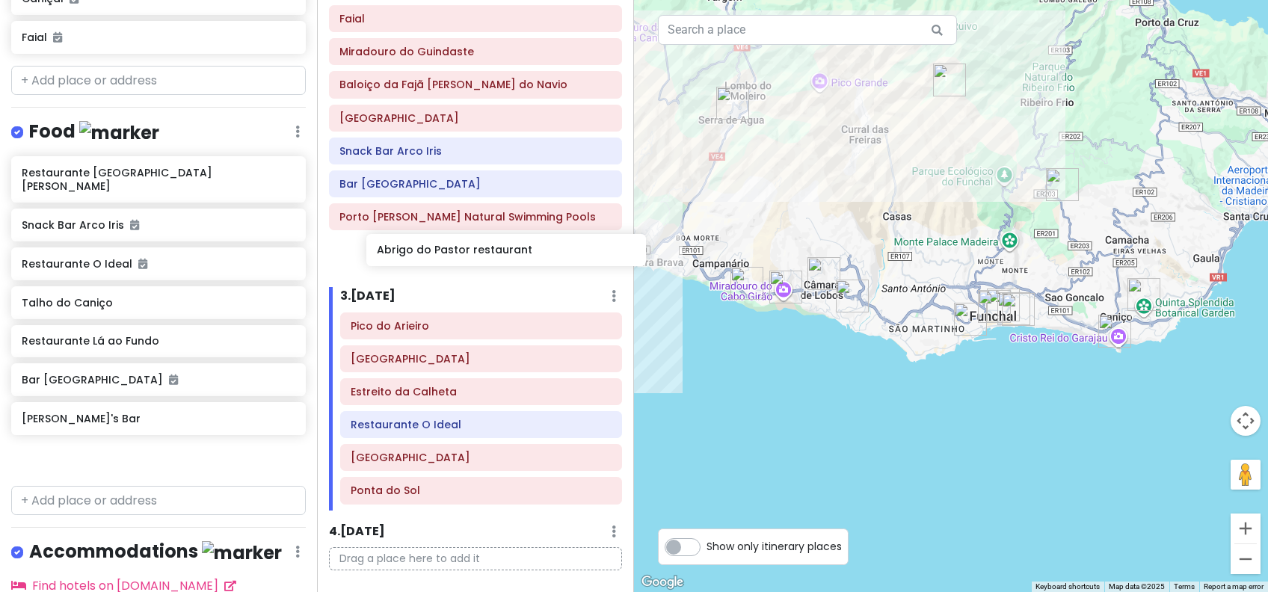
drag, startPoint x: 121, startPoint y: 190, endPoint x: 476, endPoint y: 258, distance: 361.5
click at [476, 258] on div "Funchal Trip Private Change Dates Make a Copy Delete Trip Go Pro ⚡️ Give Feedba…" at bounding box center [634, 296] width 1268 height 592
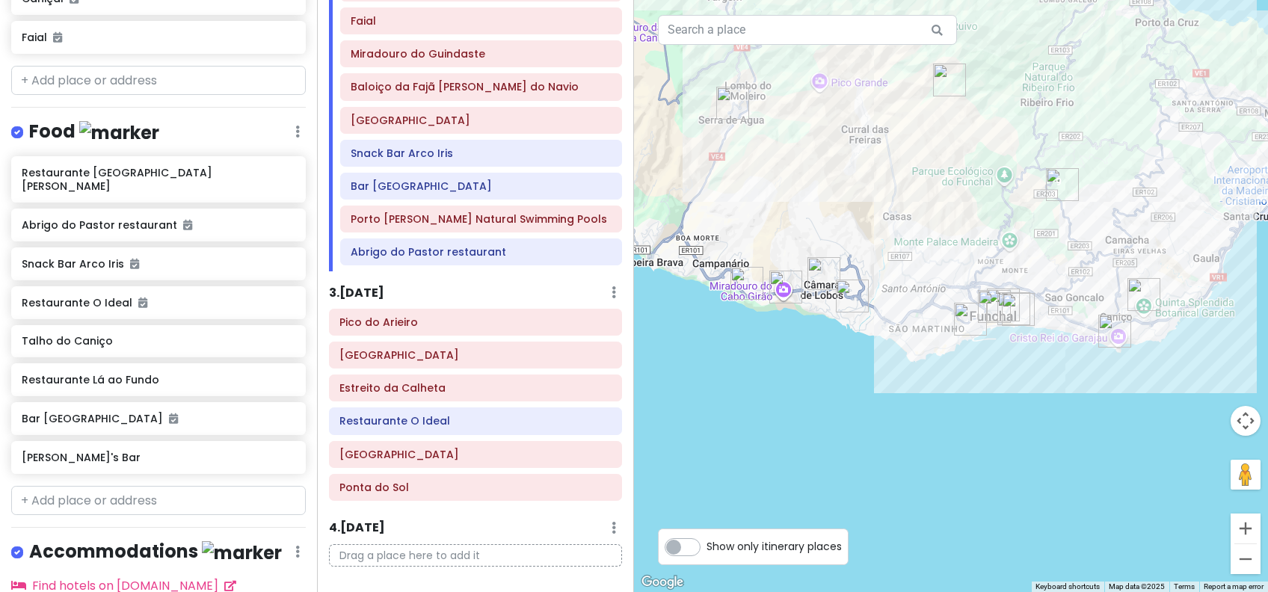
scroll to position [228, 0]
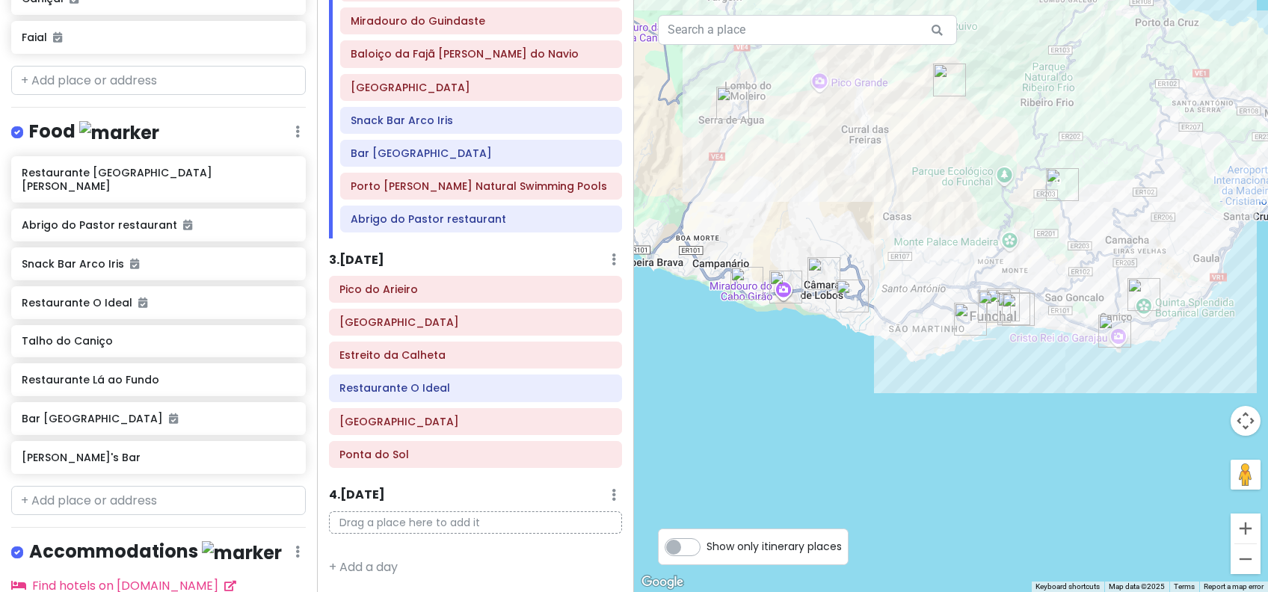
click at [746, 282] on img "Fajã dos Padres" at bounding box center [746, 283] width 33 height 33
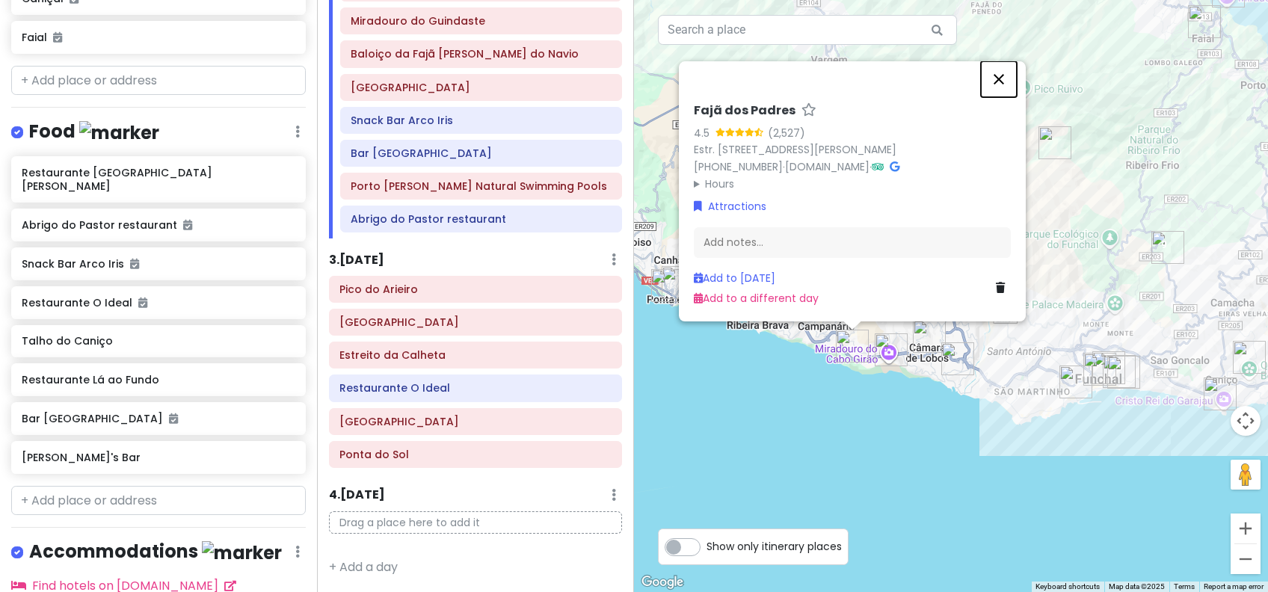
click at [993, 61] on button "Close" at bounding box center [999, 79] width 36 height 36
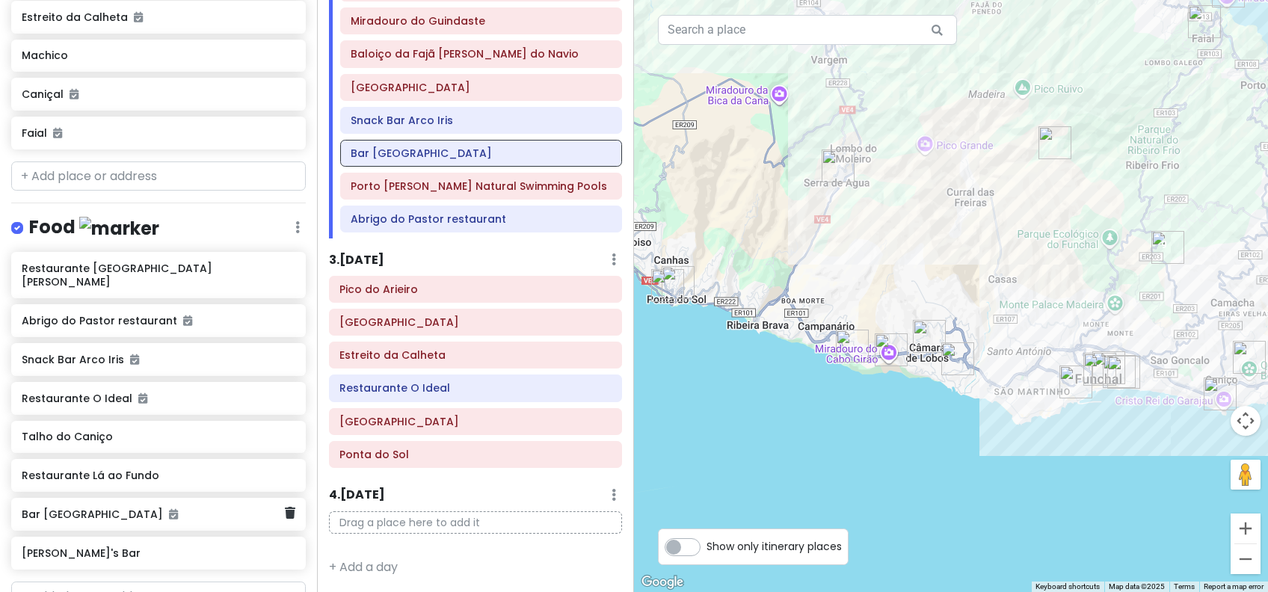
scroll to position [916, 0]
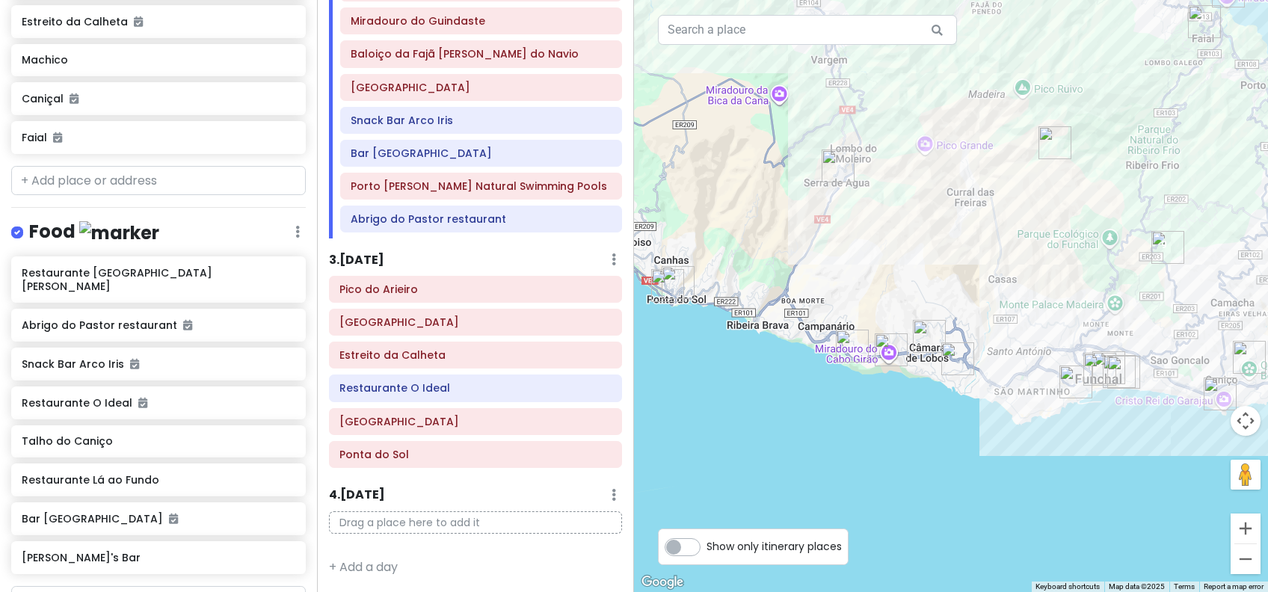
click at [849, 339] on img "Fajã dos Padres" at bounding box center [852, 346] width 33 height 33
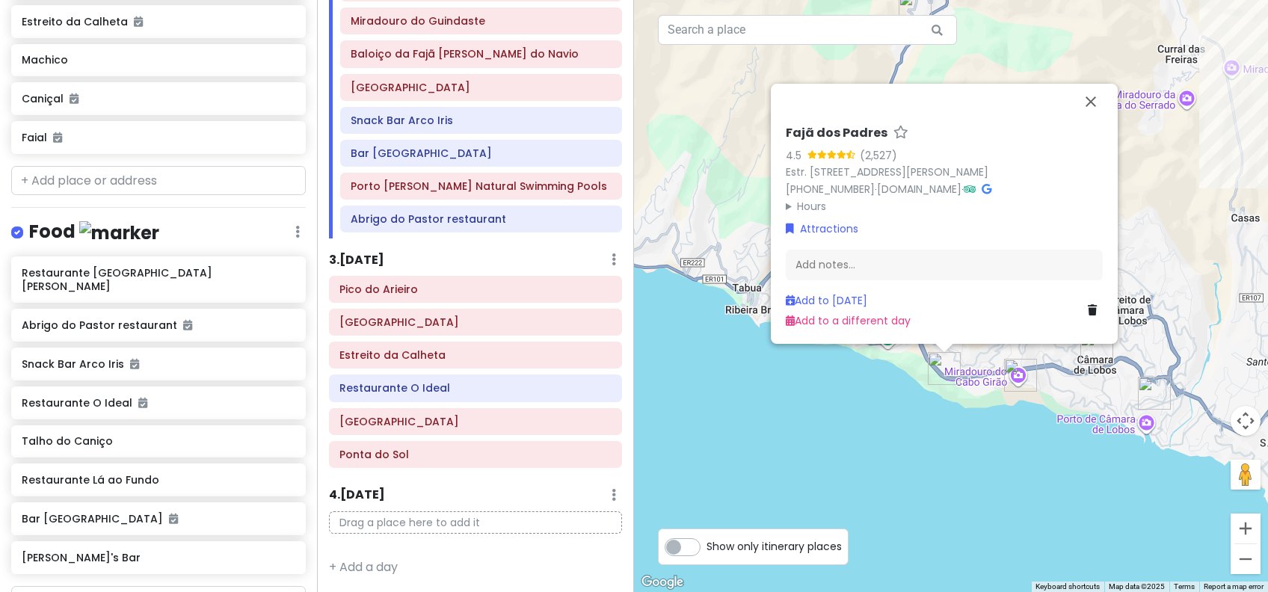
drag, startPoint x: 713, startPoint y: 434, endPoint x: 798, endPoint y: 454, distance: 87.6
click at [798, 454] on div "Fajã dos Padres 4.5 (2,527) Estr. [DEMOGRAPHIC_DATA][STREET_ADDRESS][PERSON_NAM…" at bounding box center [951, 296] width 634 height 592
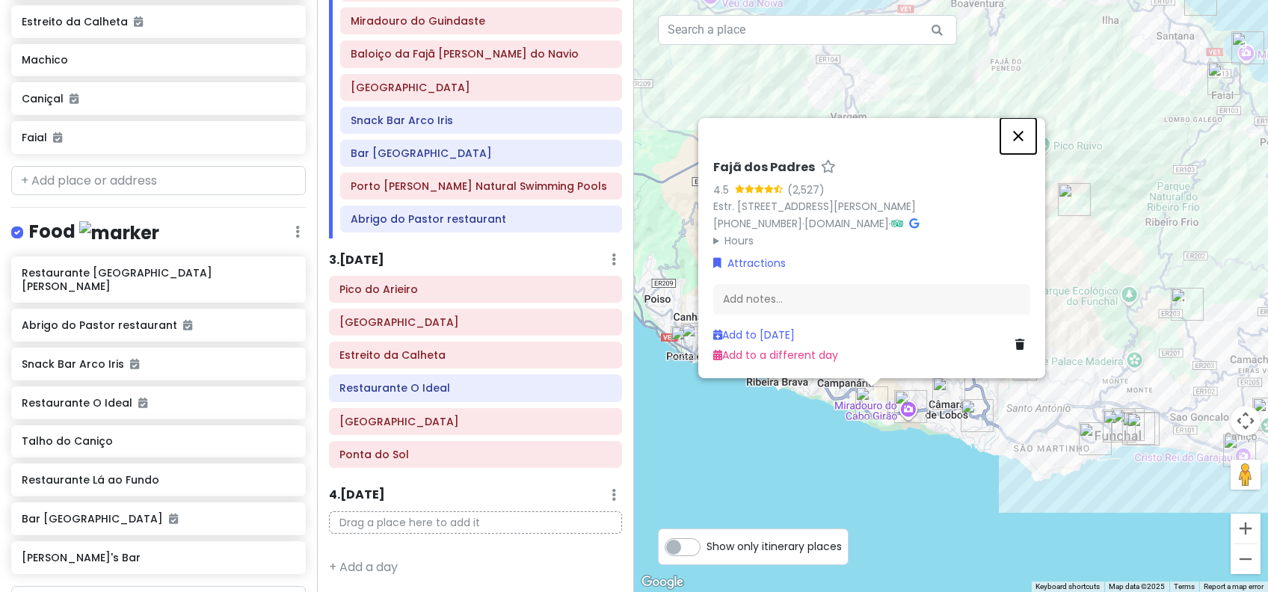
click at [1014, 118] on button "Close" at bounding box center [1018, 136] width 36 height 36
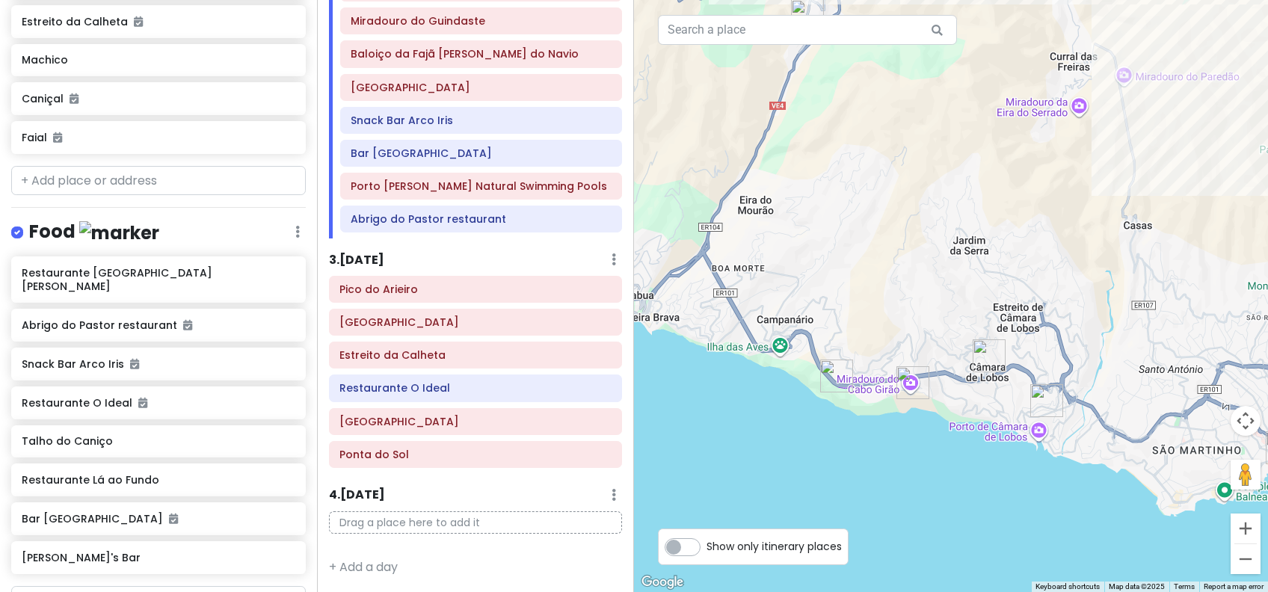
click at [837, 424] on div "To navigate, press the arrow keys." at bounding box center [951, 296] width 634 height 592
click at [911, 372] on img "Cape Girão" at bounding box center [912, 382] width 33 height 33
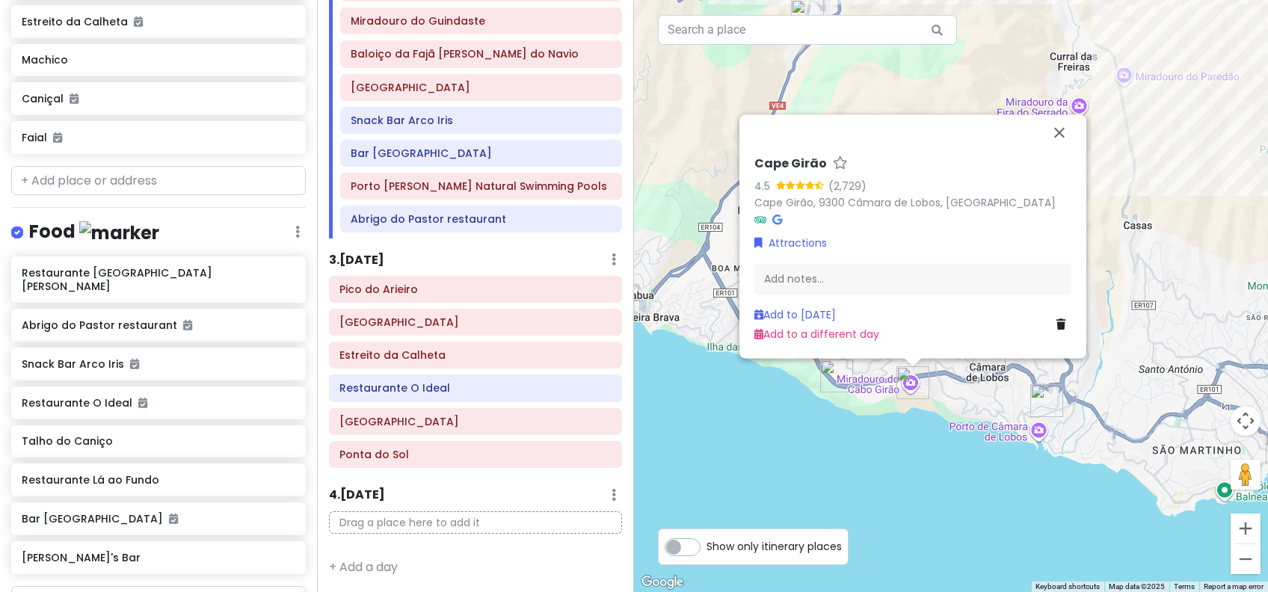
click at [833, 369] on img "Fajã dos Padres" at bounding box center [836, 376] width 33 height 33
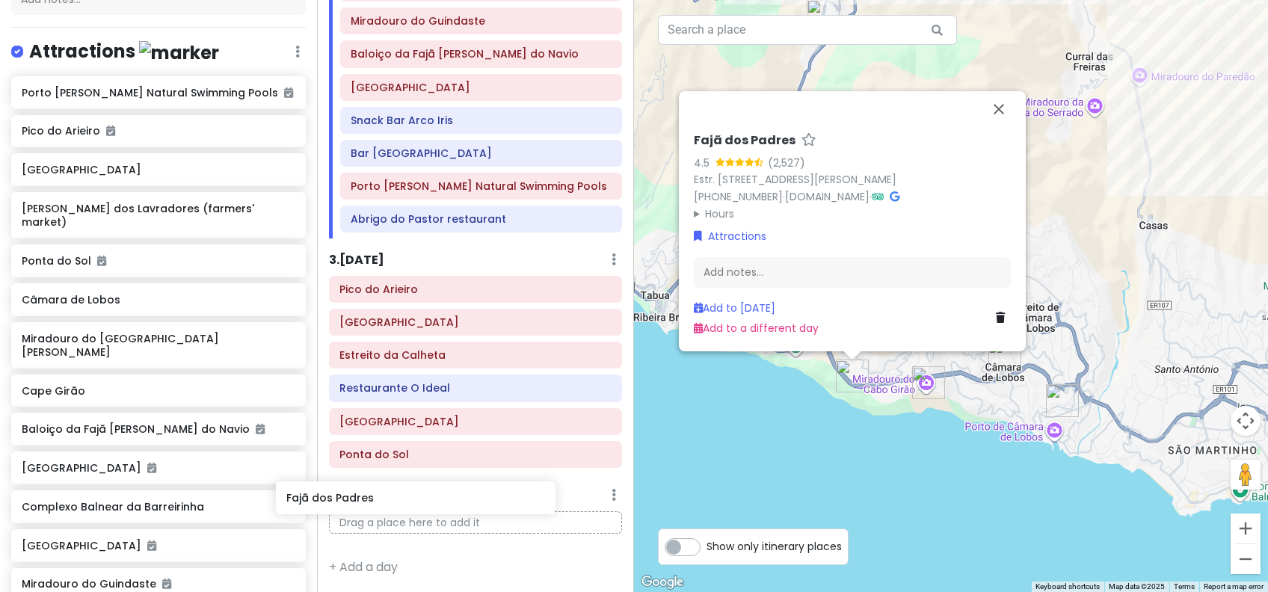
scroll to position [203, 0]
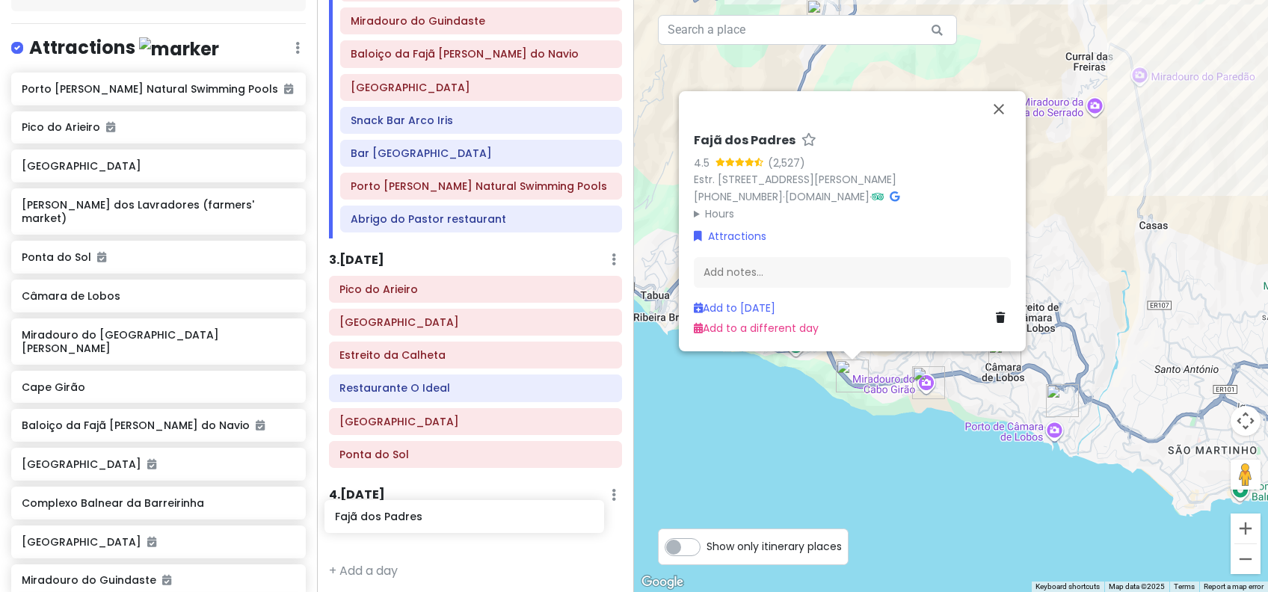
click at [421, 520] on div "Funchal Trip Private Change Dates Make a Copy Delete Trip Go Pro ⚡️ Give Feedba…" at bounding box center [634, 296] width 1268 height 592
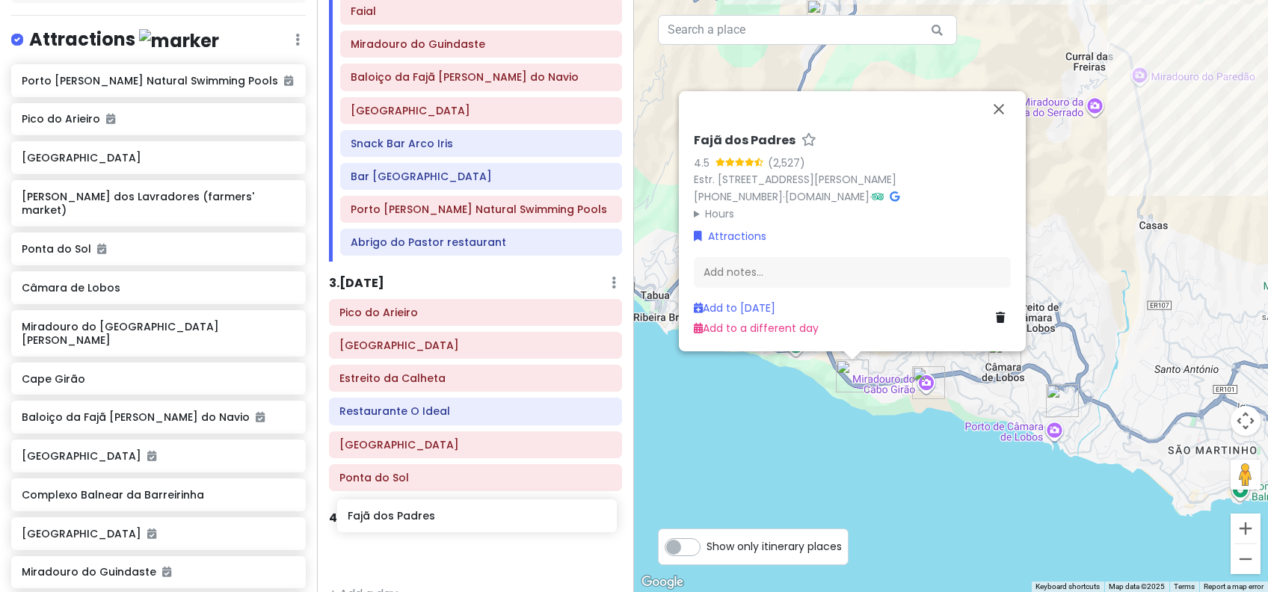
click at [428, 511] on div "Funchal Trip Private Change Dates Make a Copy Delete Trip Go Pro ⚡️ Give Feedba…" at bounding box center [634, 296] width 1268 height 592
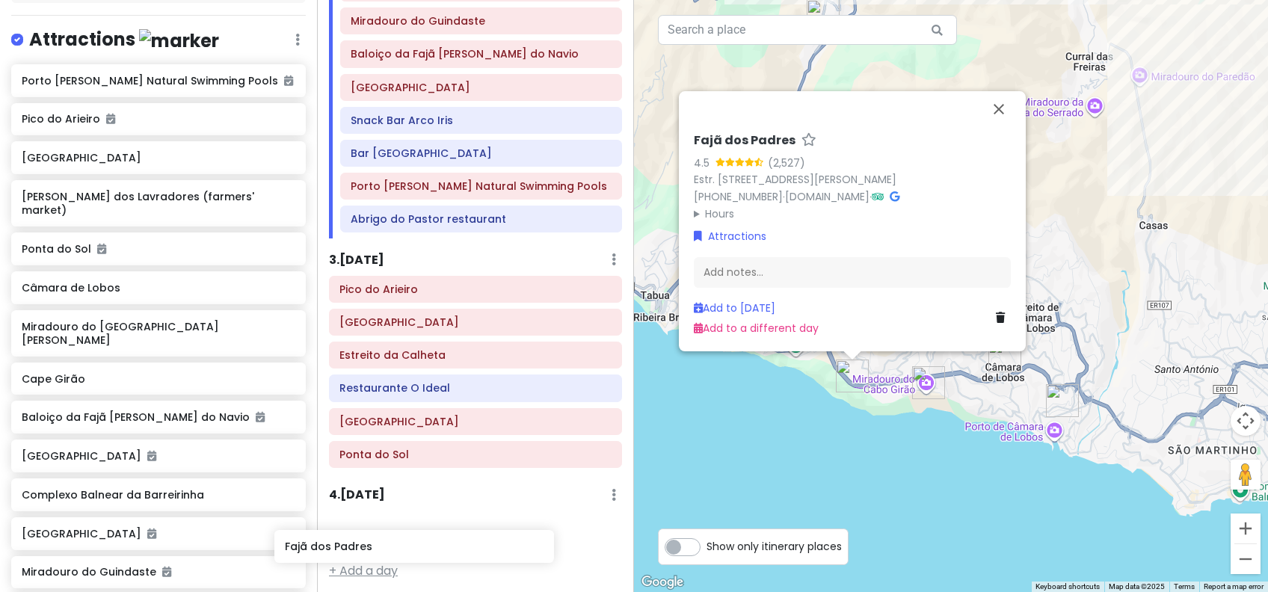
scroll to position [223, 0]
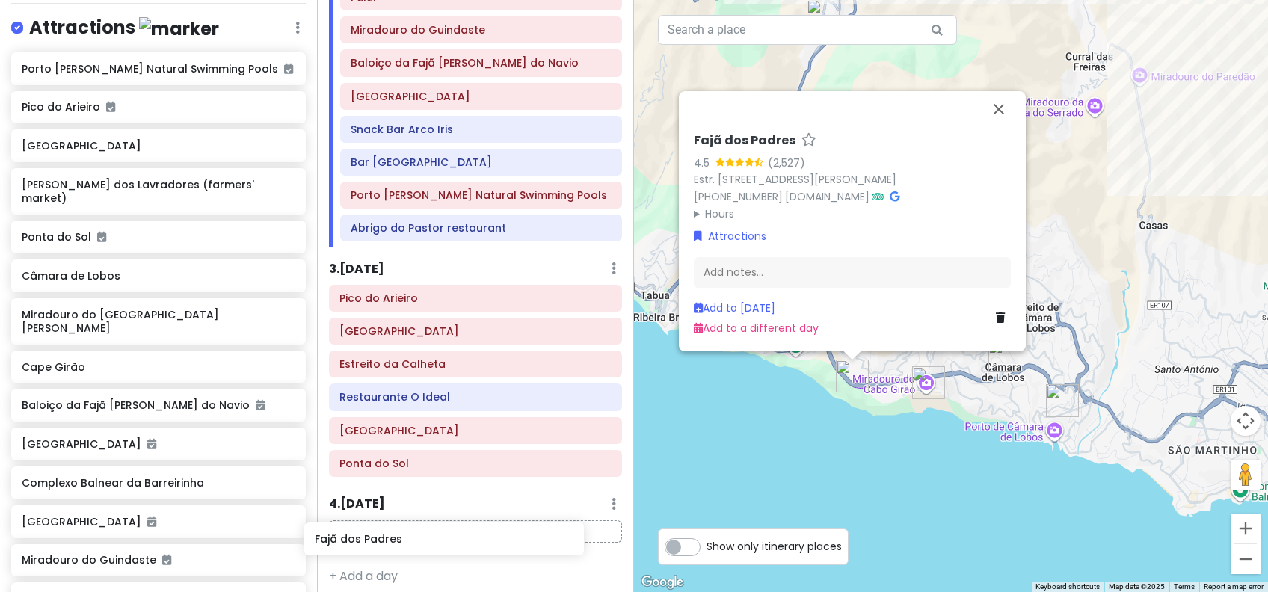
drag, startPoint x: 128, startPoint y: 431, endPoint x: 420, endPoint y: 543, distance: 313.0
click at [420, 543] on div "Funchal Trip Private Change Dates Make a Copy Delete Trip Go Pro ⚡️ Give Feedba…" at bounding box center [634, 296] width 1268 height 592
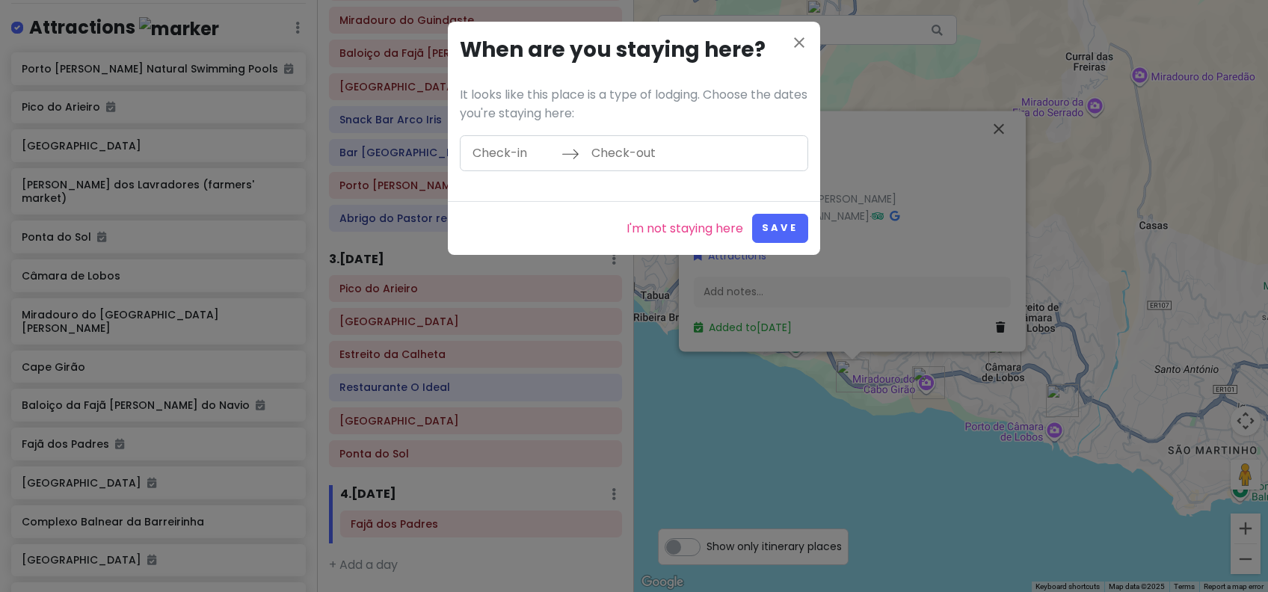
scroll to position [226, 0]
click at [796, 40] on icon "close" at bounding box center [799, 43] width 18 height 18
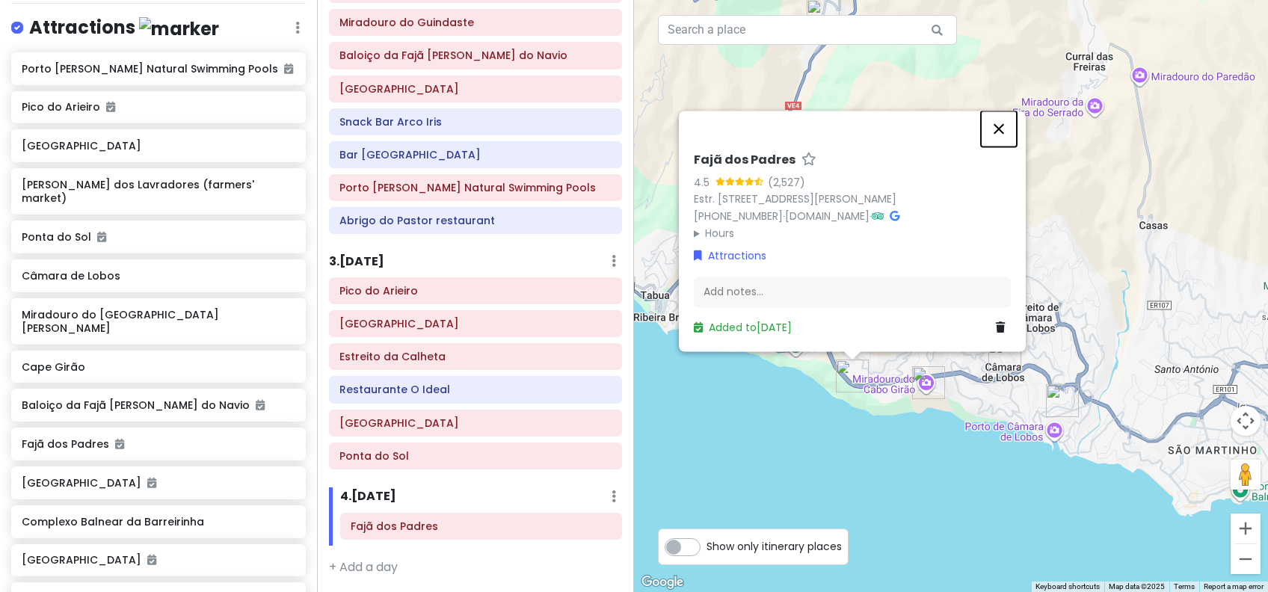
click at [991, 111] on button "Close" at bounding box center [999, 129] width 36 height 36
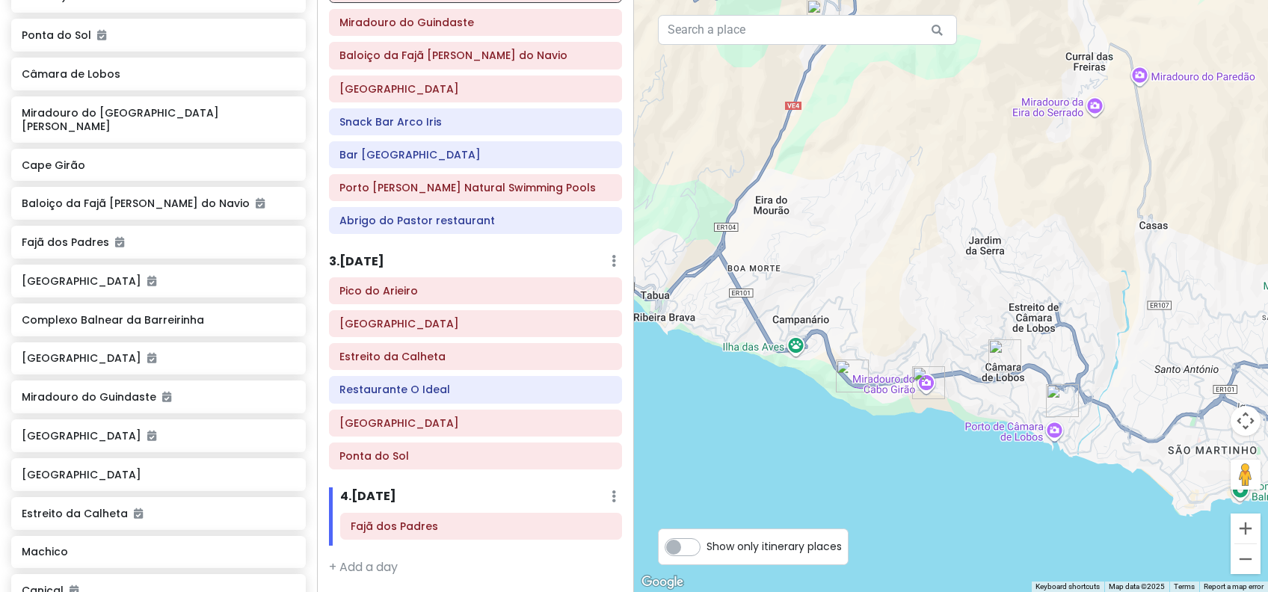
scroll to position [318, 0]
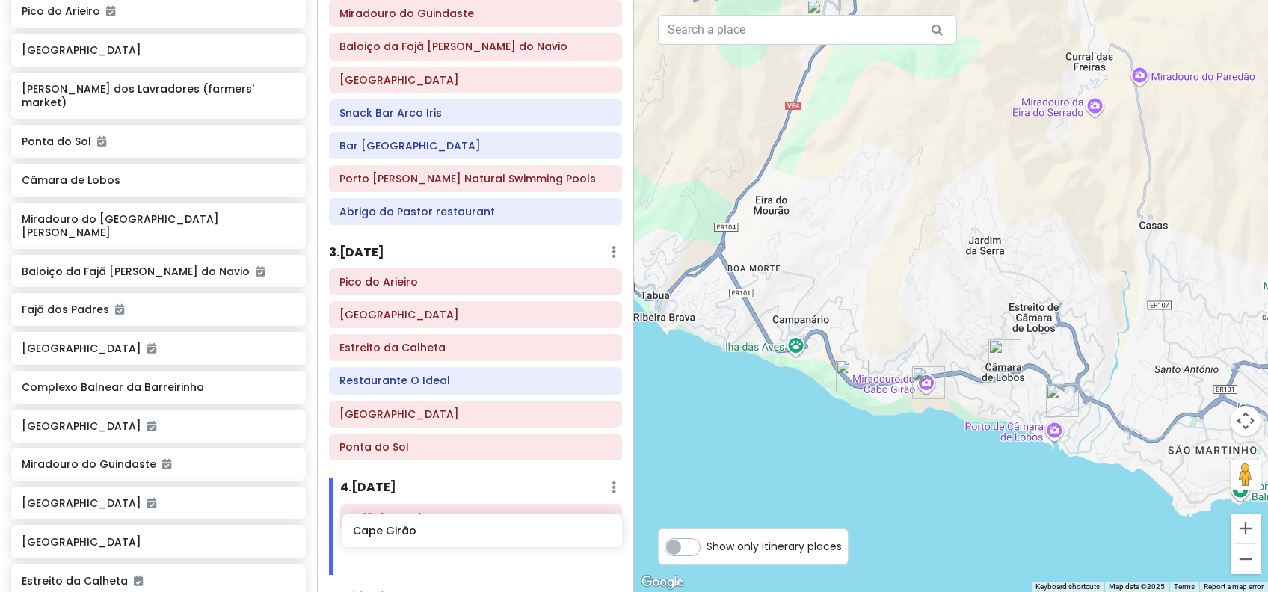
drag, startPoint x: 114, startPoint y: 245, endPoint x: 445, endPoint y: 534, distance: 439.7
click at [445, 534] on div "Funchal Trip Private Change Dates Make a Copy Delete Trip Go Pro ⚡️ Give Feedba…" at bounding box center [634, 296] width 1268 height 592
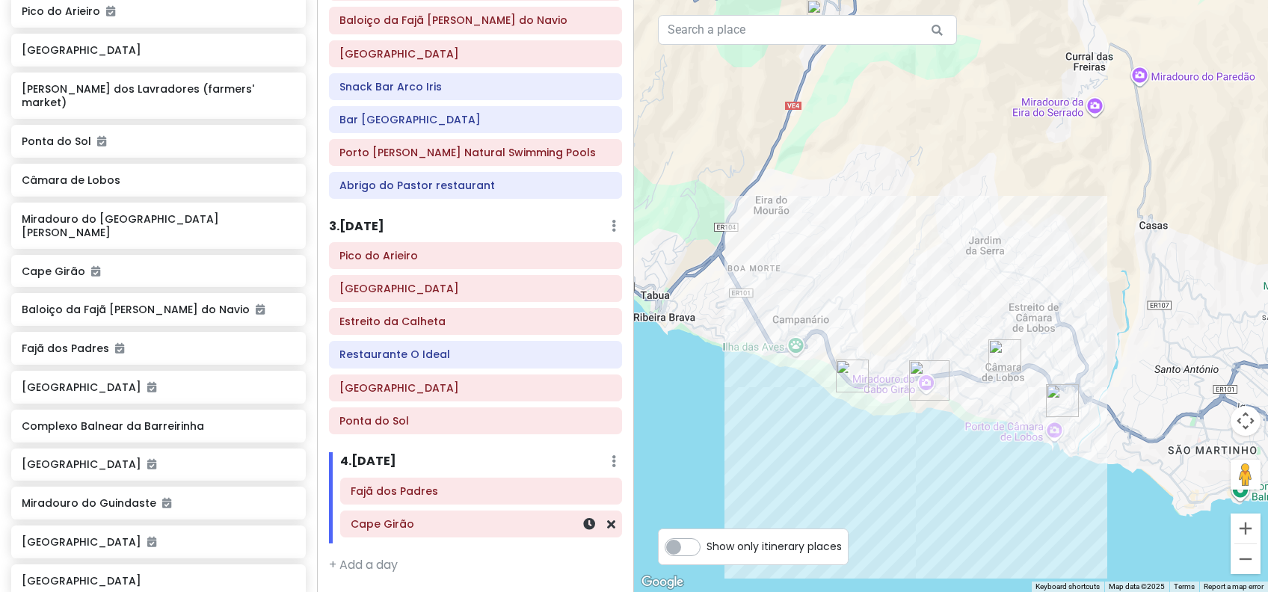
scroll to position [259, 0]
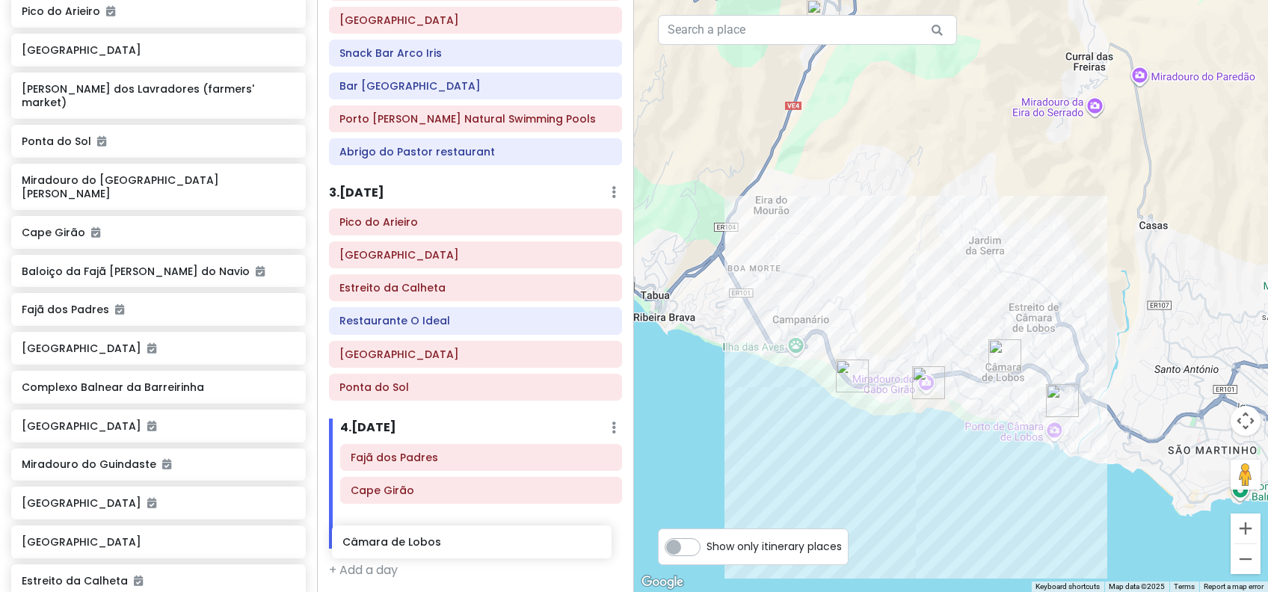
drag, startPoint x: 155, startPoint y: 166, endPoint x: 476, endPoint y: 543, distance: 495.3
click at [476, 543] on div "Funchal Trip Private Change Dates Make a Copy Delete Trip Go Pro ⚡️ Give Feedba…" at bounding box center [634, 296] width 1268 height 592
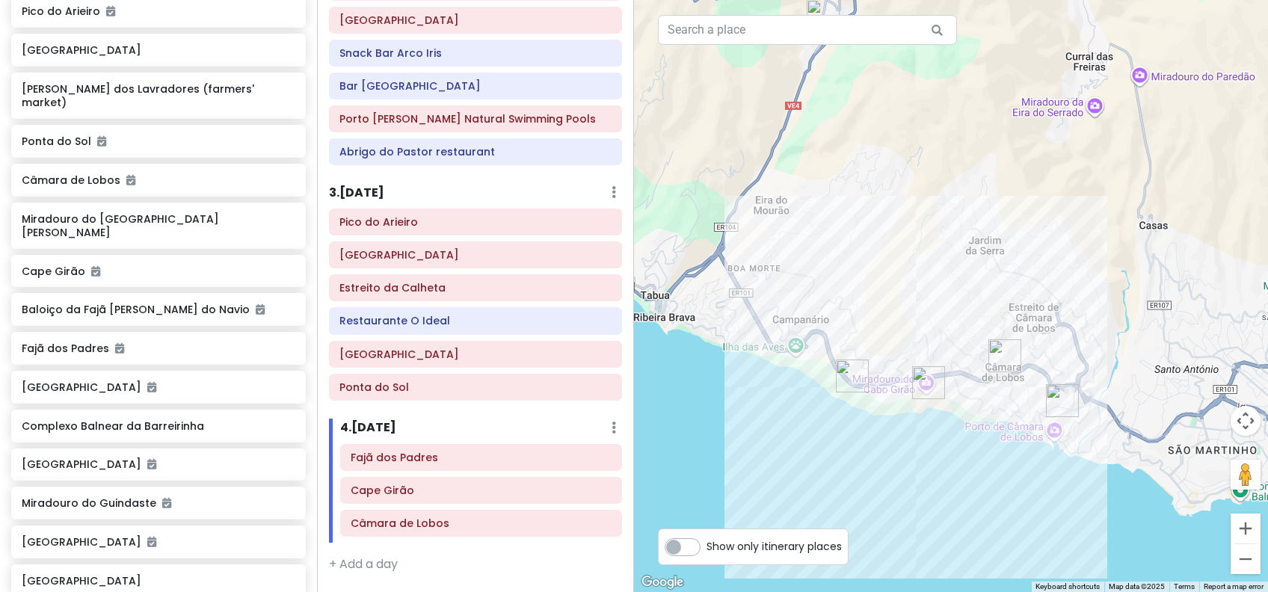
scroll to position [292, 0]
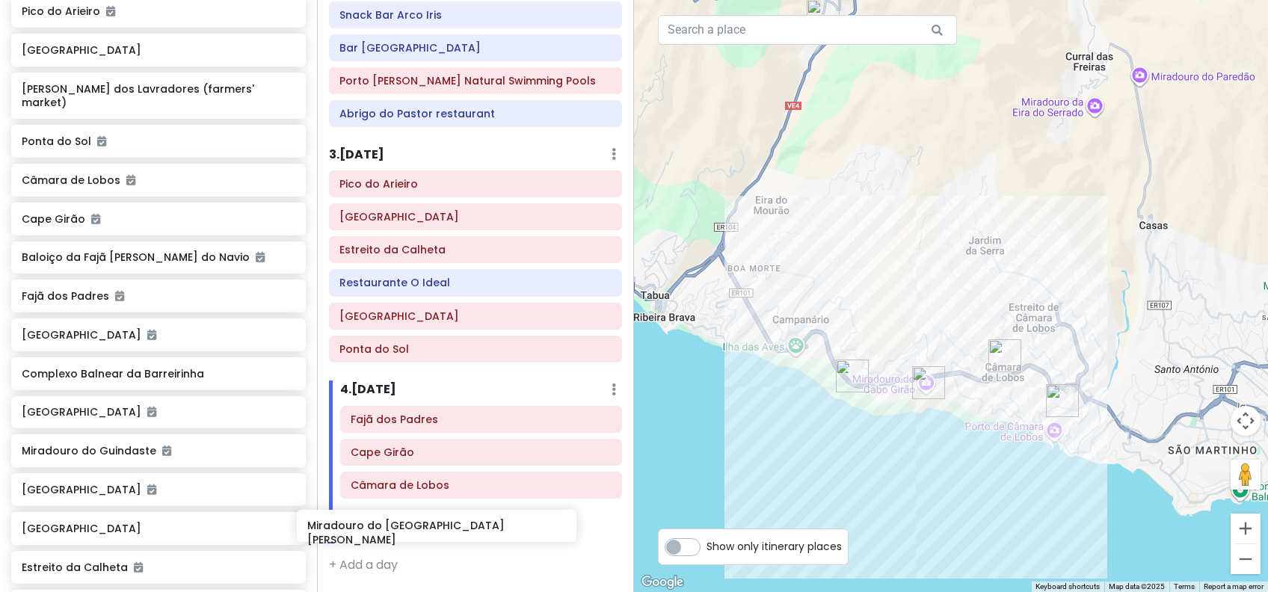
drag, startPoint x: 114, startPoint y: 215, endPoint x: 400, endPoint y: 539, distance: 431.6
click at [400, 539] on div "Funchal Trip Private Change Dates Make a Copy Delete Trip Go Pro ⚡️ Give Feedba…" at bounding box center [634, 296] width 1268 height 592
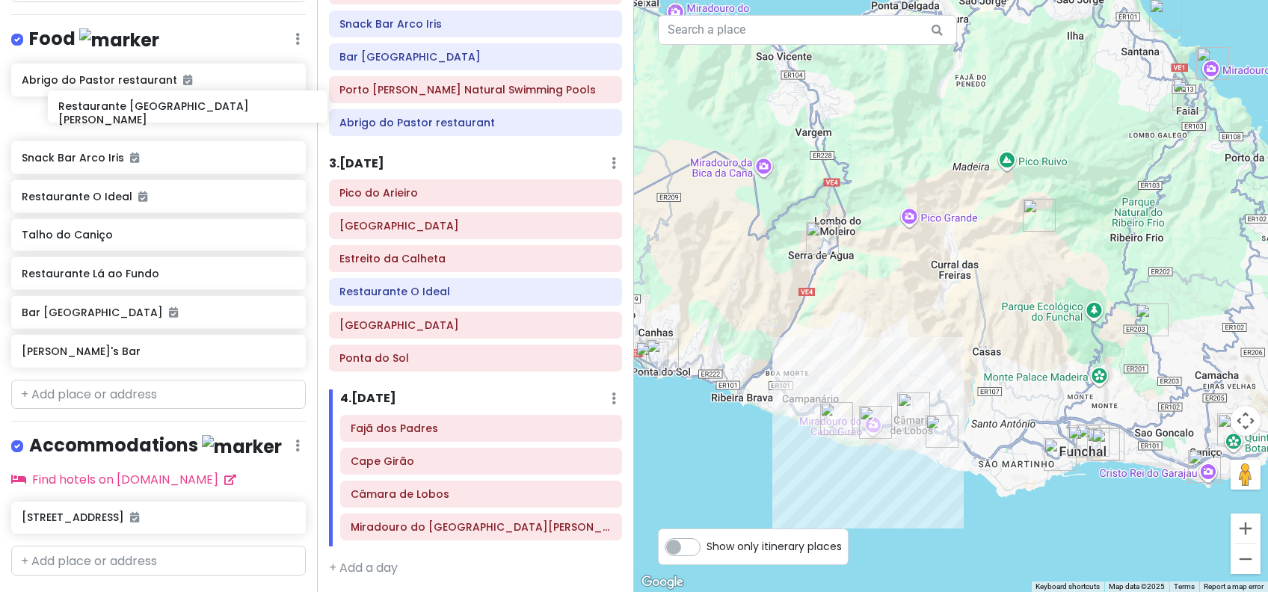
scroll to position [1109, 0]
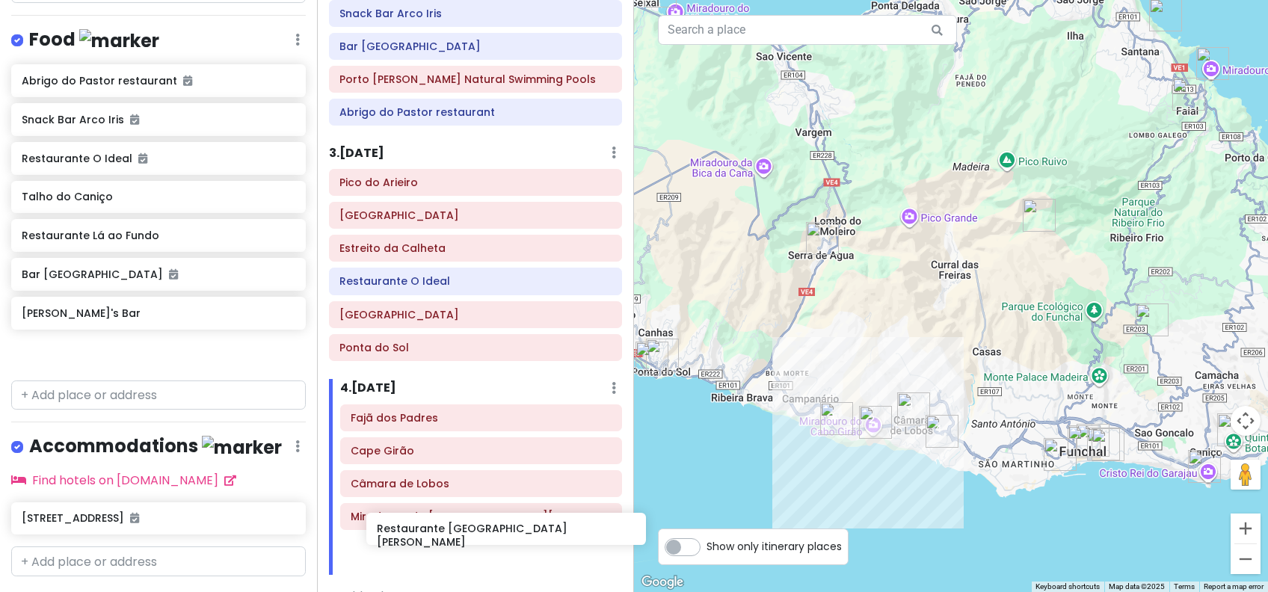
drag, startPoint x: 161, startPoint y: 44, endPoint x: 517, endPoint y: 529, distance: 601.6
click at [517, 529] on div "Funchal Trip Private Change Dates Make a Copy Delete Trip Go Pro ⚡️ Give Feedba…" at bounding box center [634, 296] width 1268 height 592
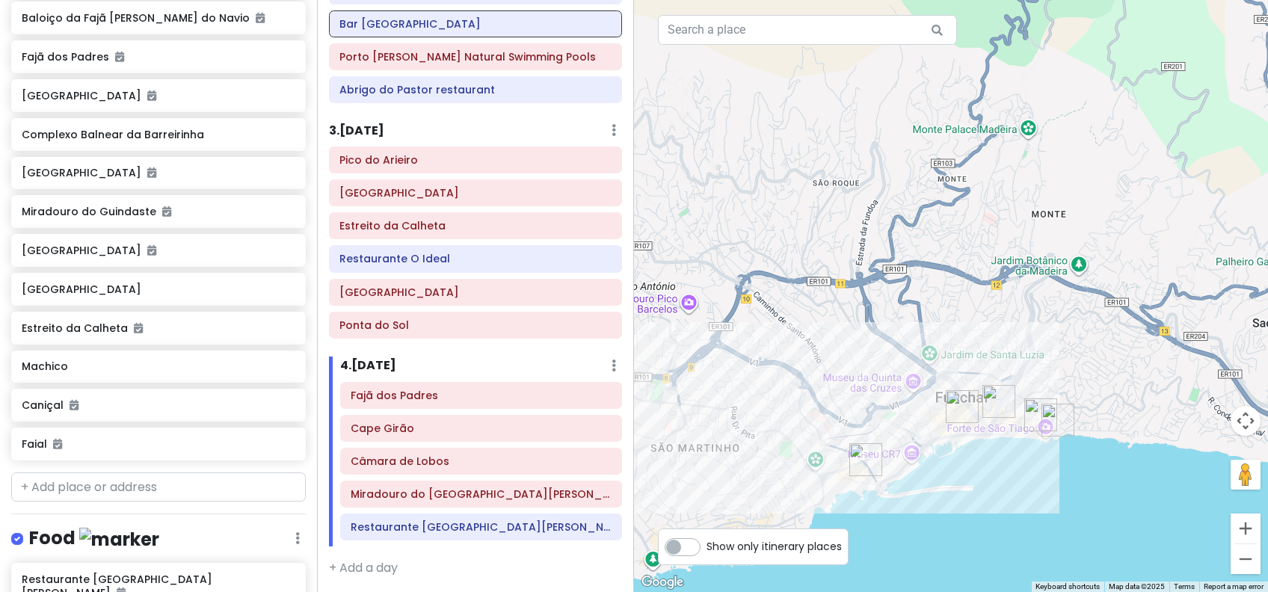
scroll to position [212, 0]
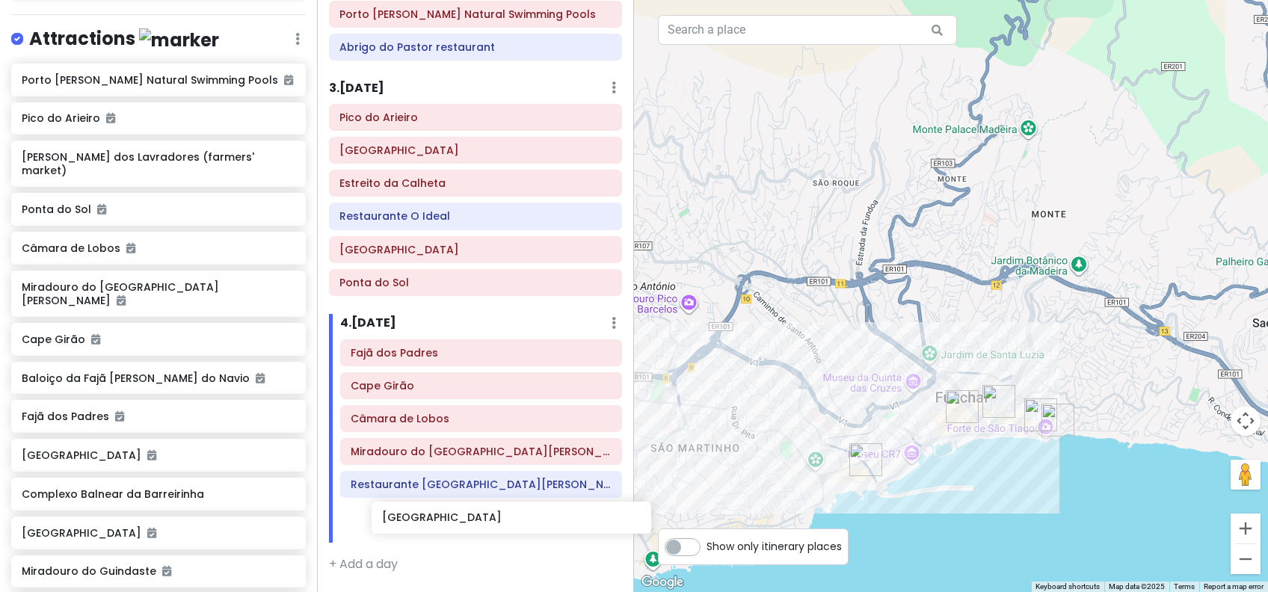
drag, startPoint x: 121, startPoint y: 164, endPoint x: 469, endPoint y: 522, distance: 499.0
click at [469, 522] on div "Funchal Trip Private Change Dates Make a Copy Delete Trip Go Pro ⚡️ Give Feedba…" at bounding box center [634, 296] width 1268 height 592
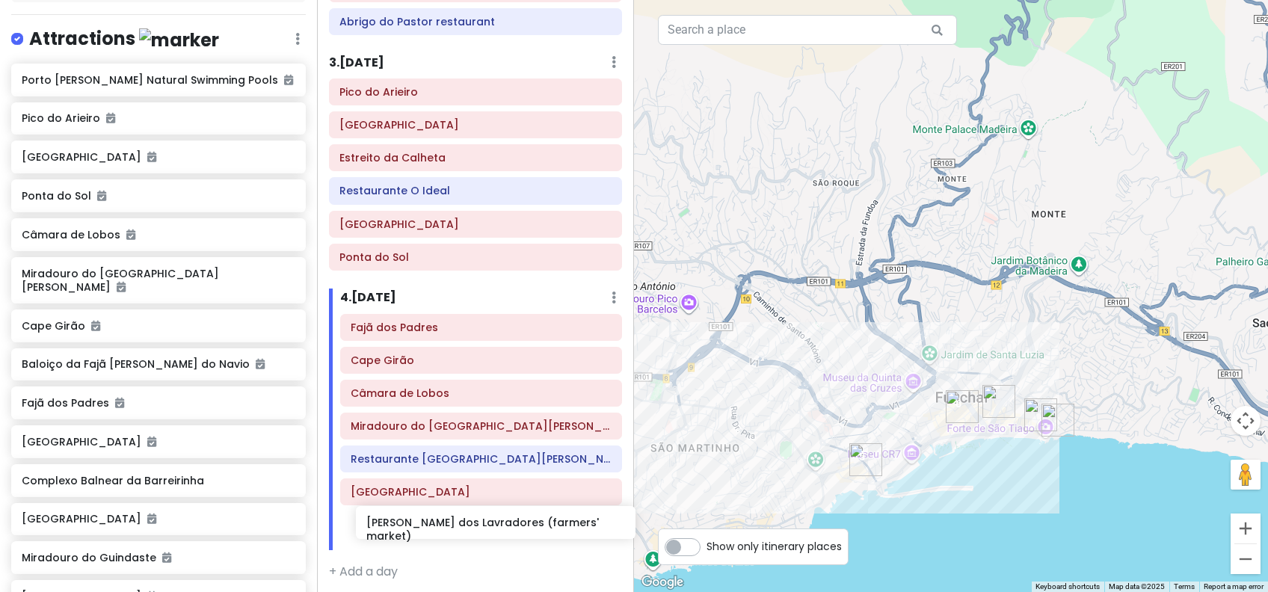
scroll to position [440, 0]
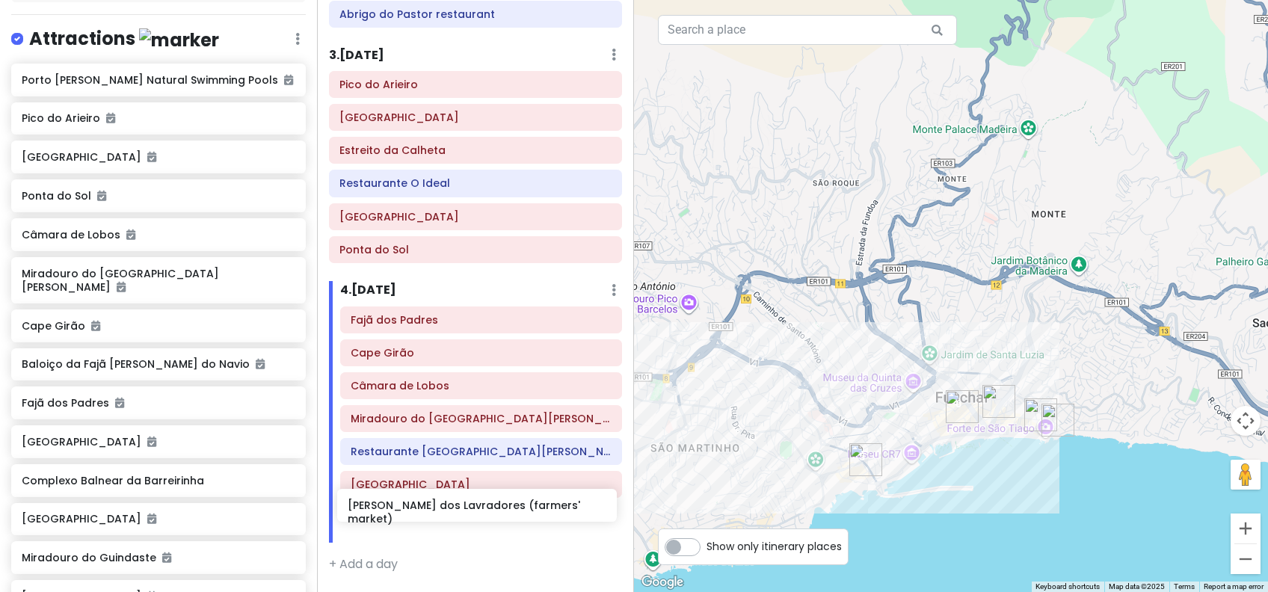
drag, startPoint x: 127, startPoint y: 197, endPoint x: 454, endPoint y: 508, distance: 451.0
click at [454, 508] on div "Funchal Trip Private Change Dates Make a Copy Delete Trip Go Pro ⚡️ Give Feedba…" at bounding box center [634, 296] width 1268 height 592
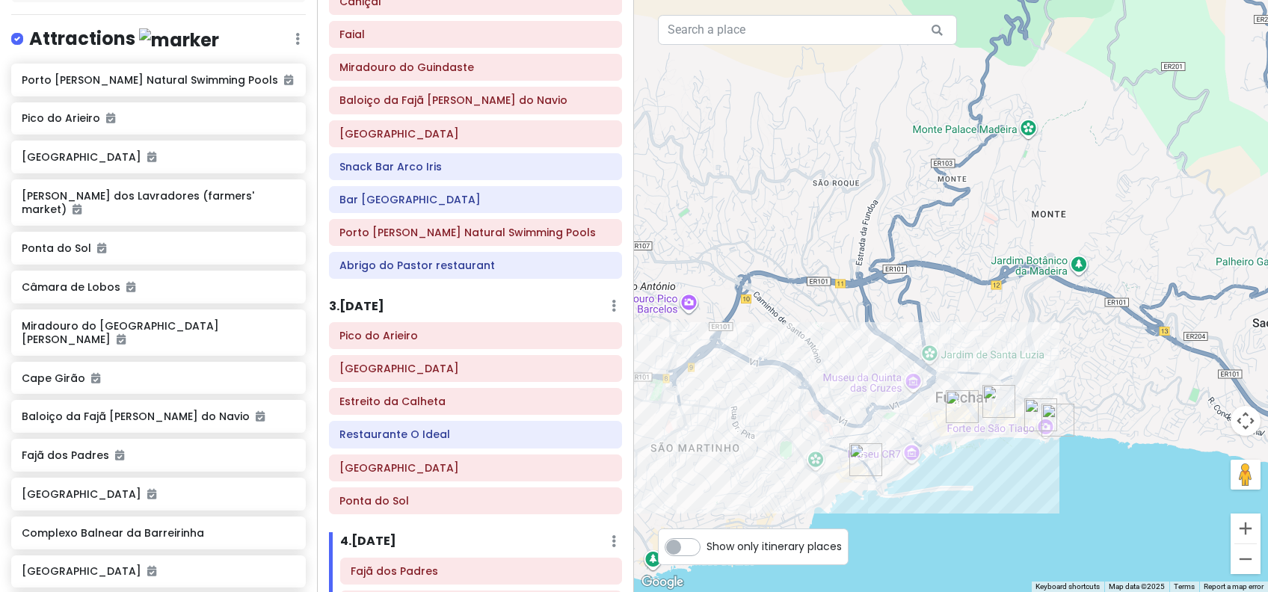
scroll to position [124, 0]
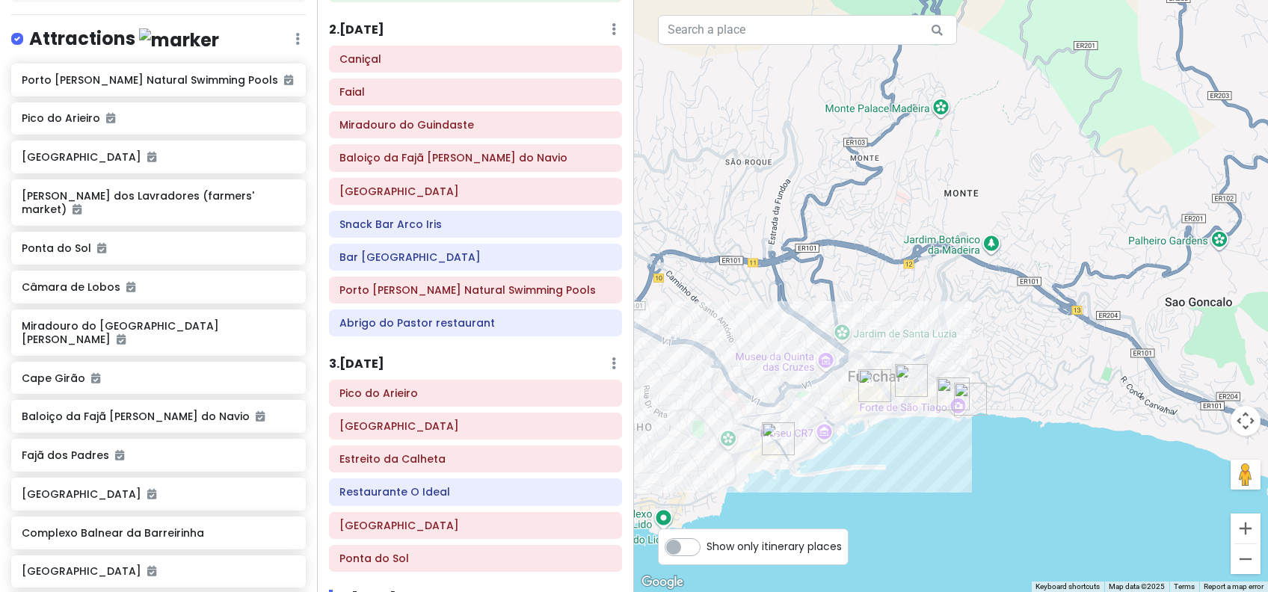
drag, startPoint x: 1152, startPoint y: 476, endPoint x: 915, endPoint y: 451, distance: 238.3
click at [915, 451] on div "To navigate, press the arrow keys." at bounding box center [951, 296] width 634 height 592
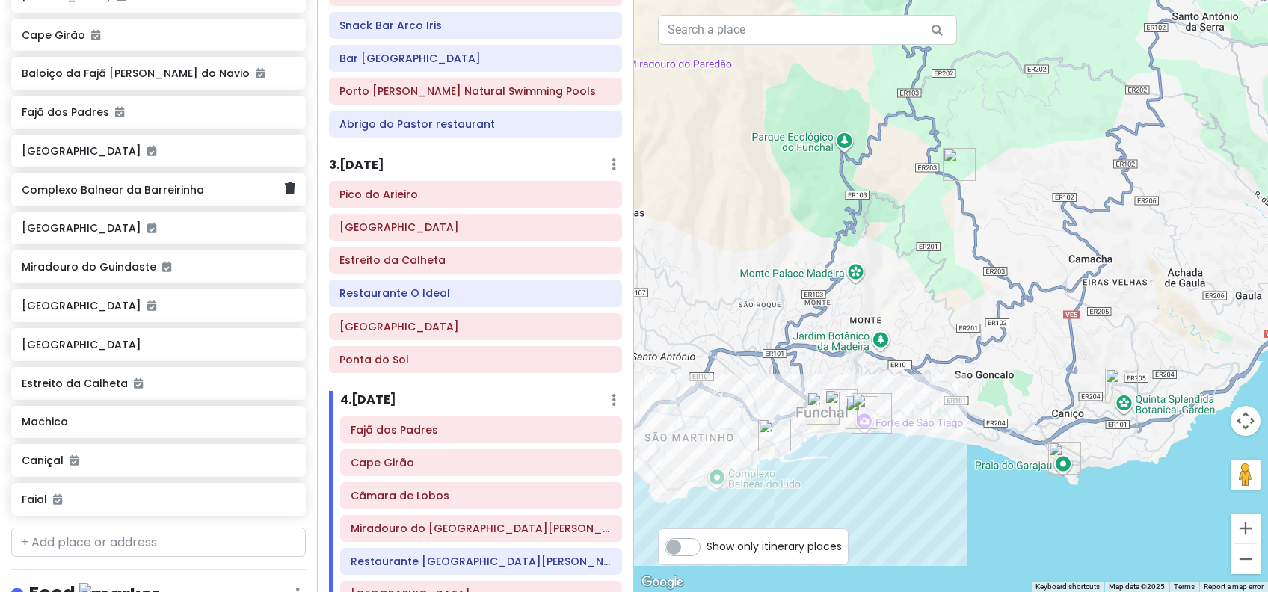
scroll to position [598, 0]
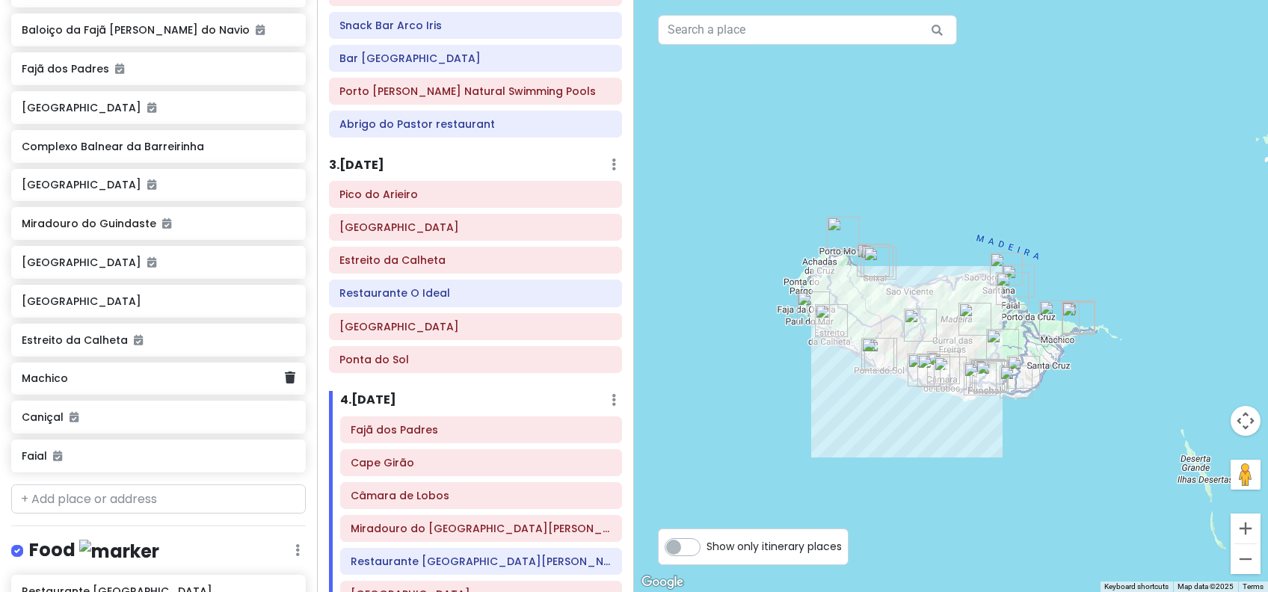
click at [256, 372] on h6 "Machico" at bounding box center [153, 378] width 262 height 13
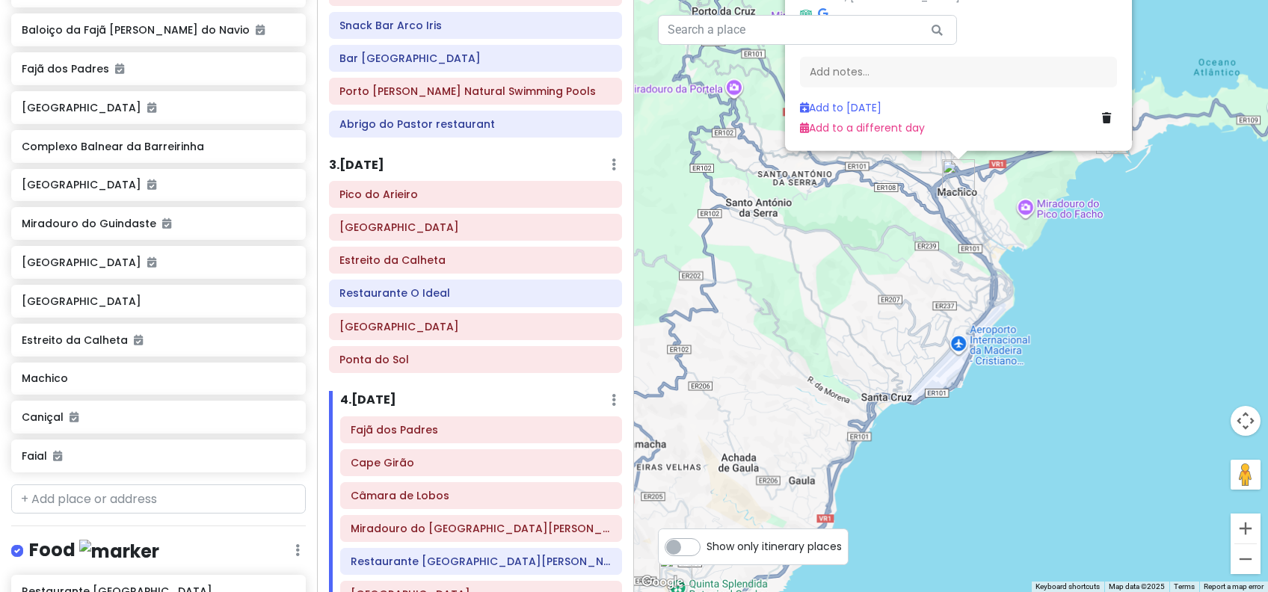
drag, startPoint x: 1064, startPoint y: 271, endPoint x: 1002, endPoint y: 451, distance: 190.8
click at [1003, 451] on div "Machico Machico, [GEOGRAPHIC_DATA] Attractions Add notes... Add to [DATE] Add t…" at bounding box center [951, 296] width 634 height 592
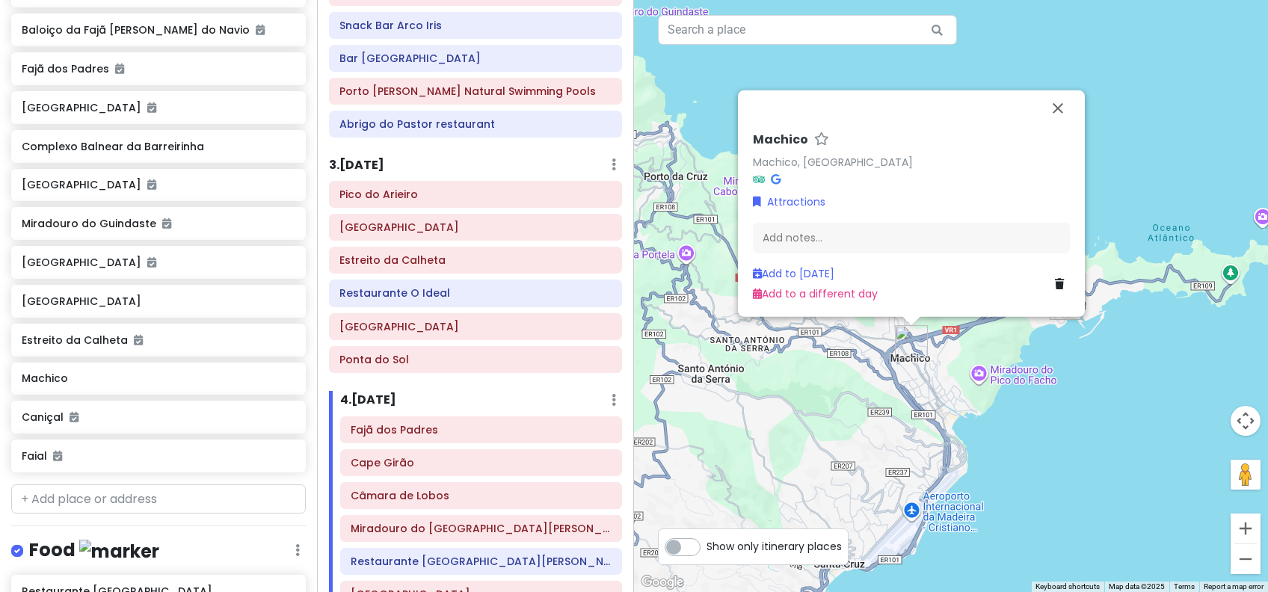
drag, startPoint x: 1030, startPoint y: 342, endPoint x: 1011, endPoint y: 422, distance: 81.6
click at [1011, 422] on div "Machico Machico, [GEOGRAPHIC_DATA] Attractions Add notes... Add to [DATE] Add t…" at bounding box center [951, 296] width 634 height 592
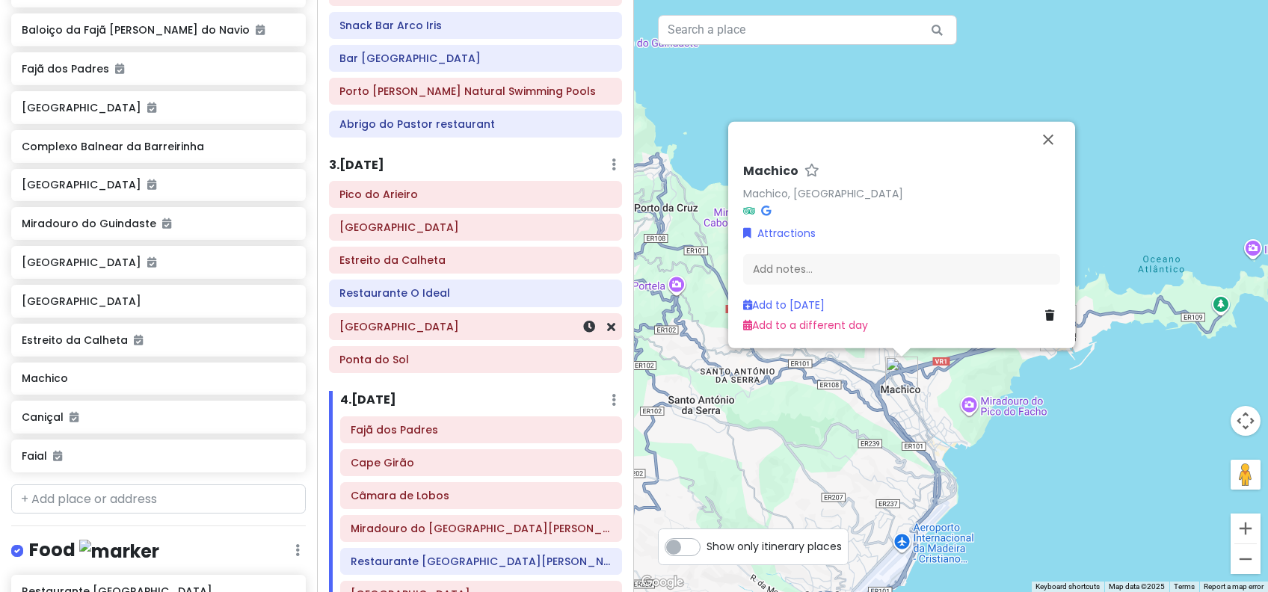
scroll to position [0, 0]
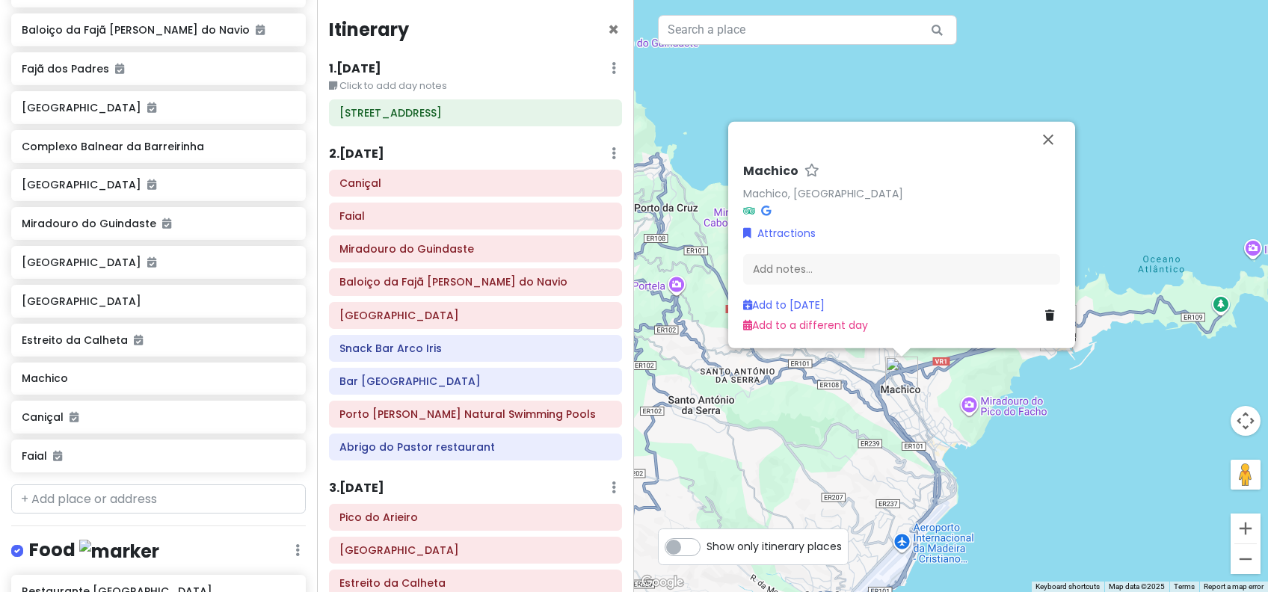
click at [1108, 451] on div "Machico Machico, [GEOGRAPHIC_DATA] Attractions Add notes... Add to [DATE] Add t…" at bounding box center [951, 296] width 634 height 592
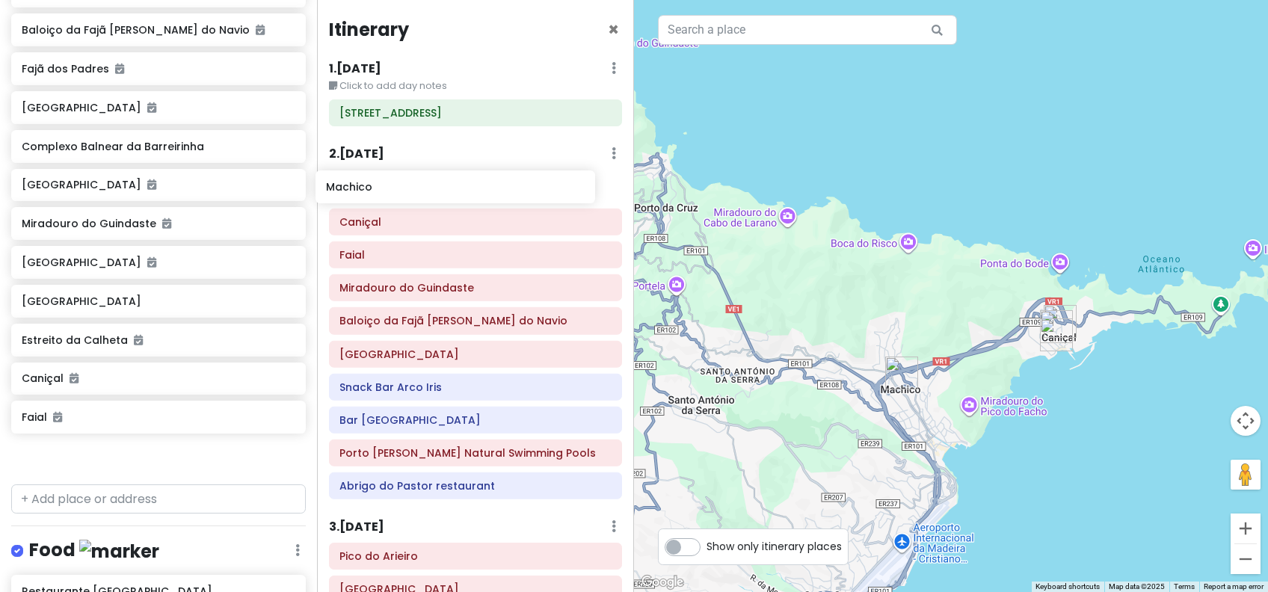
drag, startPoint x: 78, startPoint y: 353, endPoint x: 382, endPoint y: 190, distance: 345.1
click at [382, 190] on div "Funchal Trip Private Change Dates Make a Copy Delete Trip Go Pro ⚡️ Give Feedba…" at bounding box center [634, 296] width 1268 height 592
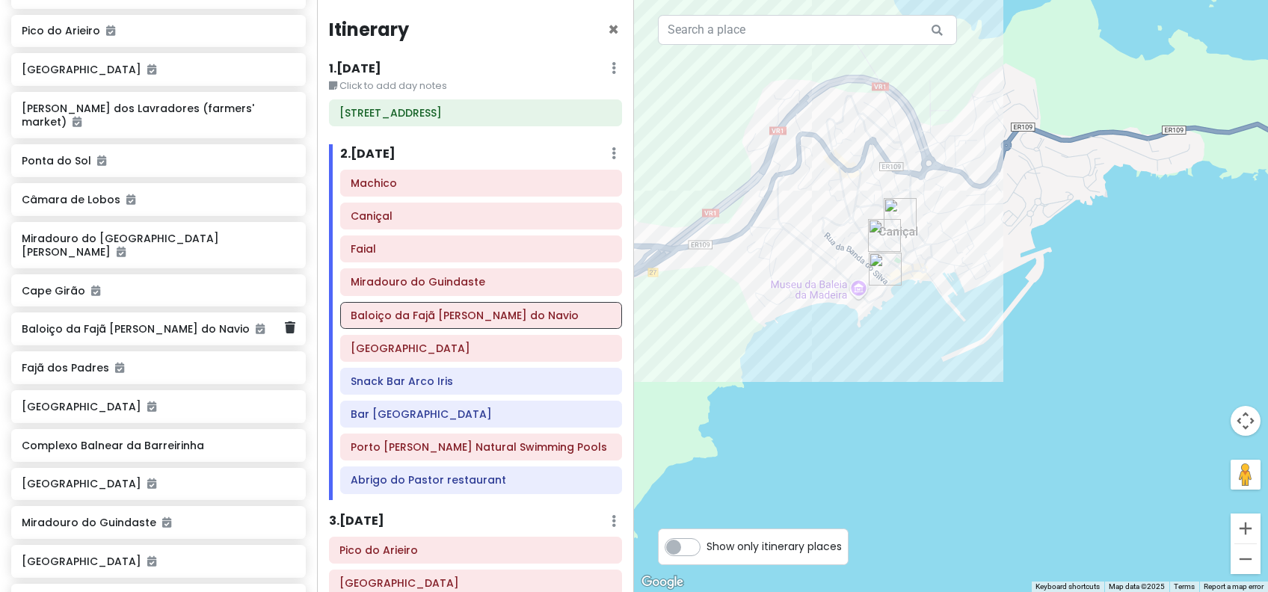
scroll to position [398, 0]
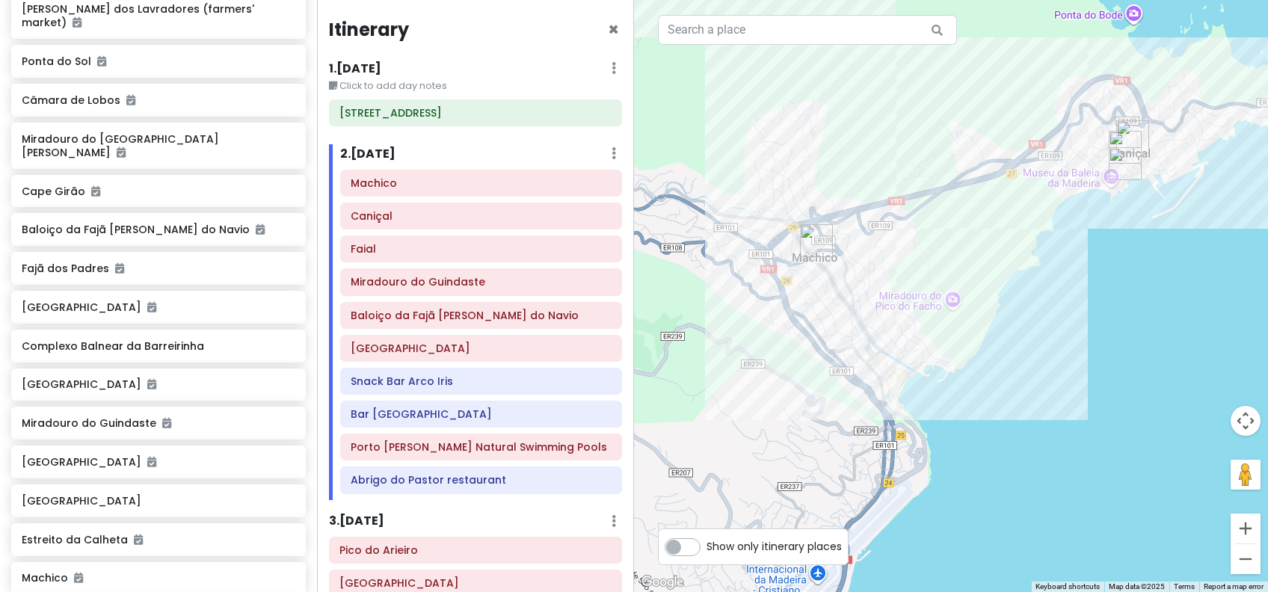
drag, startPoint x: 910, startPoint y: 441, endPoint x: 1129, endPoint y: 280, distance: 272.3
click at [1129, 280] on div at bounding box center [951, 296] width 634 height 592
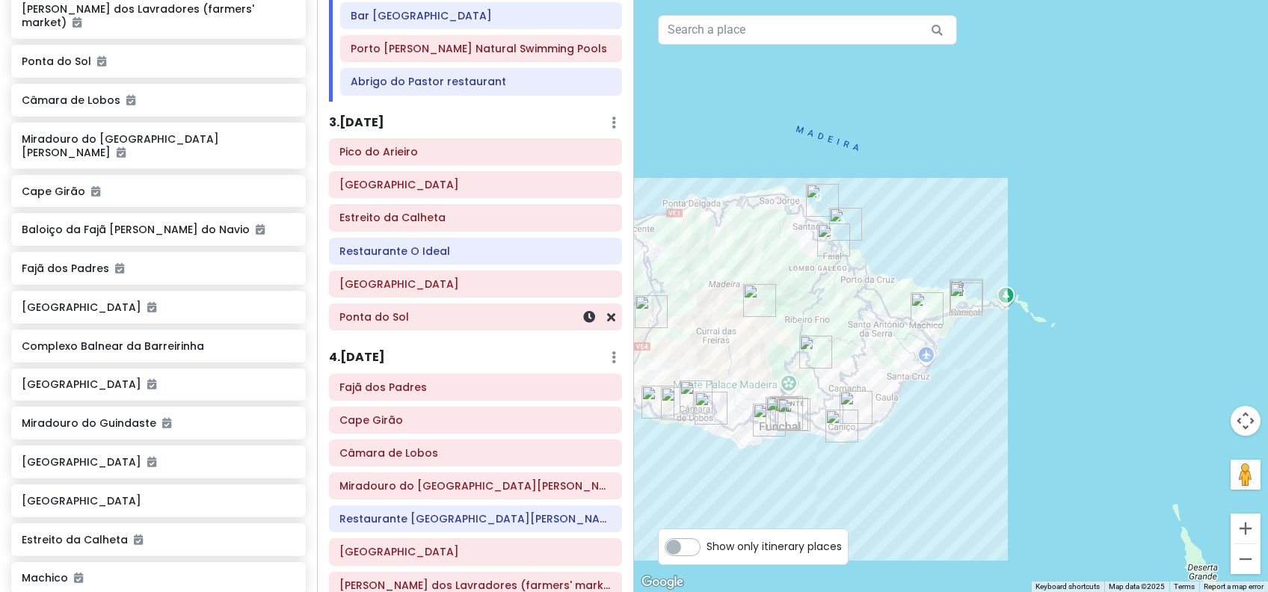
click at [468, 310] on h6 "Ponta do Sol" at bounding box center [475, 316] width 272 height 13
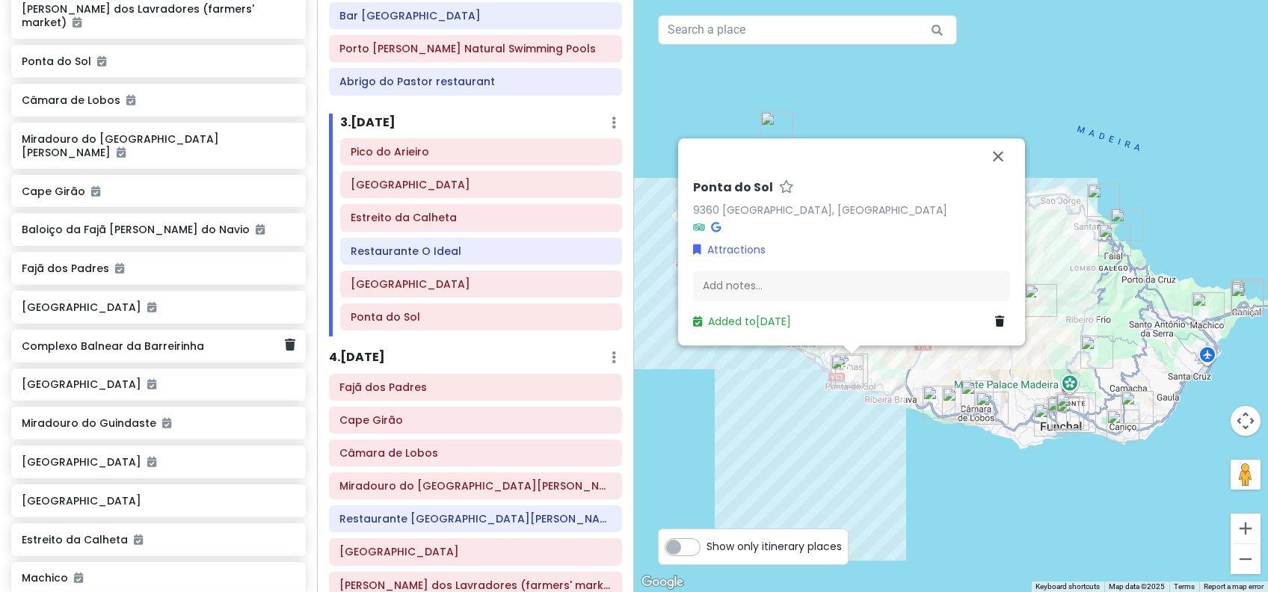
click at [215, 339] on h6 "Complexo Balnear da Barreirinha" at bounding box center [153, 345] width 262 height 13
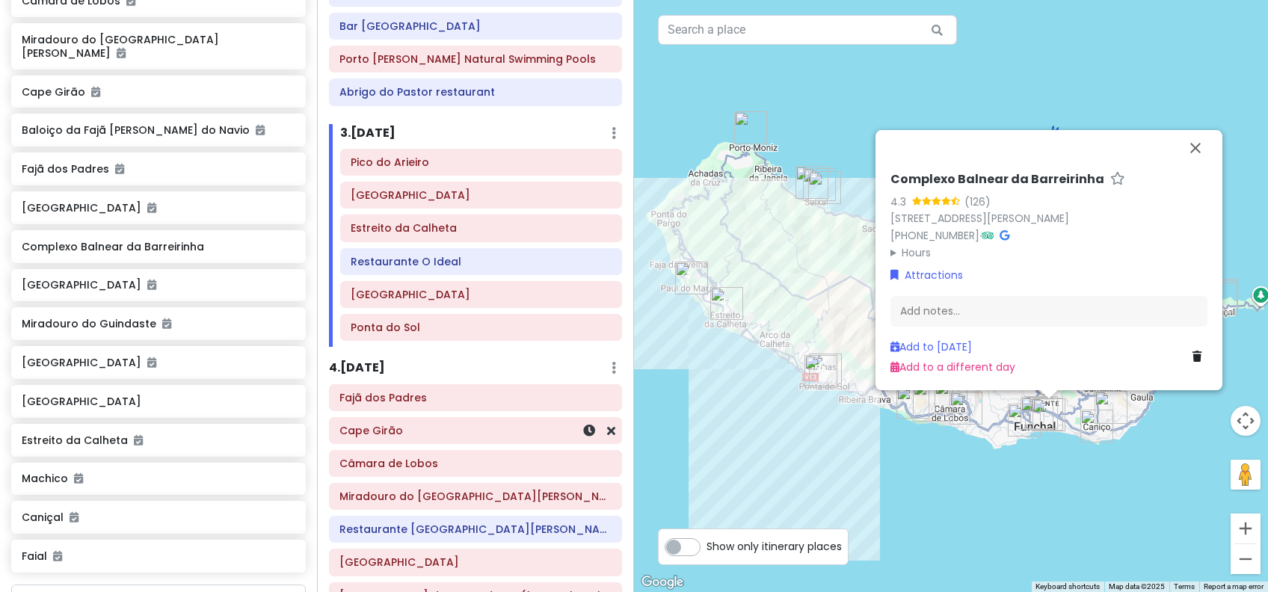
scroll to position [357, 0]
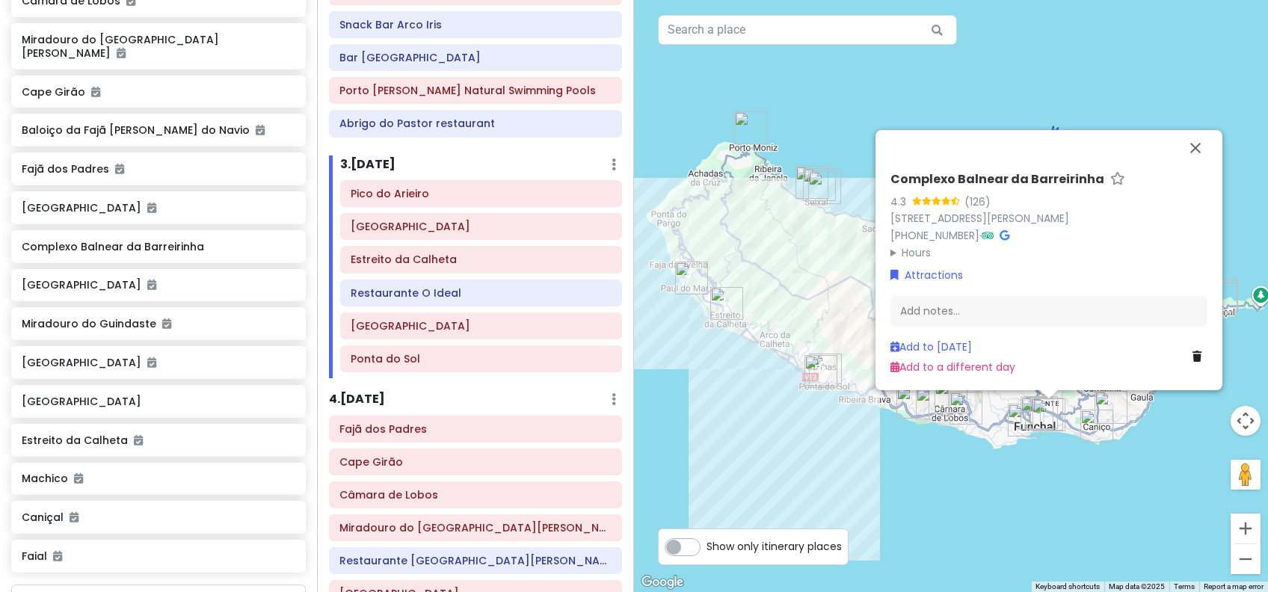
click at [706, 422] on div "Complexo Balnear da Barreirinha 4.3 (126) [STREET_ADDRESS][PERSON_NAME] [PHONE_…" at bounding box center [951, 296] width 634 height 592
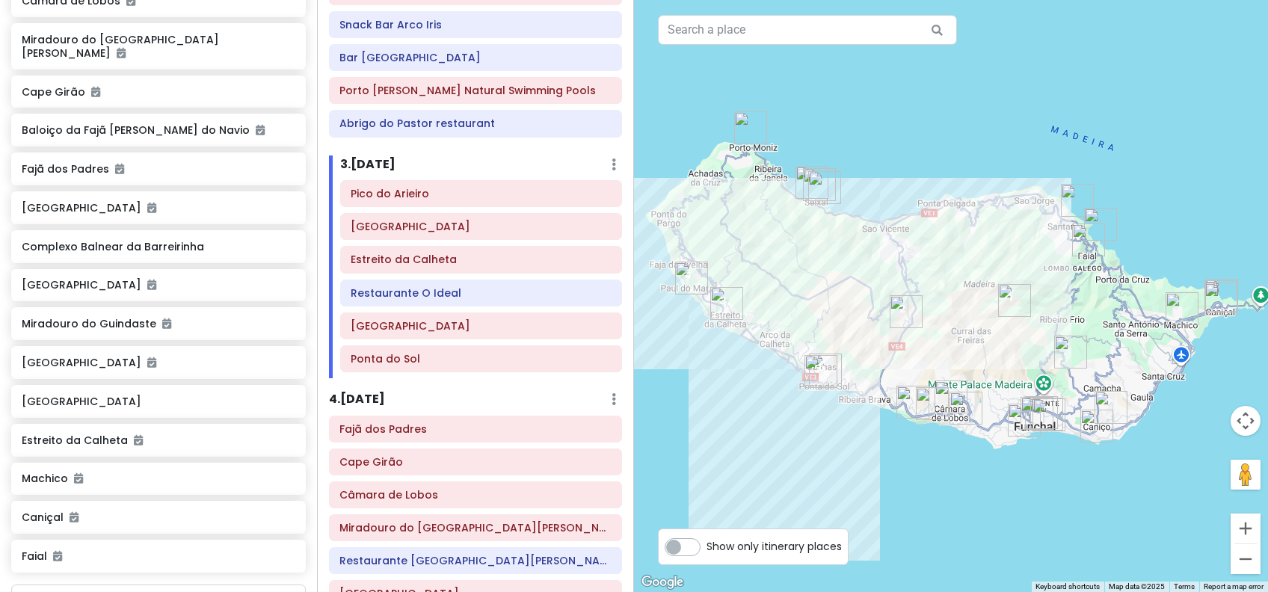
click at [388, 157] on h6 "3 . [DATE]" at bounding box center [367, 165] width 55 height 16
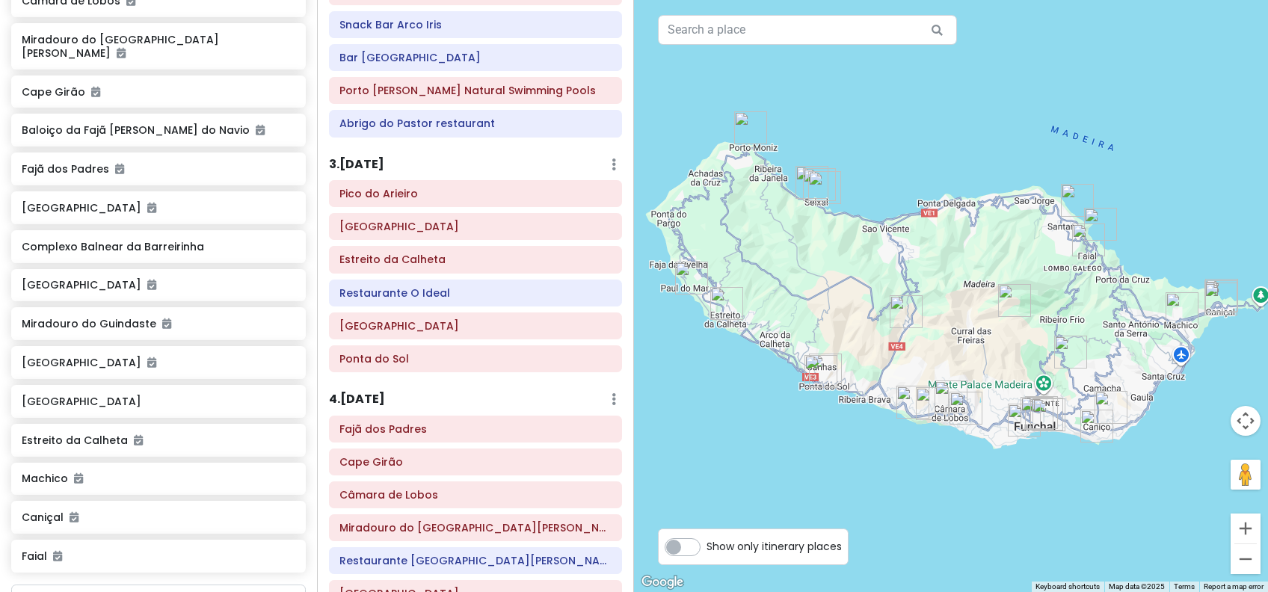
click at [384, 157] on h6 "3 . [DATE]" at bounding box center [356, 165] width 55 height 16
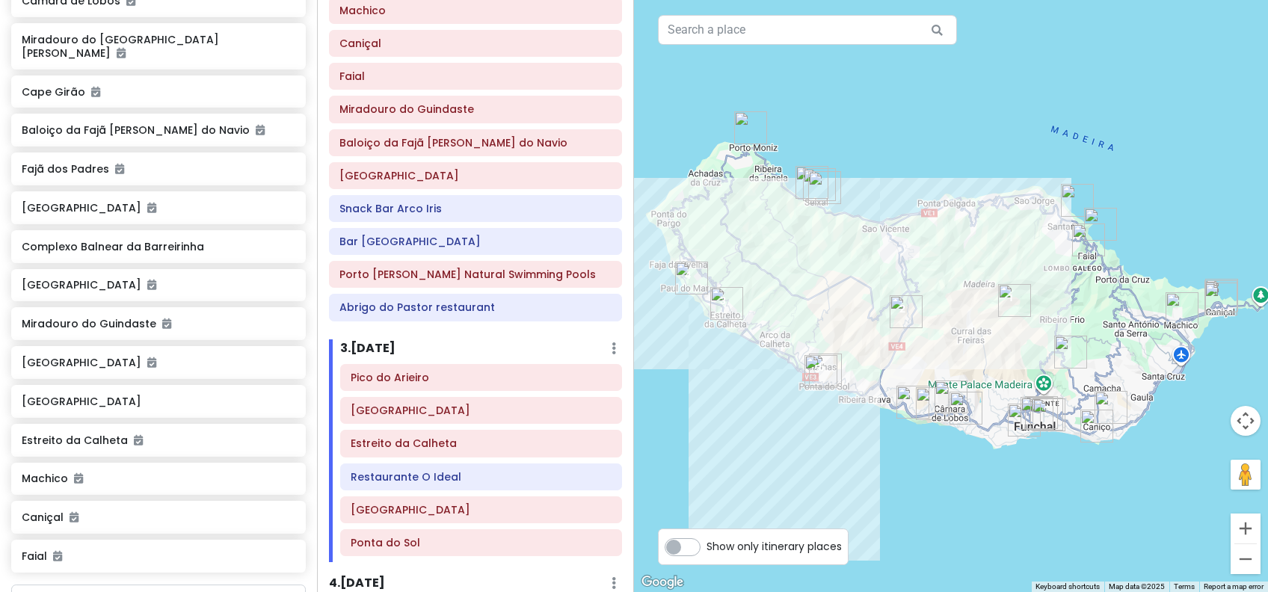
scroll to position [58, 0]
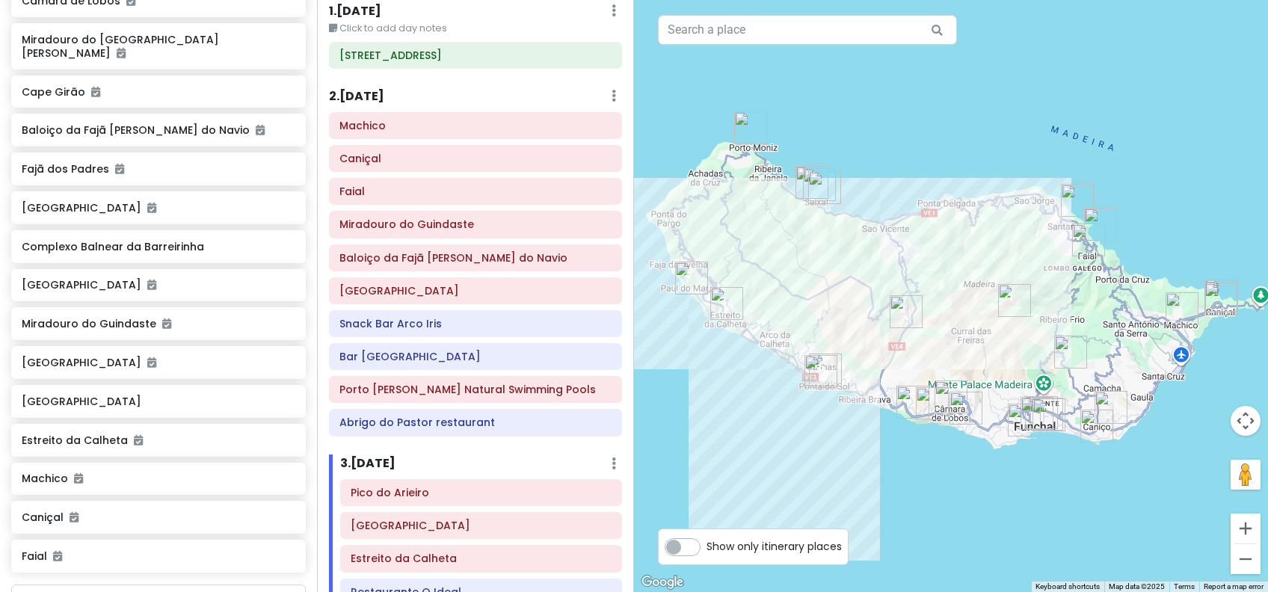
click at [386, 104] on div "2 . [DATE] Add Day Notes Delete Day" at bounding box center [475, 99] width 293 height 25
click at [372, 106] on div "2 . [DATE] Add Day Notes Delete Day" at bounding box center [475, 99] width 293 height 25
click at [373, 96] on h6 "2 . [DATE]" at bounding box center [356, 97] width 55 height 16
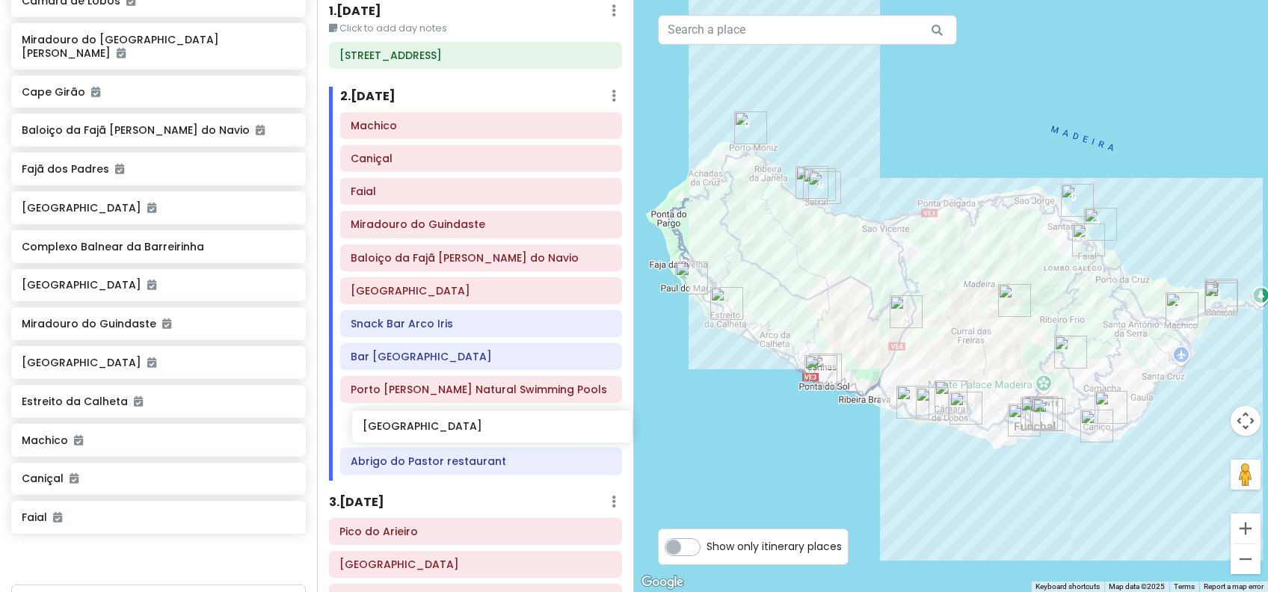
drag, startPoint x: 138, startPoint y: 377, endPoint x: 479, endPoint y: 432, distance: 345.2
click at [479, 432] on div "Funchal Trip Private Change Dates Make a Copy Delete Trip Go Pro ⚡️ Give Feedba…" at bounding box center [634, 296] width 1268 height 592
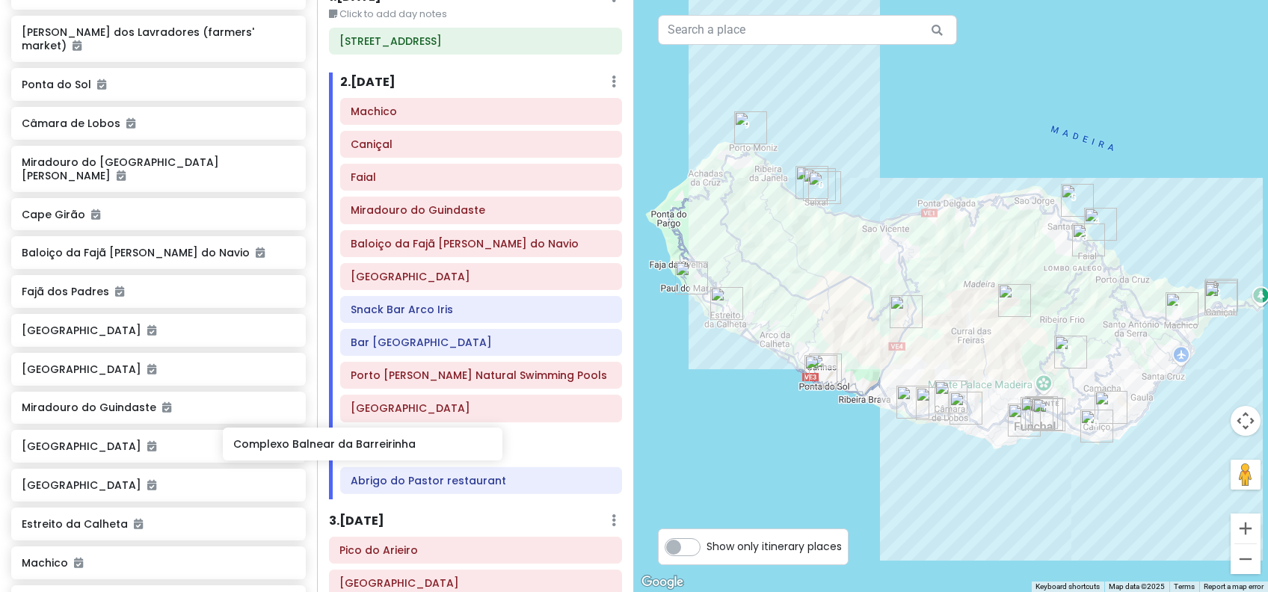
scroll to position [75, 0]
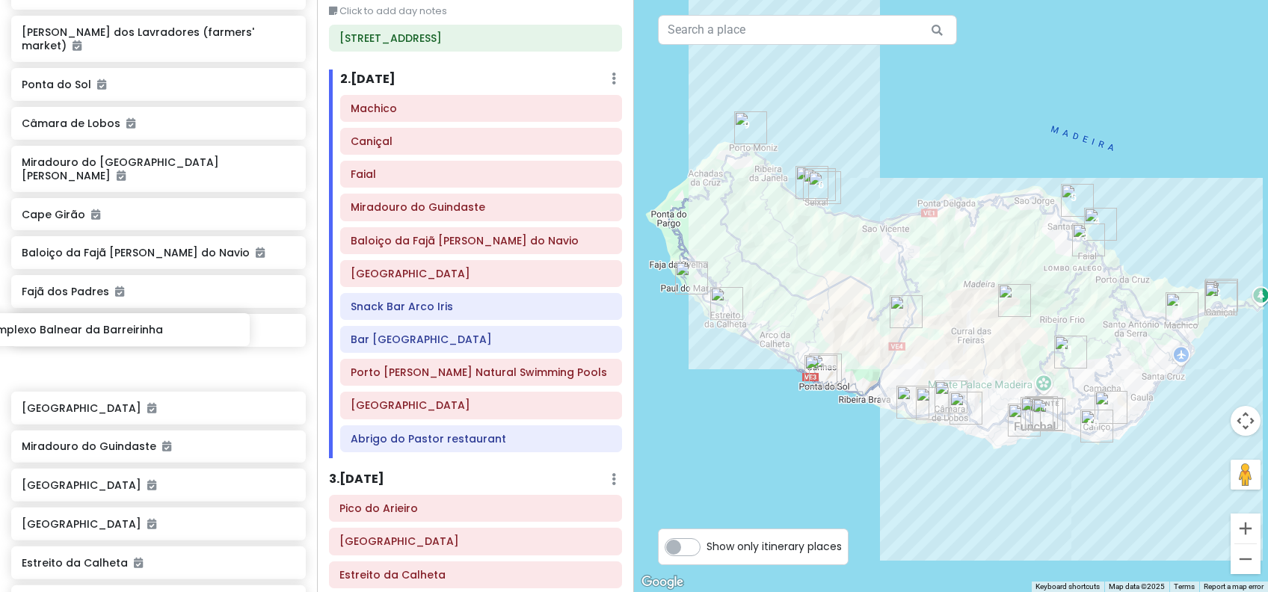
drag, startPoint x: 250, startPoint y: 336, endPoint x: 208, endPoint y: 329, distance: 43.3
click at [208, 329] on div "[GEOGRAPHIC_DATA][PERSON_NAME] [GEOGRAPHIC_DATA] [GEOGRAPHIC_DATA] [PERSON_NAME…" at bounding box center [158, 300] width 317 height 801
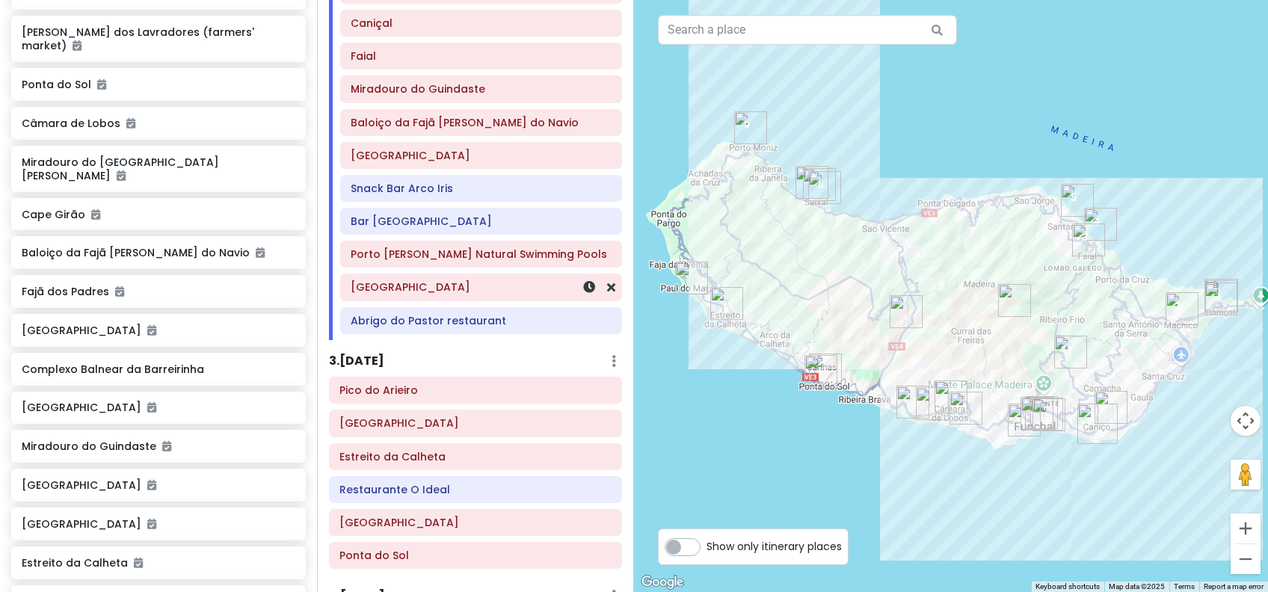
scroll to position [274, 0]
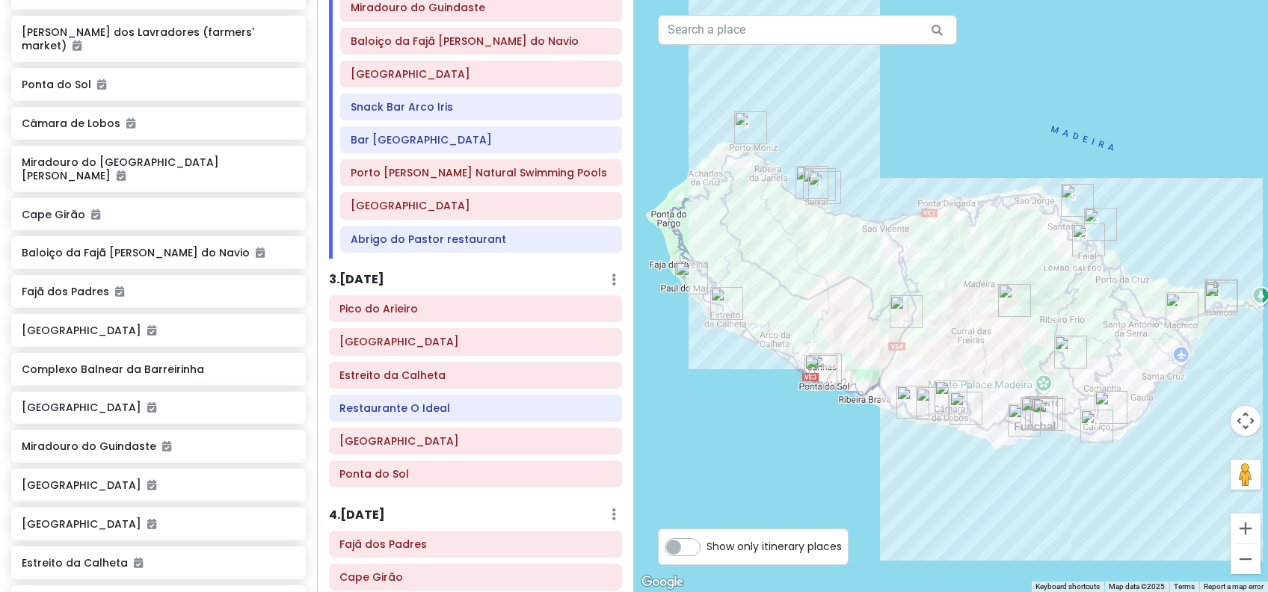
click at [366, 280] on h6 "3 . [DATE]" at bounding box center [356, 280] width 55 height 16
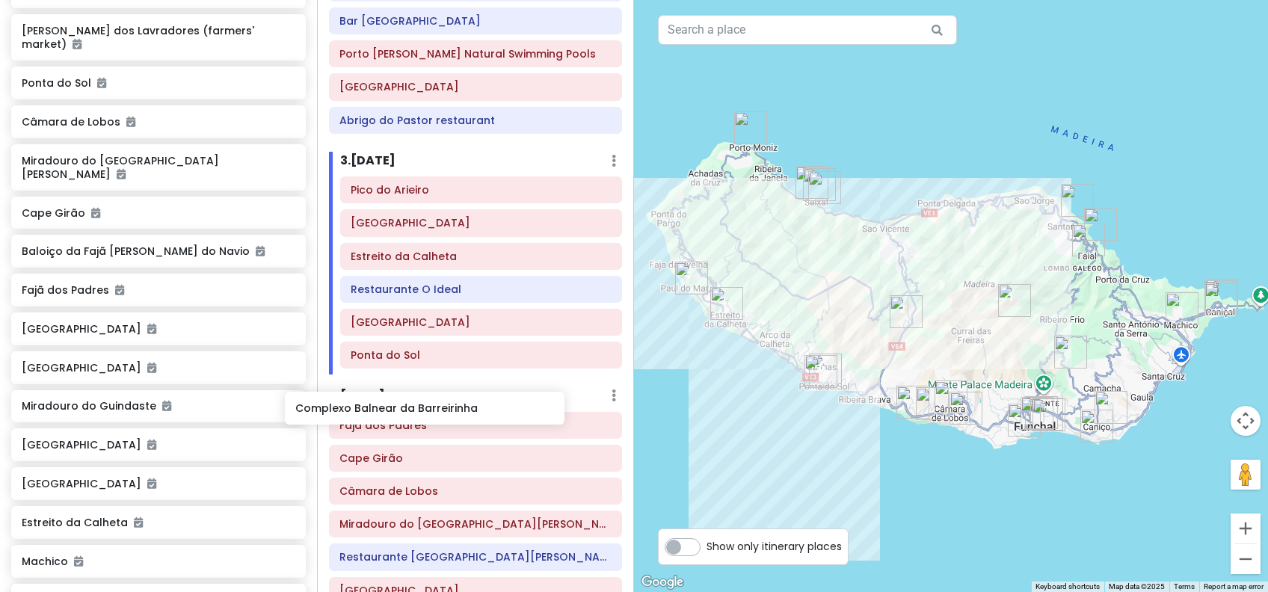
scroll to position [394, 0]
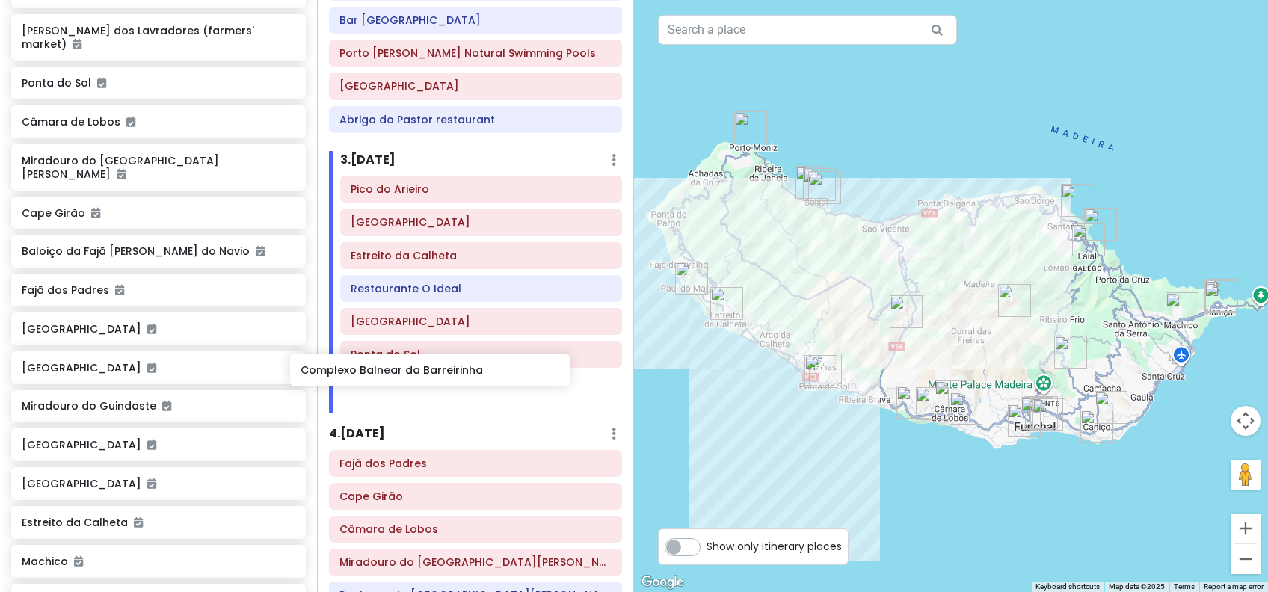
drag, startPoint x: 214, startPoint y: 347, endPoint x: 492, endPoint y: 377, distance: 279.7
click at [492, 377] on div "Funchal Trip Private Change Dates Make a Copy Delete Trip Go Pro ⚡️ Give Feedba…" at bounding box center [634, 296] width 1268 height 592
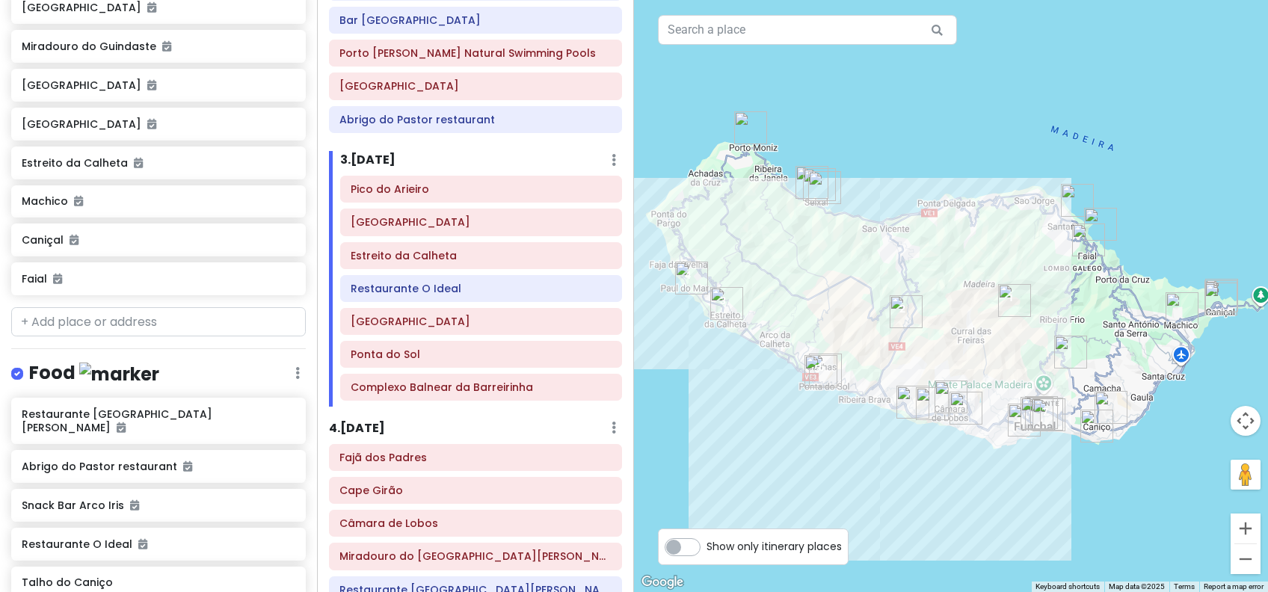
scroll to position [875, 0]
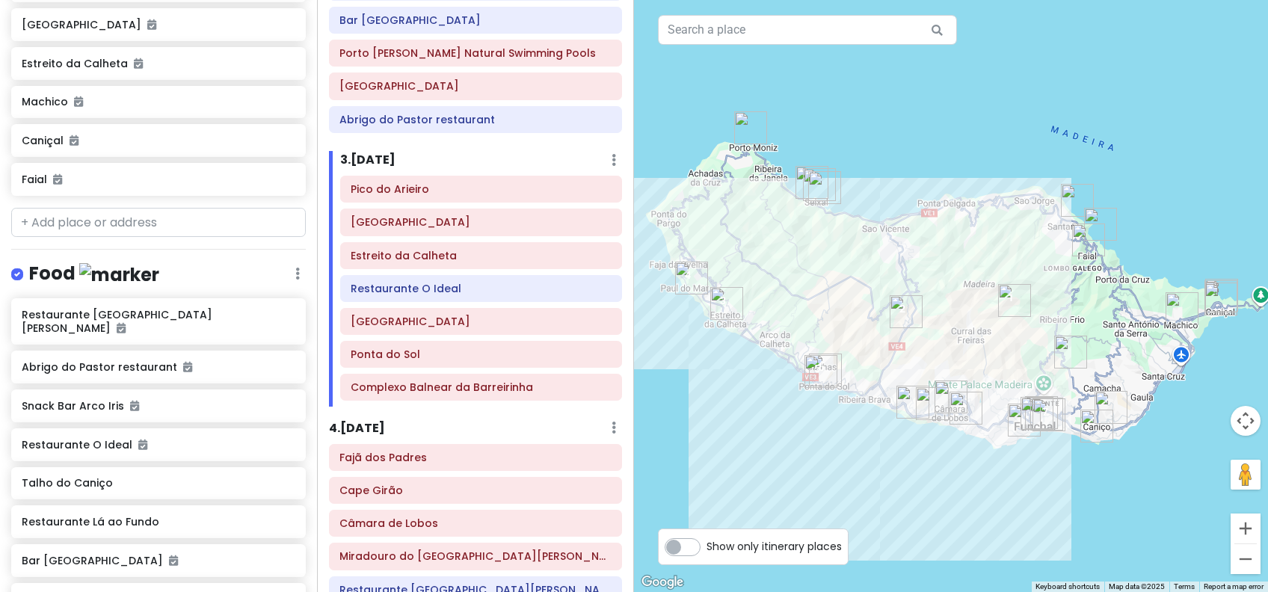
click at [385, 421] on h6 "4 . [DATE]" at bounding box center [357, 429] width 56 height 16
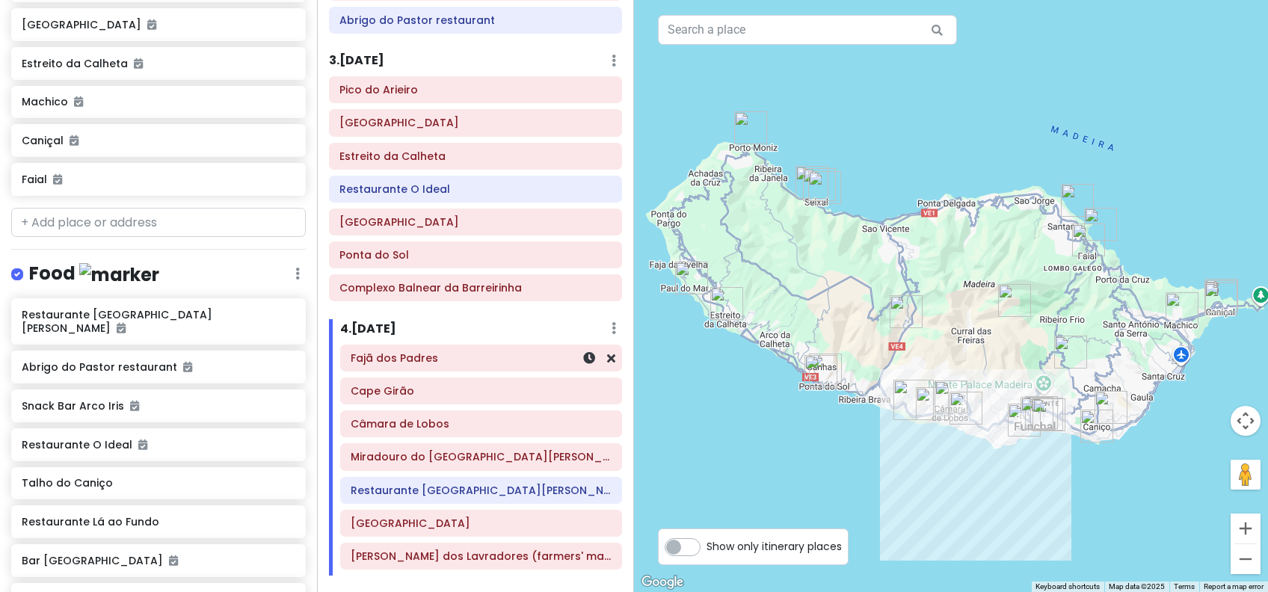
scroll to position [522, 0]
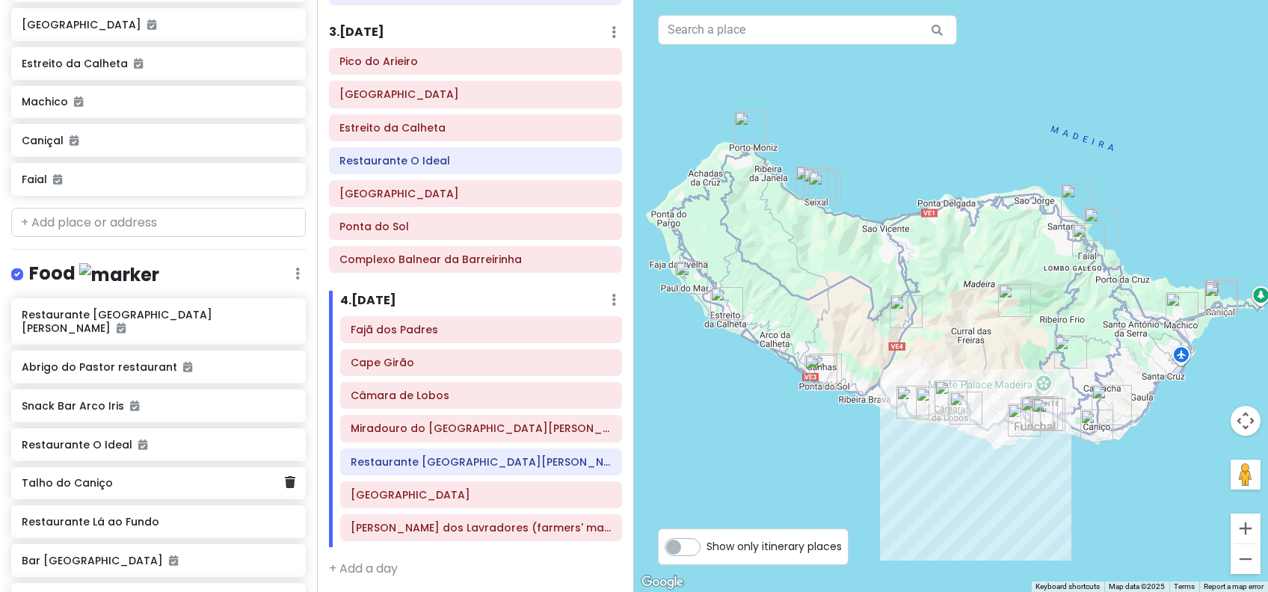
click at [103, 476] on h6 "Talho do Caniço" at bounding box center [153, 482] width 262 height 13
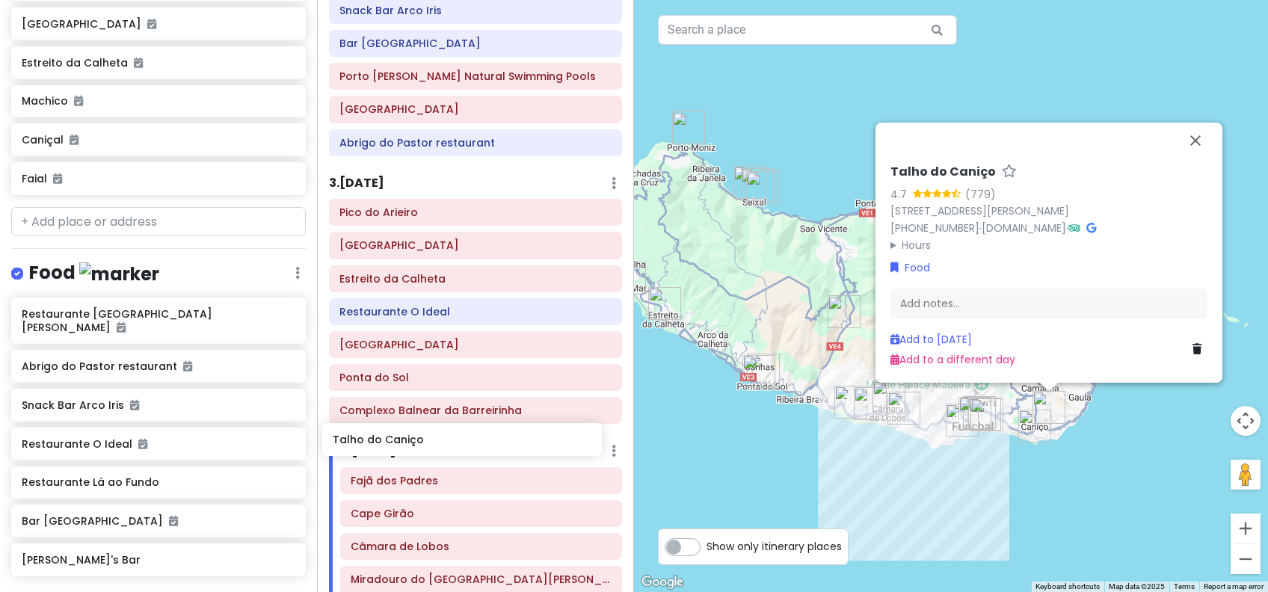
scroll to position [372, 0]
drag, startPoint x: 96, startPoint y: 451, endPoint x: 407, endPoint y: 448, distance: 311.7
click at [407, 448] on div "Funchal Trip Private Change Dates Make a Copy Delete Trip Go Pro ⚡️ Give Feedba…" at bounding box center [634, 296] width 1268 height 592
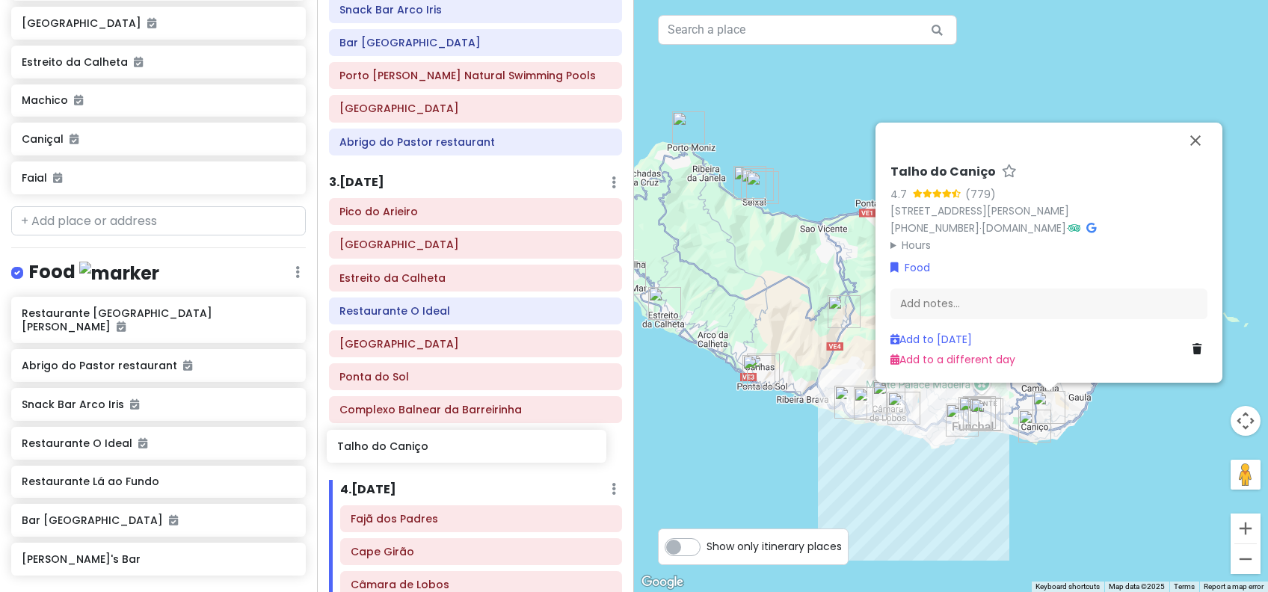
scroll to position [380, 0]
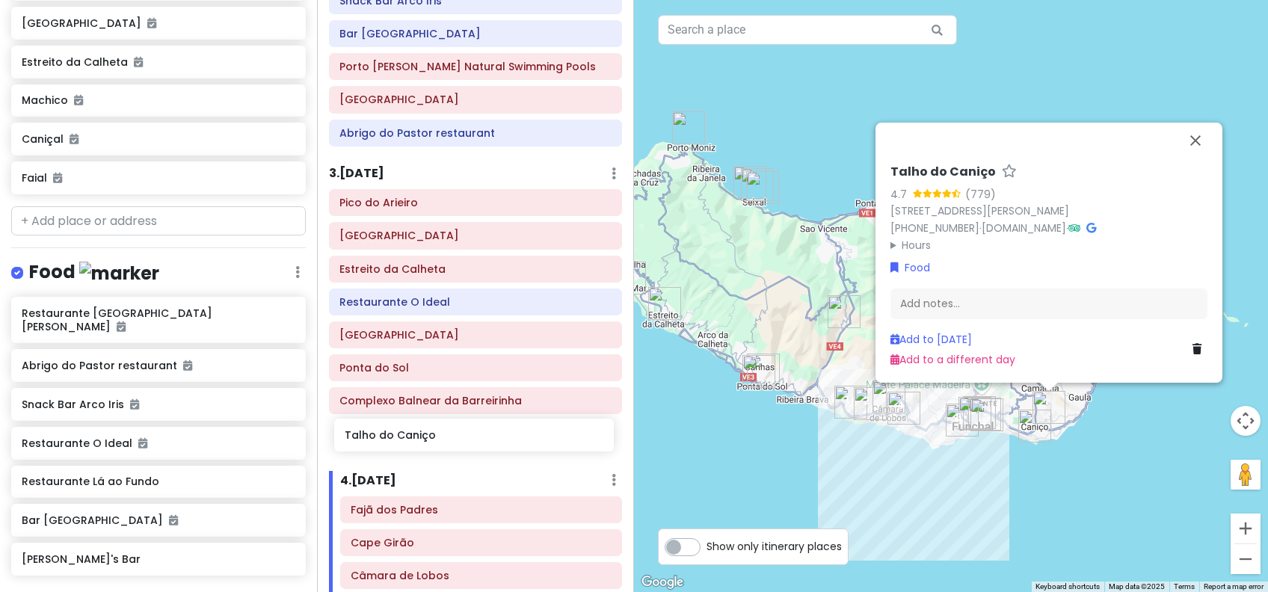
drag, startPoint x: 194, startPoint y: 445, endPoint x: 440, endPoint y: 443, distance: 246.7
click at [440, 443] on div "Funchal Trip Private Change Dates Make a Copy Delete Trip Go Pro ⚡️ Give Feedba…" at bounding box center [634, 296] width 1268 height 592
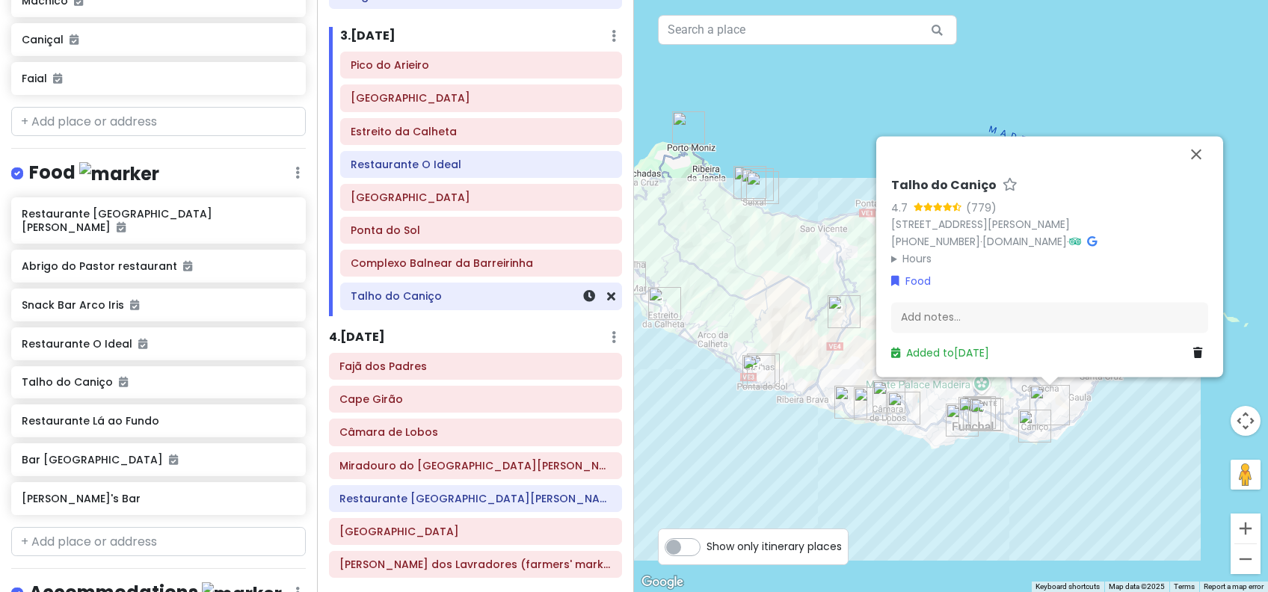
scroll to position [555, 0]
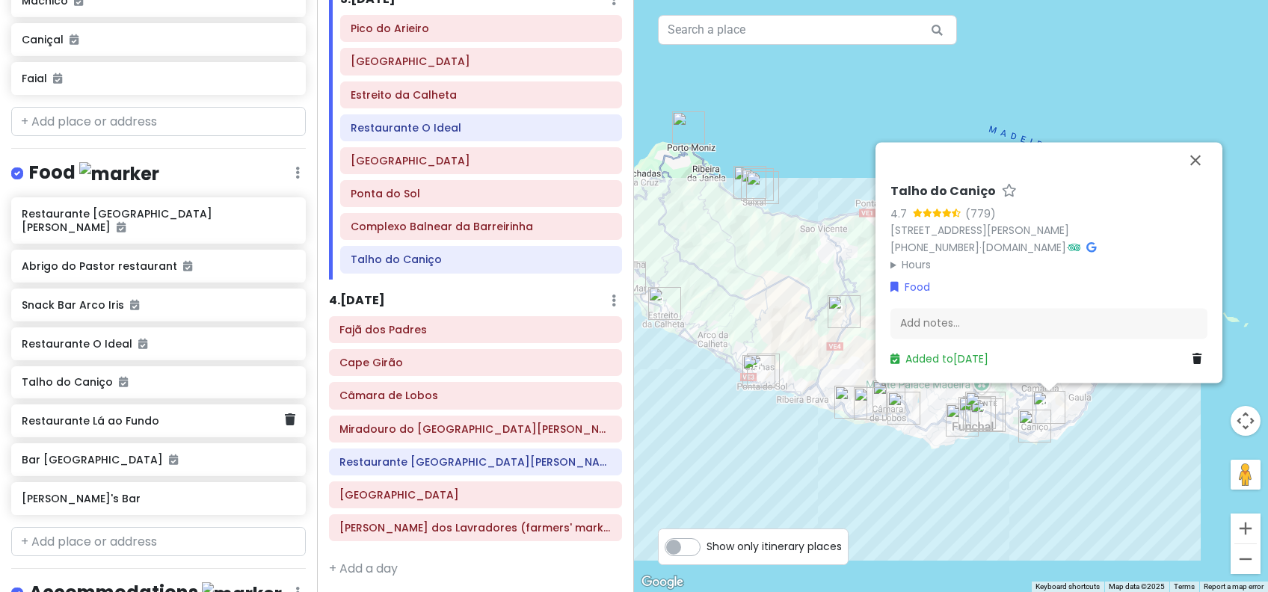
click at [169, 414] on h6 "Restaurante Lá ao Fundo" at bounding box center [153, 420] width 262 height 13
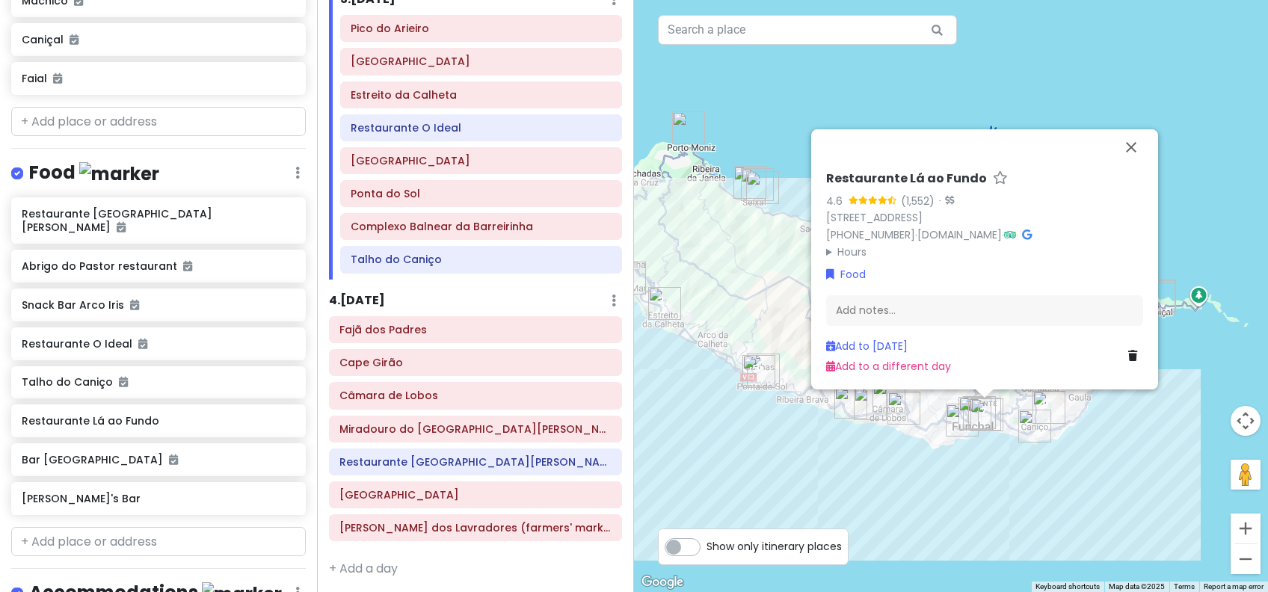
click at [358, 297] on h6 "4 . [DATE]" at bounding box center [357, 301] width 56 height 16
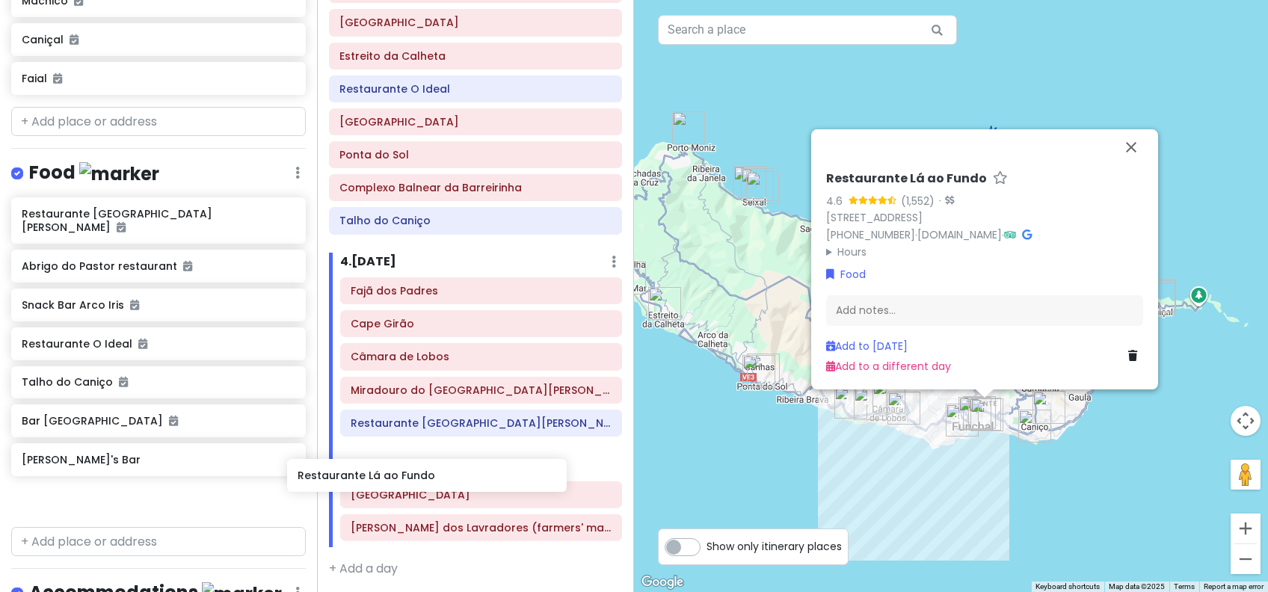
scroll to position [596, 0]
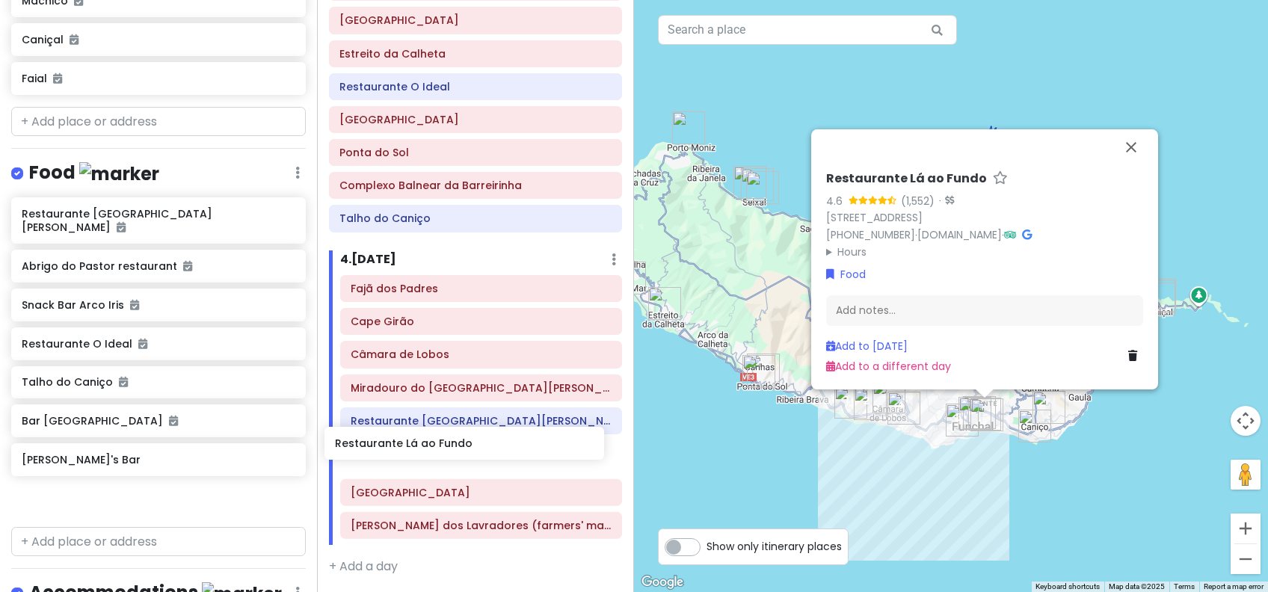
drag, startPoint x: 162, startPoint y: 383, endPoint x: 419, endPoint y: 454, distance: 266.0
click at [419, 454] on div "Funchal Trip Private Change Dates Make a Copy Delete Trip Go Pro ⚡️ Give Feedba…" at bounding box center [634, 296] width 1268 height 592
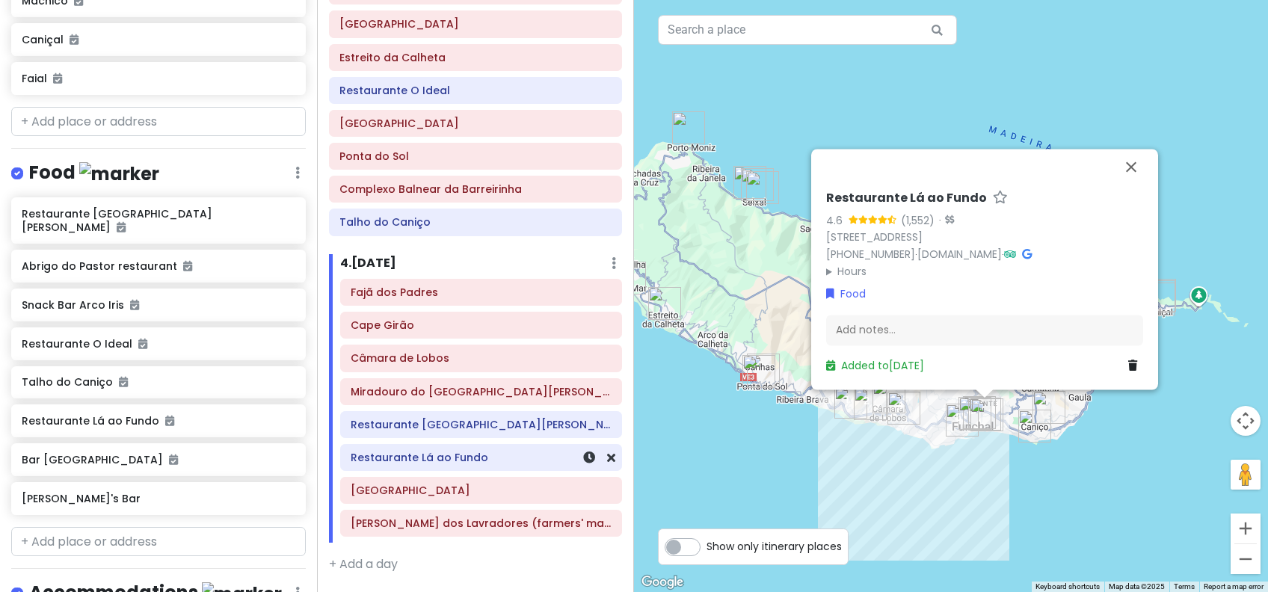
scroll to position [587, 0]
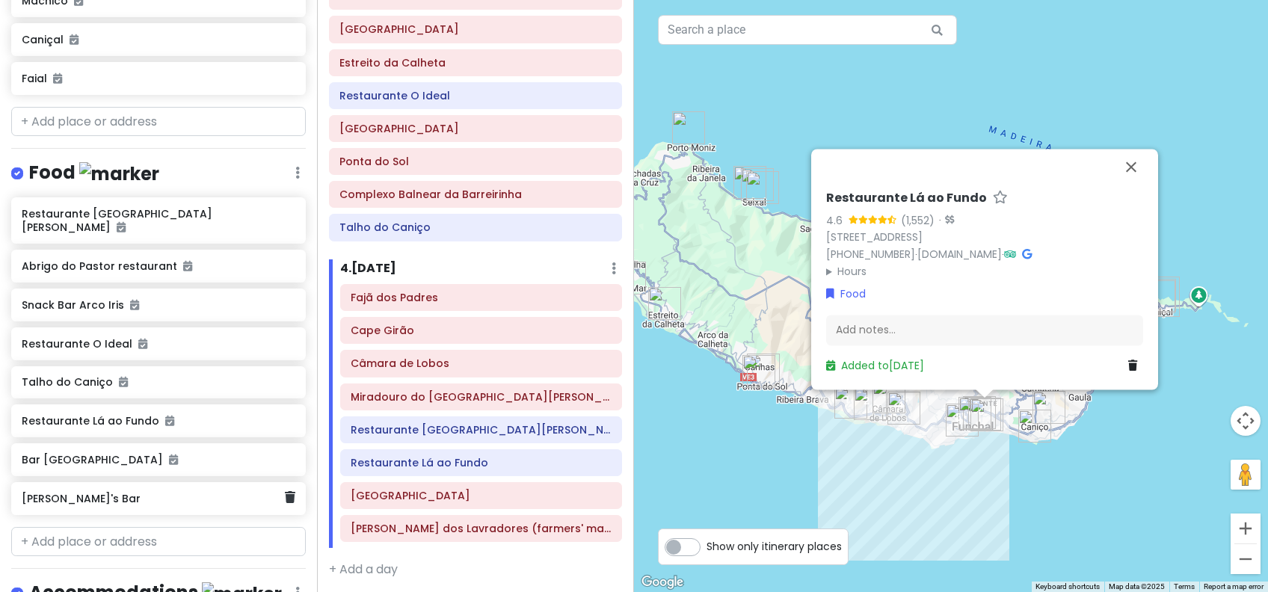
click at [188, 488] on div "[PERSON_NAME]'s Bar" at bounding box center [153, 498] width 262 height 21
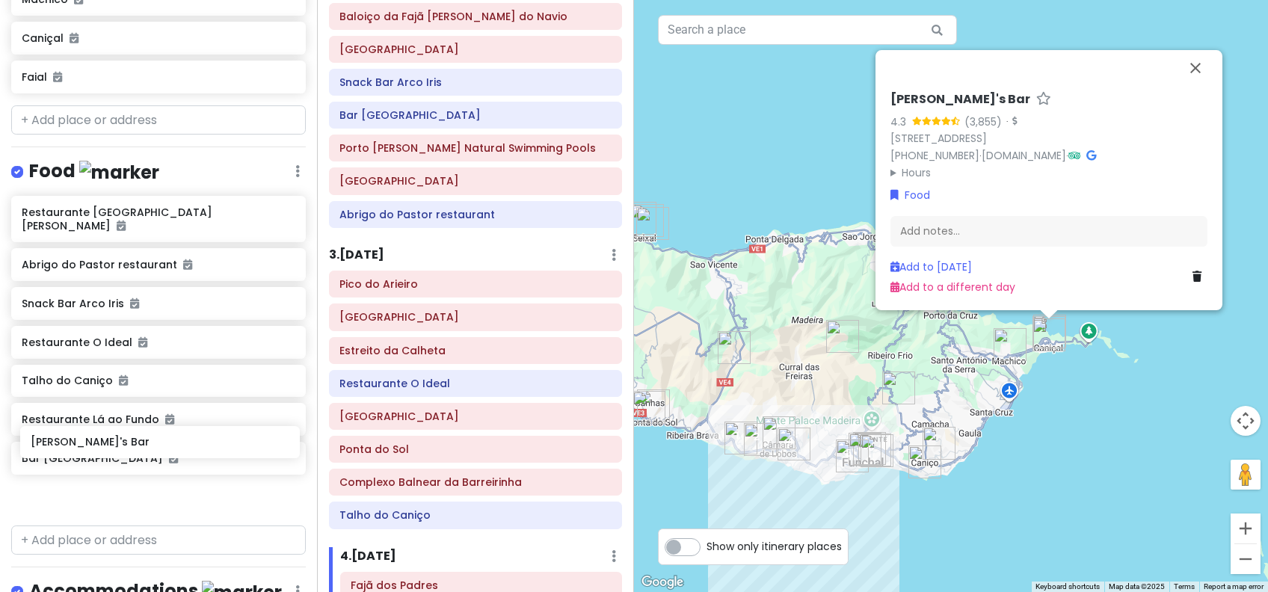
scroll to position [981, 0]
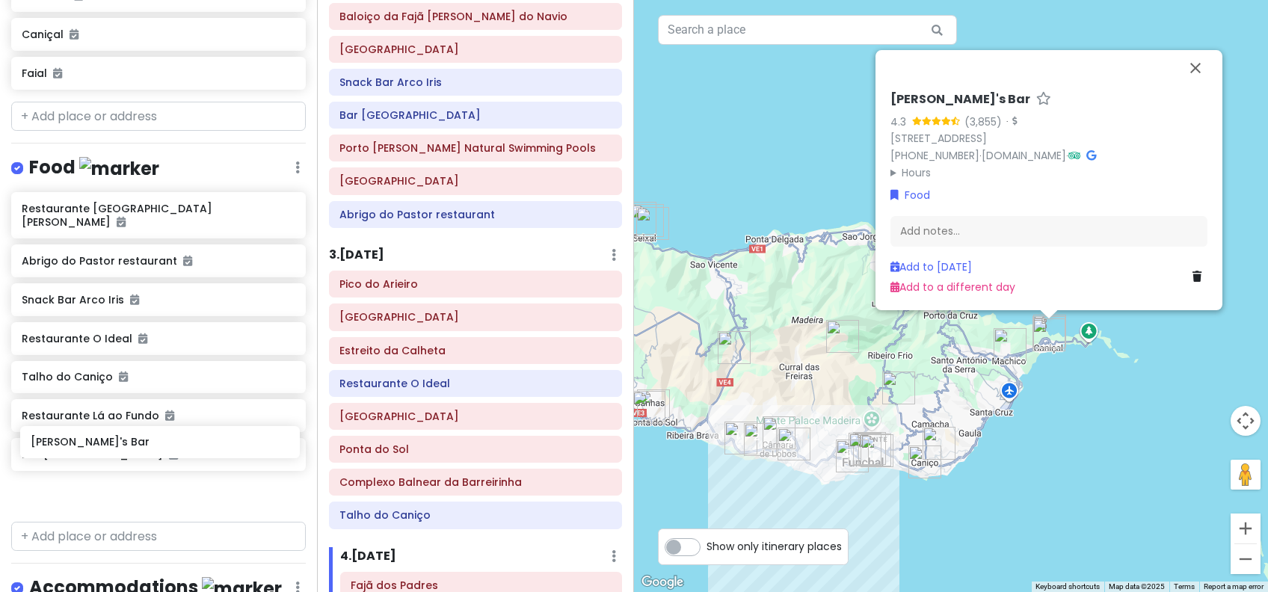
drag, startPoint x: 158, startPoint y: 465, endPoint x: 158, endPoint y: 448, distance: 16.4
click at [158, 448] on div "Restaurante [GEOGRAPHIC_DATA] Abrigo do Pastor restaurant Snack Bar [GEOGRAPHIC…" at bounding box center [158, 353] width 317 height 323
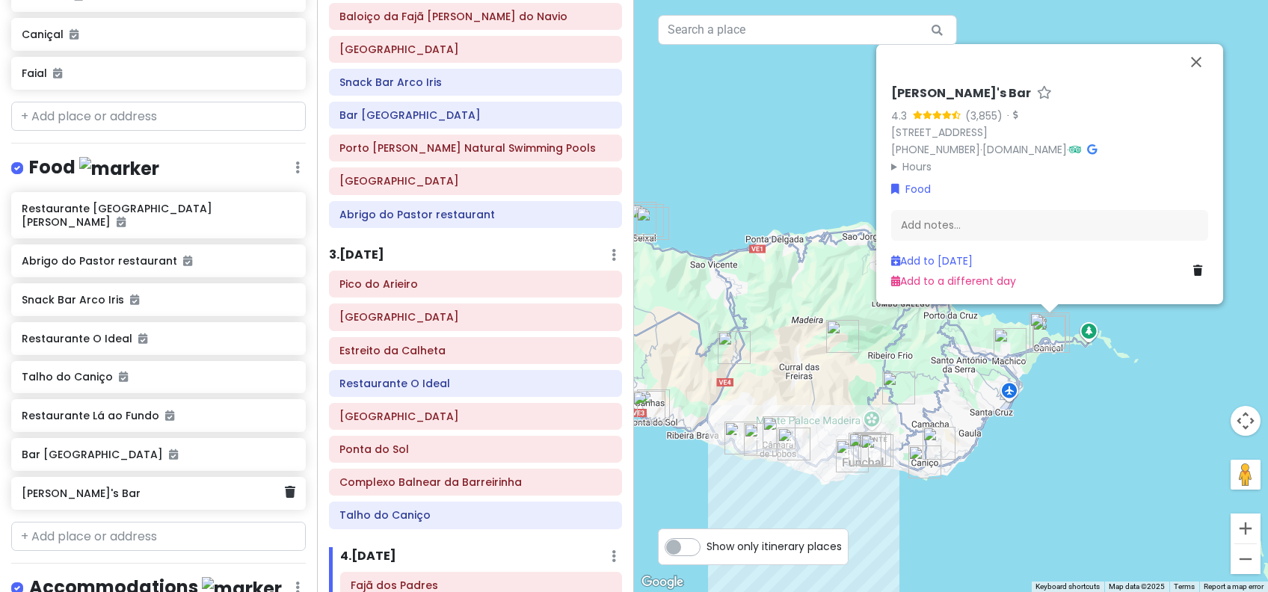
click at [142, 487] on h6 "[PERSON_NAME]'s Bar" at bounding box center [153, 493] width 262 height 13
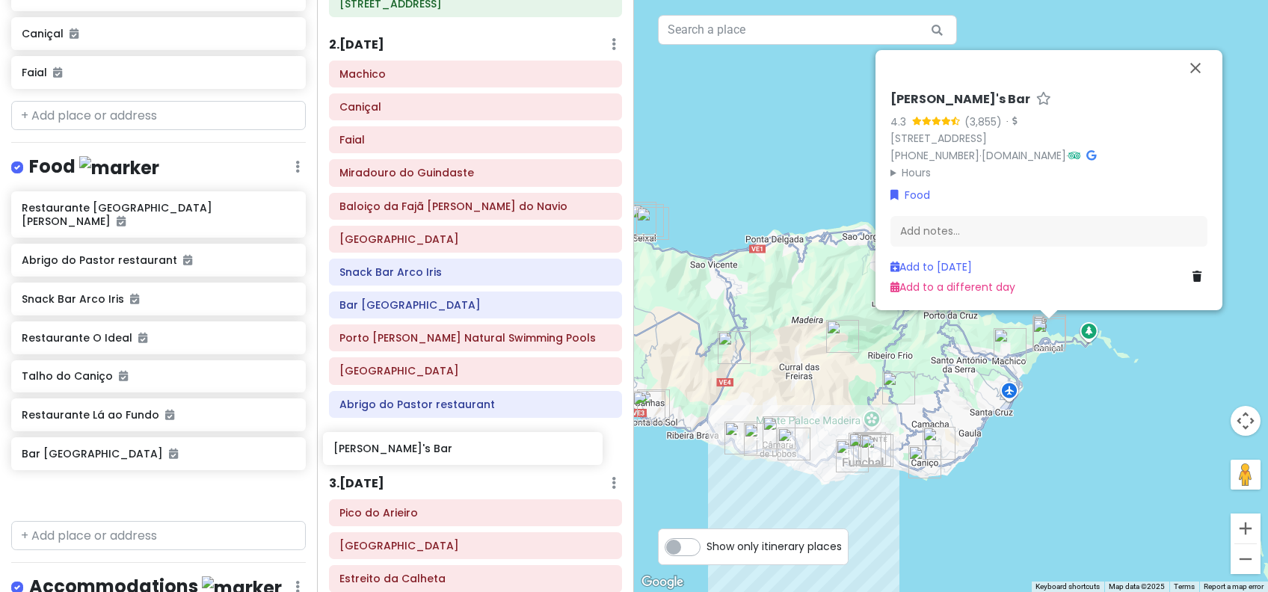
scroll to position [109, 0]
drag, startPoint x: 93, startPoint y: 457, endPoint x: 407, endPoint y: 445, distance: 314.2
click at [407, 445] on div "Funchal Trip Private Change Dates Make a Copy Delete Trip Go Pro ⚡️ Give Feedba…" at bounding box center [634, 296] width 1268 height 592
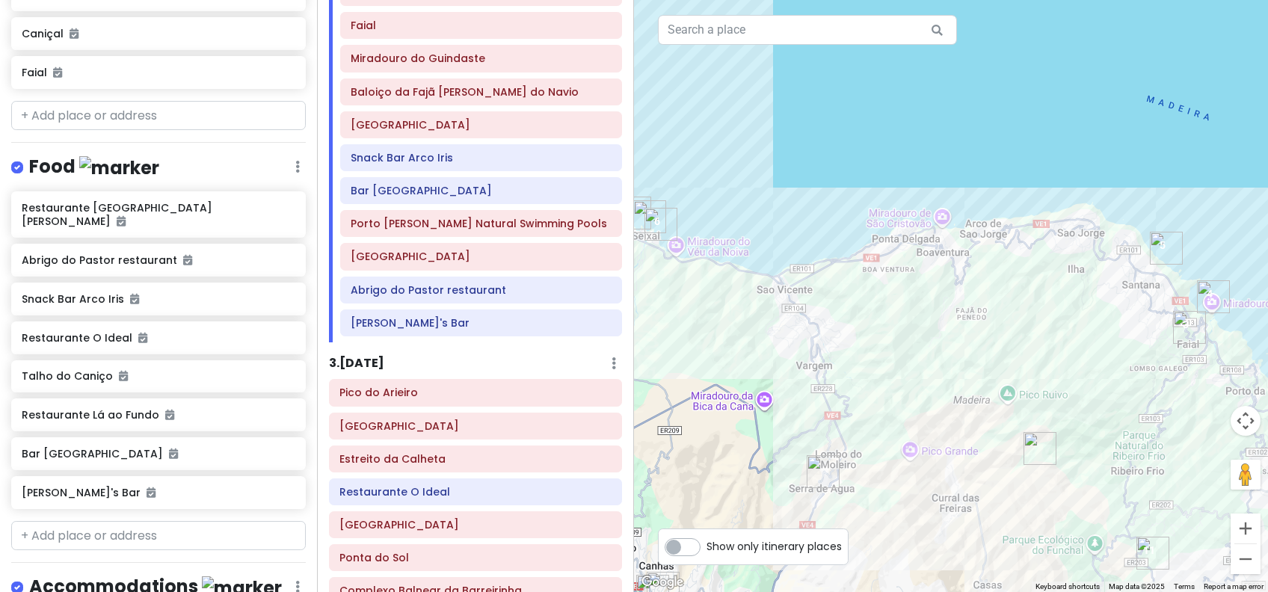
scroll to position [398, 0]
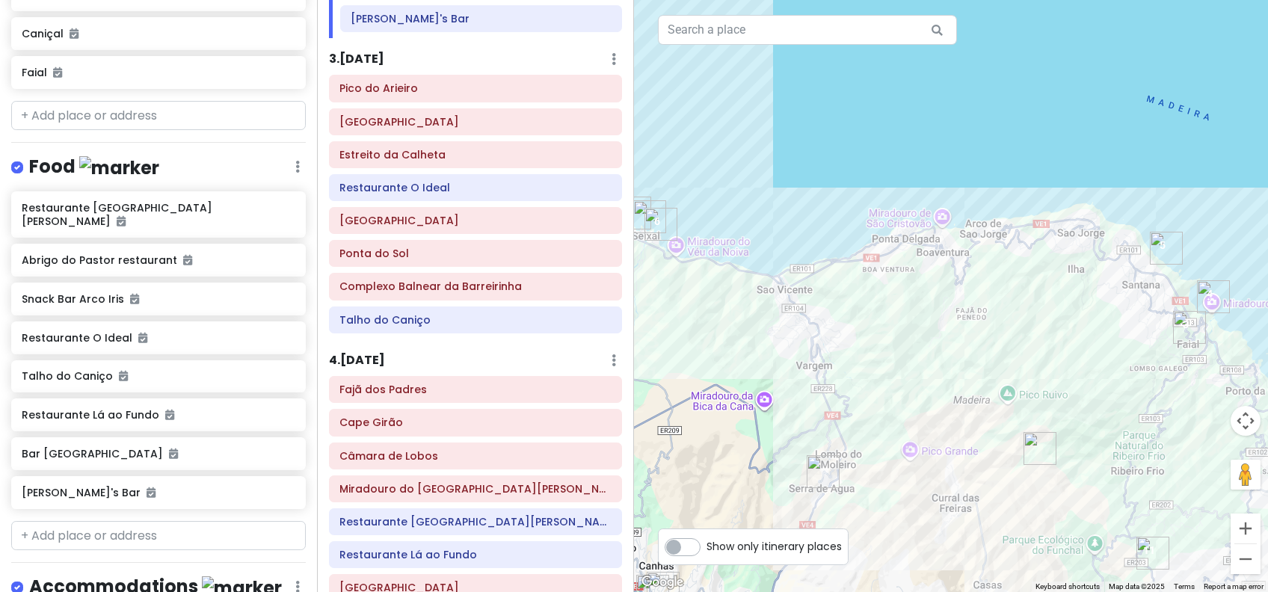
scroll to position [620, 0]
